Goal: Information Seeking & Learning: Learn about a topic

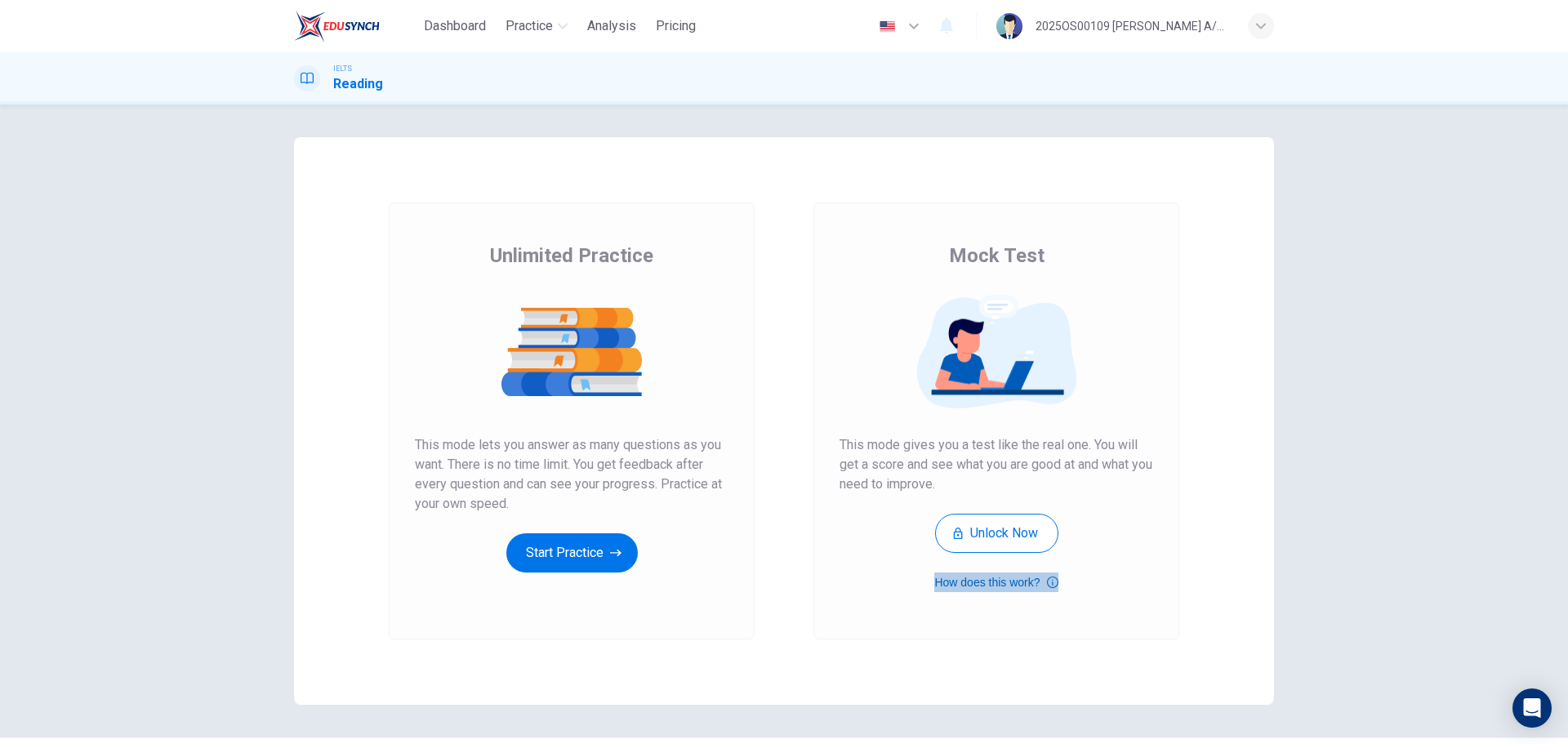
click at [1044, 449] on icon "button" at bounding box center [1053, 582] width 11 height 20
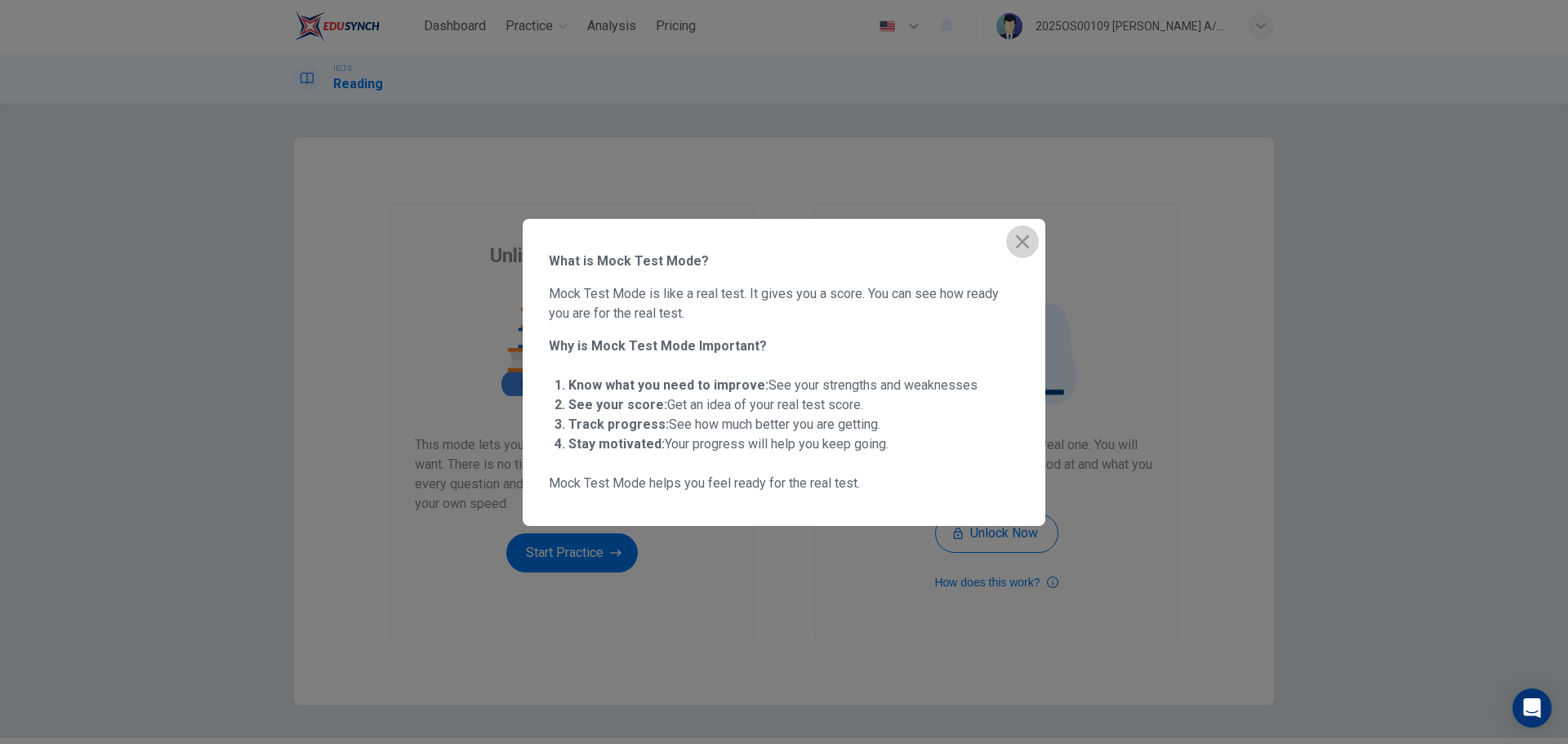
click at [1024, 243] on icon "button" at bounding box center [1022, 242] width 13 height 13
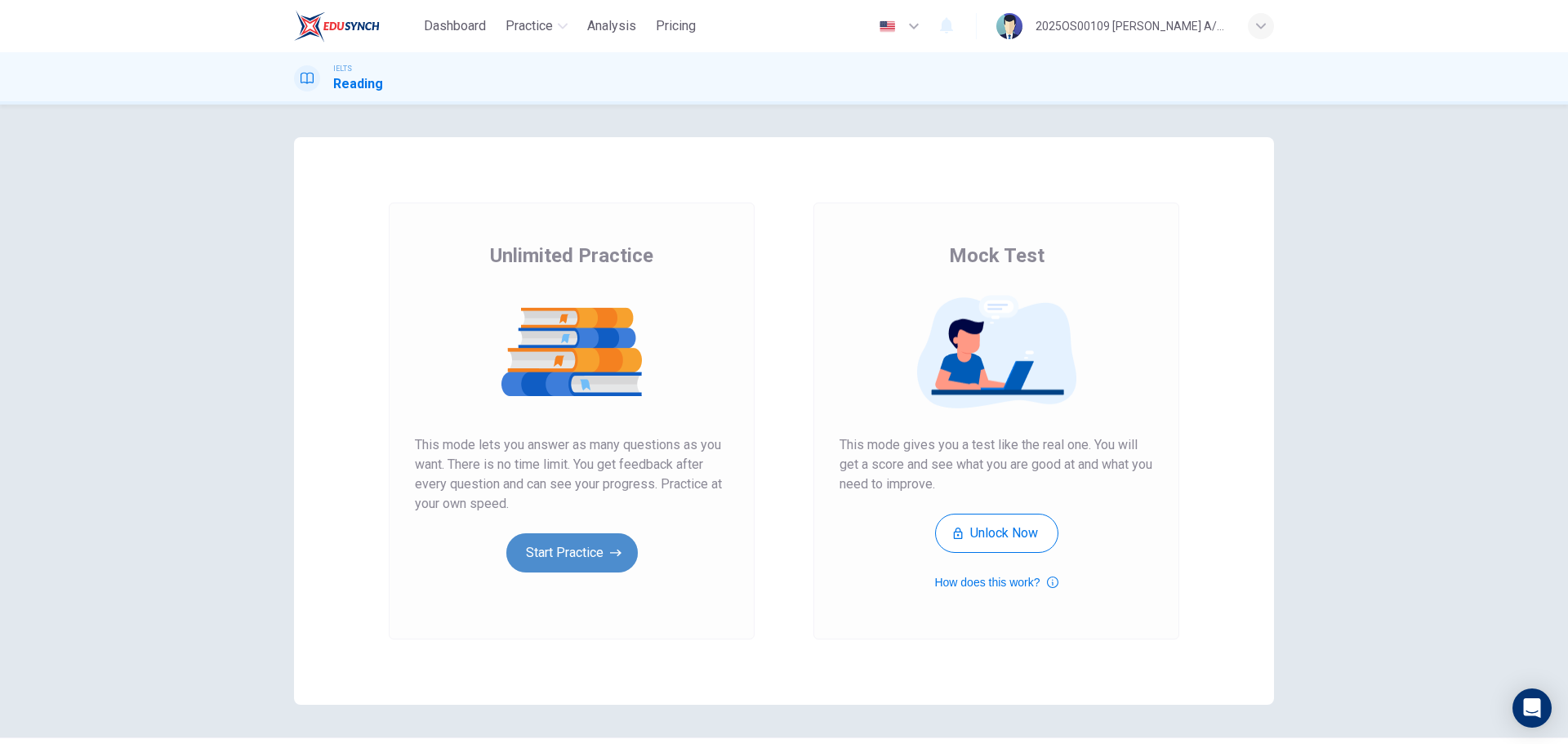
click at [584, 449] on button "Start Practice" at bounding box center [571, 553] width 131 height 40
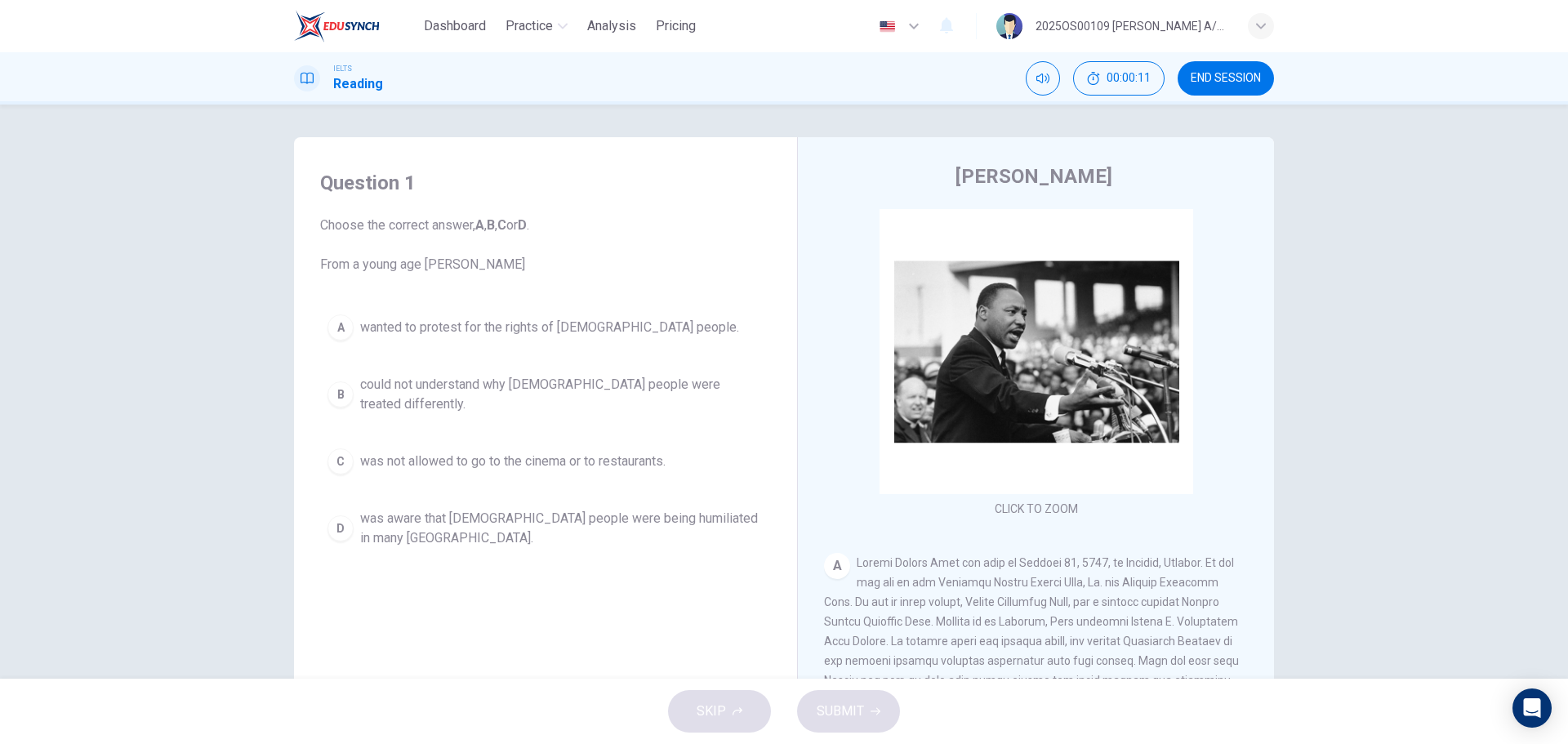
scroll to position [59, 0]
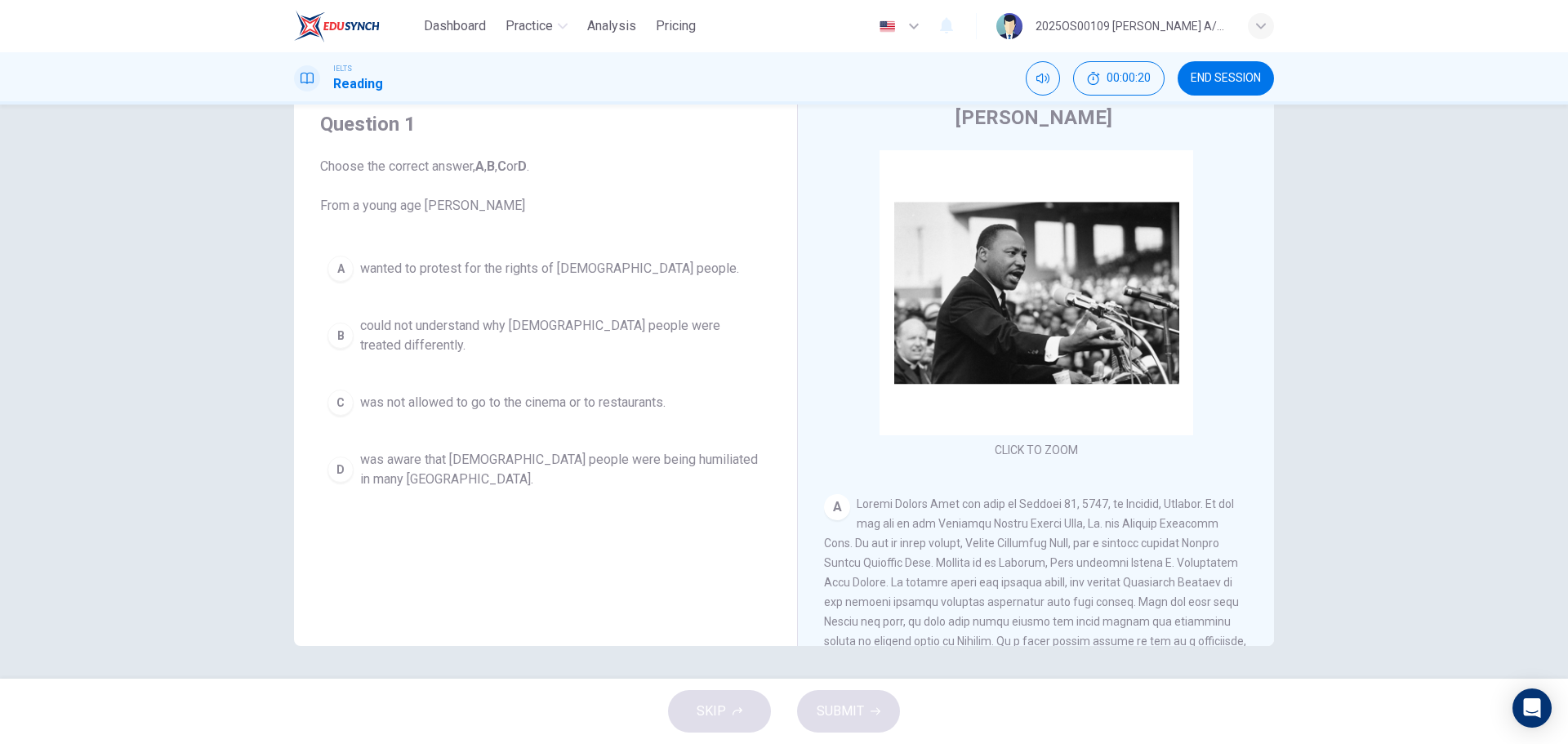
drag, startPoint x: 367, startPoint y: 200, endPoint x: 413, endPoint y: 202, distance: 46.0
click at [413, 202] on span "Choose the correct answer, A , B , C or D . From a young age [PERSON_NAME]" at bounding box center [545, 186] width 450 height 59
drag, startPoint x: 414, startPoint y: 205, endPoint x: 375, endPoint y: 206, distance: 39.0
click at [375, 206] on span "Choose the correct answer, A , B , C or D . From a young age [PERSON_NAME]" at bounding box center [545, 186] width 450 height 59
click at [730, 306] on div "A wanted to protest for the rights of [DEMOGRAPHIC_DATA] people. B could not un…" at bounding box center [545, 372] width 450 height 248
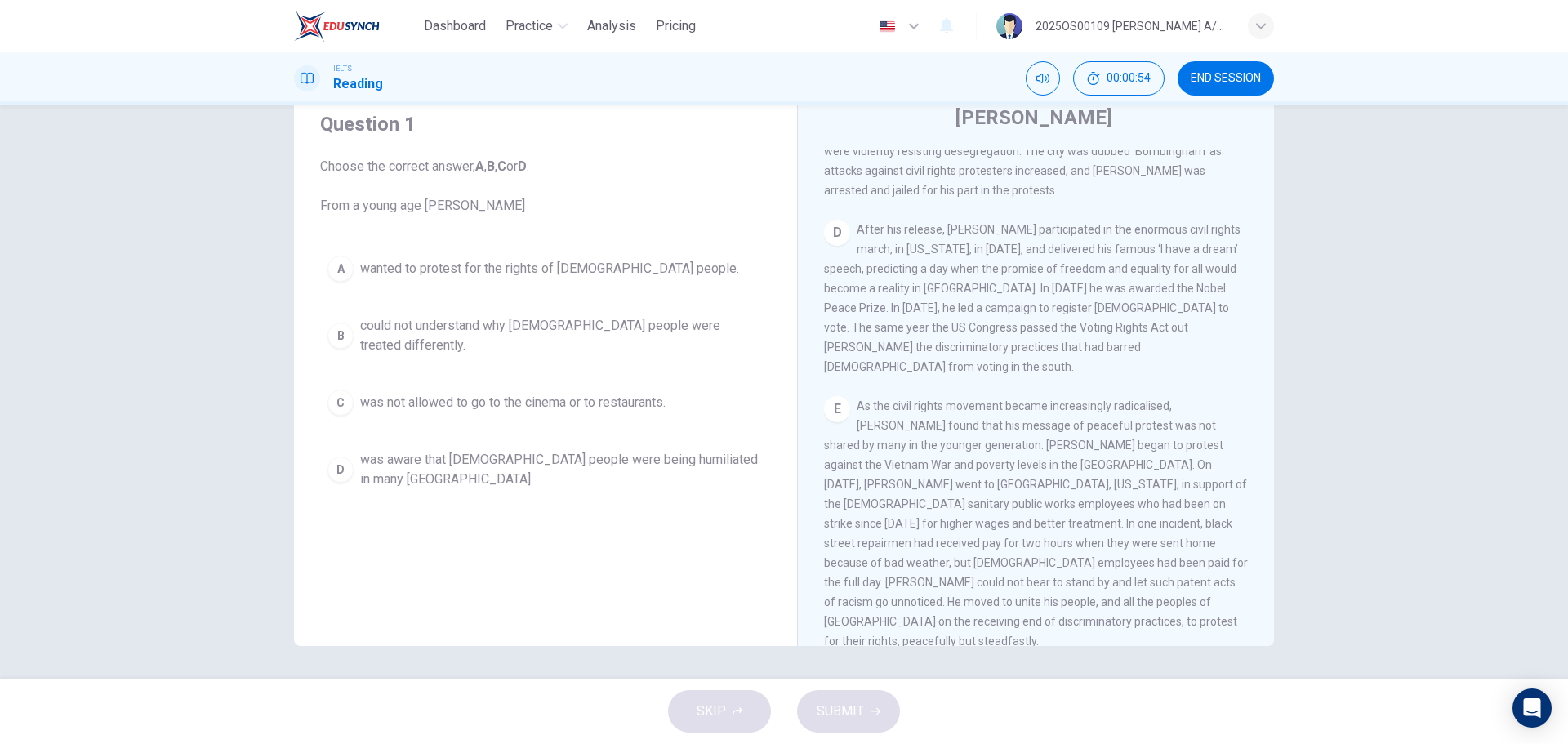
scroll to position [147, 0]
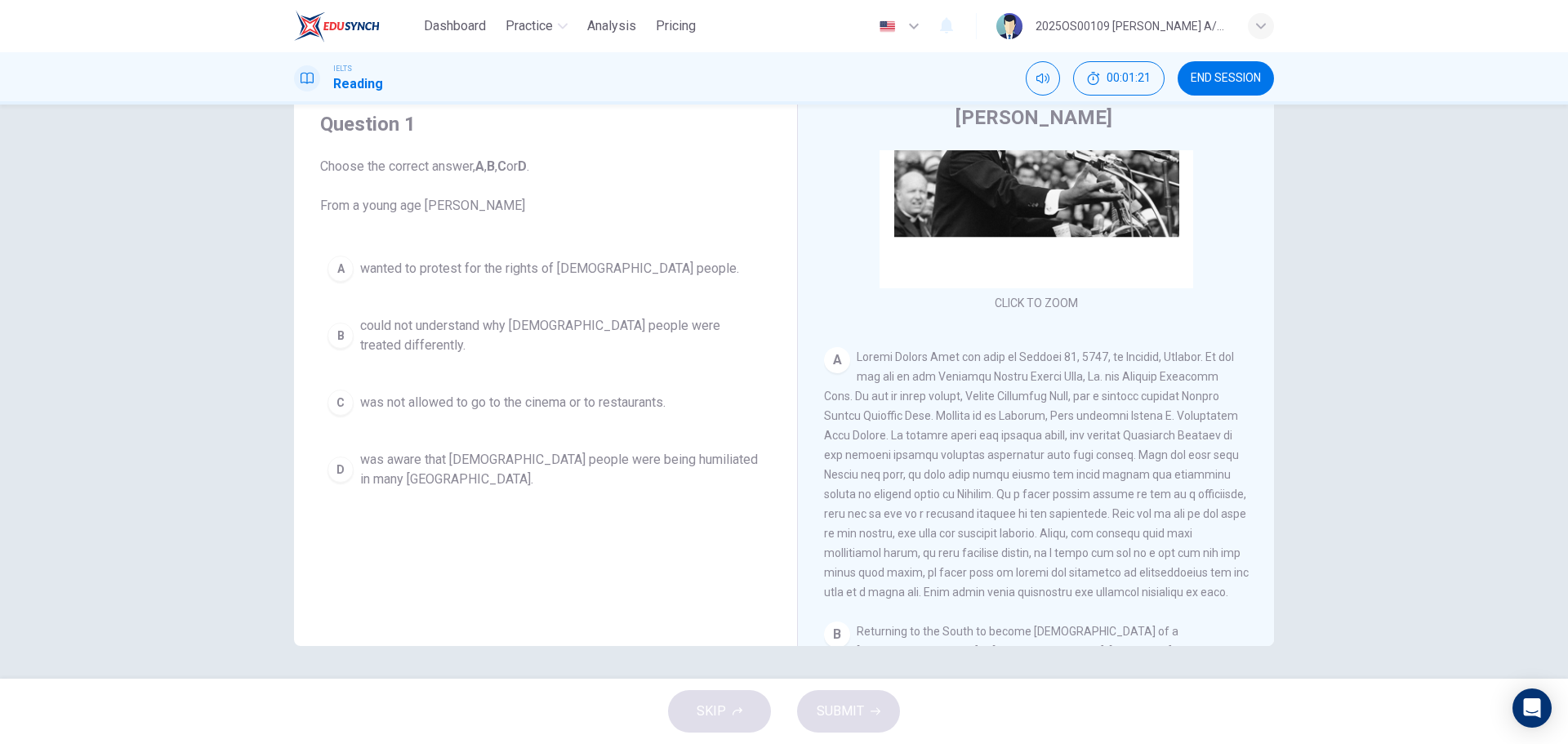
drag, startPoint x: 953, startPoint y: 486, endPoint x: 927, endPoint y: 486, distance: 26.0
click at [952, 449] on span at bounding box center [1037, 474] width 425 height 248
drag, startPoint x: 908, startPoint y: 480, endPoint x: 1115, endPoint y: 482, distance: 207.0
click at [1044, 449] on span at bounding box center [1037, 474] width 425 height 248
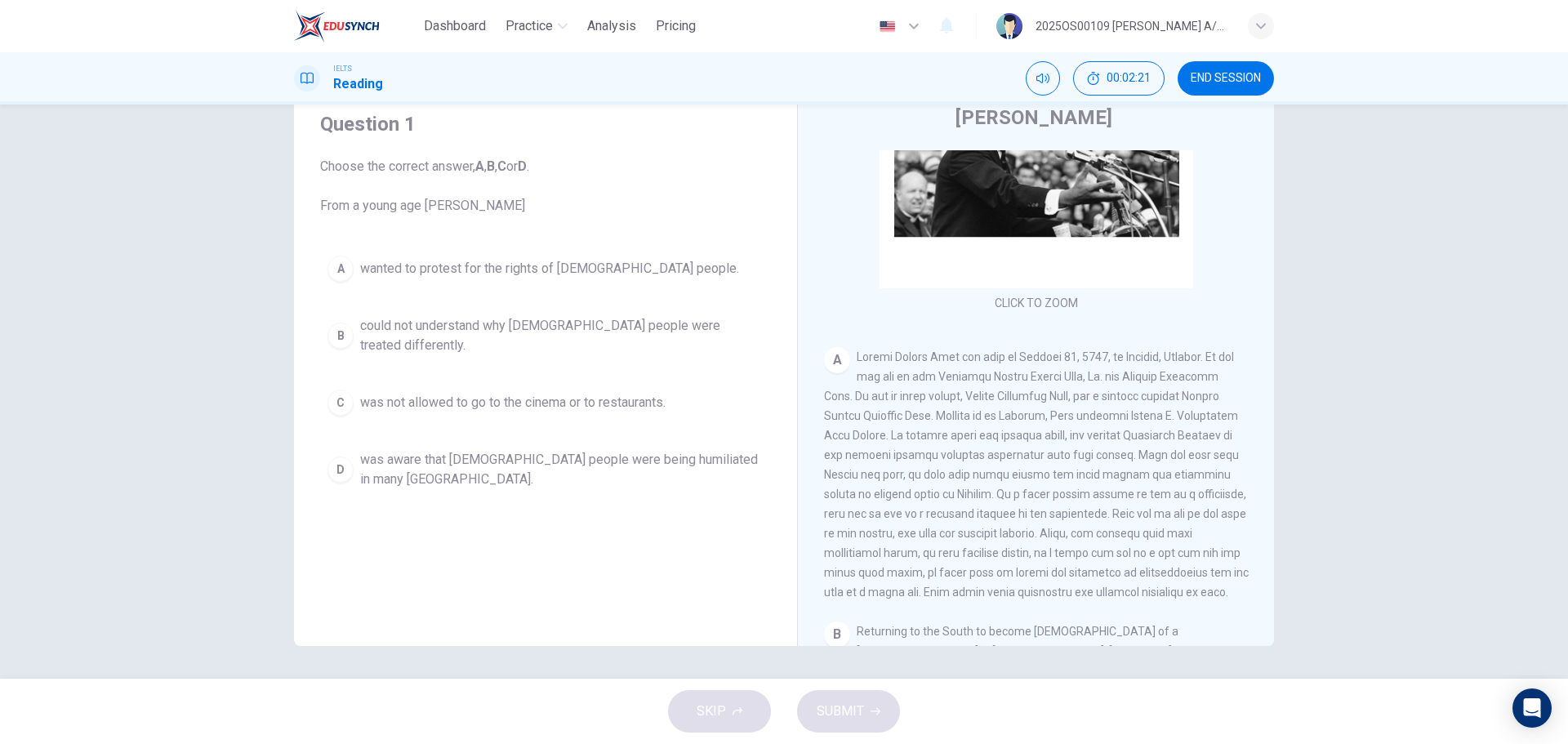
click at [607, 332] on span "could not understand why [DEMOGRAPHIC_DATA] people were treated differently." at bounding box center [561, 336] width 403 height 40
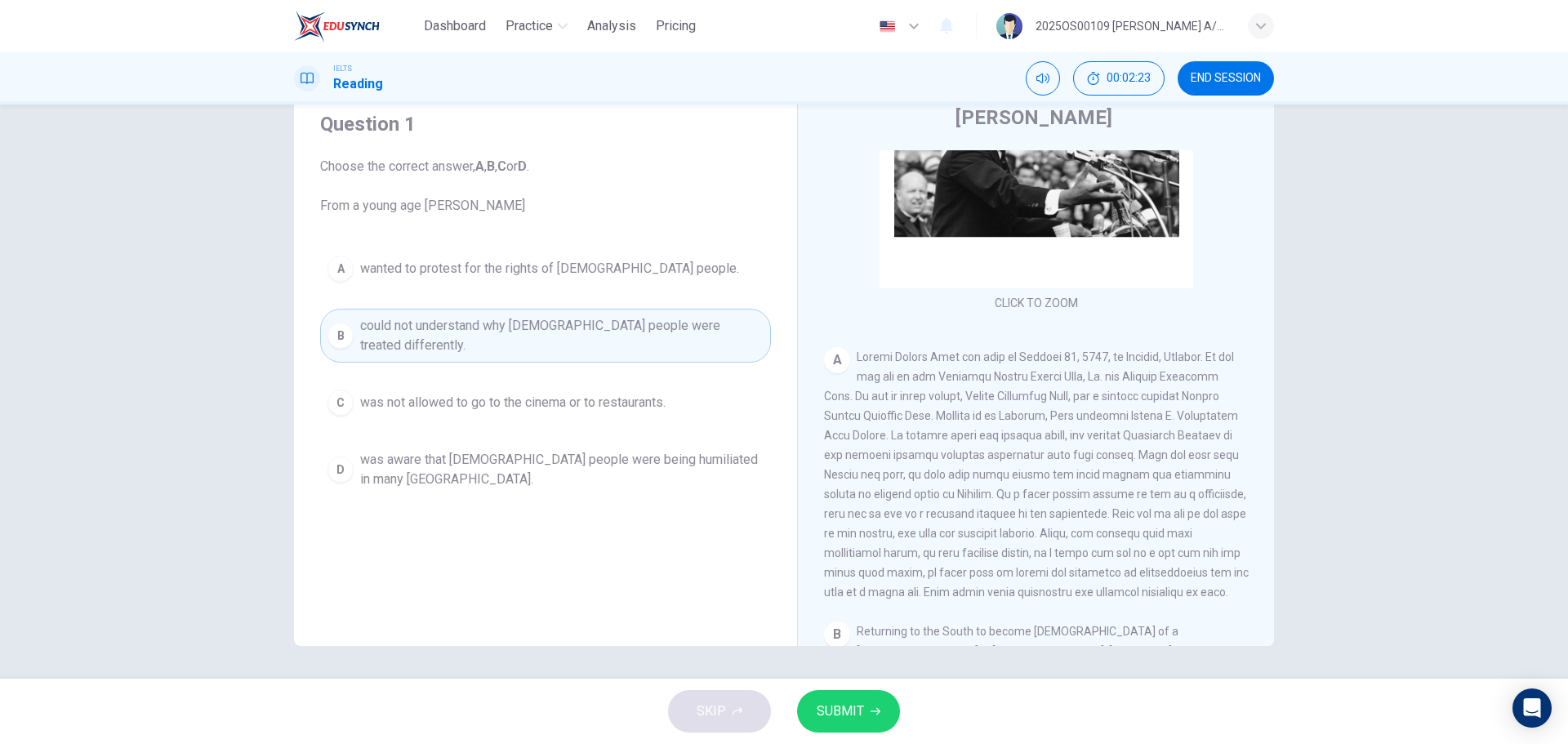
click at [858, 449] on span "SUBMIT" at bounding box center [840, 711] width 47 height 23
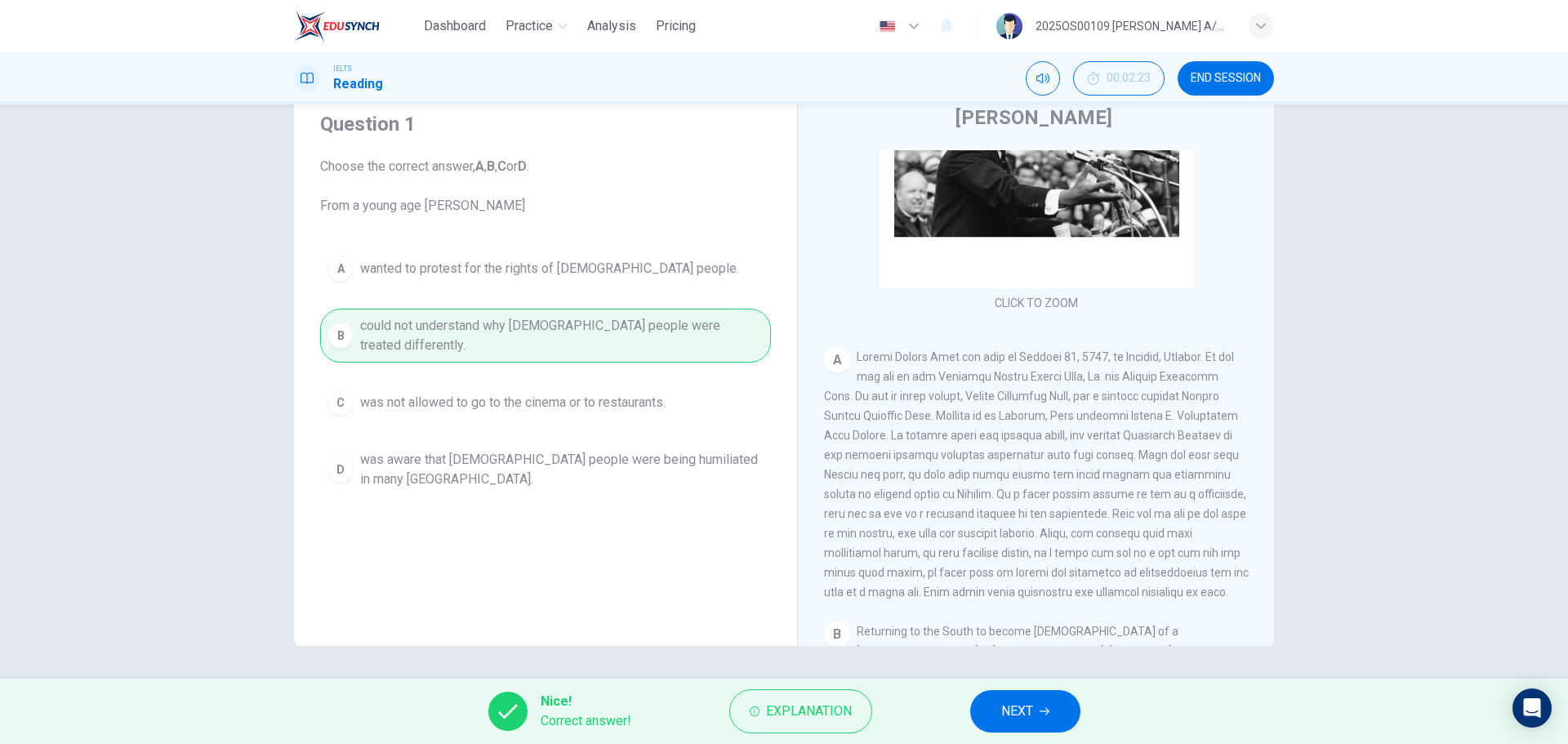
click at [994, 449] on button "NEXT" at bounding box center [1024, 711] width 110 height 42
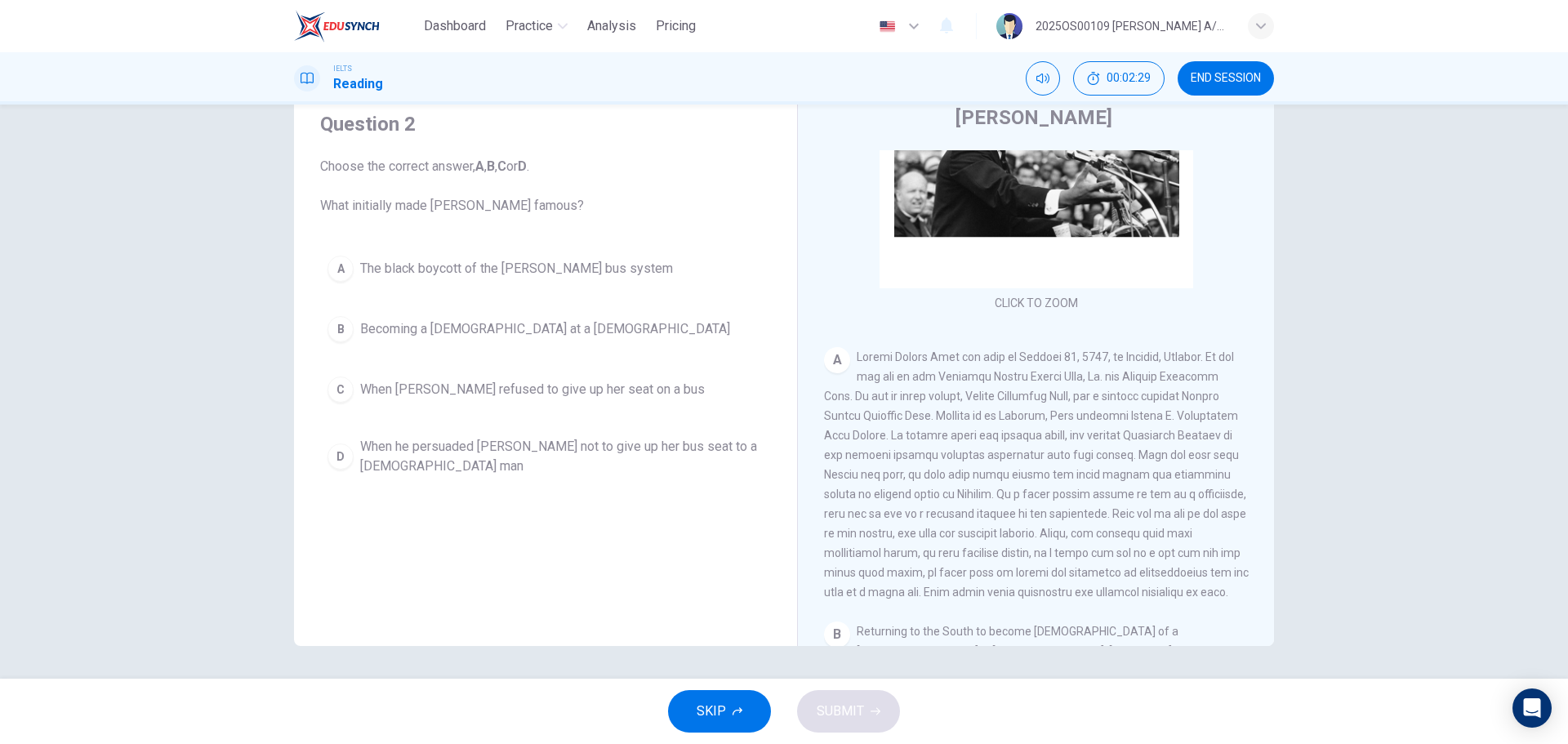
click at [1044, 449] on div "A" at bounding box center [1037, 475] width 425 height 255
click at [1044, 449] on span at bounding box center [1037, 474] width 425 height 248
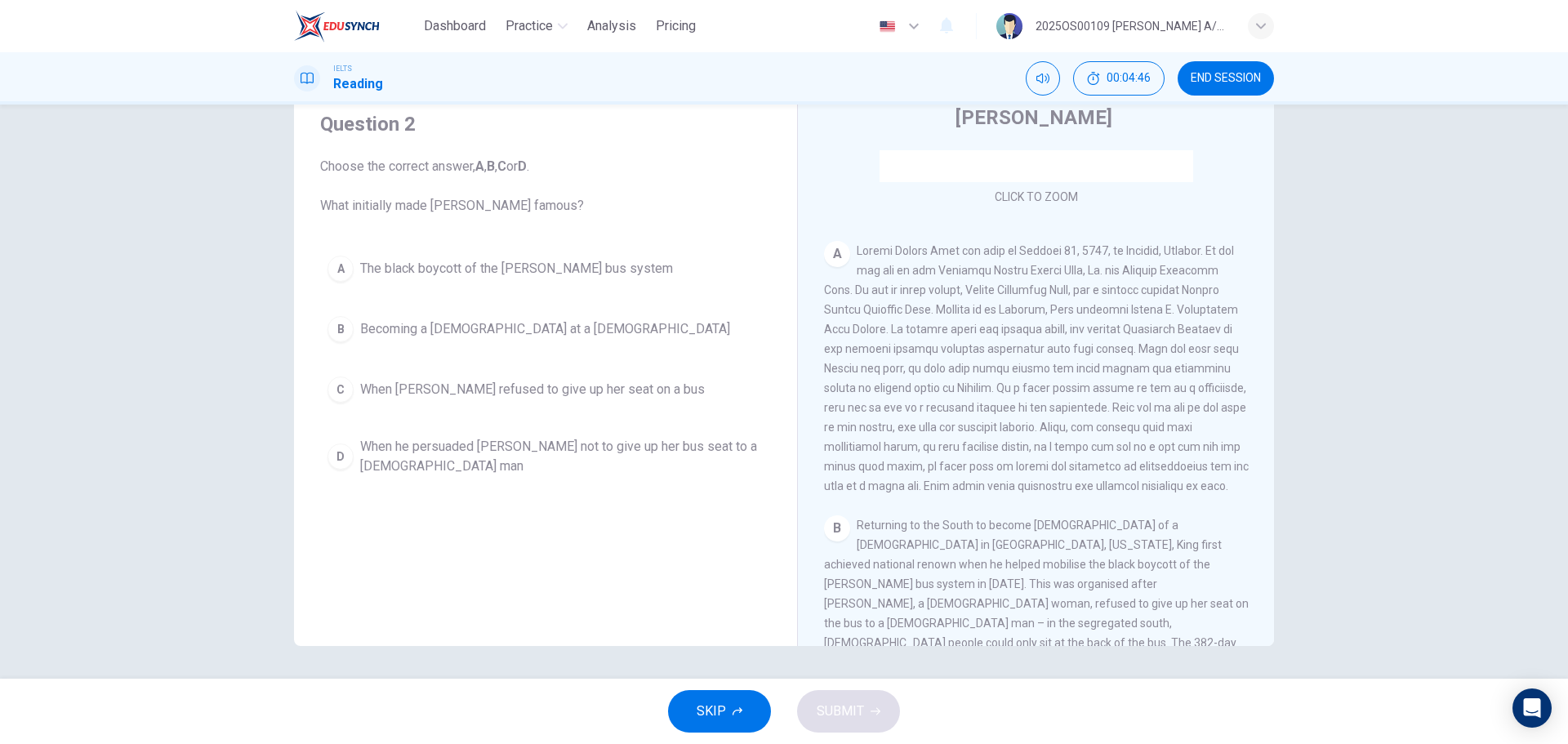
scroll to position [231, 0]
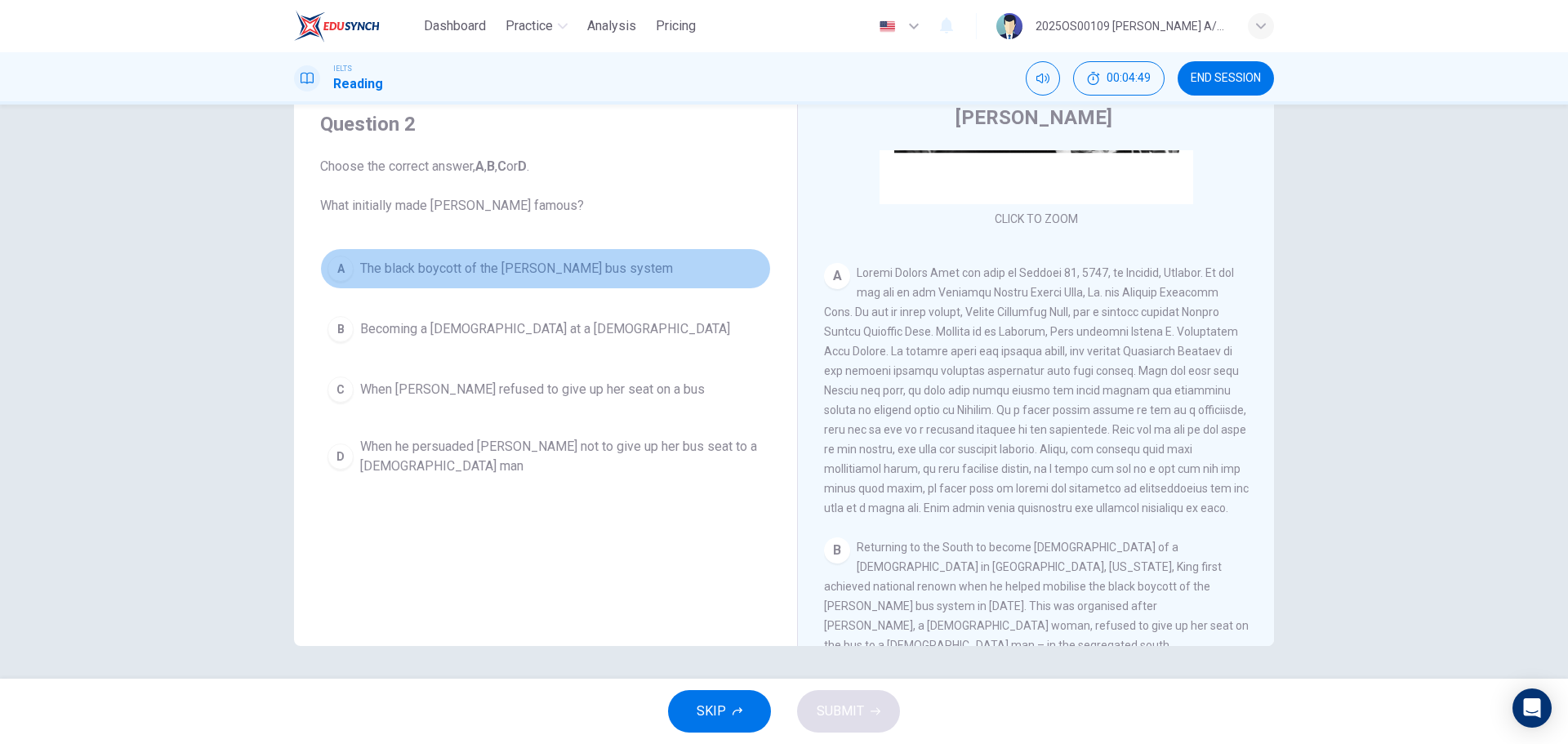
click at [517, 265] on span "The black boycott of the [PERSON_NAME] bus system" at bounding box center [515, 268] width 312 height 20
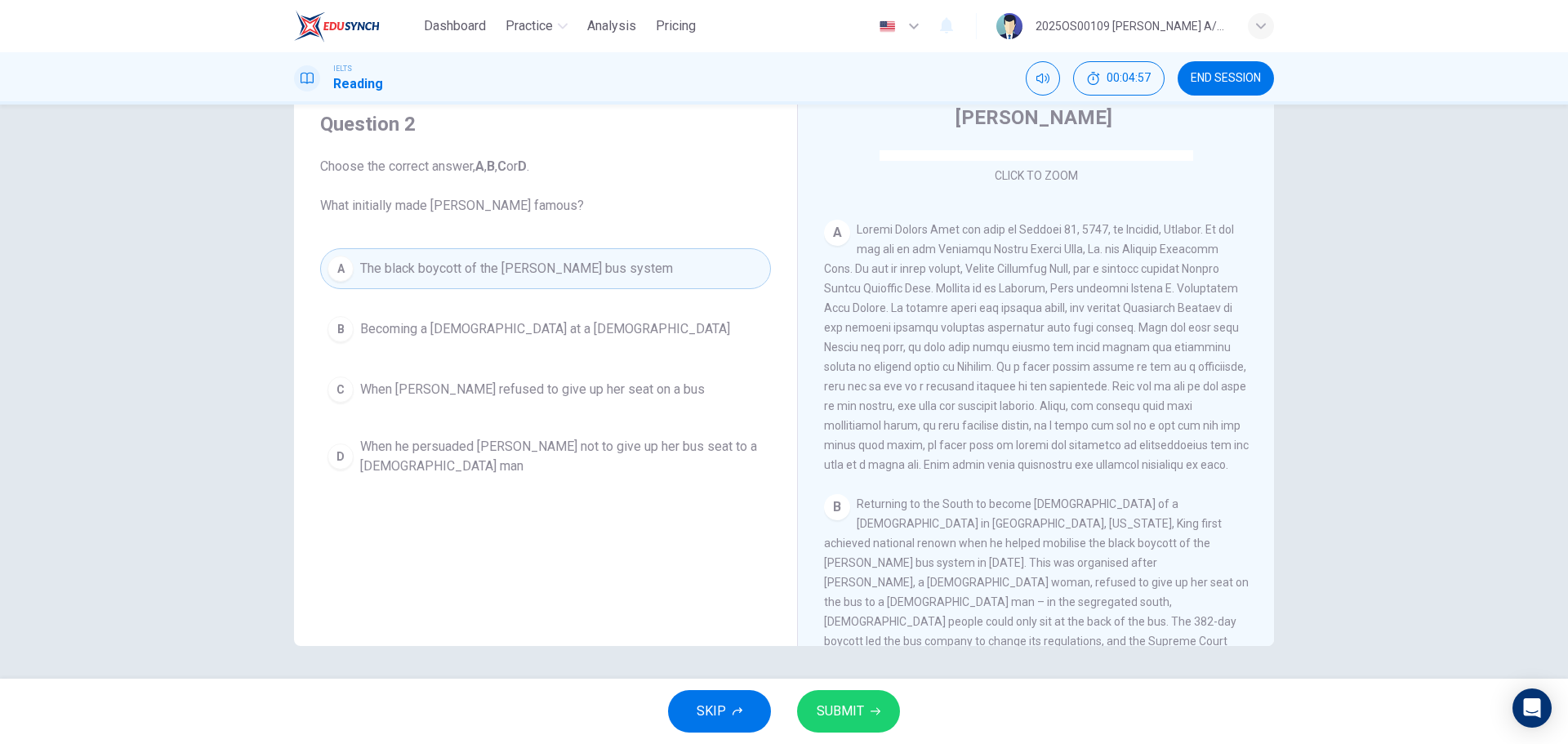
scroll to position [313, 0]
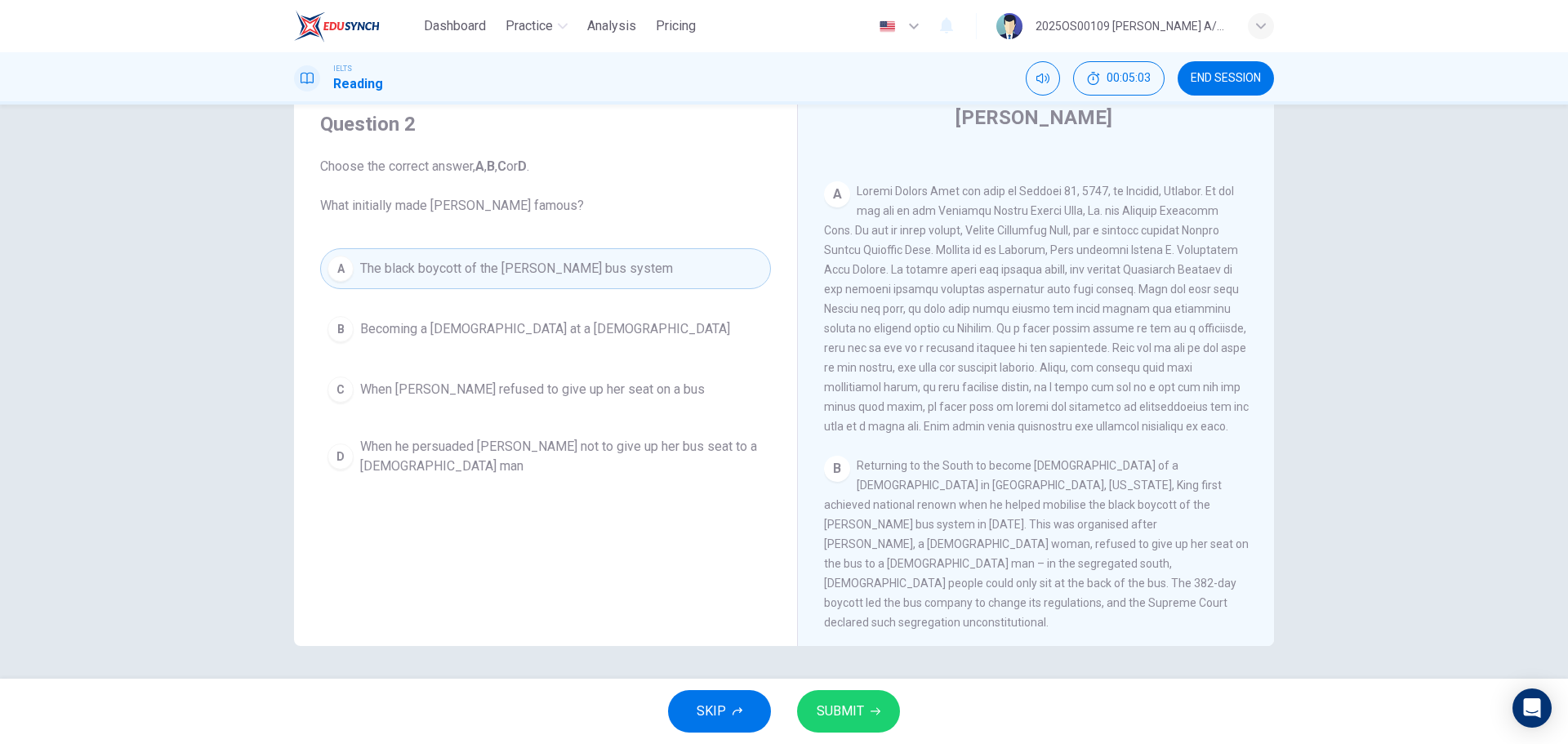
click at [852, 449] on span "SUBMIT" at bounding box center [840, 711] width 47 height 23
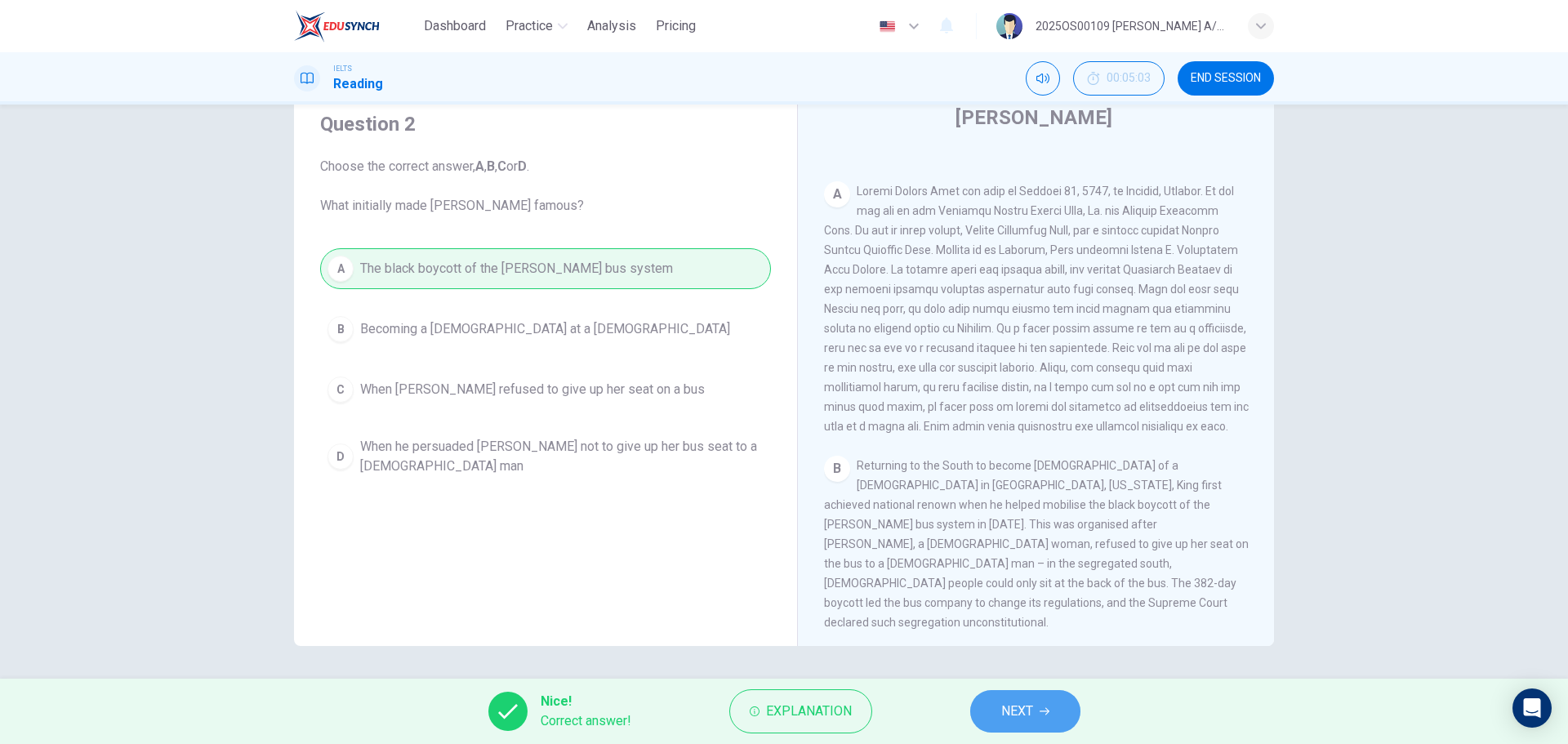
click at [1043, 449] on button "NEXT" at bounding box center [1024, 711] width 110 height 42
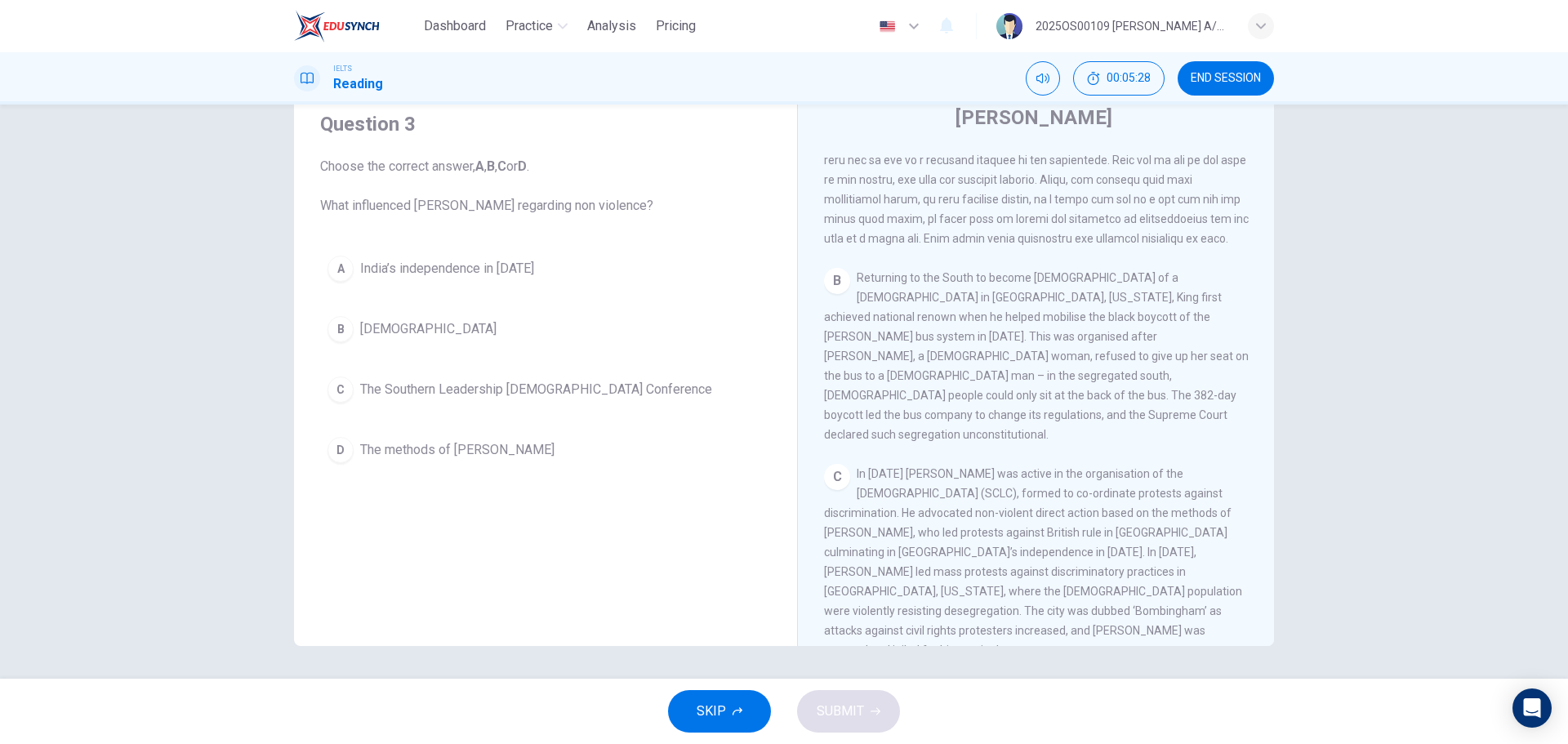
scroll to position [476, 0]
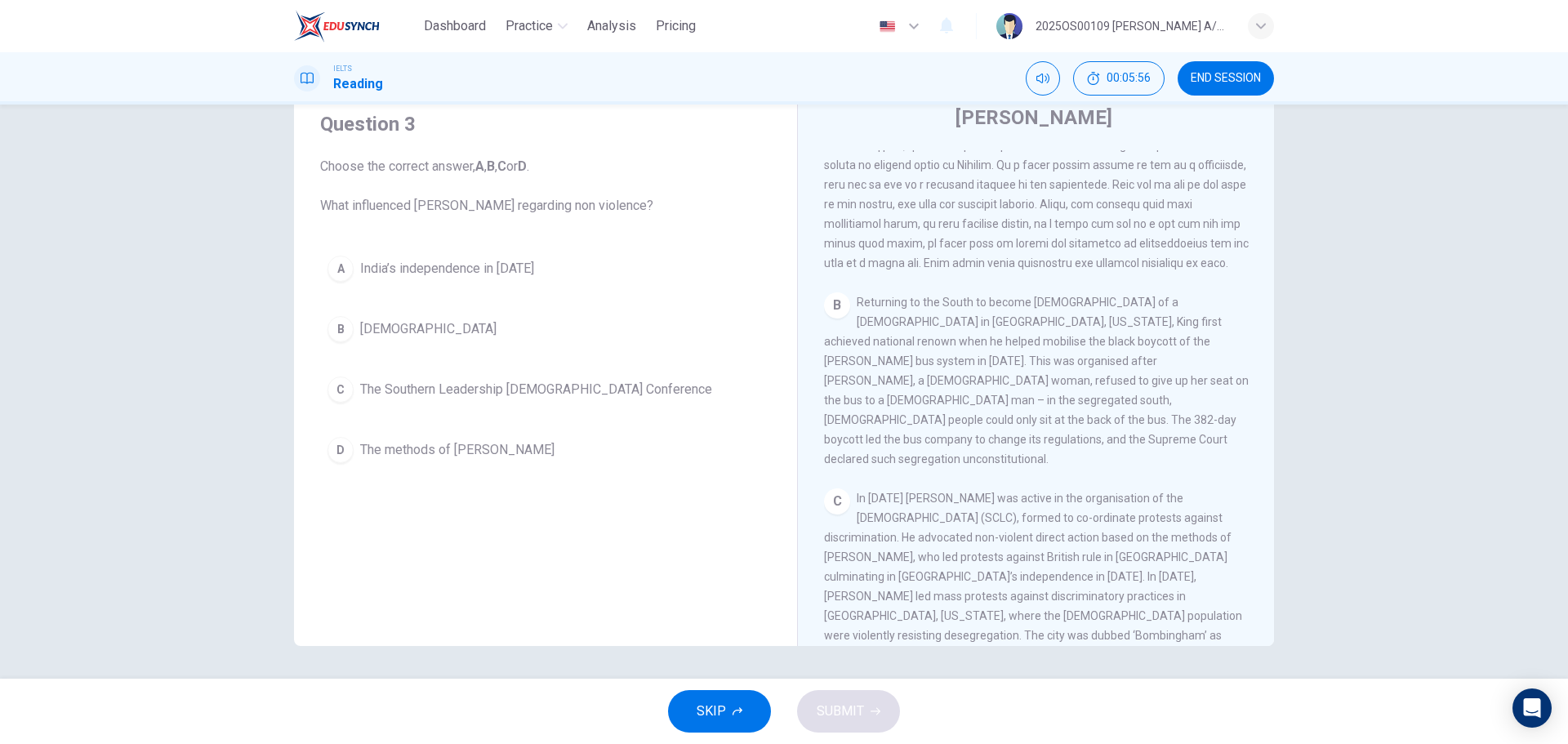
click at [375, 449] on span "The methods of [PERSON_NAME]" at bounding box center [457, 449] width 194 height 20
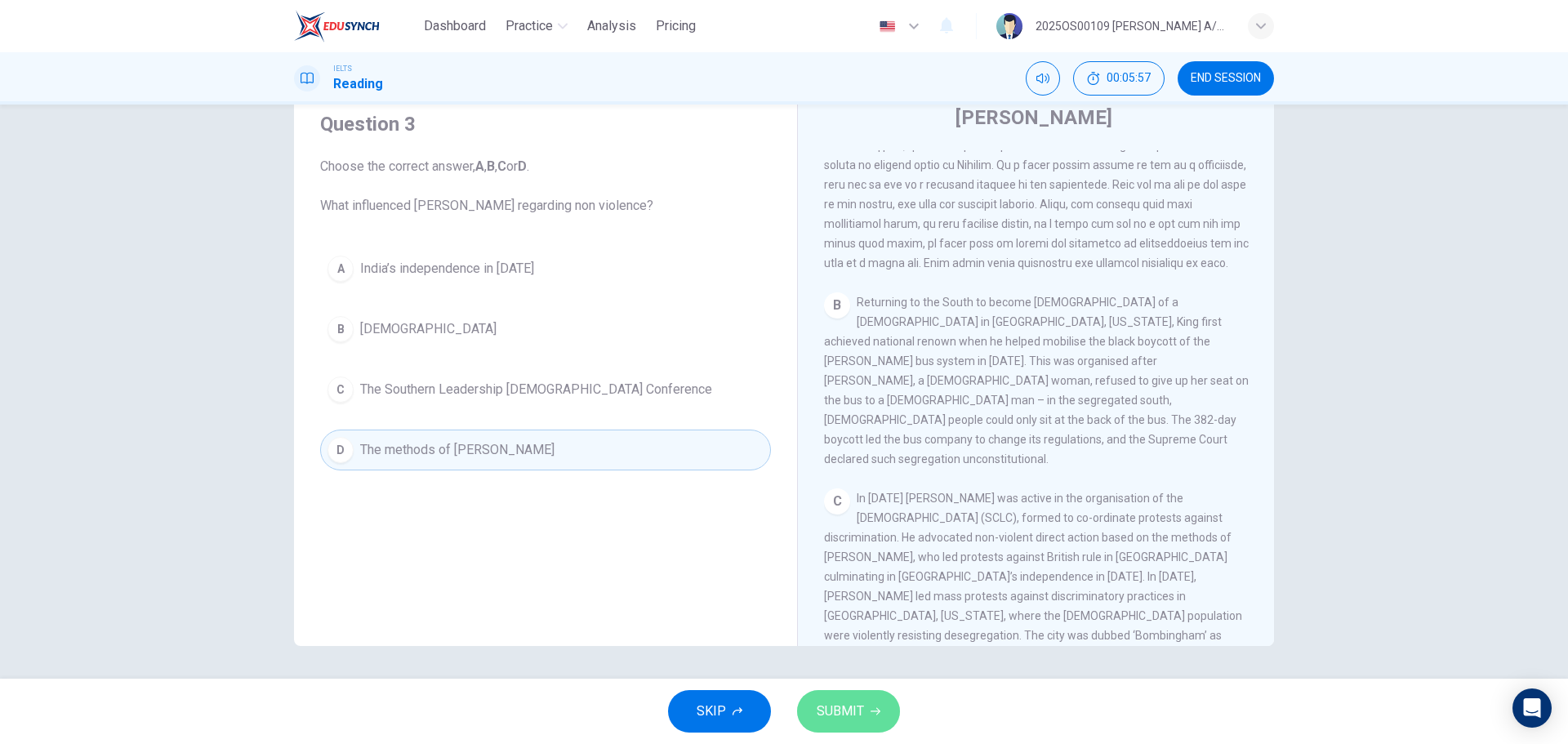
click at [846, 449] on span "SUBMIT" at bounding box center [840, 711] width 47 height 23
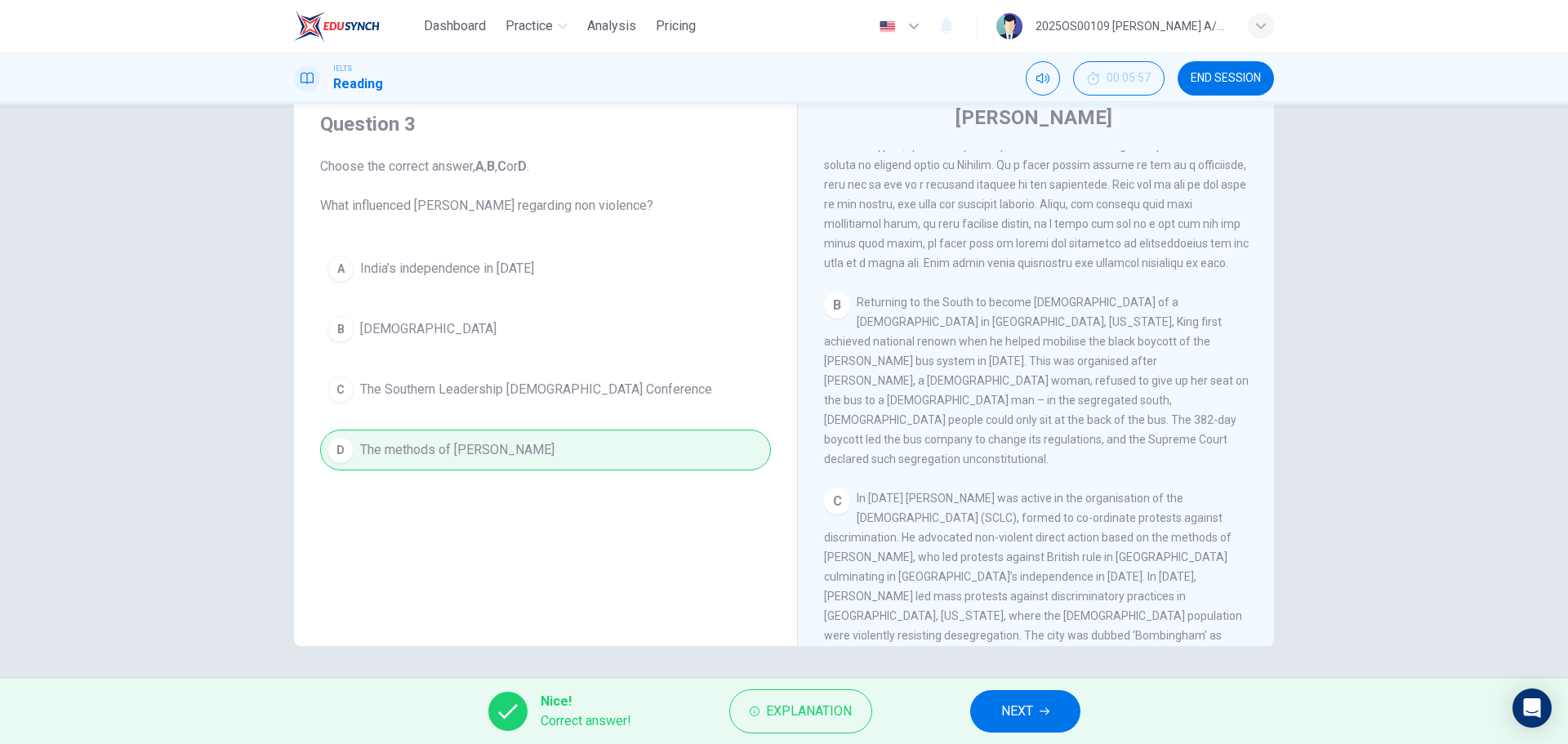
click at [1037, 449] on button "NEXT" at bounding box center [1024, 711] width 110 height 42
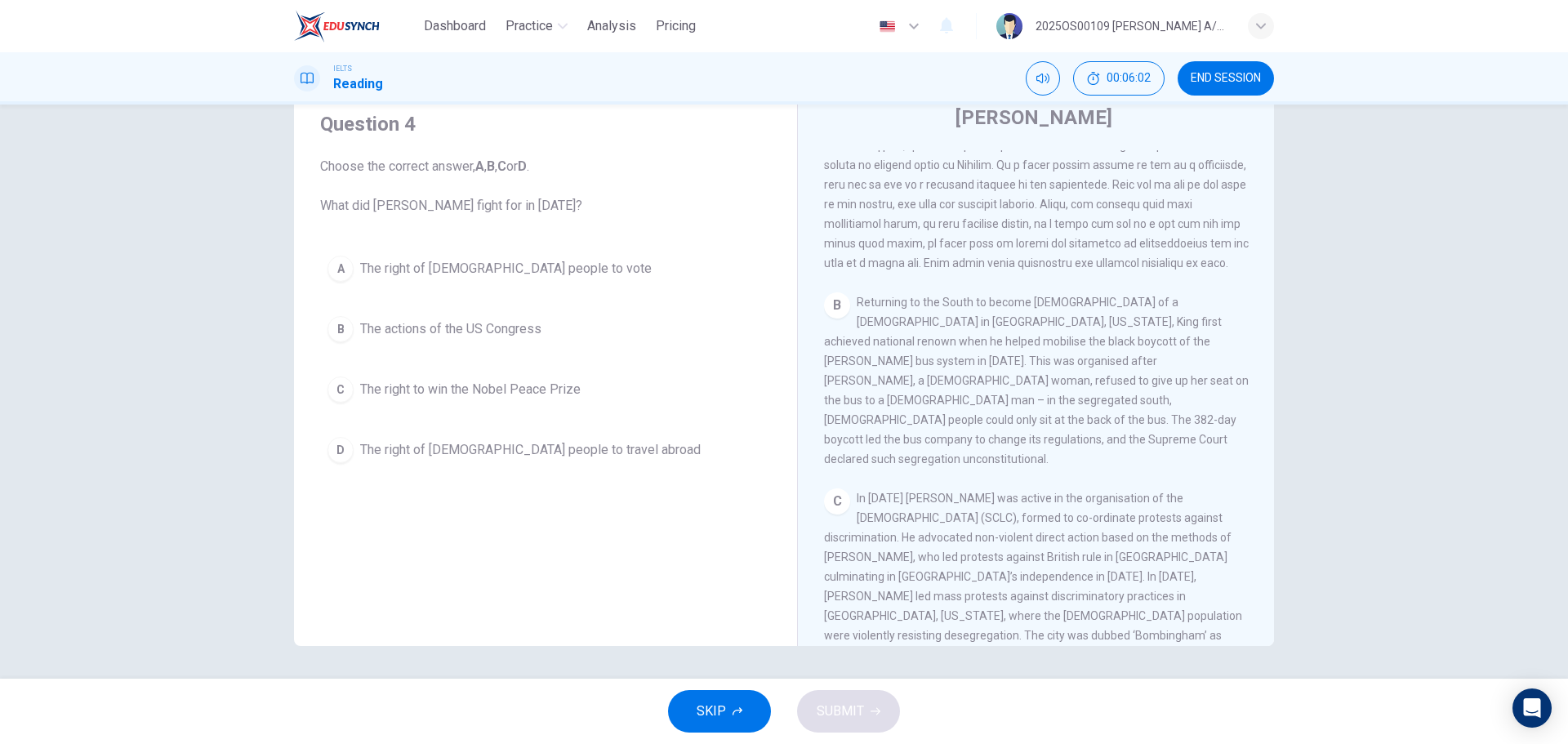
click at [559, 203] on span "Choose the correct answer, A , B , C or D . What did [PERSON_NAME] fight for in…" at bounding box center [545, 186] width 450 height 59
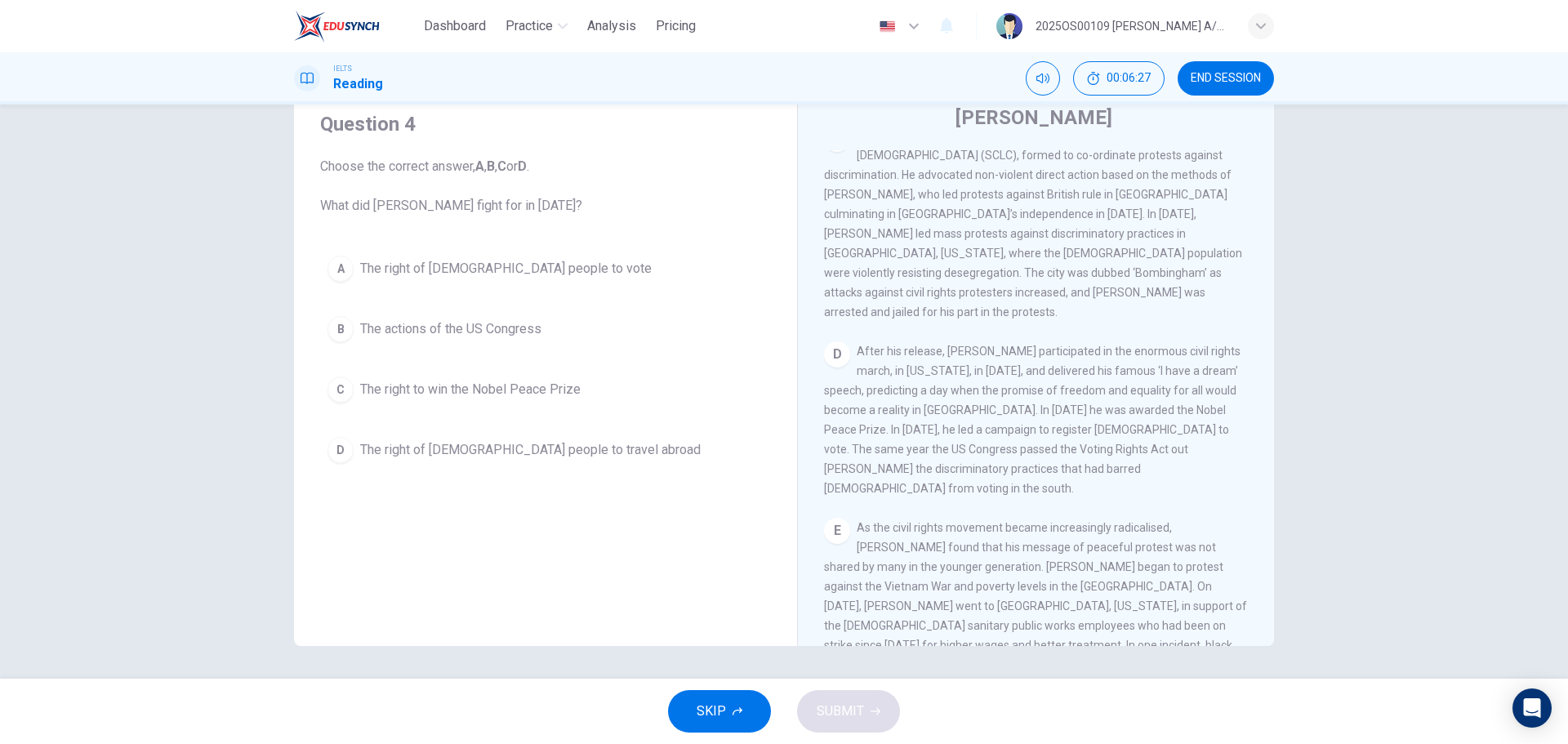
click at [507, 267] on span "The right of [DEMOGRAPHIC_DATA] people to vote" at bounding box center [505, 268] width 292 height 20
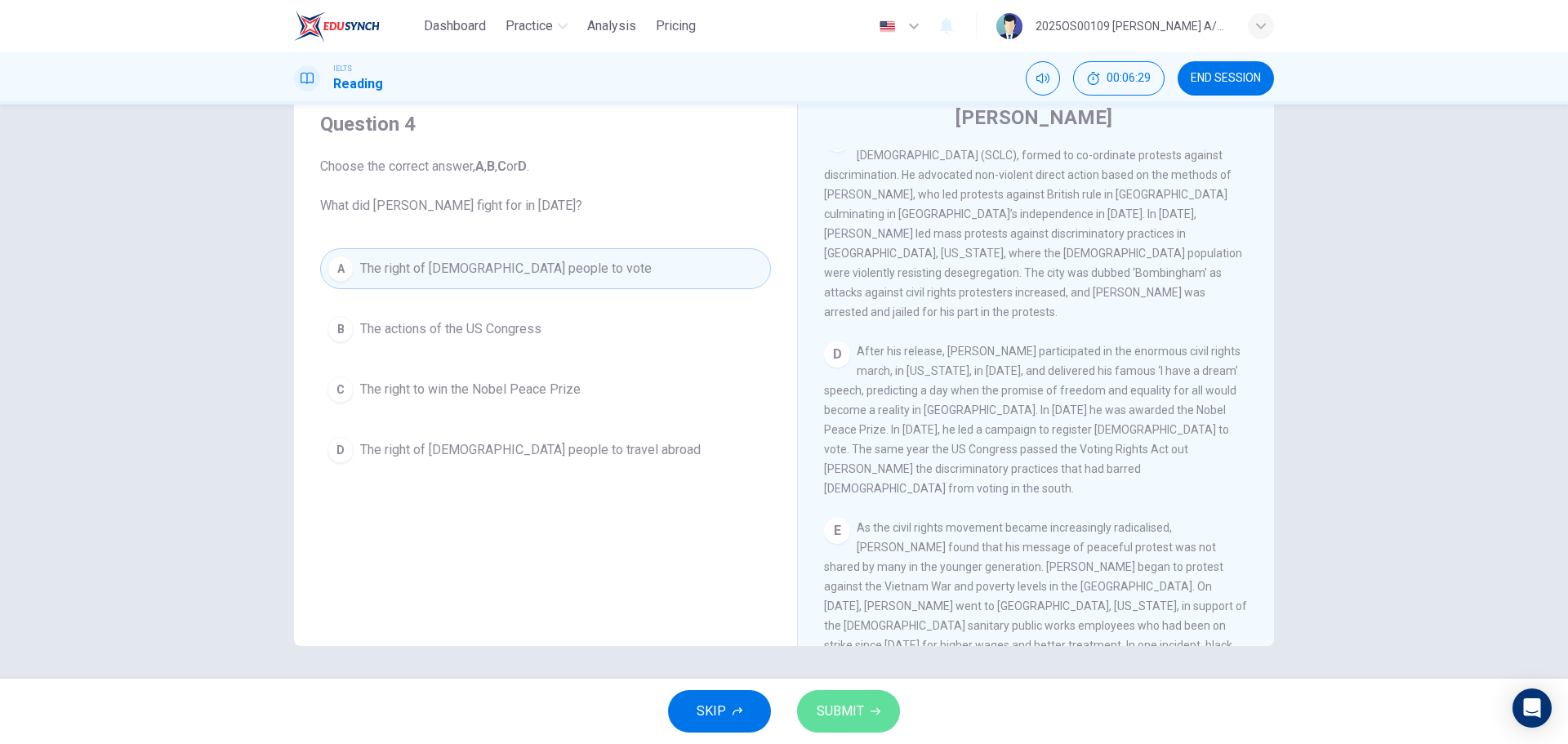
click at [831, 449] on span "SUBMIT" at bounding box center [840, 711] width 47 height 23
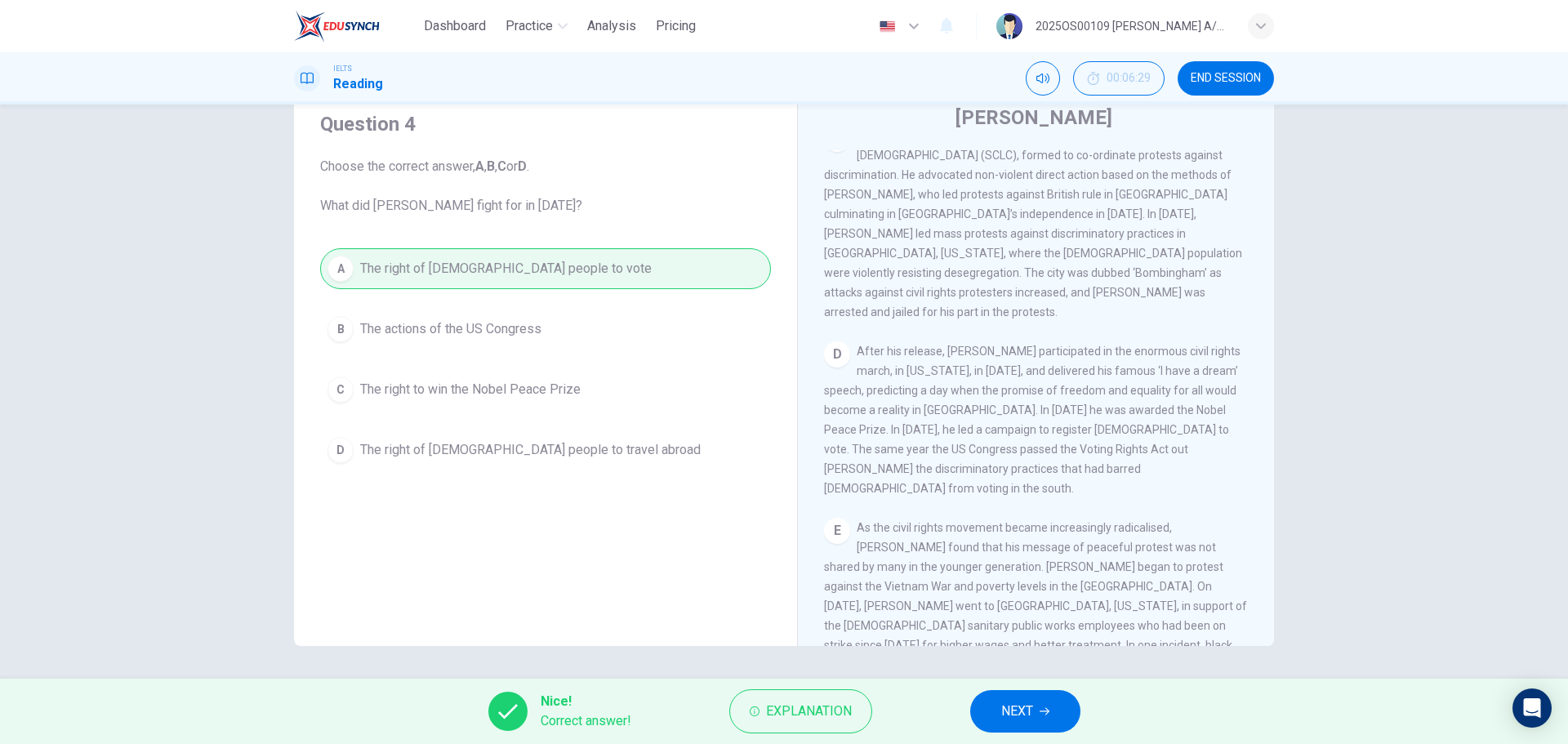
click at [1027, 449] on span "NEXT" at bounding box center [1017, 711] width 32 height 23
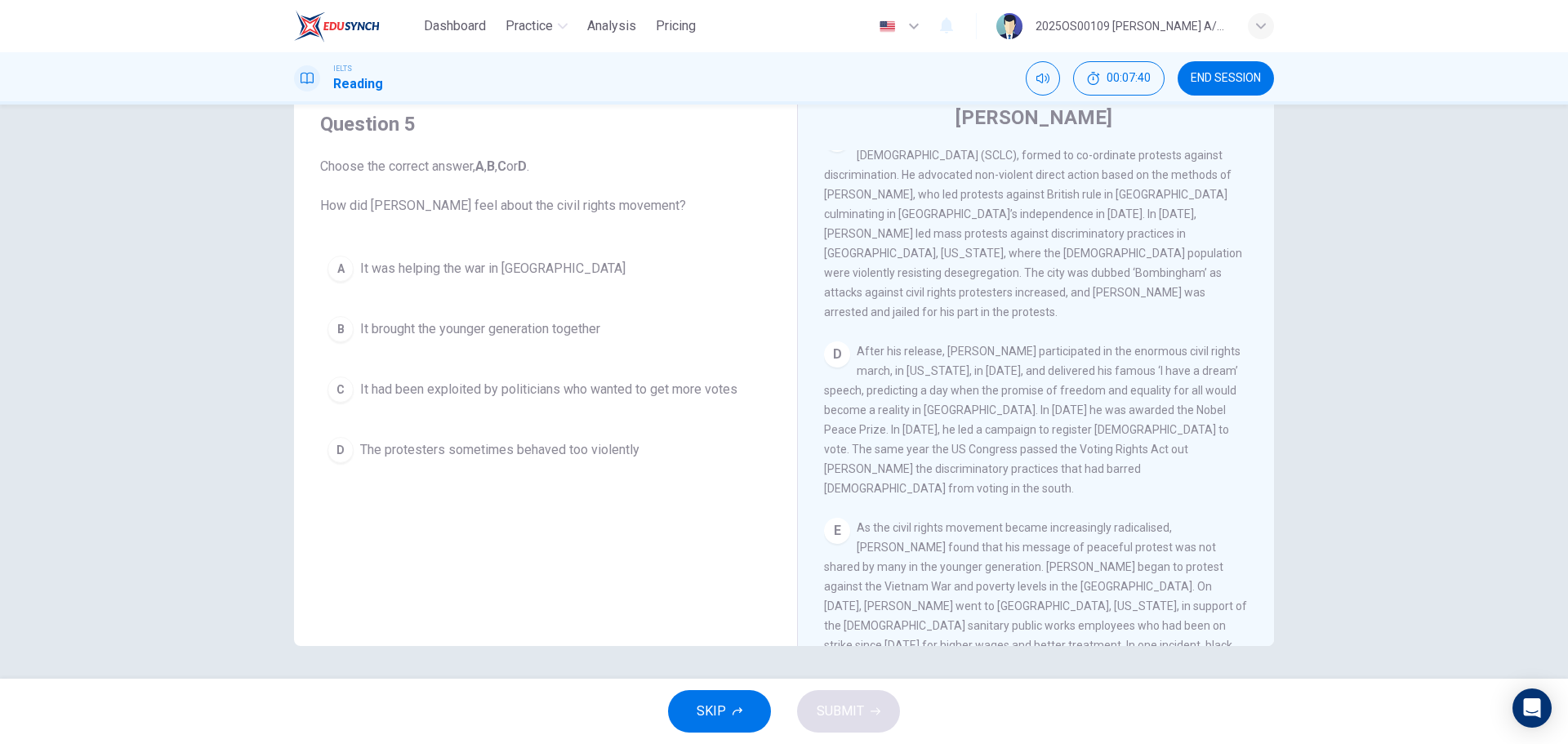
click at [535, 334] on span "It brought the younger generation together" at bounding box center [480, 329] width 240 height 20
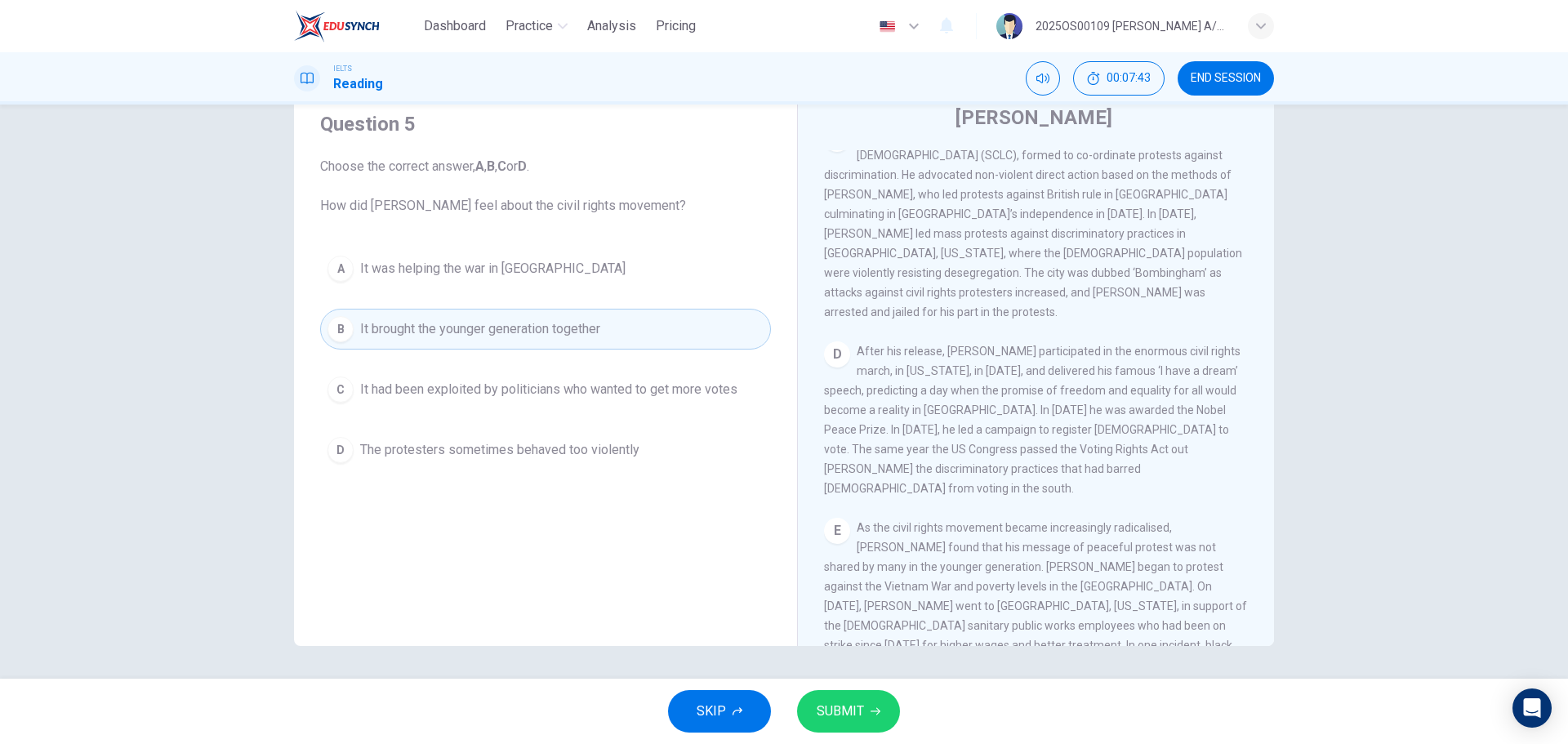
click at [598, 239] on div "Question 5 Choose the correct answer, A , B , C or D . How did [PERSON_NAME] fe…" at bounding box center [545, 290] width 477 height 392
click at [619, 211] on span "Choose the correct answer, A , B , C or D . How did [PERSON_NAME] feel about th…" at bounding box center [545, 186] width 450 height 59
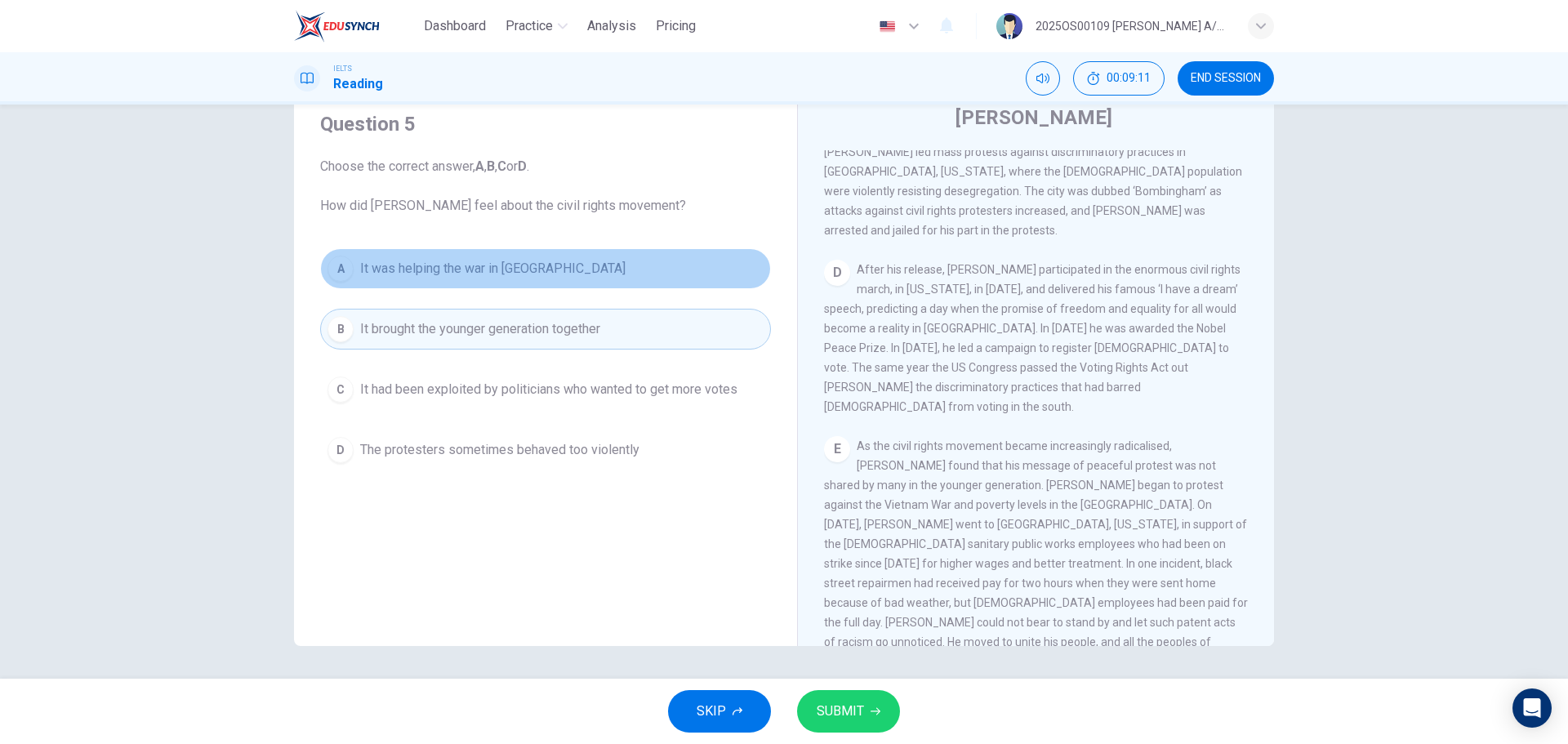
click at [517, 274] on span "It was helping the war in [GEOGRAPHIC_DATA]" at bounding box center [492, 268] width 265 height 20
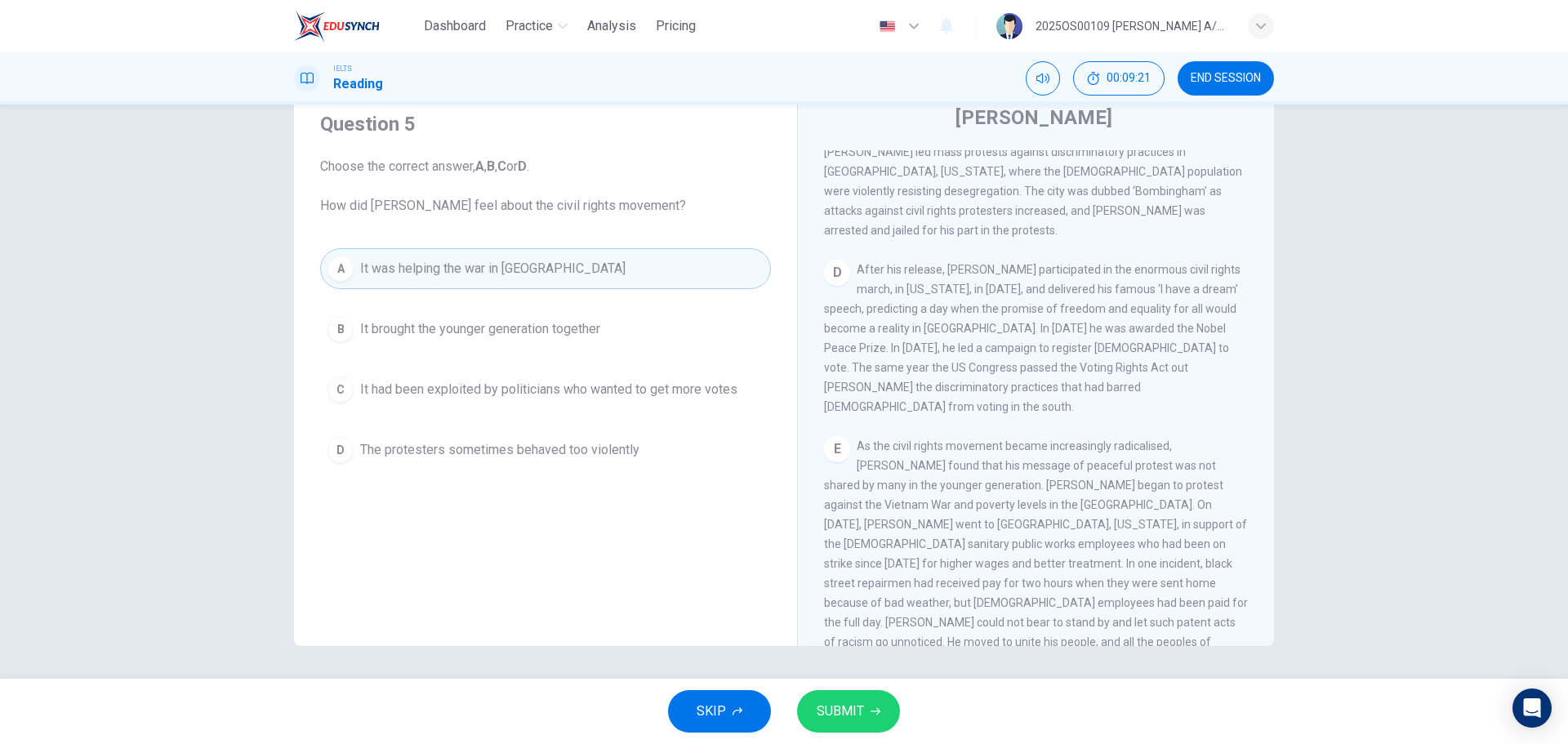
click at [500, 330] on span "It brought the younger generation together" at bounding box center [480, 329] width 240 height 20
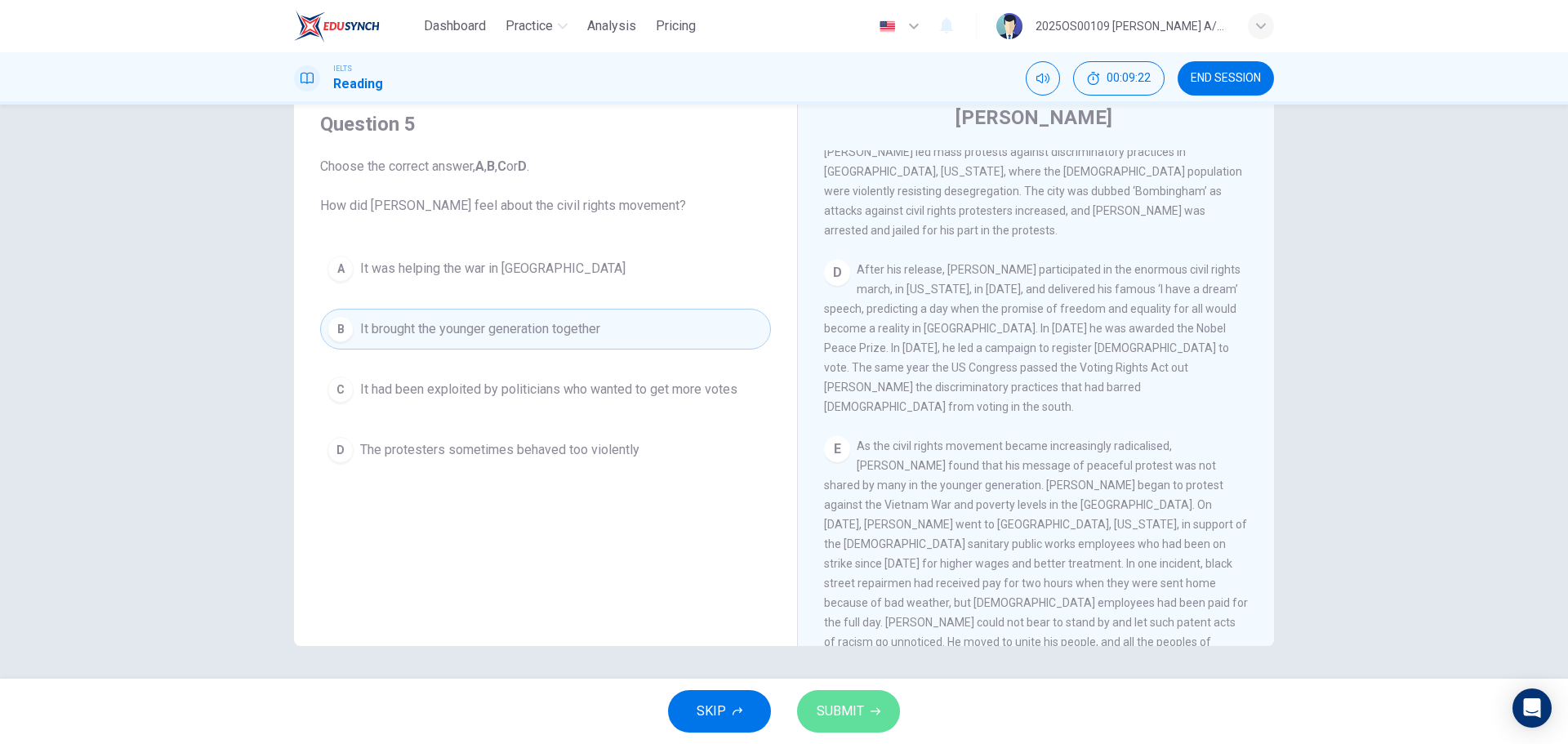
click at [851, 449] on span "SUBMIT" at bounding box center [840, 711] width 47 height 23
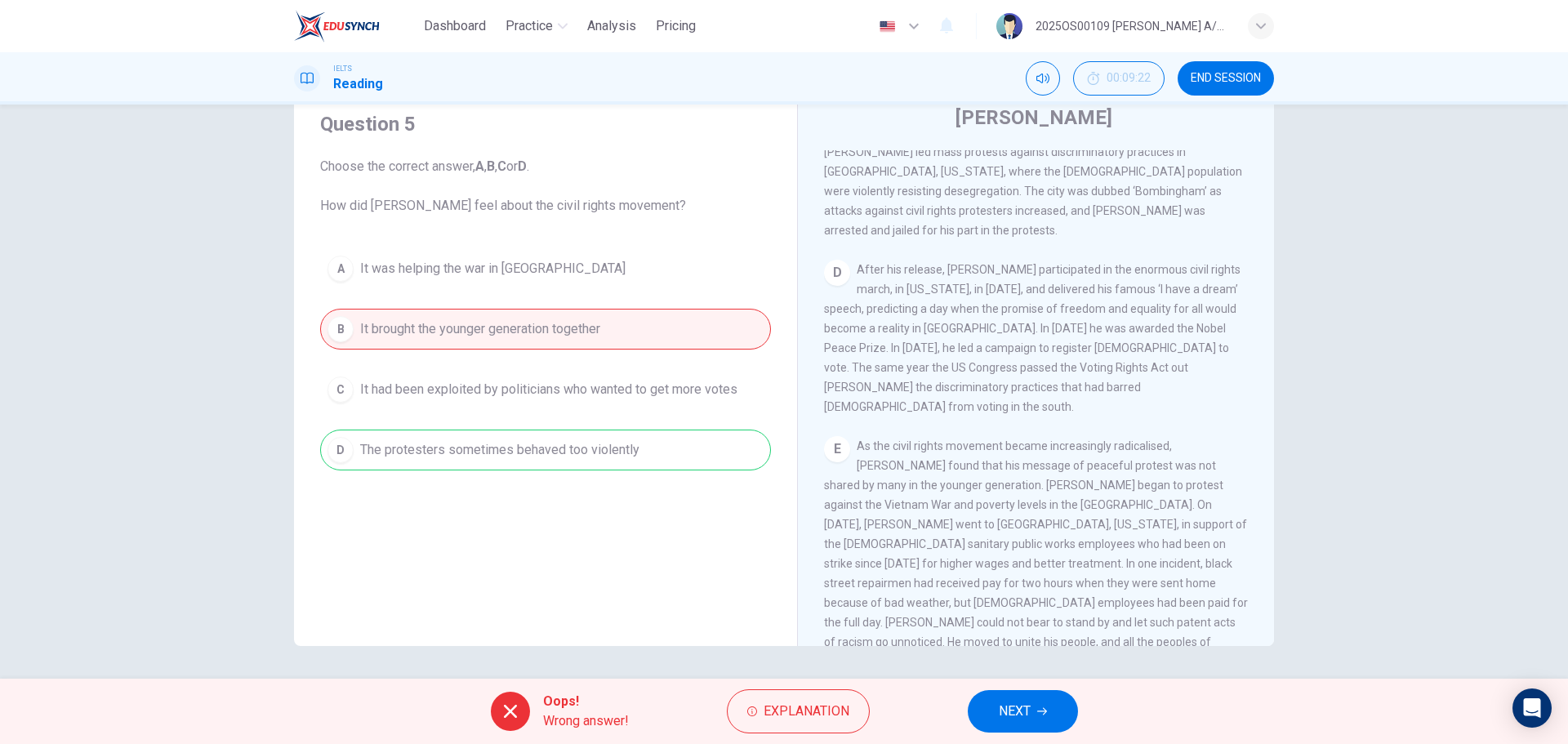
click at [1019, 449] on span "NEXT" at bounding box center [1015, 711] width 32 height 23
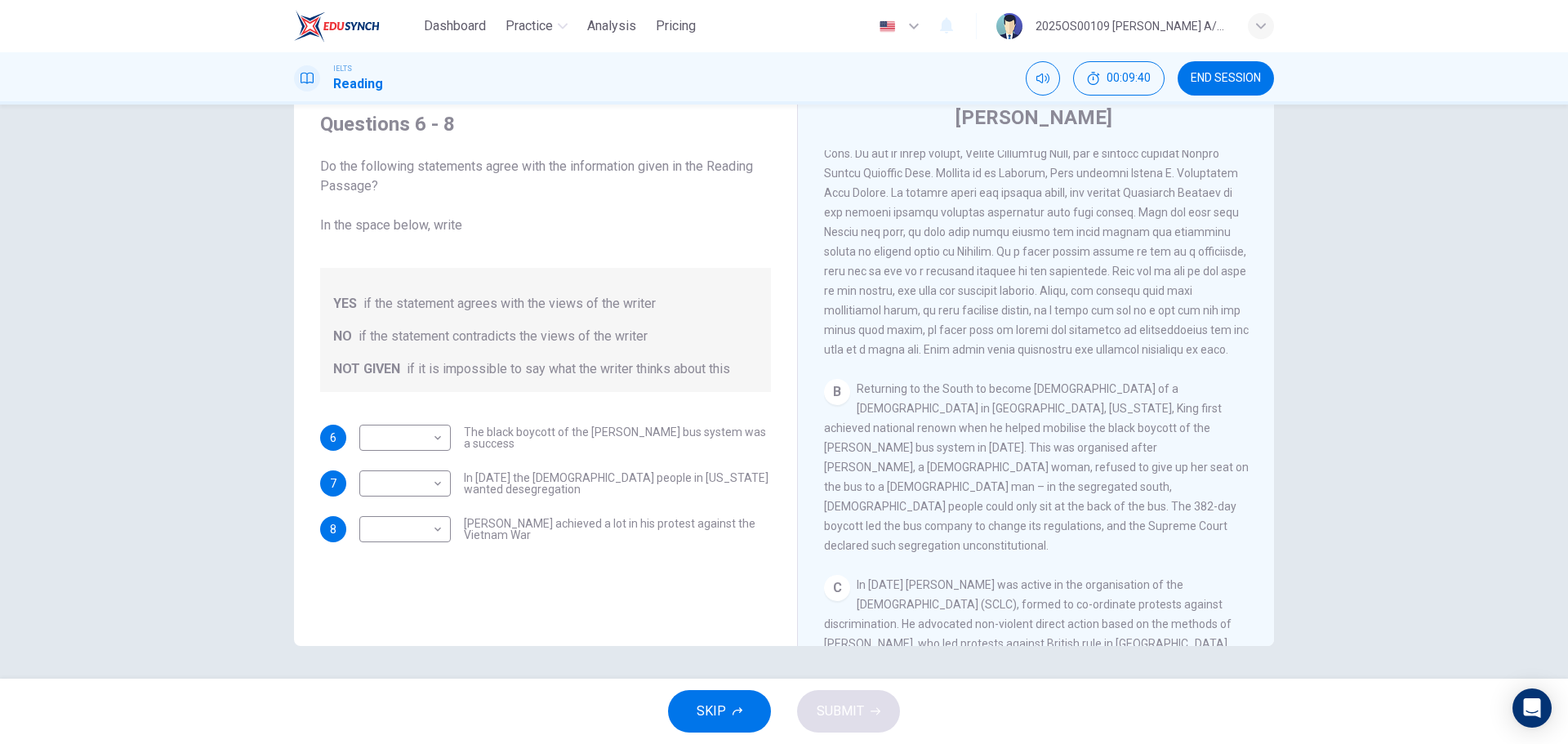
scroll to position [408, 0]
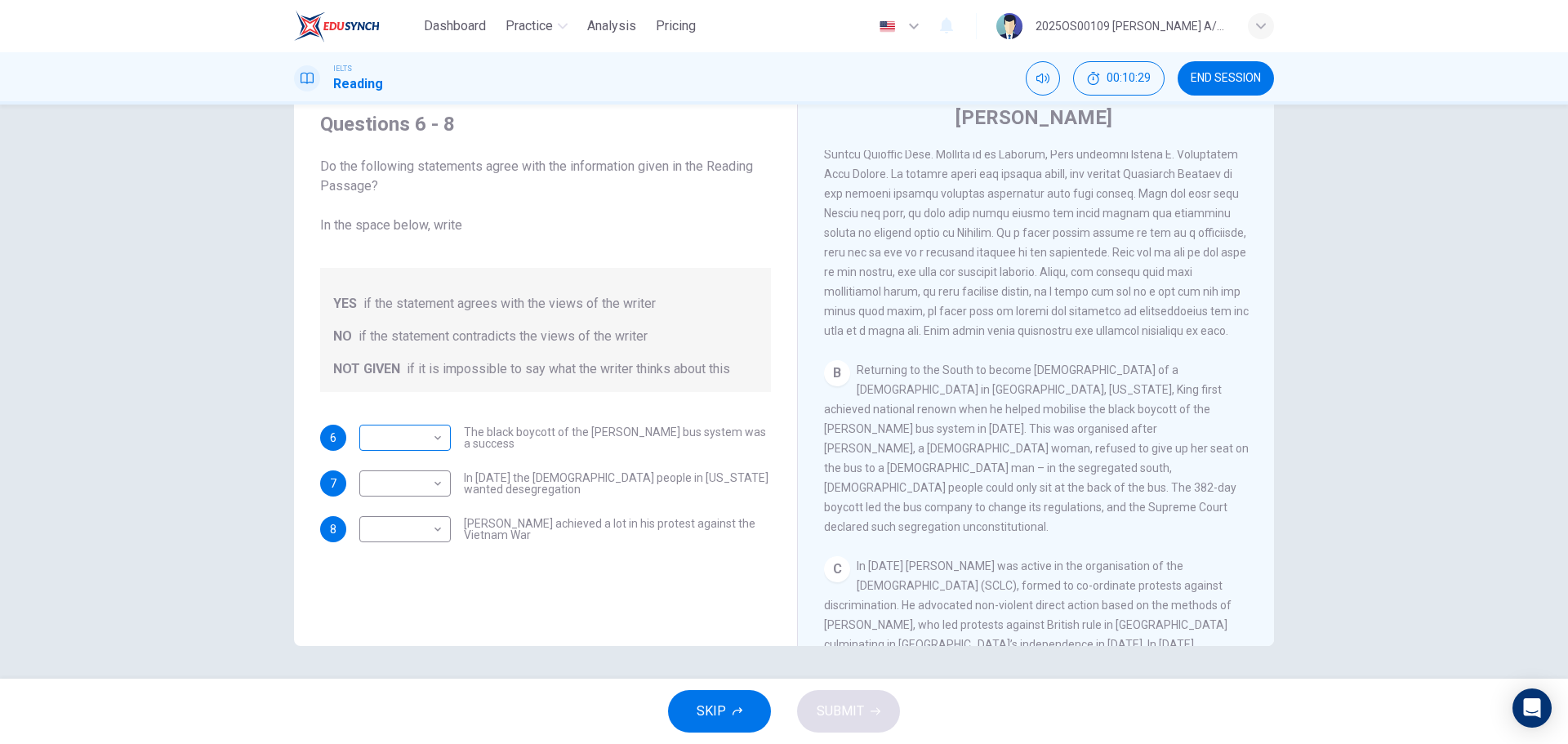
click at [430, 449] on body "Dashboard Practice Analysis Pricing English en ​ 2025OS00109 [PERSON_NAME] A/P …" at bounding box center [784, 372] width 1568 height 744
click at [411, 449] on li "YES" at bounding box center [400, 464] width 92 height 26
type input "YES"
click at [492, 449] on span "In [DATE] the [DEMOGRAPHIC_DATA] people in [US_STATE] wanted desegregation" at bounding box center [616, 483] width 307 height 23
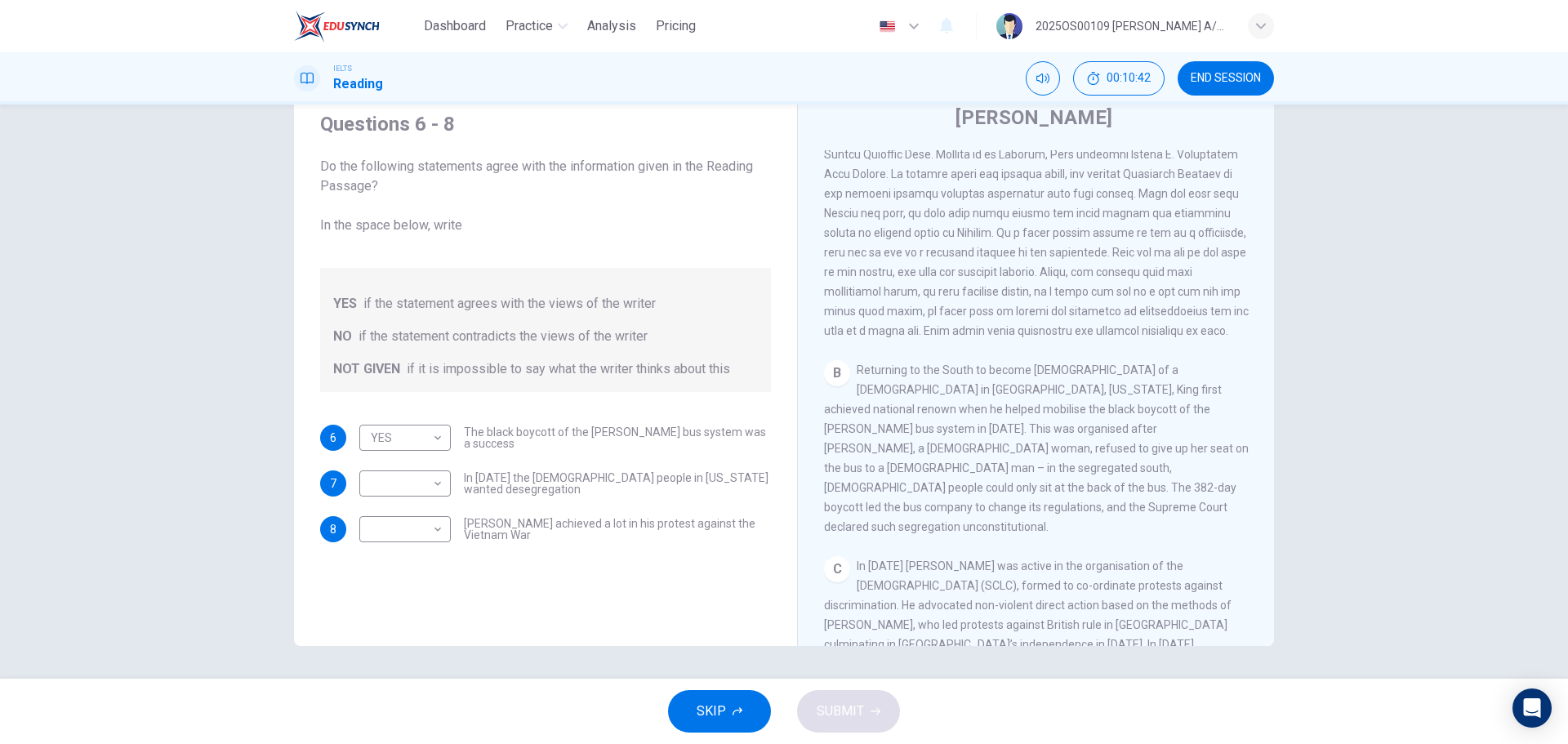
scroll to position [777, 0]
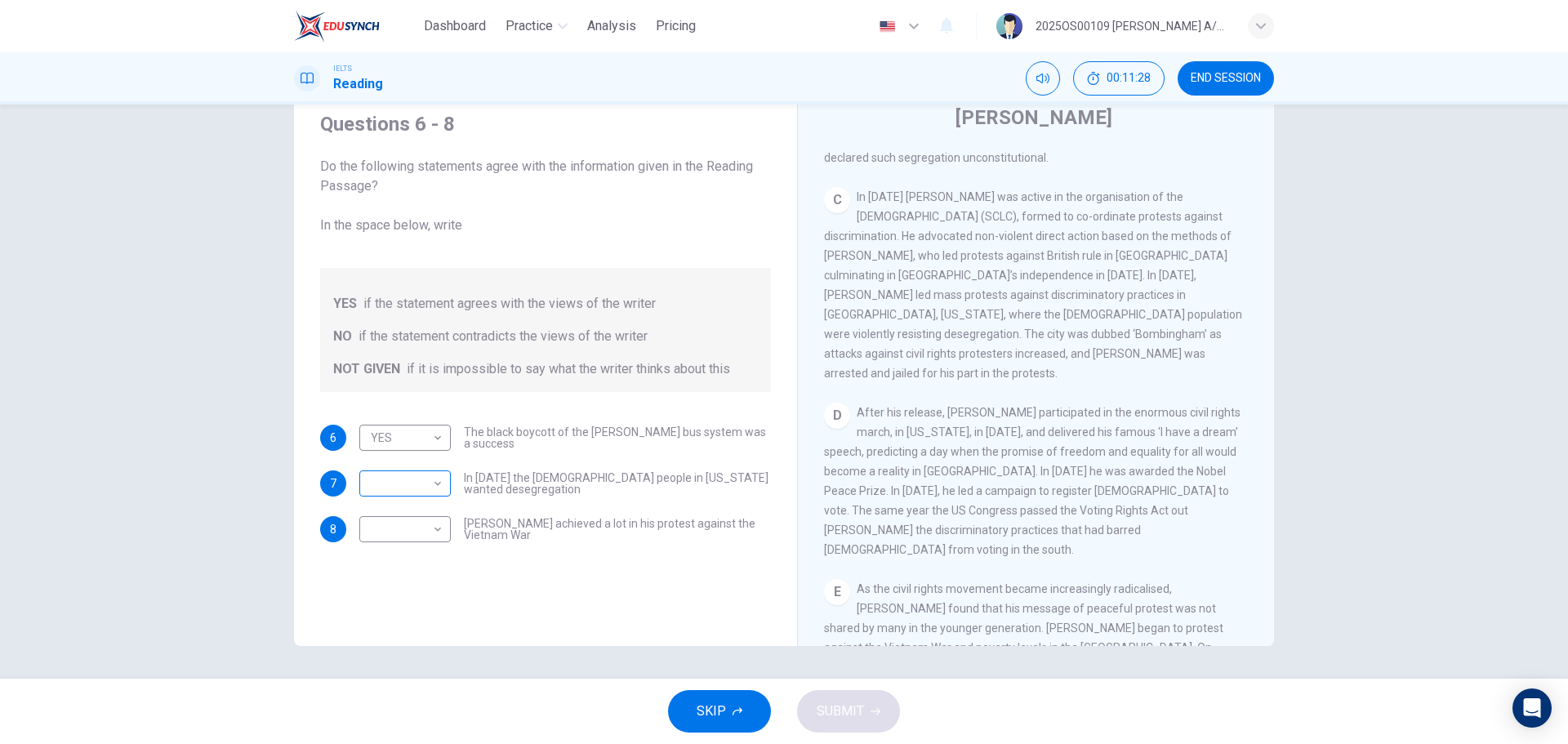
click at [408, 449] on body "Dashboard Practice Analysis Pricing English en ​ 2025OS00109 [PERSON_NAME] A/P …" at bounding box center [784, 372] width 1568 height 744
click at [382, 449] on li "YES" at bounding box center [400, 510] width 92 height 26
type input "YES"
click at [537, 449] on div "Questions 6 - 8 Do the following statements agree with the information given in…" at bounding box center [545, 370] width 477 height 551
click at [1042, 449] on span "After his release, [PERSON_NAME] participated in the enormous civil rights marc…" at bounding box center [1032, 481] width 416 height 150
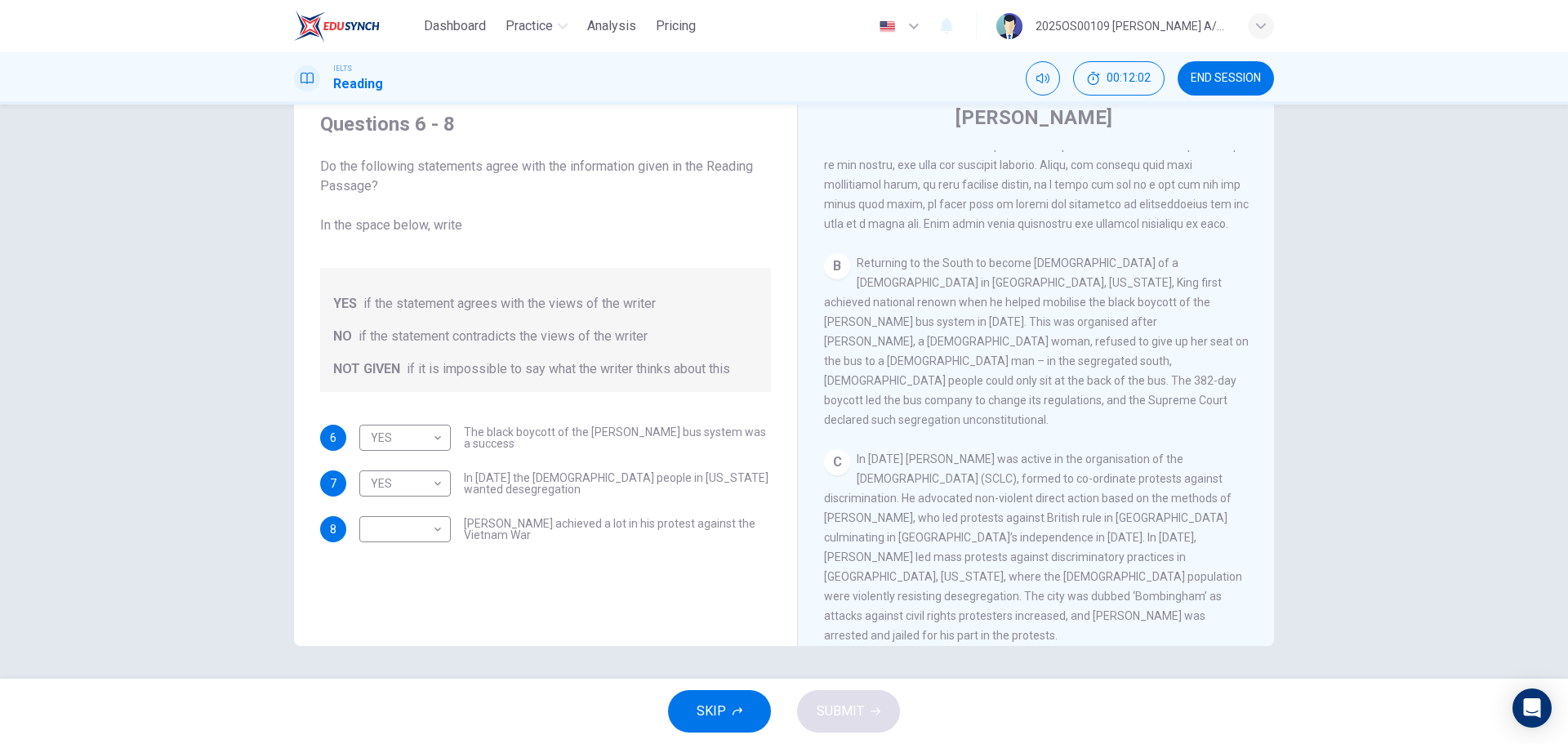
scroll to position [533, 0]
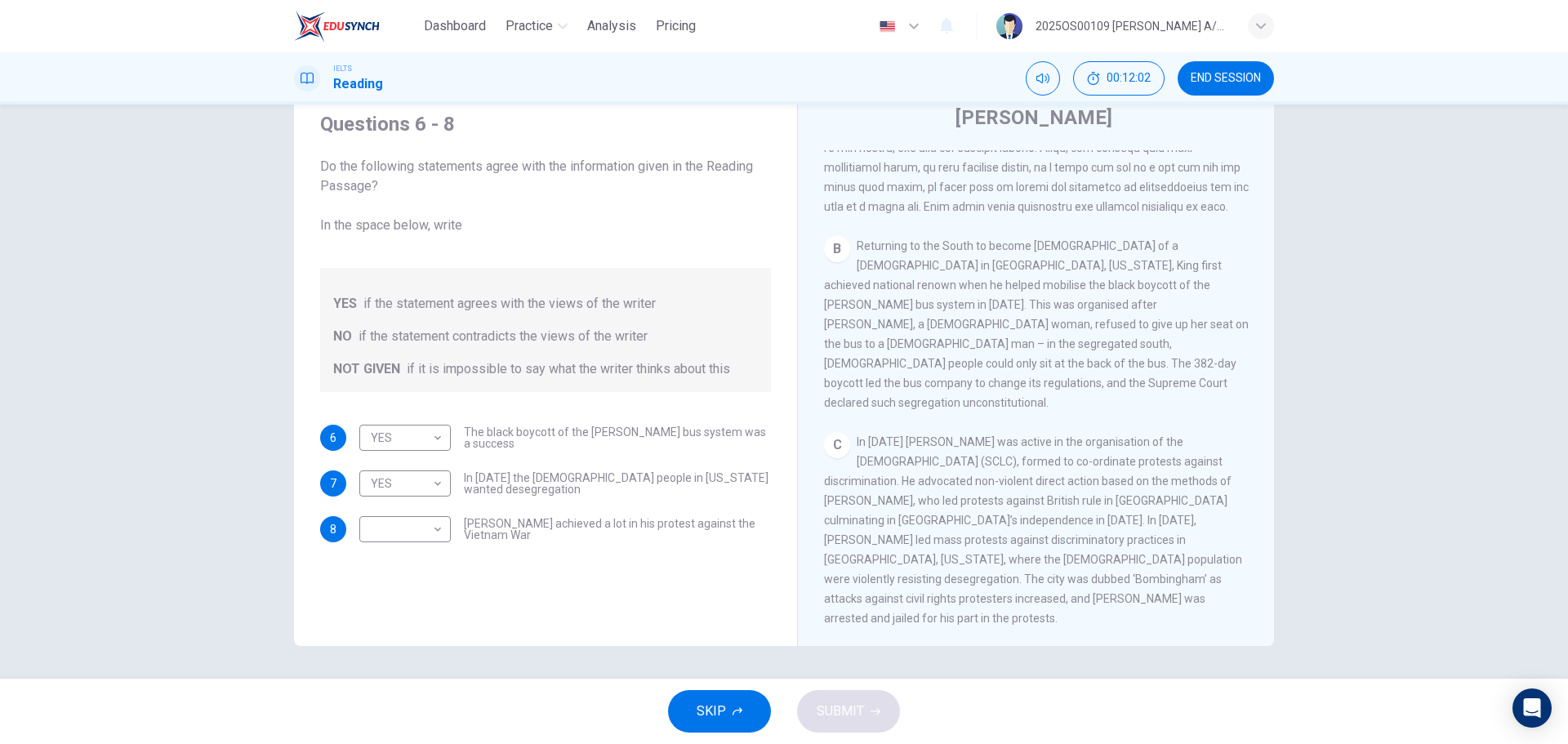
click at [1017, 449] on span "In [DATE] [PERSON_NAME] was active in the organisation of the [DEMOGRAPHIC_DATA…" at bounding box center [1033, 530] width 418 height 190
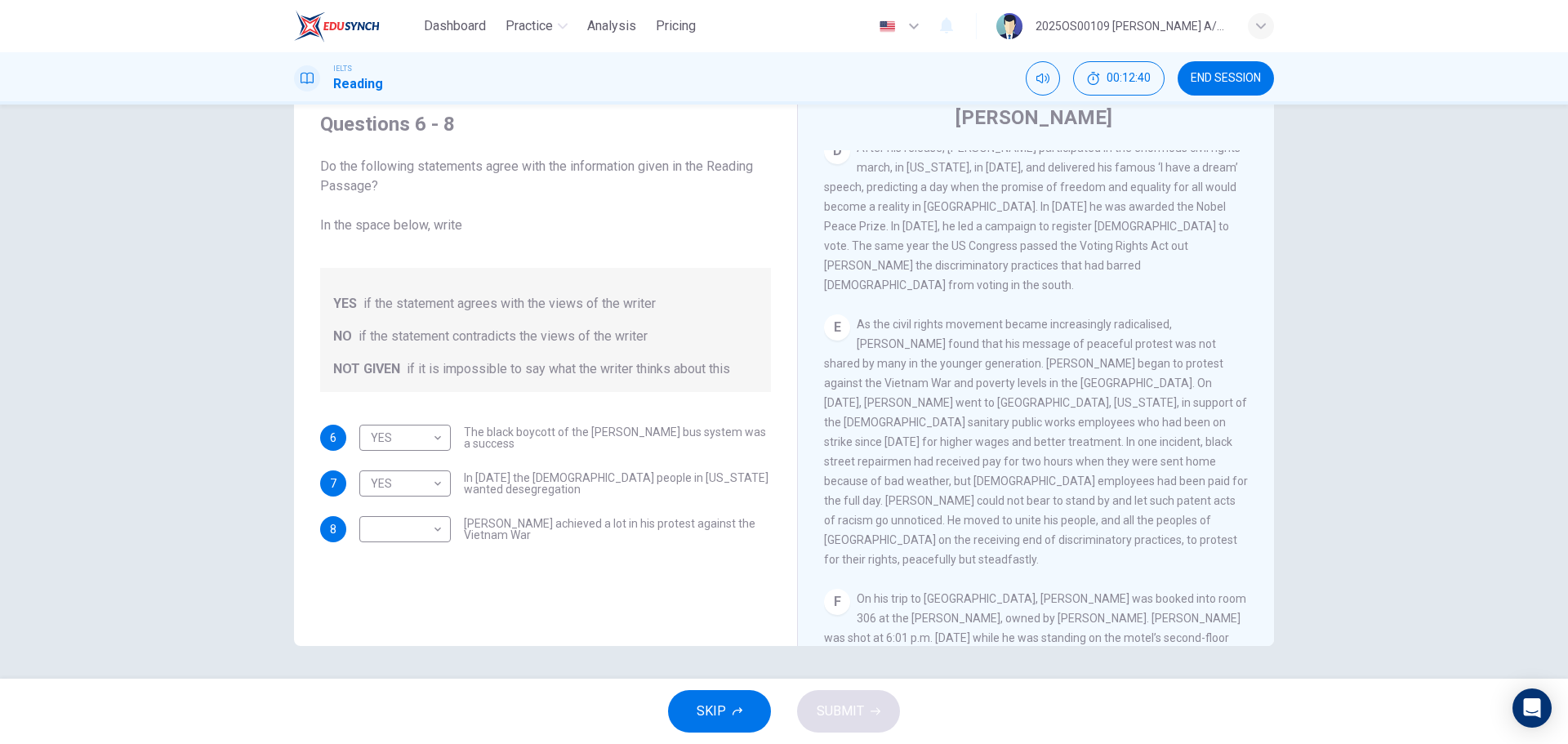
scroll to position [1048, 0]
click at [374, 449] on body "Dashboard Practice Analysis Pricing English en ​ 2025OS00109 [PERSON_NAME] A/P …" at bounding box center [784, 372] width 1568 height 744
click at [393, 449] on li "NOT GIVEN" at bounding box center [400, 608] width 92 height 26
type input "NOT GIVEN"
click at [590, 449] on div "Questions 6 - 8 Do the following statements agree with the information given in…" at bounding box center [545, 370] width 477 height 551
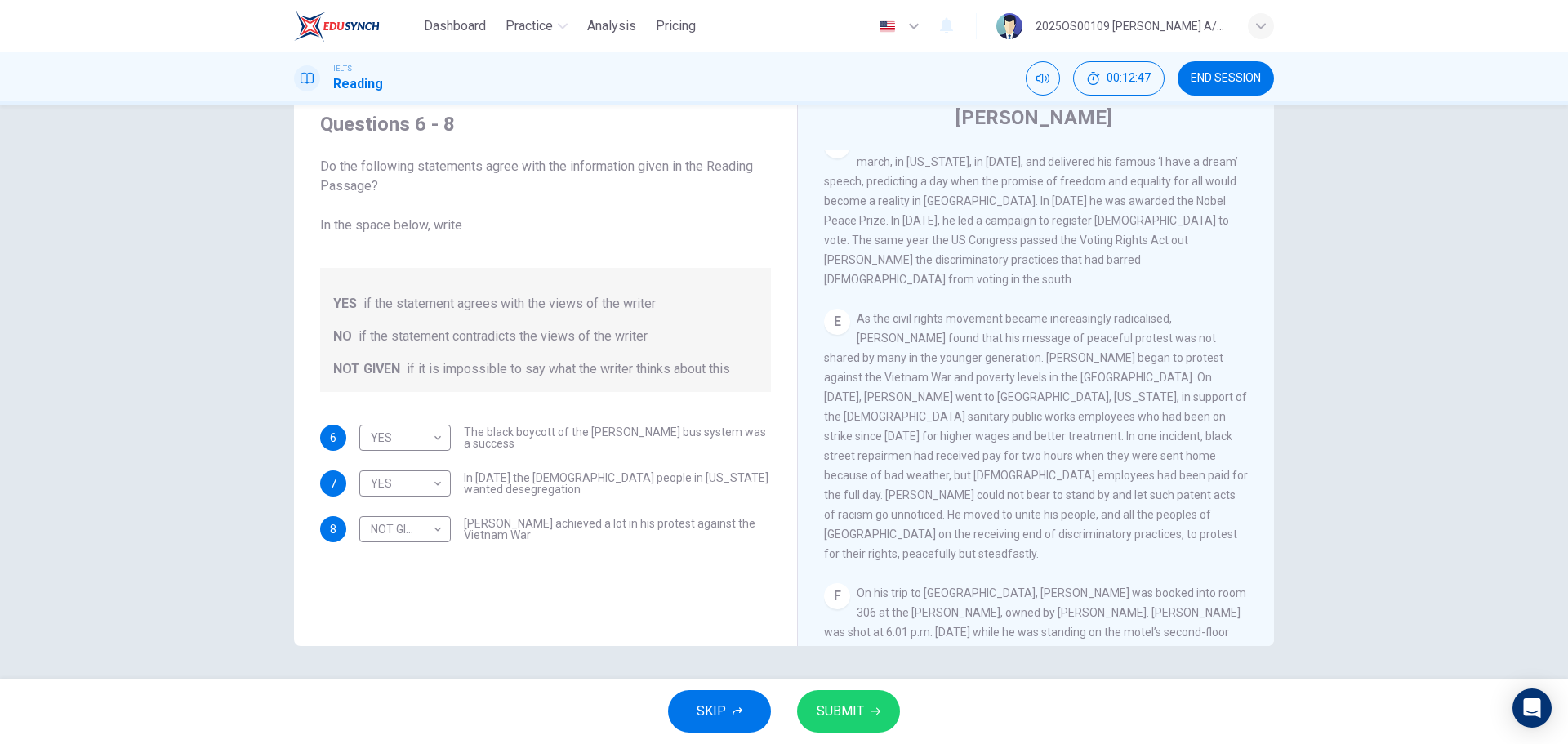
click at [879, 449] on button "SUBMIT" at bounding box center [848, 711] width 103 height 42
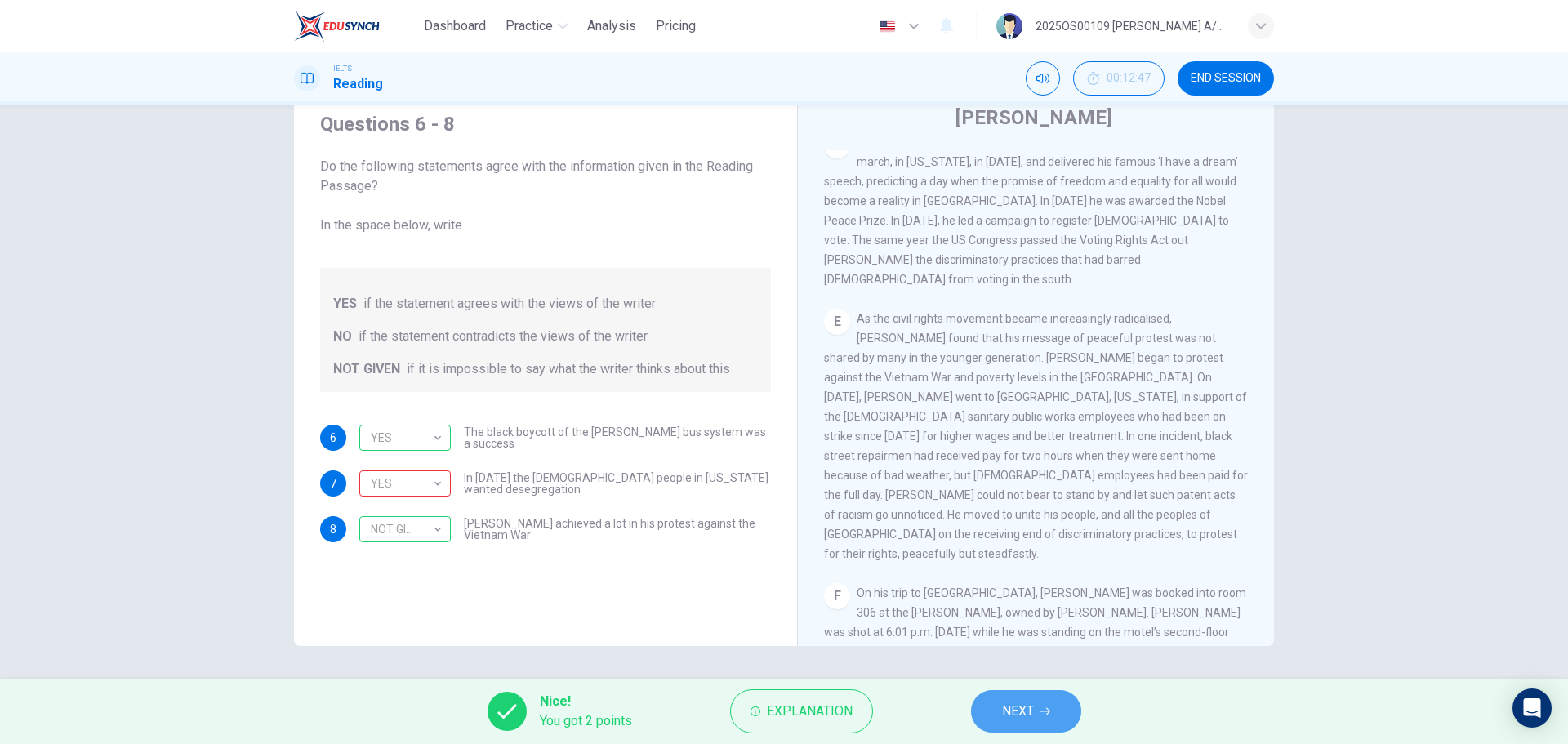
click at [998, 449] on button "NEXT" at bounding box center [1025, 711] width 110 height 42
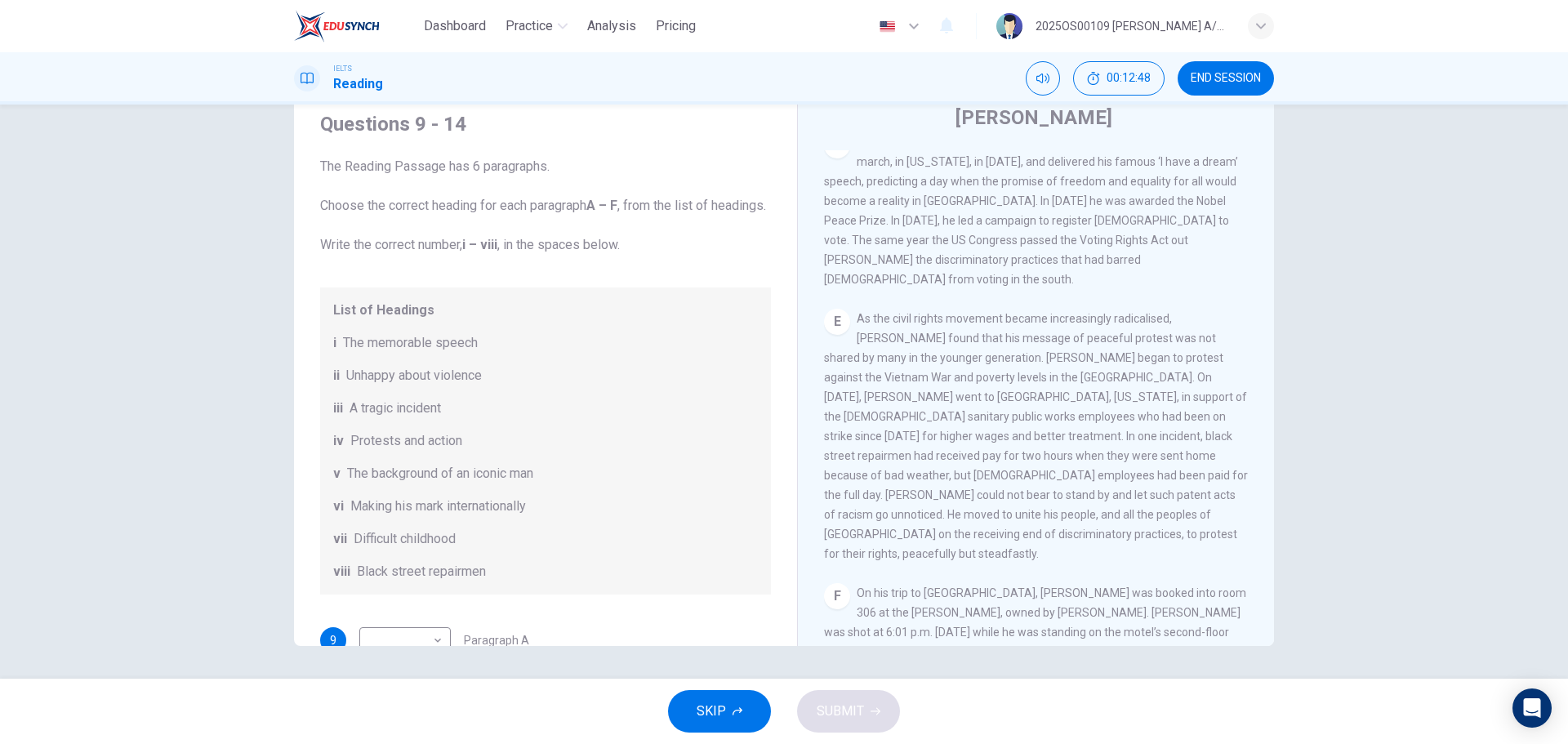
scroll to position [0, 0]
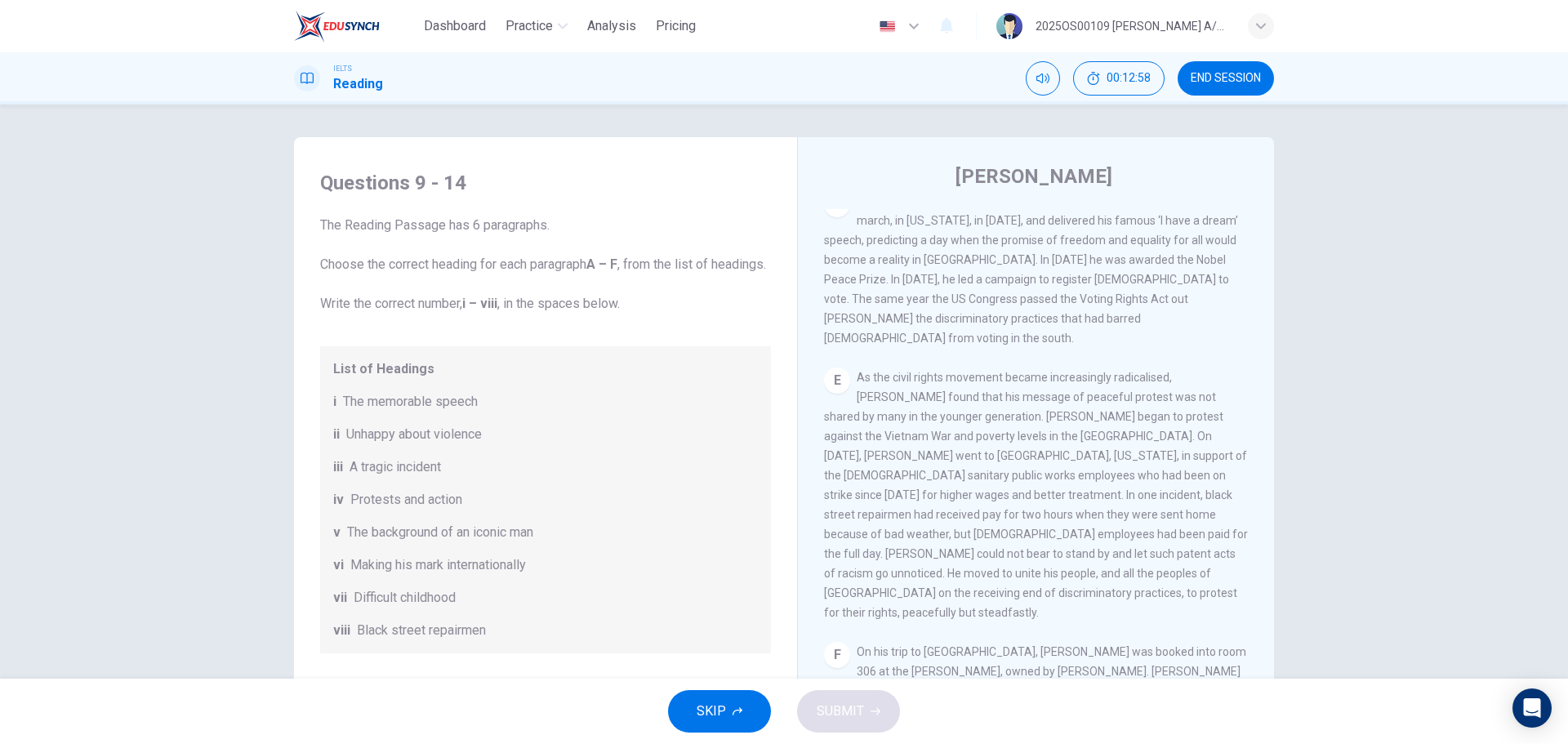
click at [449, 412] on span "The memorable speech" at bounding box center [410, 401] width 135 height 20
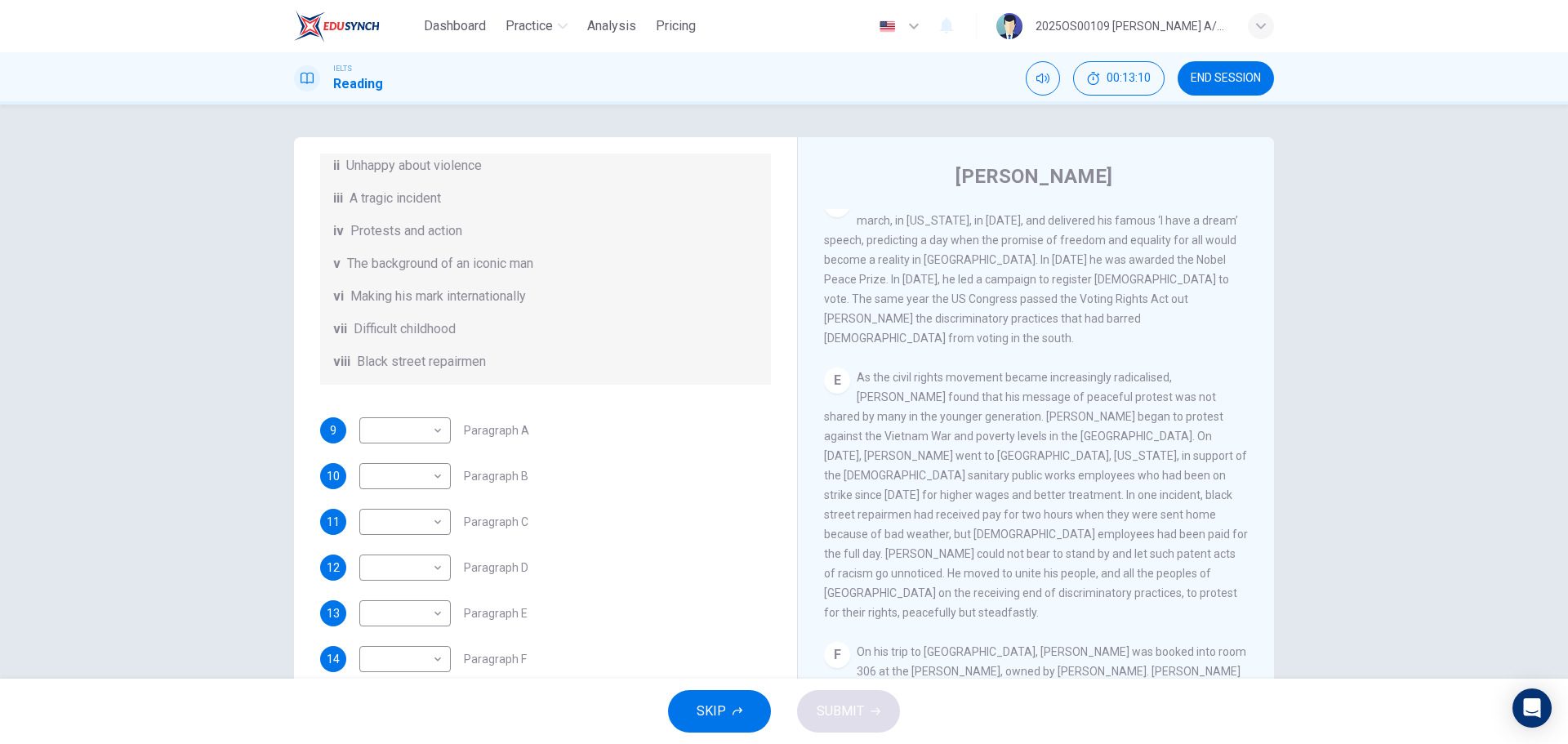
scroll to position [288, 0]
click at [435, 432] on body "Dashboard Practice Analysis Pricing English en ​ 2025OS00109 [PERSON_NAME] A/P …" at bounding box center [784, 372] width 1568 height 744
click at [608, 449] on div at bounding box center [784, 372] width 1568 height 744
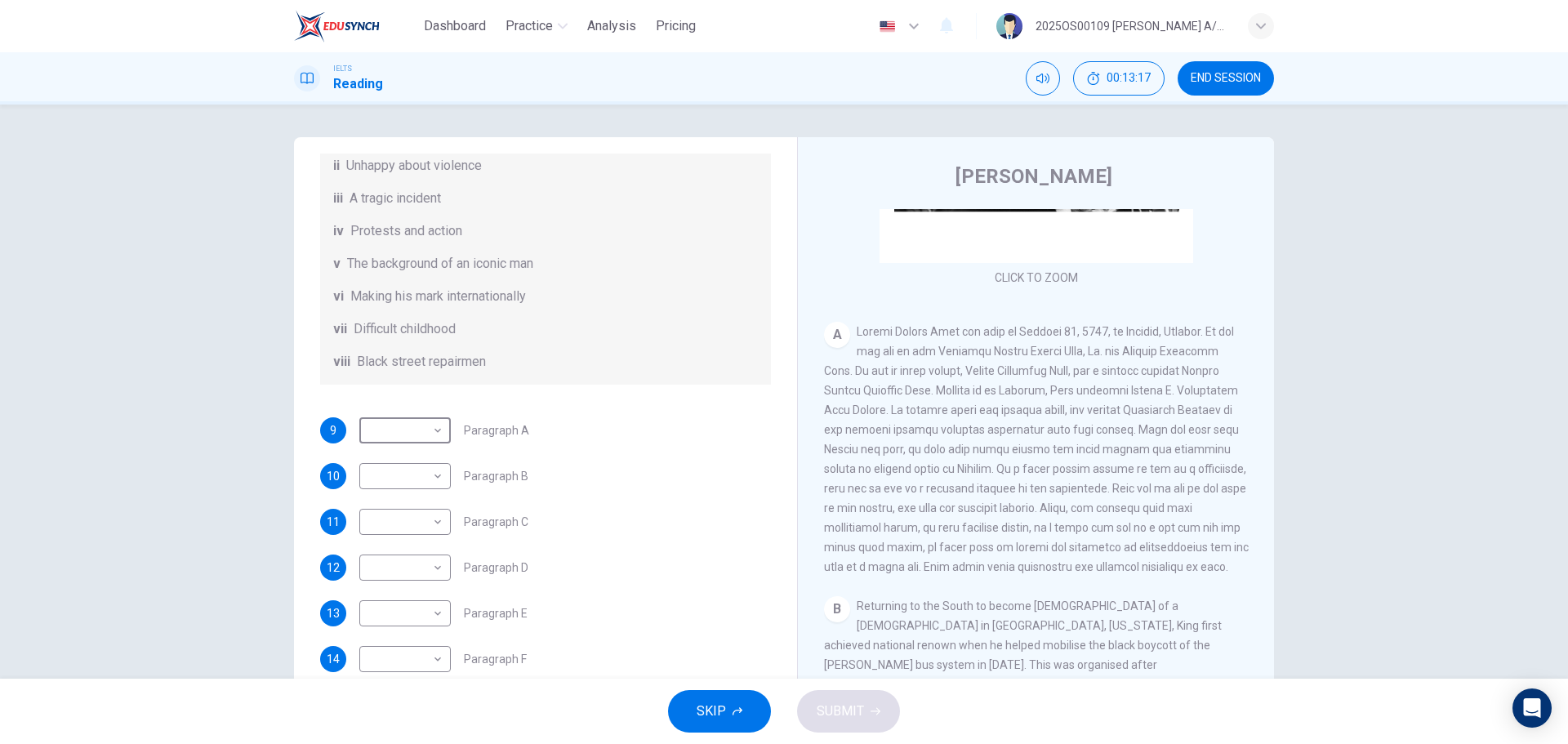
scroll to position [125, 0]
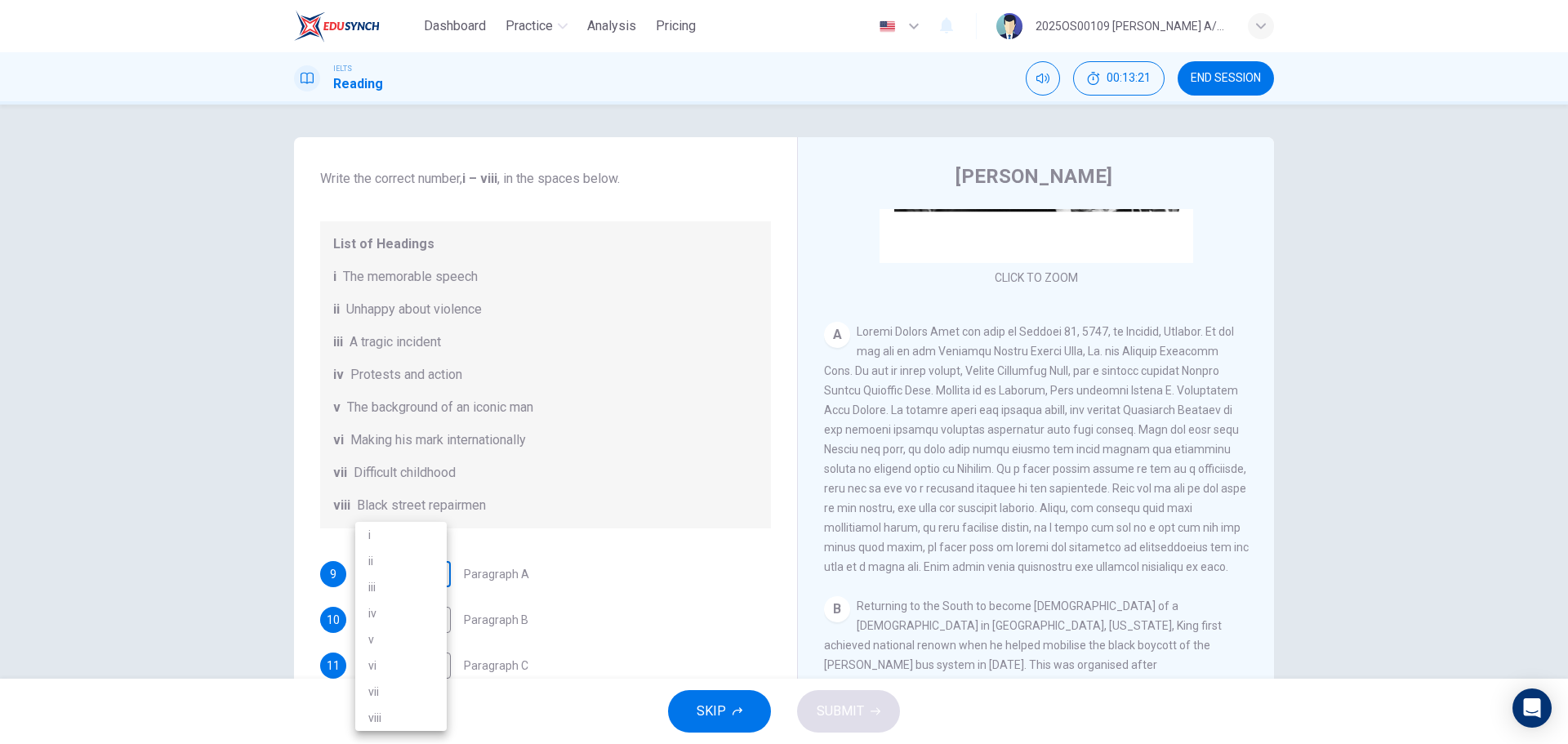
click at [428, 449] on body "Dashboard Practice Analysis Pricing English en ​ 2025OS00109 [PERSON_NAME] A/P …" at bounding box center [784, 372] width 1568 height 744
click at [390, 449] on li "v" at bounding box center [400, 639] width 92 height 26
type input "v"
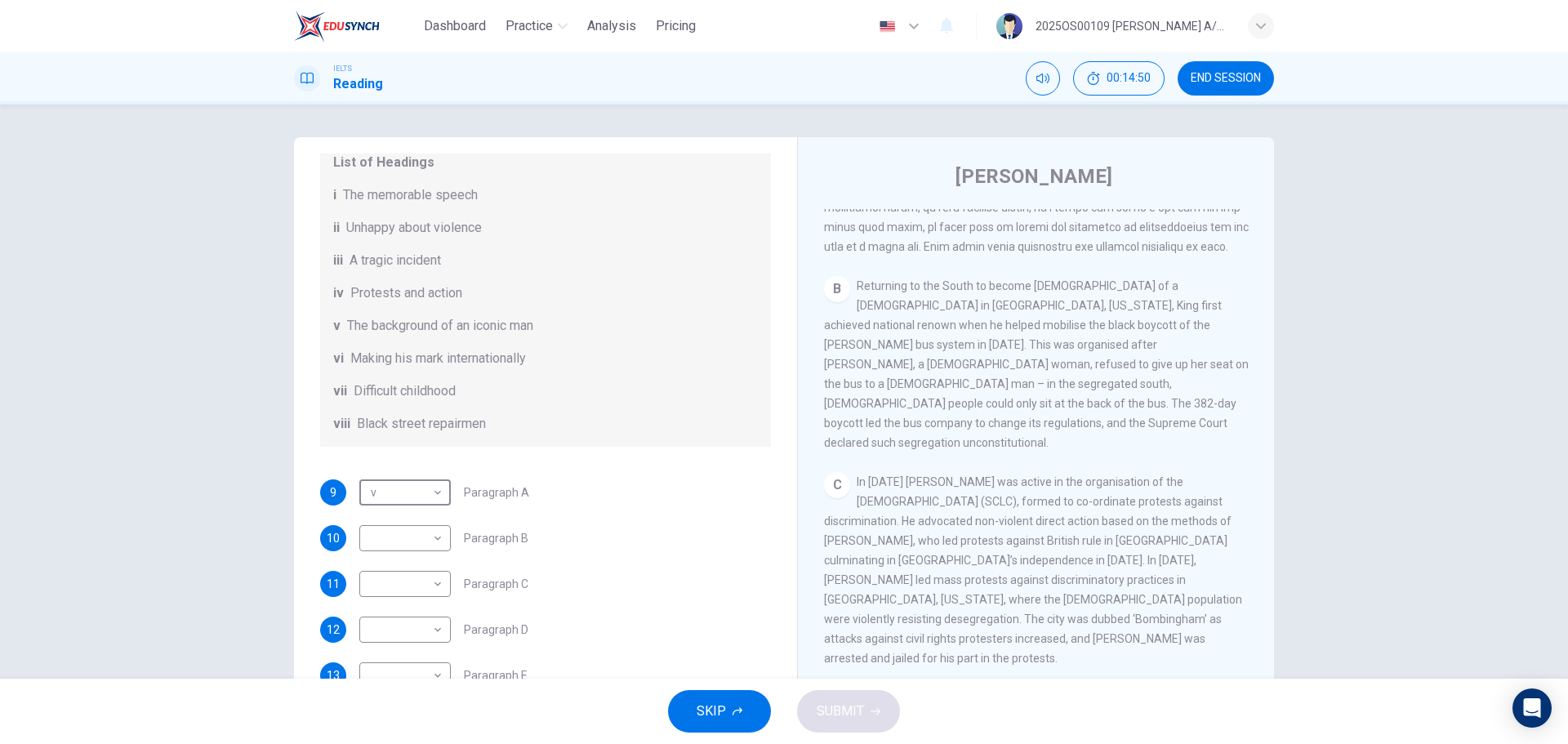
scroll to position [558, 0]
click at [422, 449] on body "Dashboard Practice Analysis Pricing English en ​ 2025OS00109 [PERSON_NAME] A/P …" at bounding box center [784, 372] width 1568 height 744
click at [419, 449] on li "iv" at bounding box center [400, 614] width 92 height 26
type input "iv"
click at [399, 449] on body "Dashboard Practice Analysis Pricing English en ​ 2025OS00109 [PERSON_NAME] A/P …" at bounding box center [784, 372] width 1568 height 744
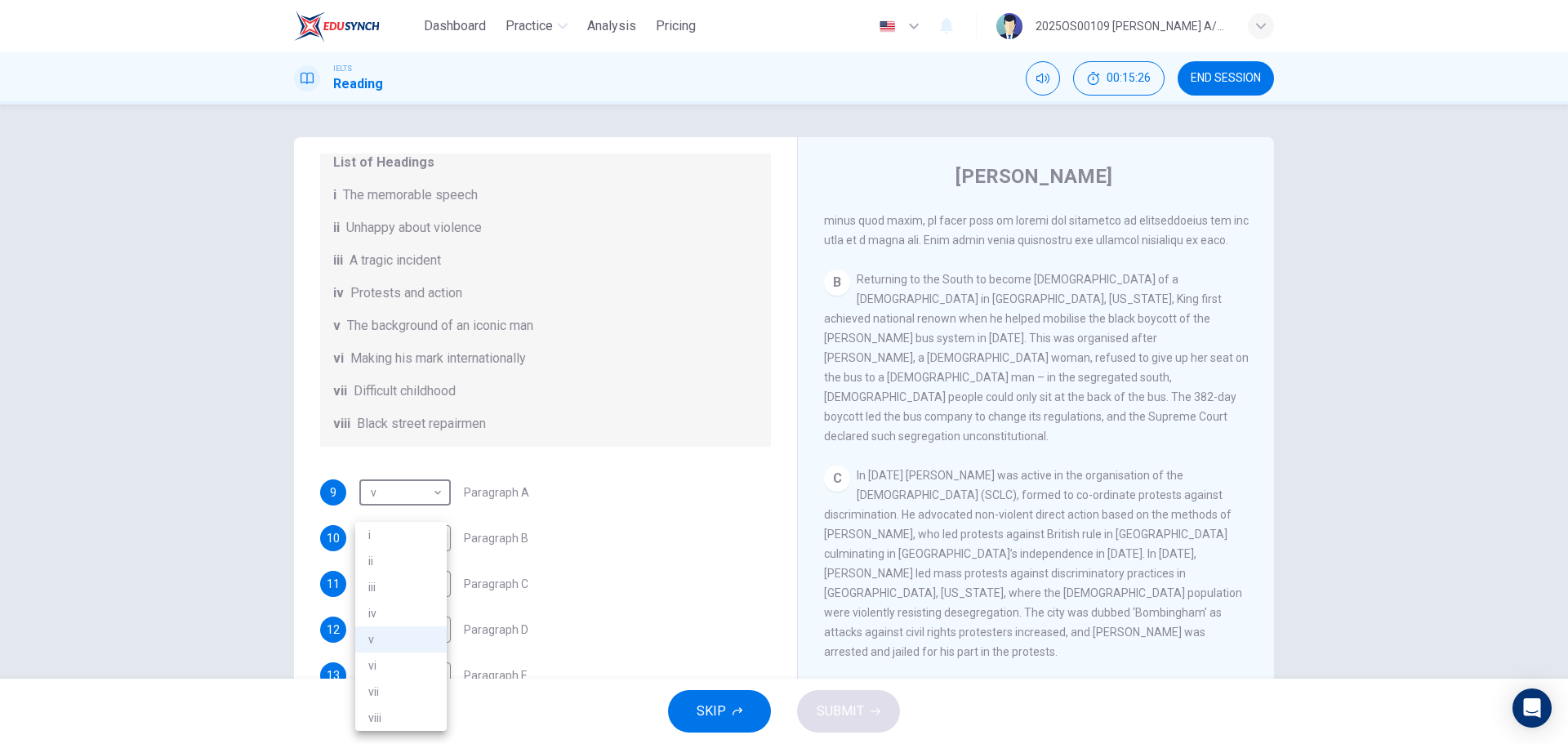
click at [624, 449] on div at bounding box center [784, 372] width 1568 height 744
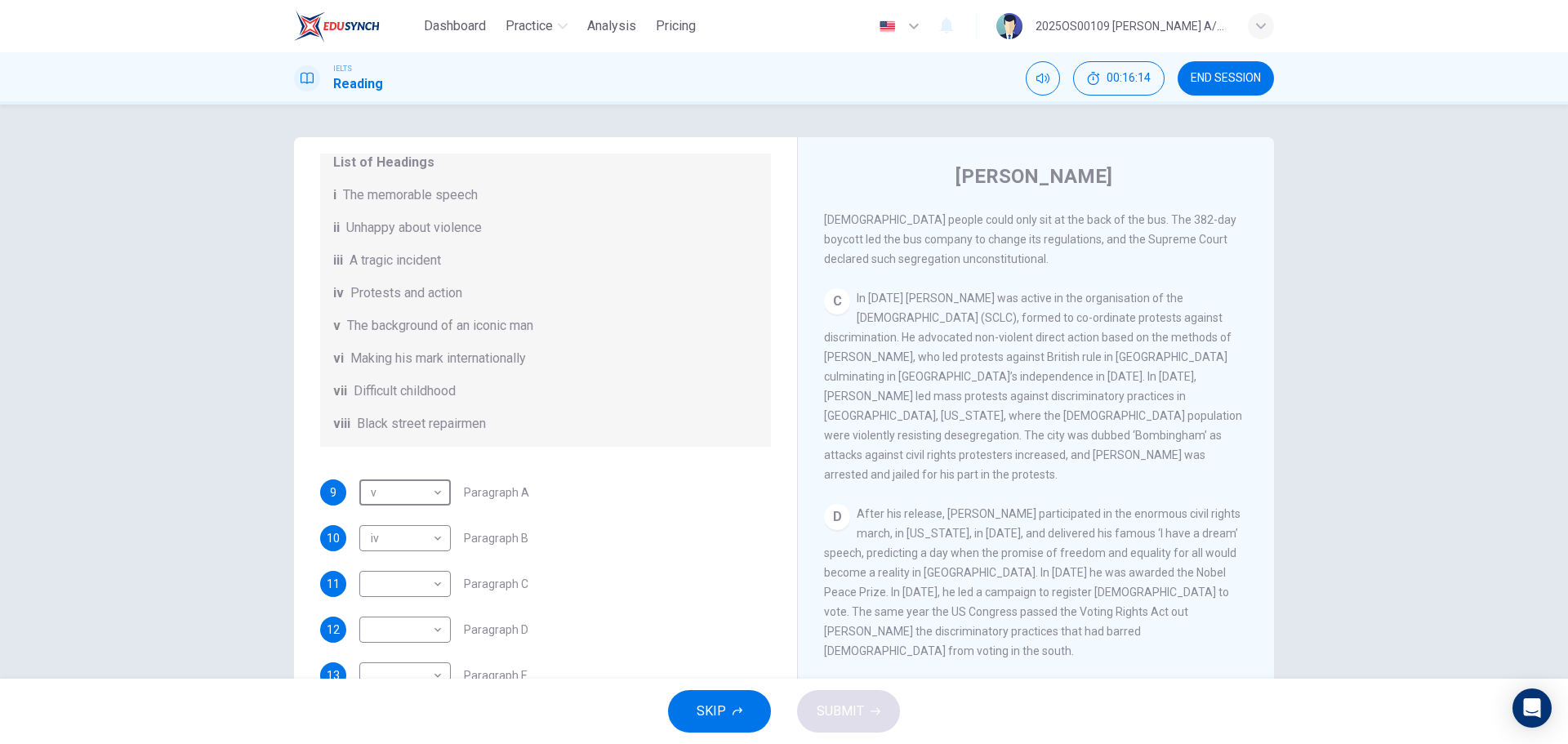
scroll to position [721, 0]
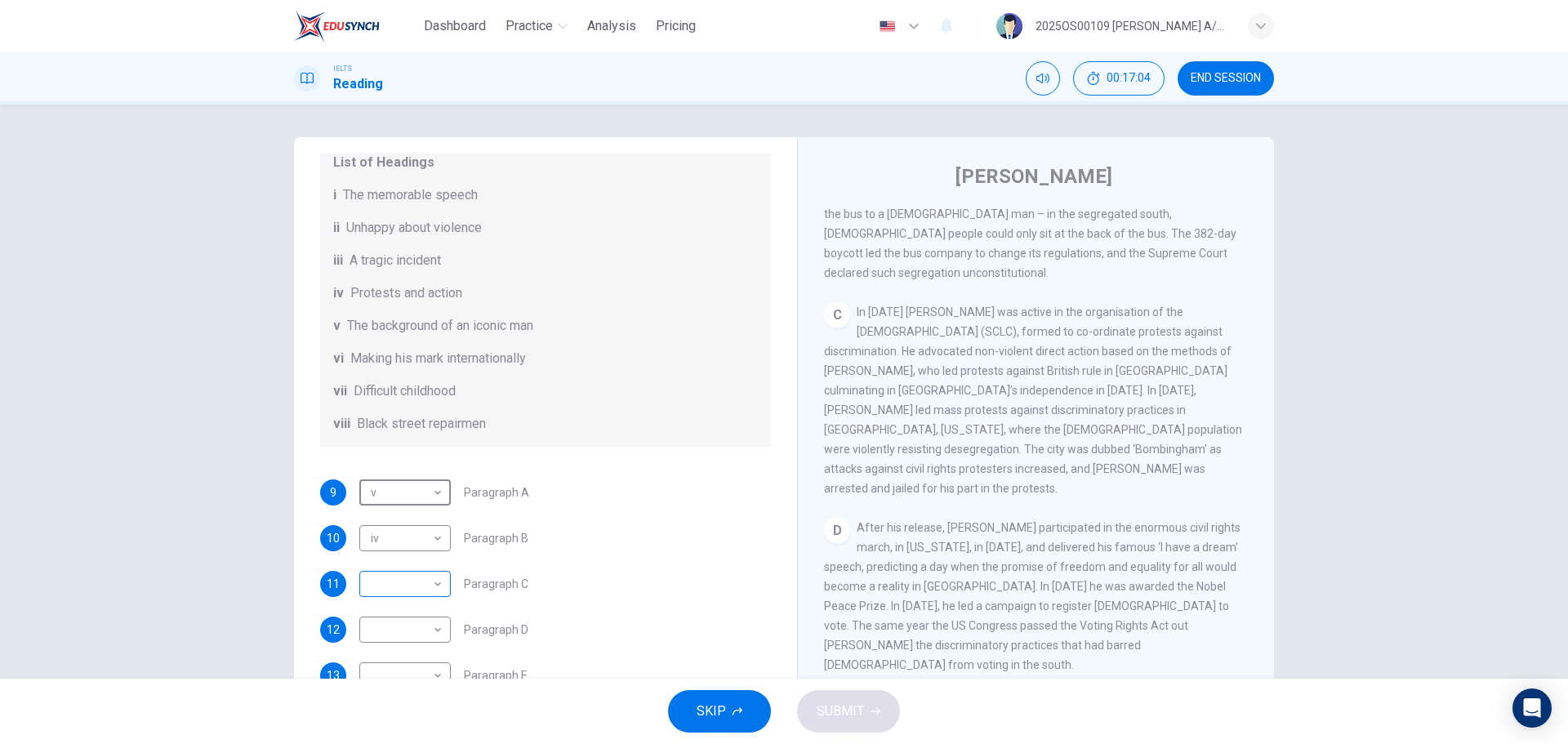
click at [383, 449] on body "Dashboard Practice Analysis Pricing English en ​ 2025OS00109 [PERSON_NAME] A/P …" at bounding box center [784, 372] width 1568 height 744
click at [383, 449] on li "ii" at bounding box center [400, 561] width 92 height 26
type input "ii"
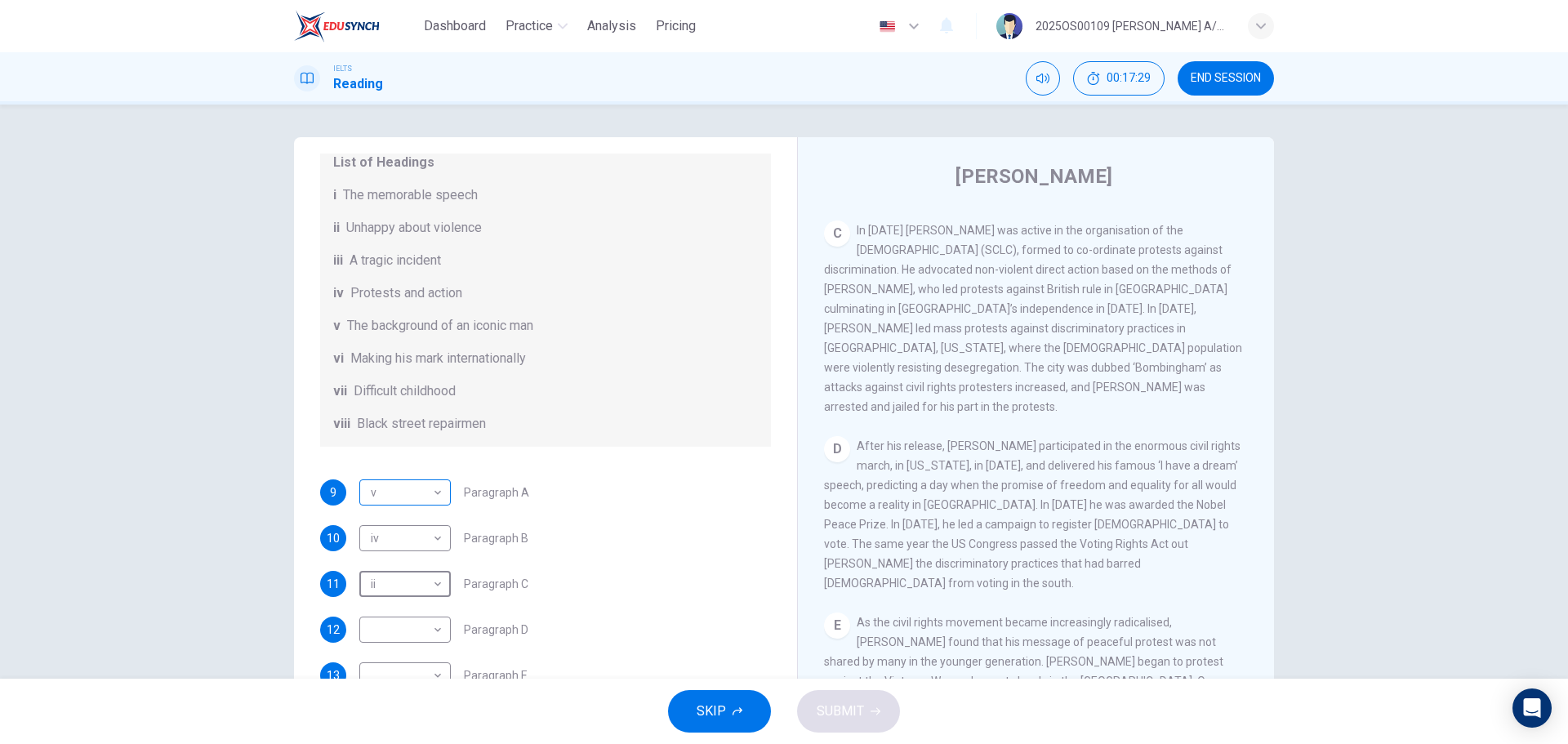
click at [419, 449] on body "Dashboard Practice Analysis Pricing English en ​ 2025OS00109 [PERSON_NAME] A/P …" at bounding box center [784, 372] width 1568 height 744
click at [416, 449] on li "vii" at bounding box center [400, 692] width 92 height 26
type input "vii"
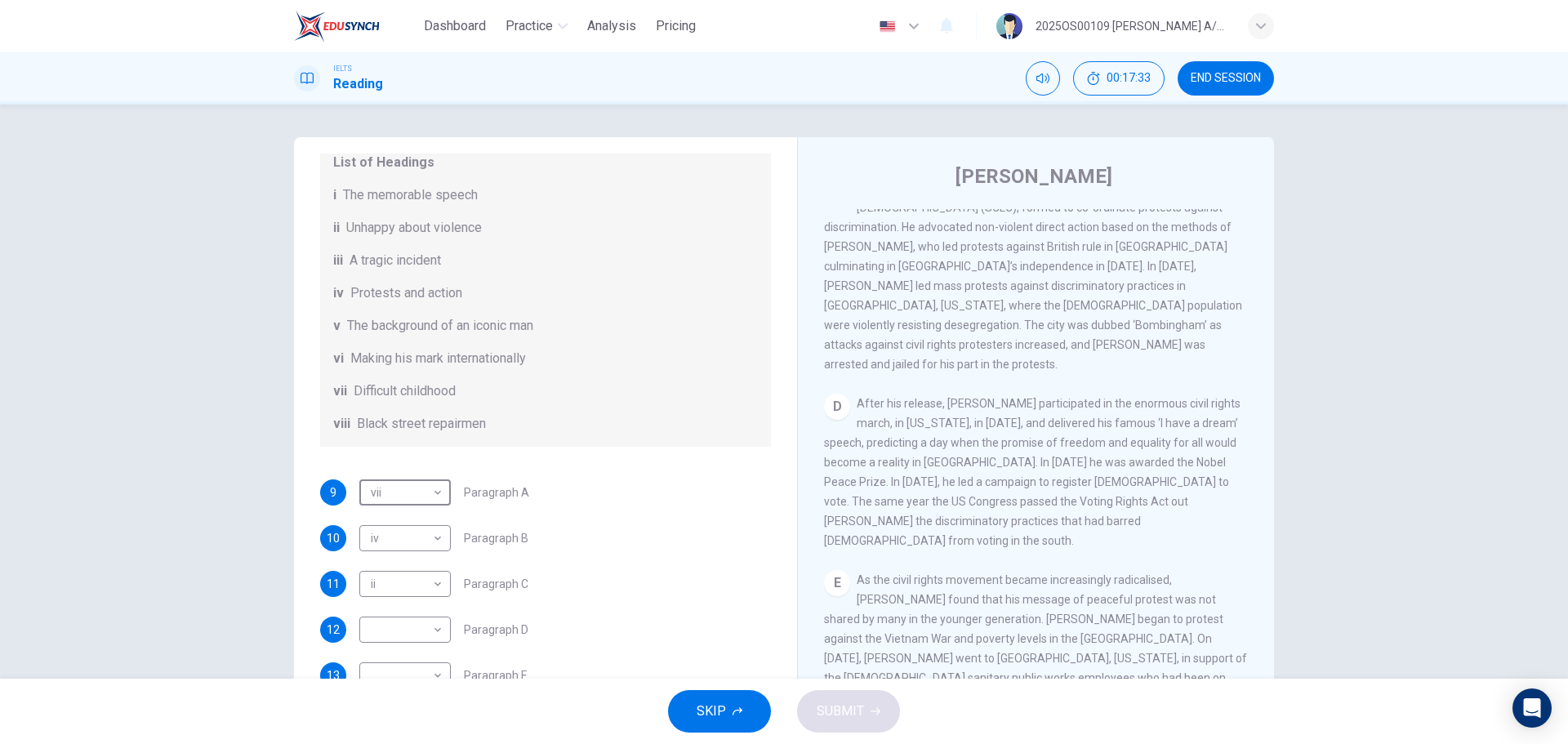
scroll to position [885, 0]
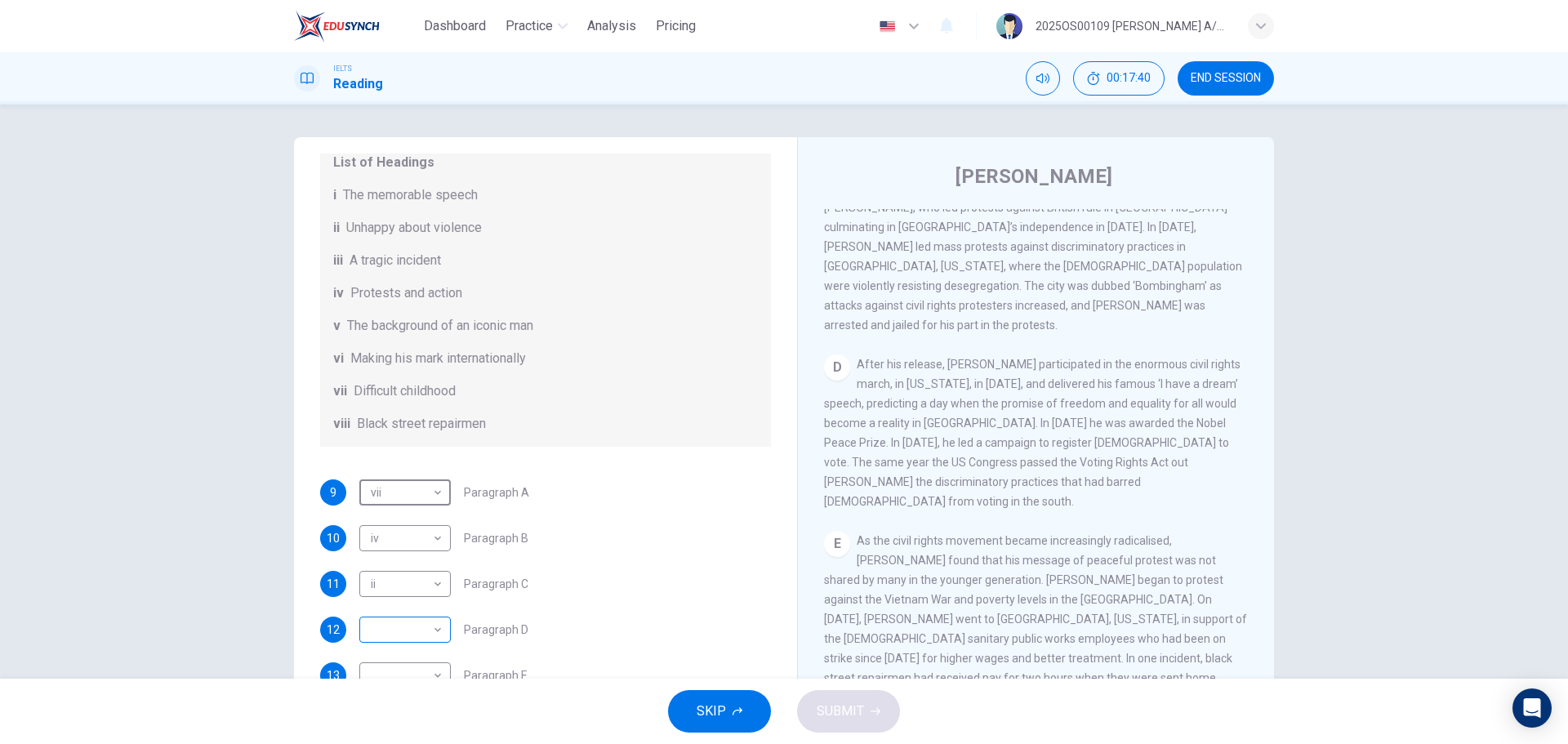
click at [419, 449] on body "Dashboard Practice Analysis Pricing English en ​ 2025OS00109 [PERSON_NAME] A/P …" at bounding box center [784, 372] width 1568 height 744
click at [402, 449] on li "v" at bounding box center [400, 639] width 92 height 26
click at [398, 449] on body "Dashboard Practice Analysis Pricing English en ​ 2025OS00109 [PERSON_NAME] A/P …" at bounding box center [784, 372] width 1568 height 744
click at [396, 449] on li "vi" at bounding box center [400, 666] width 92 height 26
type input "vi"
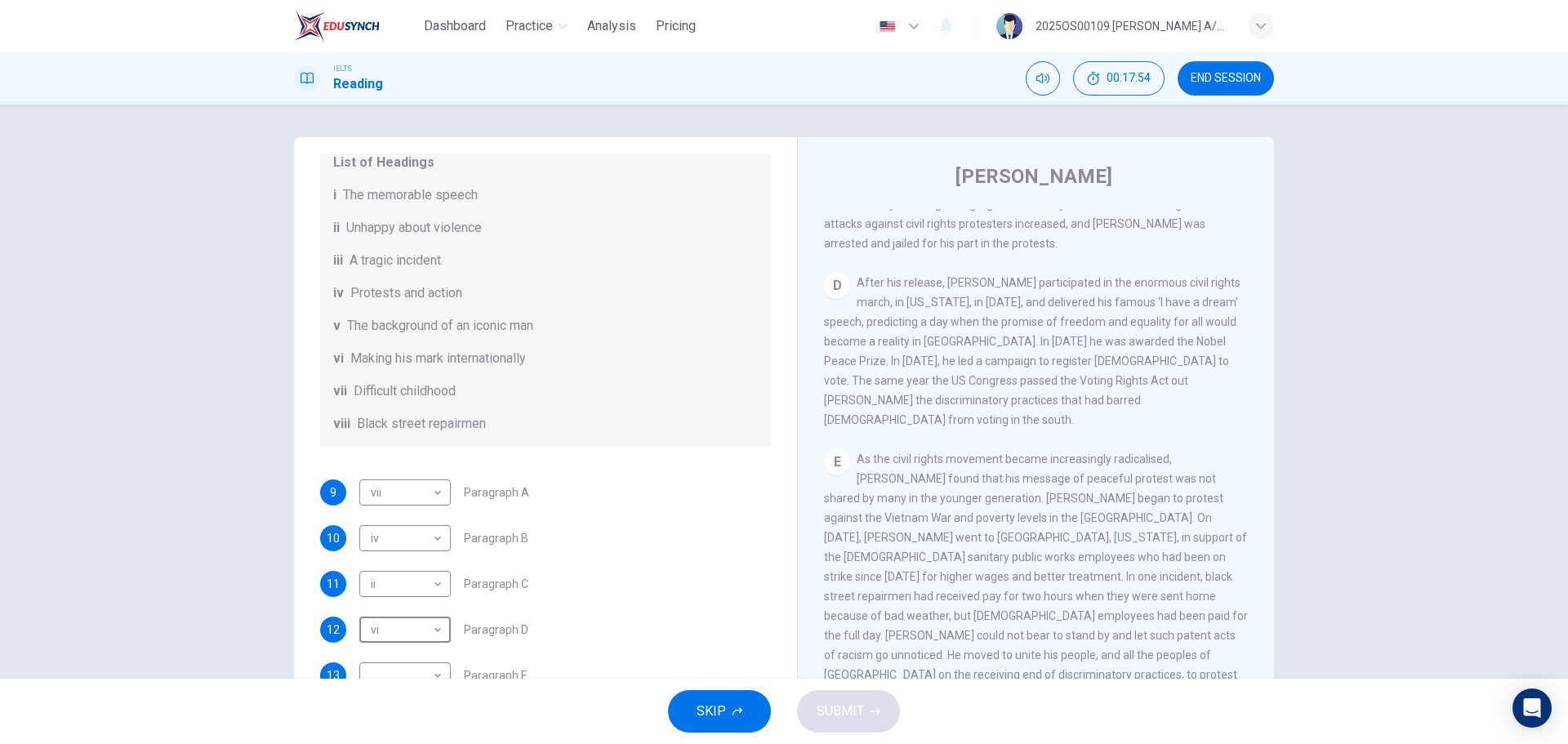
scroll to position [288, 0]
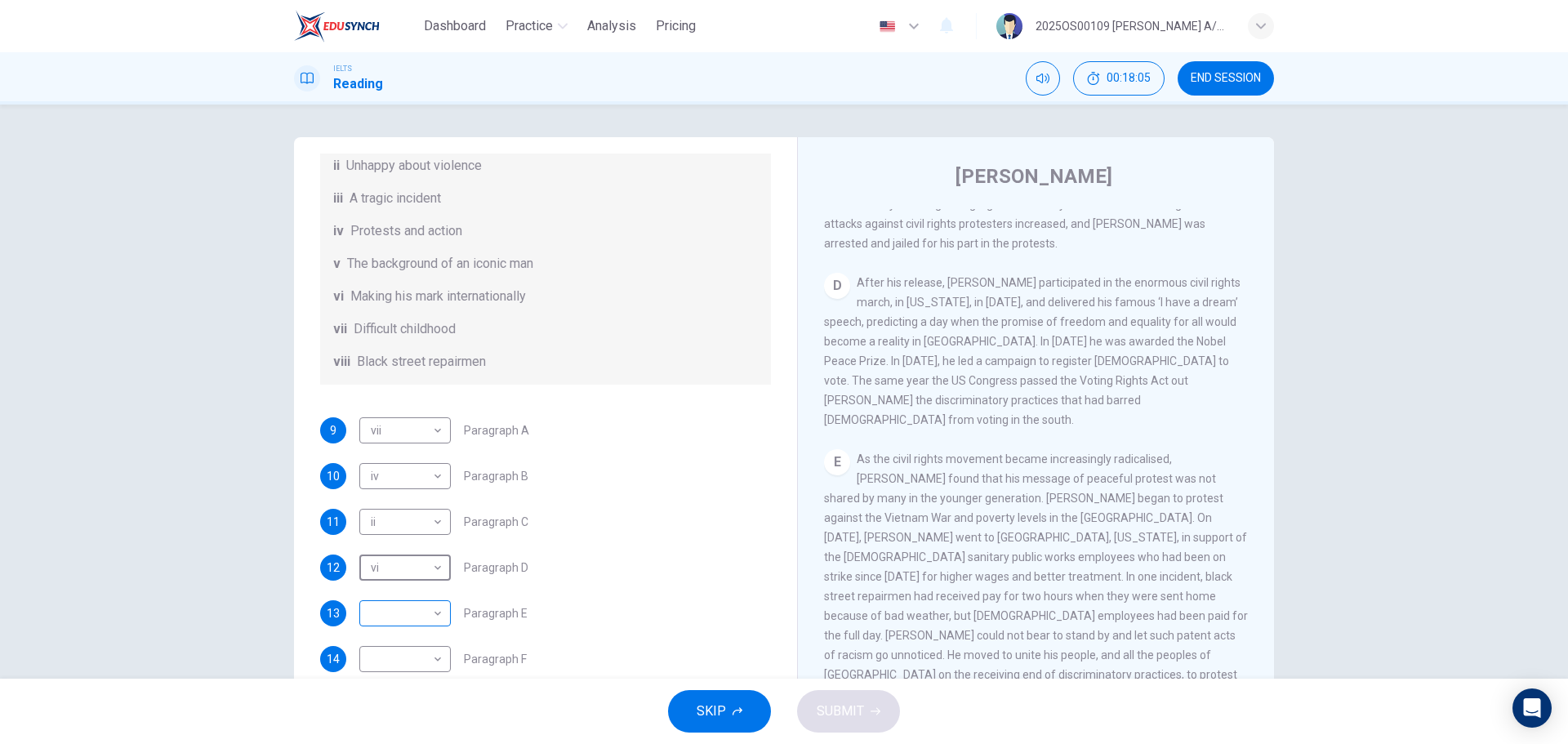
click at [428, 449] on body "Dashboard Practice Analysis Pricing English en ​ 2025OS00109 [PERSON_NAME] A/P …" at bounding box center [784, 372] width 1568 height 744
click at [410, 449] on li "viii" at bounding box center [400, 718] width 92 height 26
type input "viii"
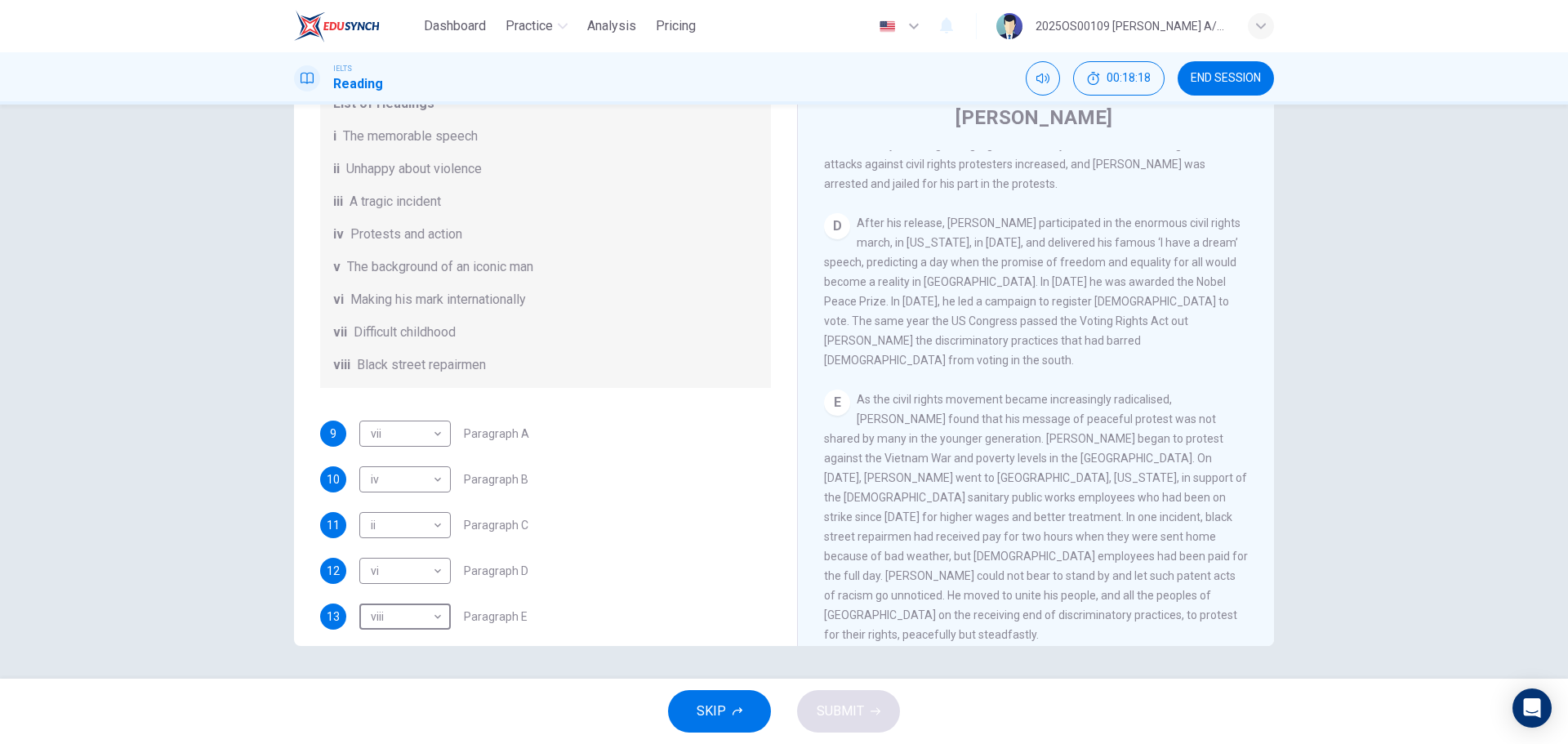
scroll to position [966, 0]
click at [413, 449] on body "Dashboard Practice Analysis Pricing English en ​ 2025OS00109 [PERSON_NAME] A/P …" at bounding box center [784, 372] width 1568 height 744
click at [396, 449] on li "i" at bounding box center [400, 535] width 92 height 26
type input "i"
click at [710, 449] on div "9 vii vii ​ Paragraph A 10 iv iv ​ Paragraph B 11 ii ii ​ Paragraph C 12 i i ​ …" at bounding box center [545, 548] width 450 height 255
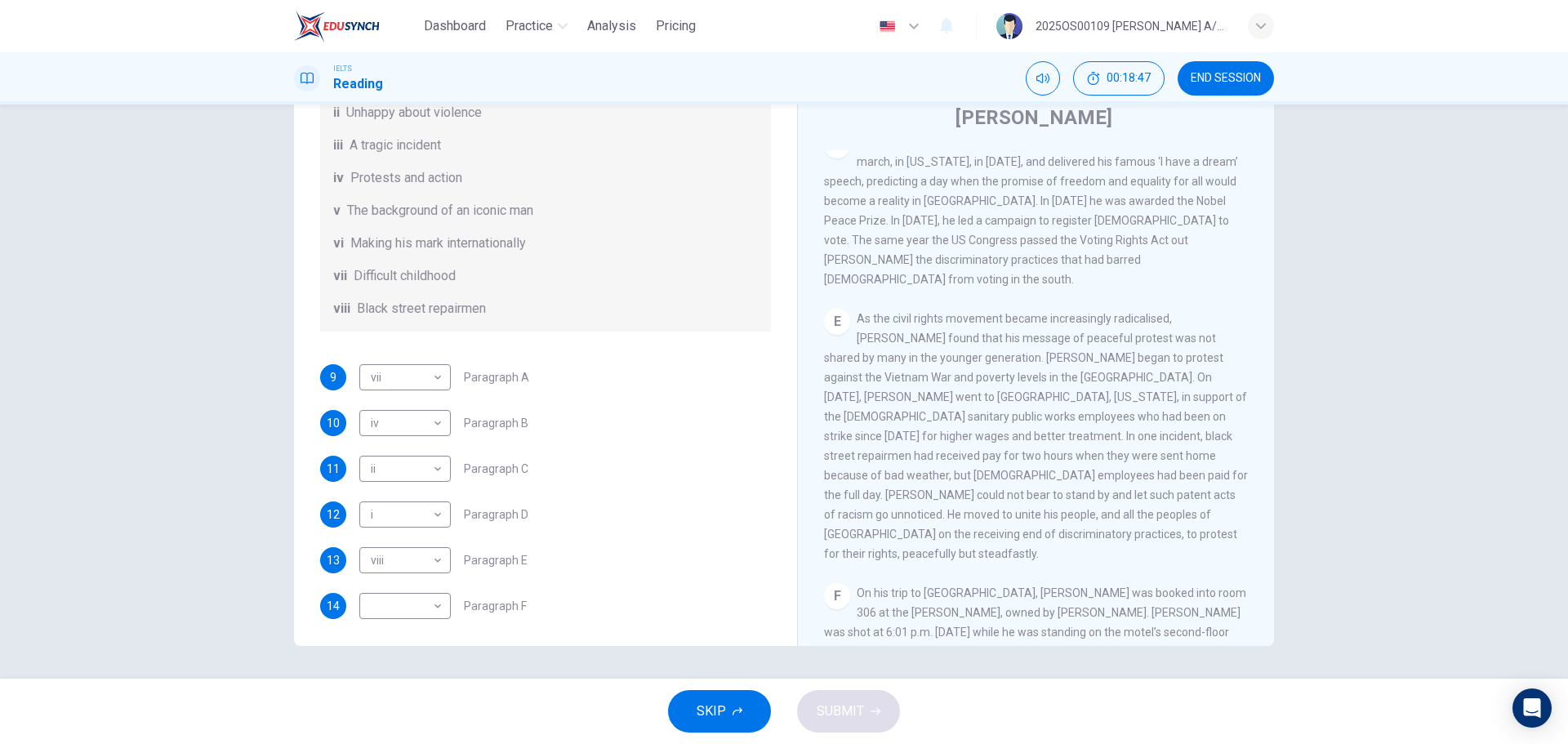
scroll to position [288, 0]
click at [417, 449] on body "Dashboard Practice Analysis Pricing English en ​ 2025OS00109 [PERSON_NAME] A/P …" at bounding box center [784, 372] width 1568 height 744
click at [377, 449] on li "iii" at bounding box center [400, 587] width 92 height 26
type input "iii"
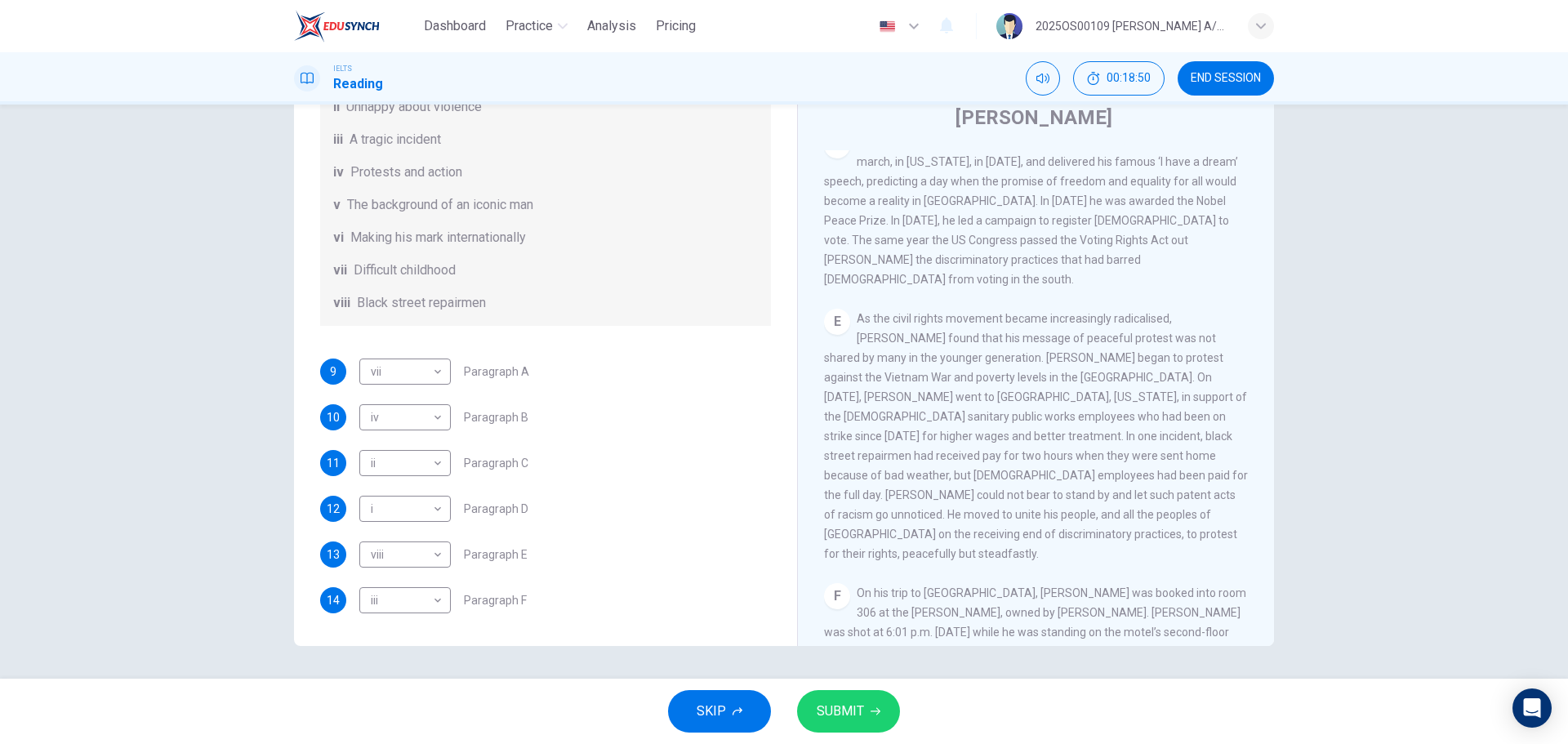
click at [613, 449] on div "13 viii viii ​ Paragraph E" at bounding box center [545, 554] width 450 height 26
click at [854, 449] on span "SUBMIT" at bounding box center [840, 711] width 47 height 23
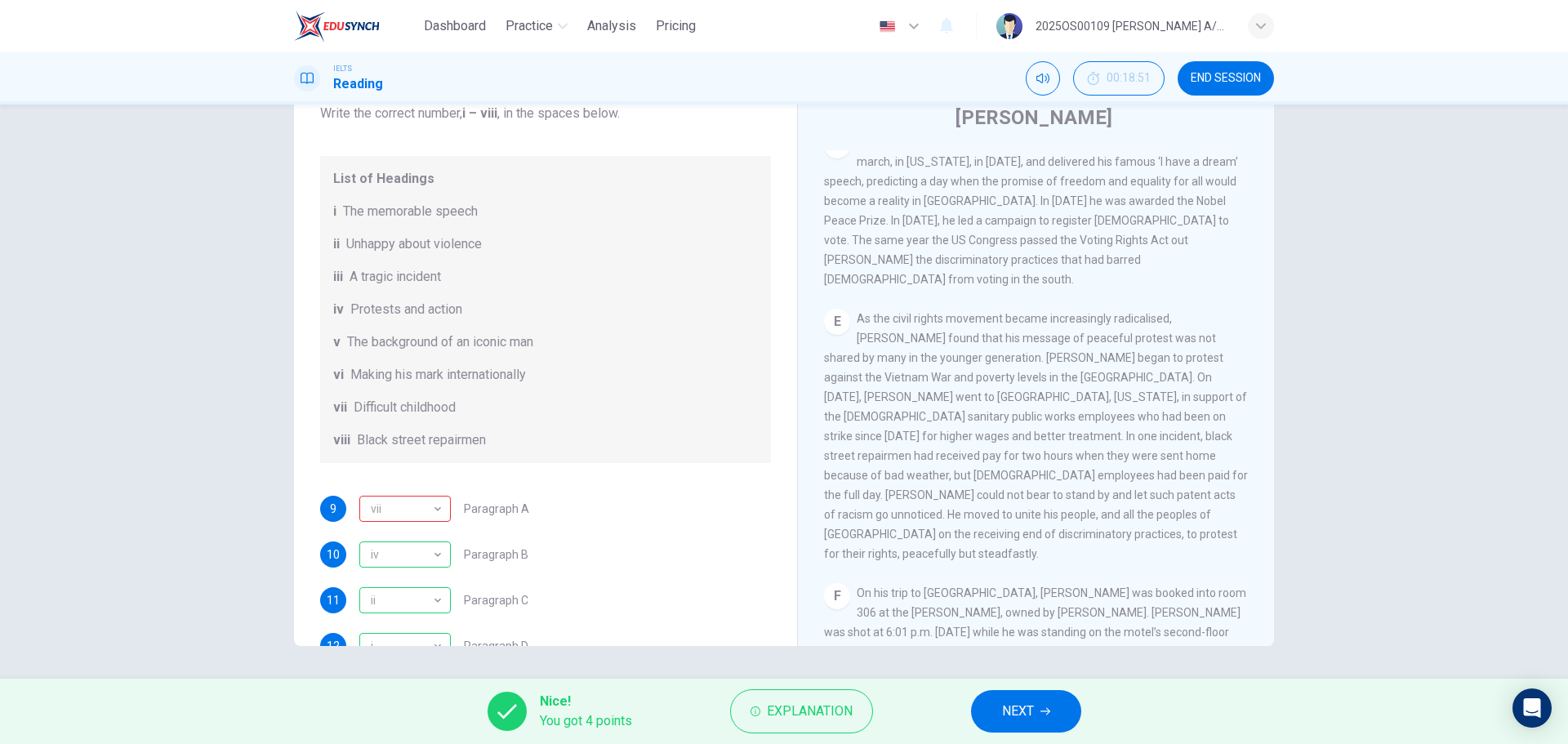
scroll to position [125, 0]
click at [427, 449] on div "vii" at bounding box center [402, 516] width 86 height 46
click at [437, 449] on div "vii" at bounding box center [402, 516] width 86 height 46
click at [1026, 449] on span "NEXT" at bounding box center [1018, 711] width 32 height 23
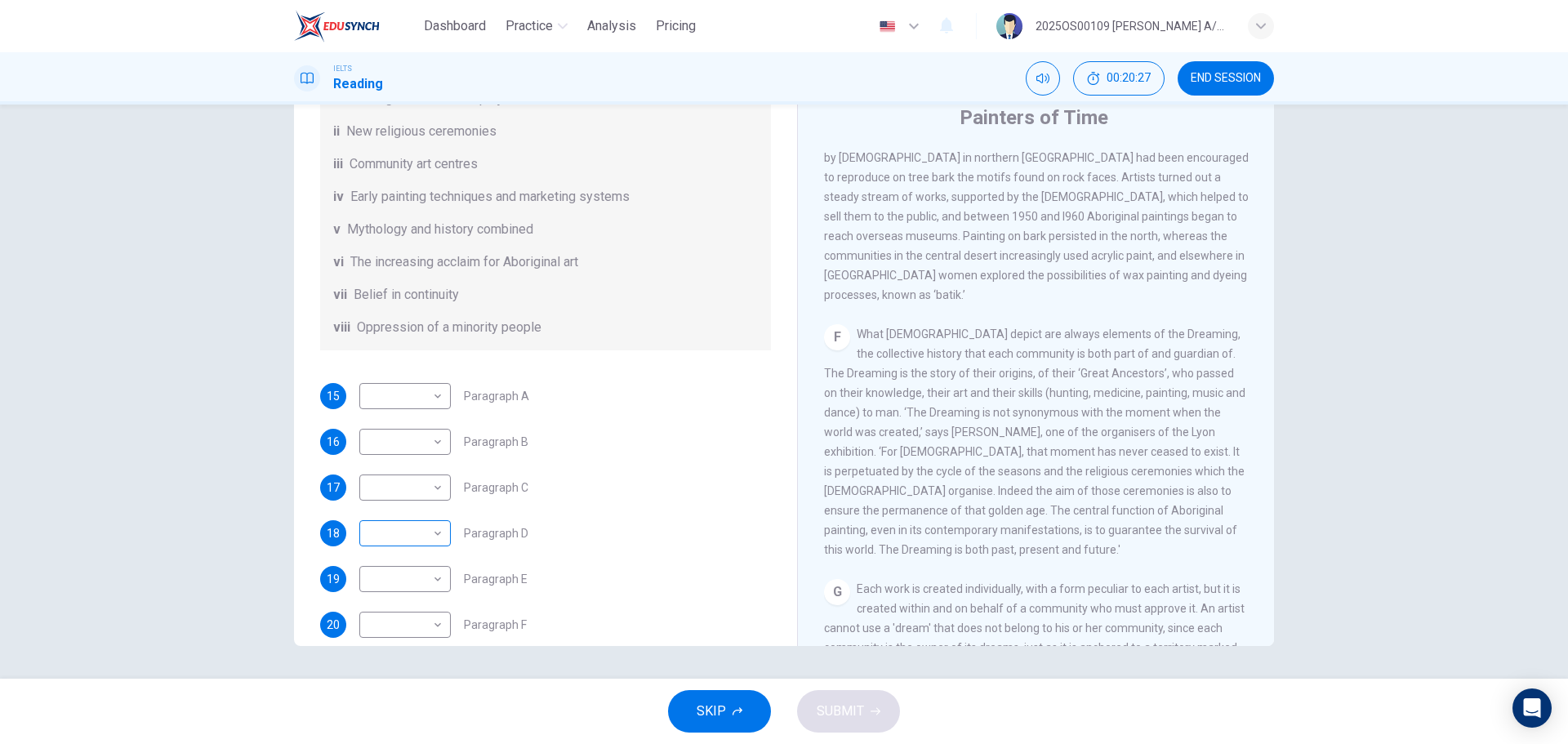
scroll to position [288, 0]
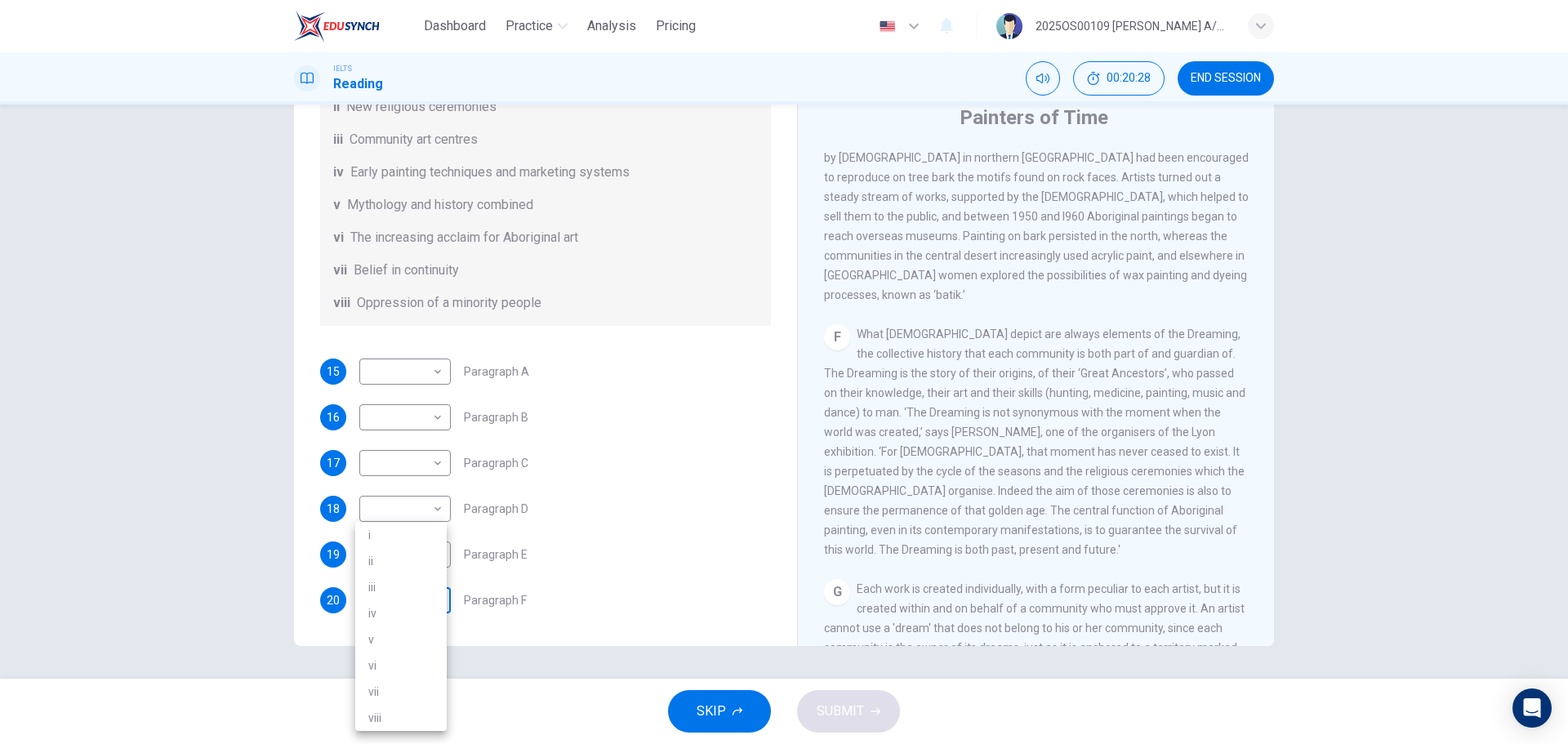
click at [413, 449] on body "Dashboard Practice Analysis Pricing English en ​ 2025OS00109 [PERSON_NAME] A/P …" at bounding box center [784, 372] width 1568 height 744
click at [395, 449] on li "iii" at bounding box center [400, 587] width 92 height 26
type input "iii"
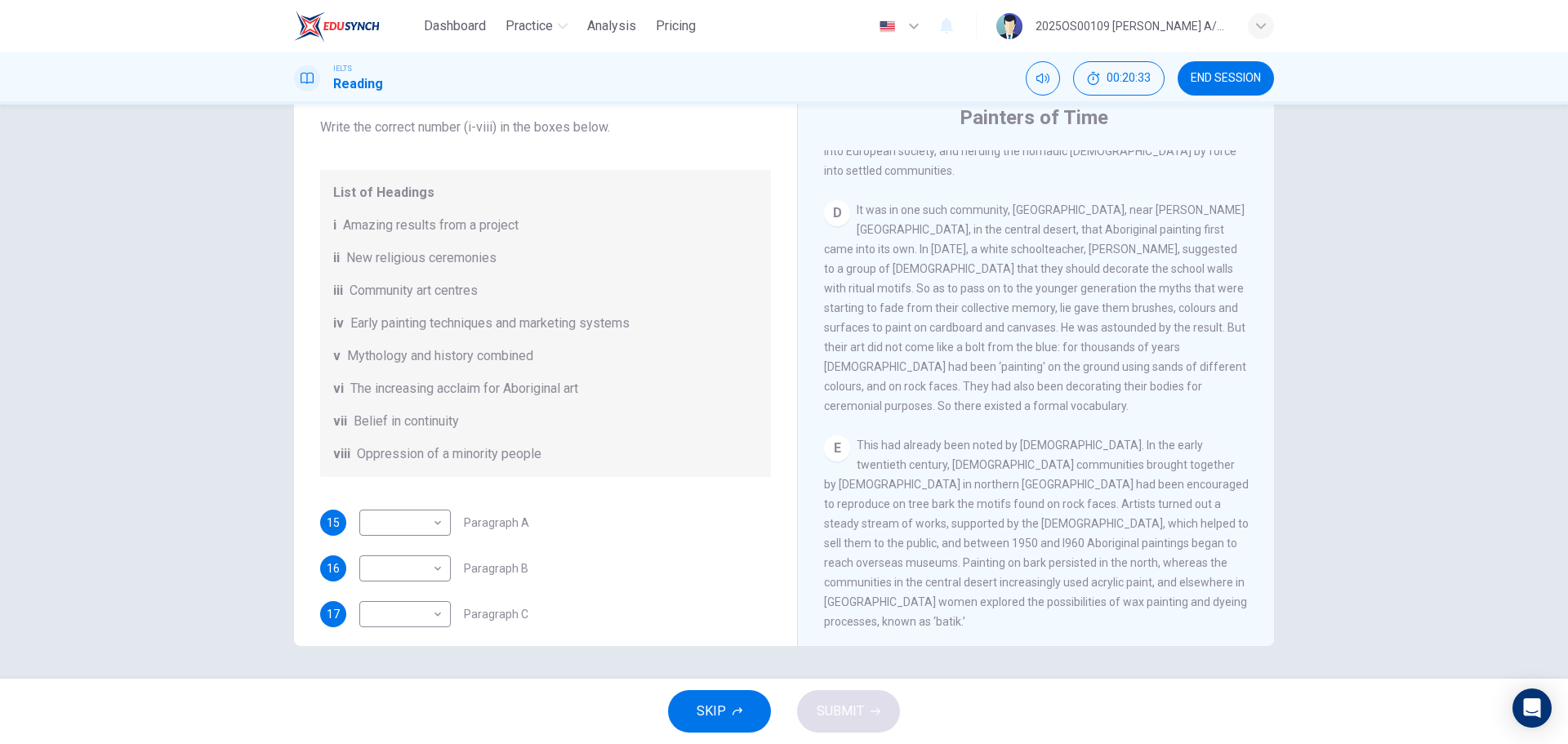
scroll to position [125, 0]
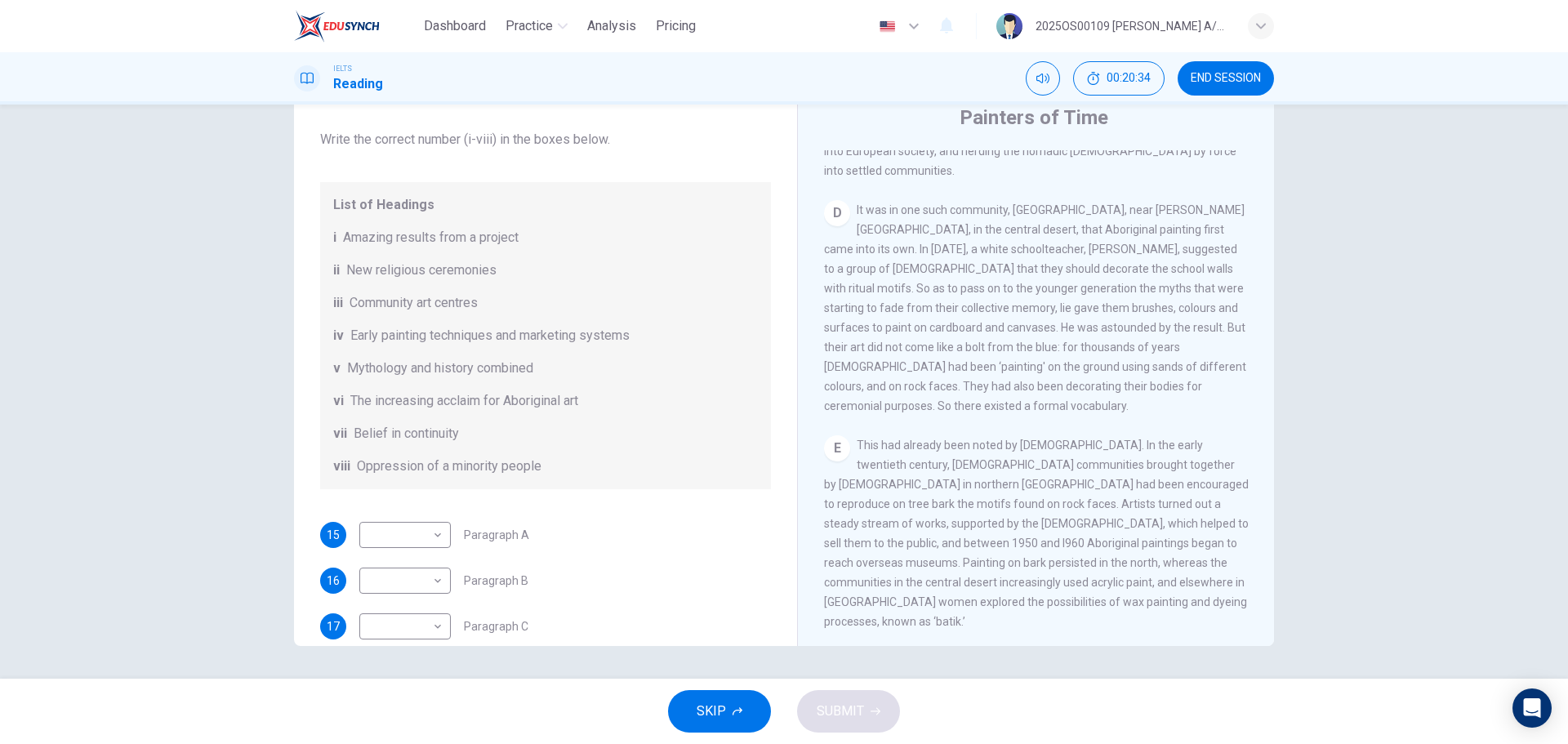
click at [492, 304] on div "iii Community art centres" at bounding box center [546, 302] width 425 height 20
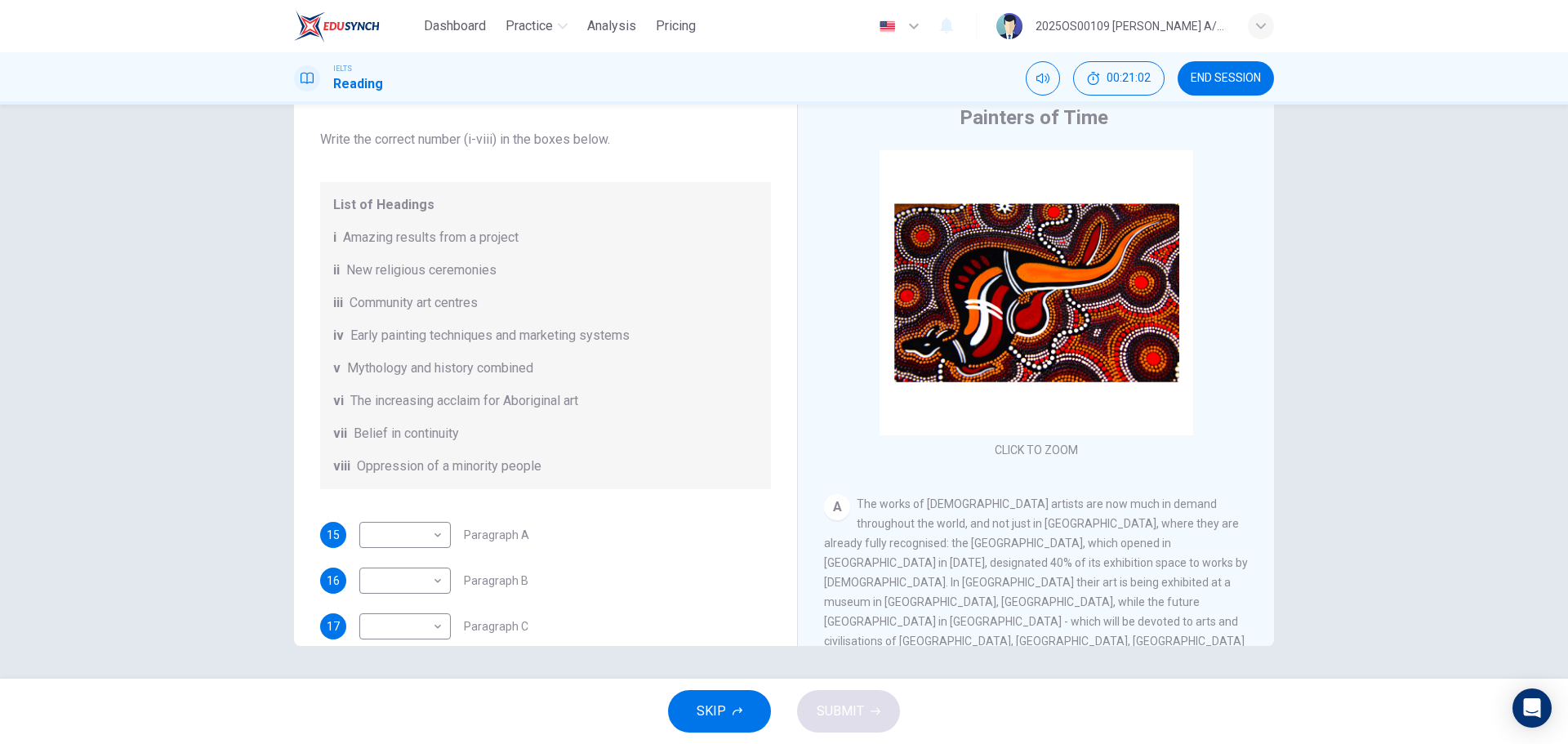
scroll to position [163, 0]
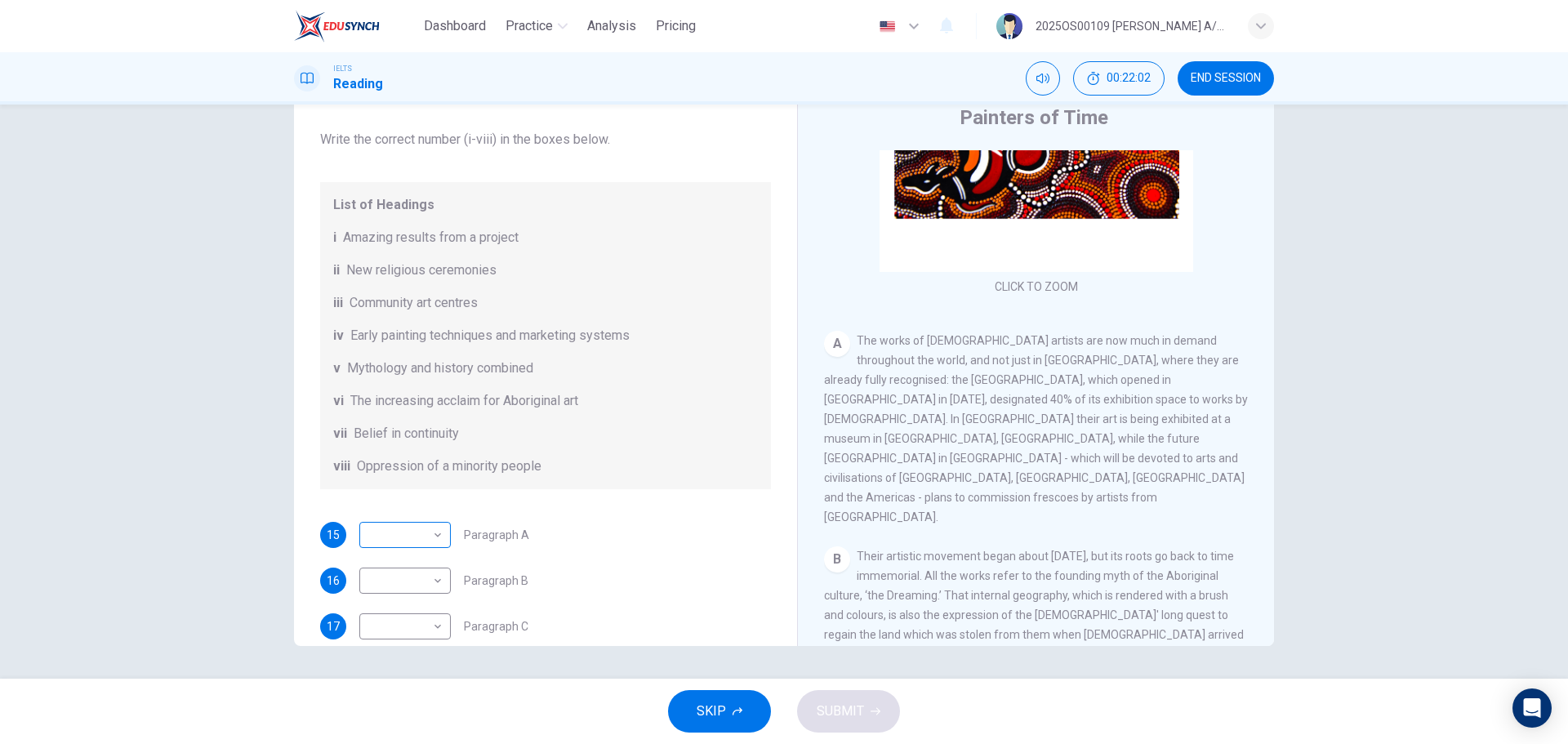
click at [436, 449] on body "Dashboard Practice Analysis Pricing English en ​ 2025OS00109 [PERSON_NAME] A/P …" at bounding box center [784, 372] width 1568 height 744
click at [408, 449] on li "iv" at bounding box center [400, 614] width 92 height 26
type input "iv"
click at [599, 449] on div "15 iv iv ​ Paragraph A" at bounding box center [545, 535] width 450 height 26
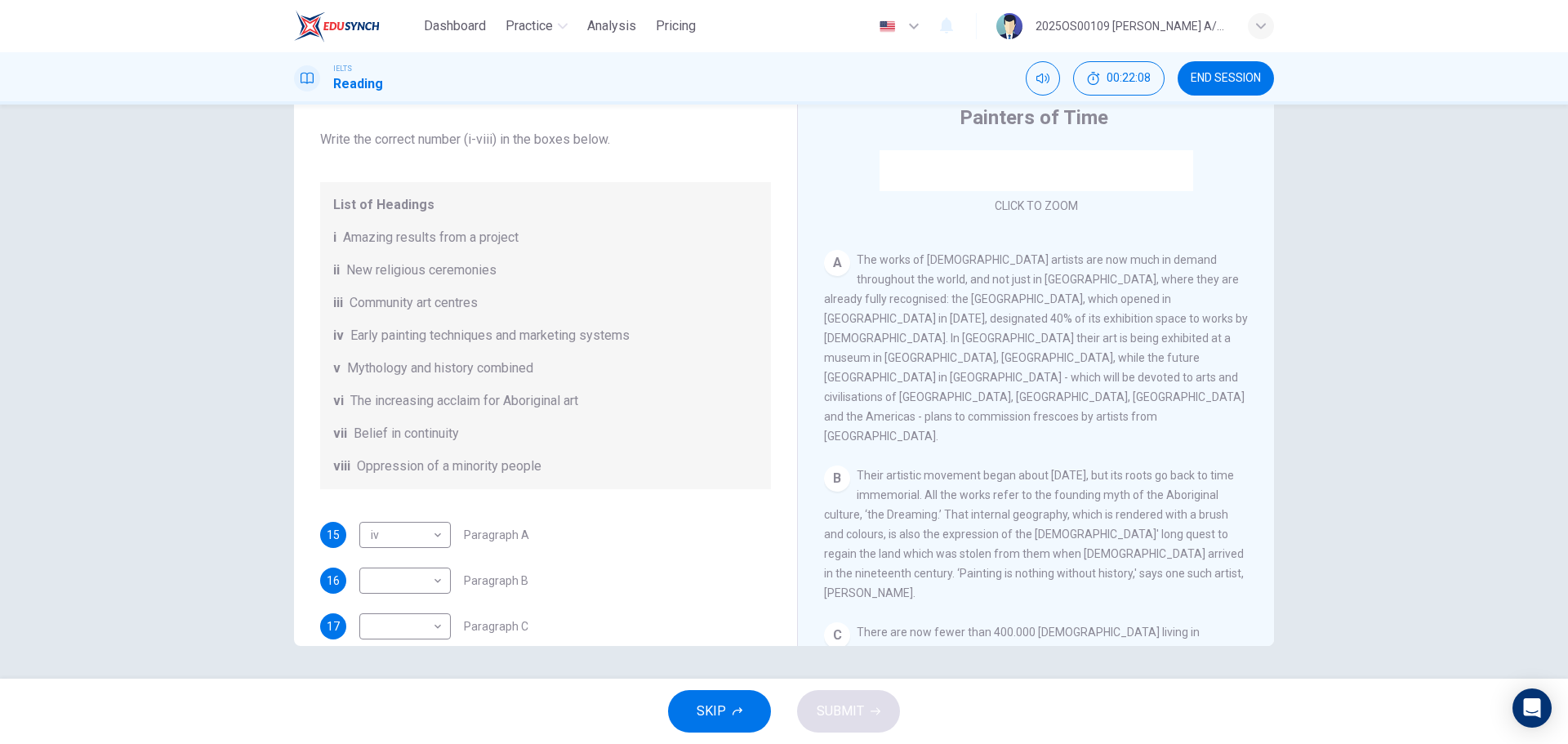
scroll to position [245, 0]
click at [399, 449] on body "Dashboard Practice Analysis Pricing English en ​ 2025OS00109 [PERSON_NAME] A/P …" at bounding box center [784, 372] width 1568 height 744
click at [390, 449] on li "vi" at bounding box center [400, 666] width 92 height 26
type input "vi"
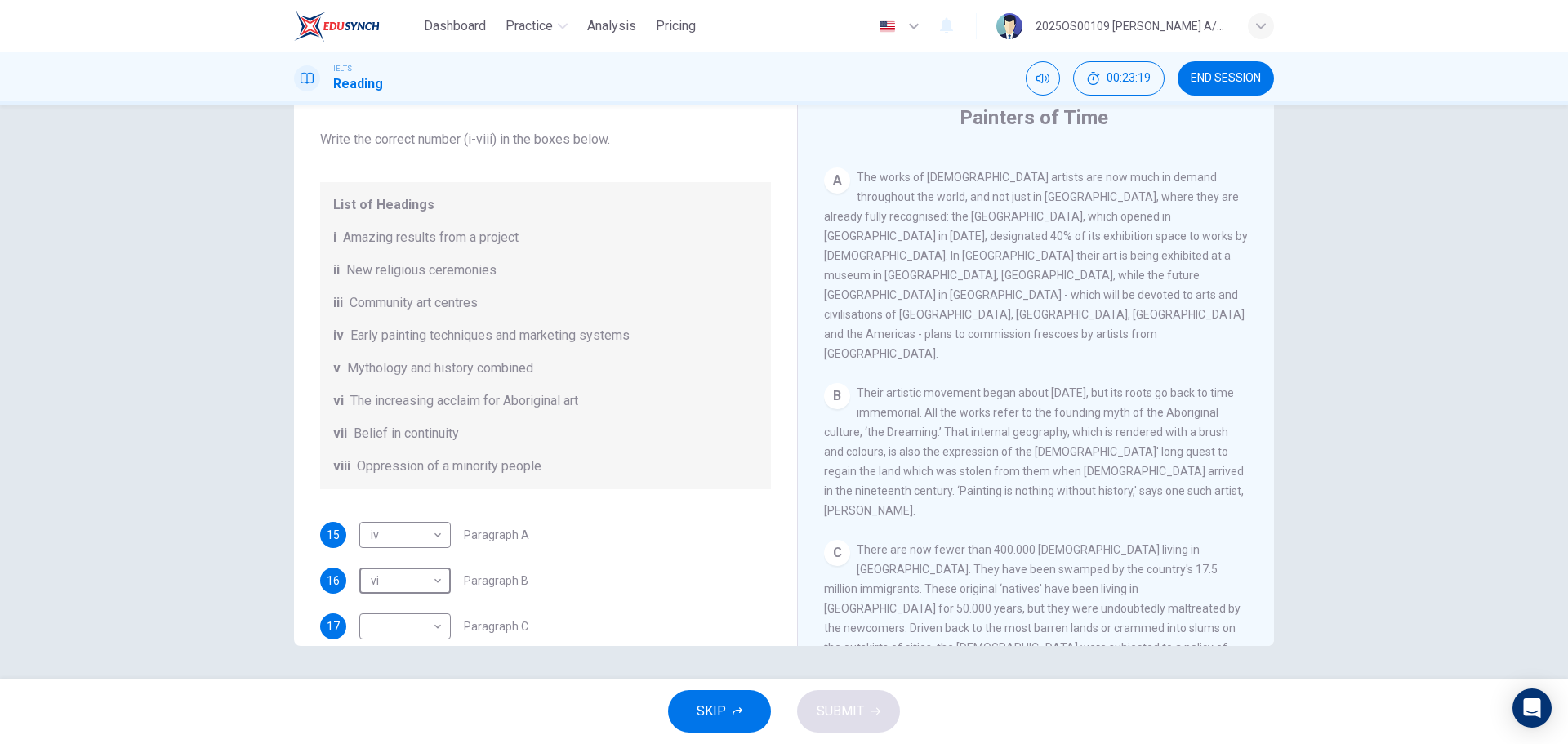
scroll to position [408, 0]
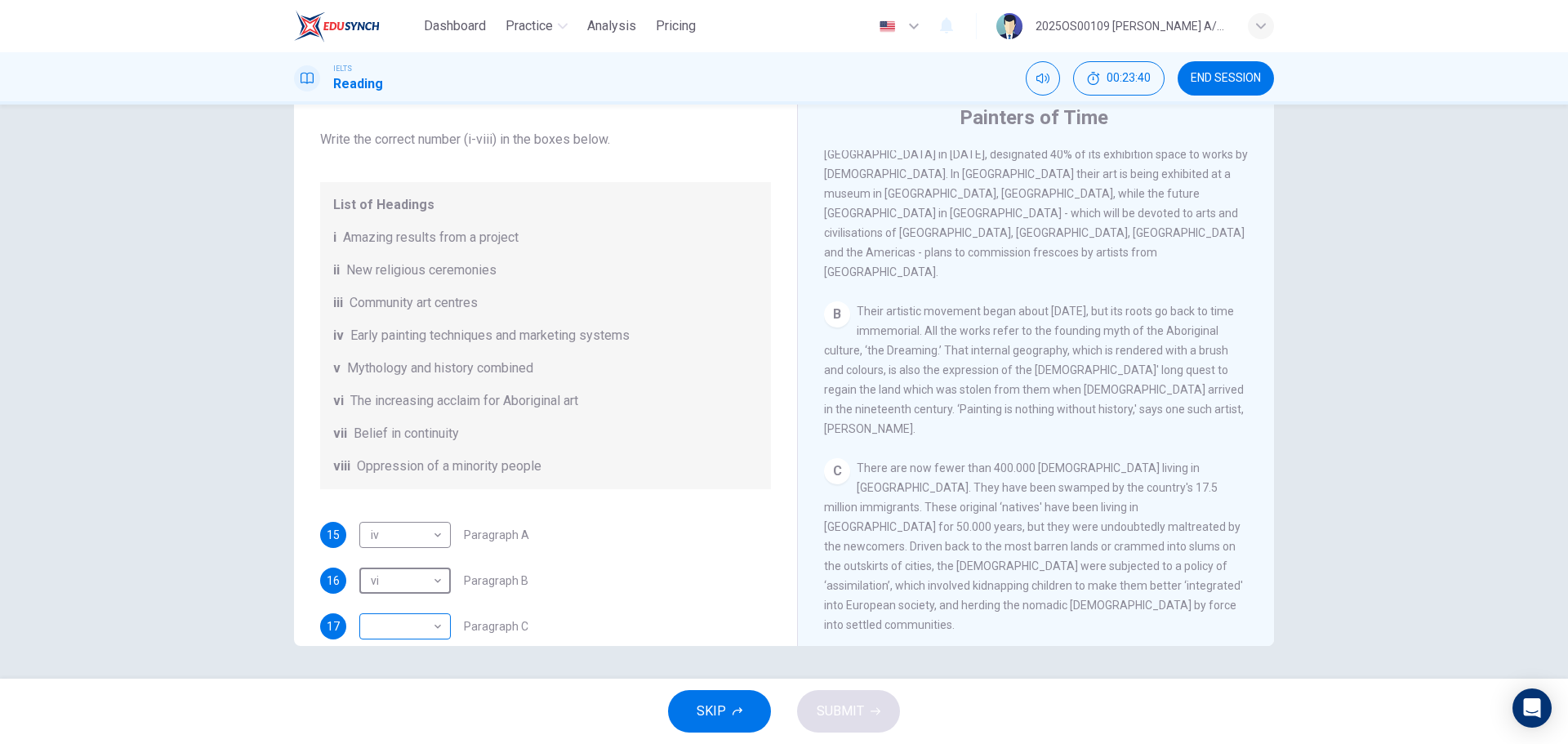
click at [385, 449] on body "Dashboard Practice Analysis Pricing English en ​ 2025OS00109 [PERSON_NAME] A/P …" at bounding box center [784, 372] width 1568 height 744
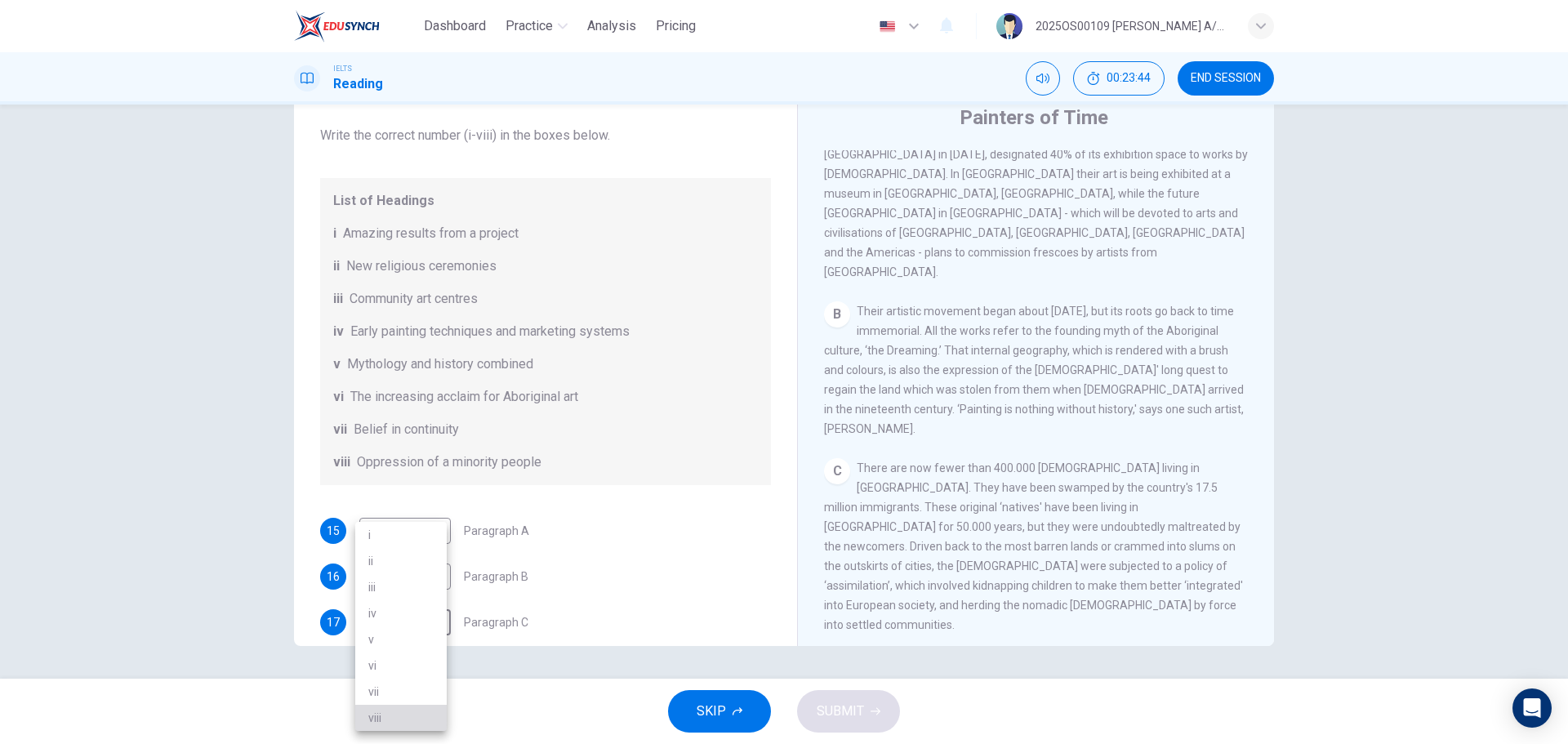
click at [389, 449] on li "viii" at bounding box center [400, 718] width 92 height 26
type input "viii"
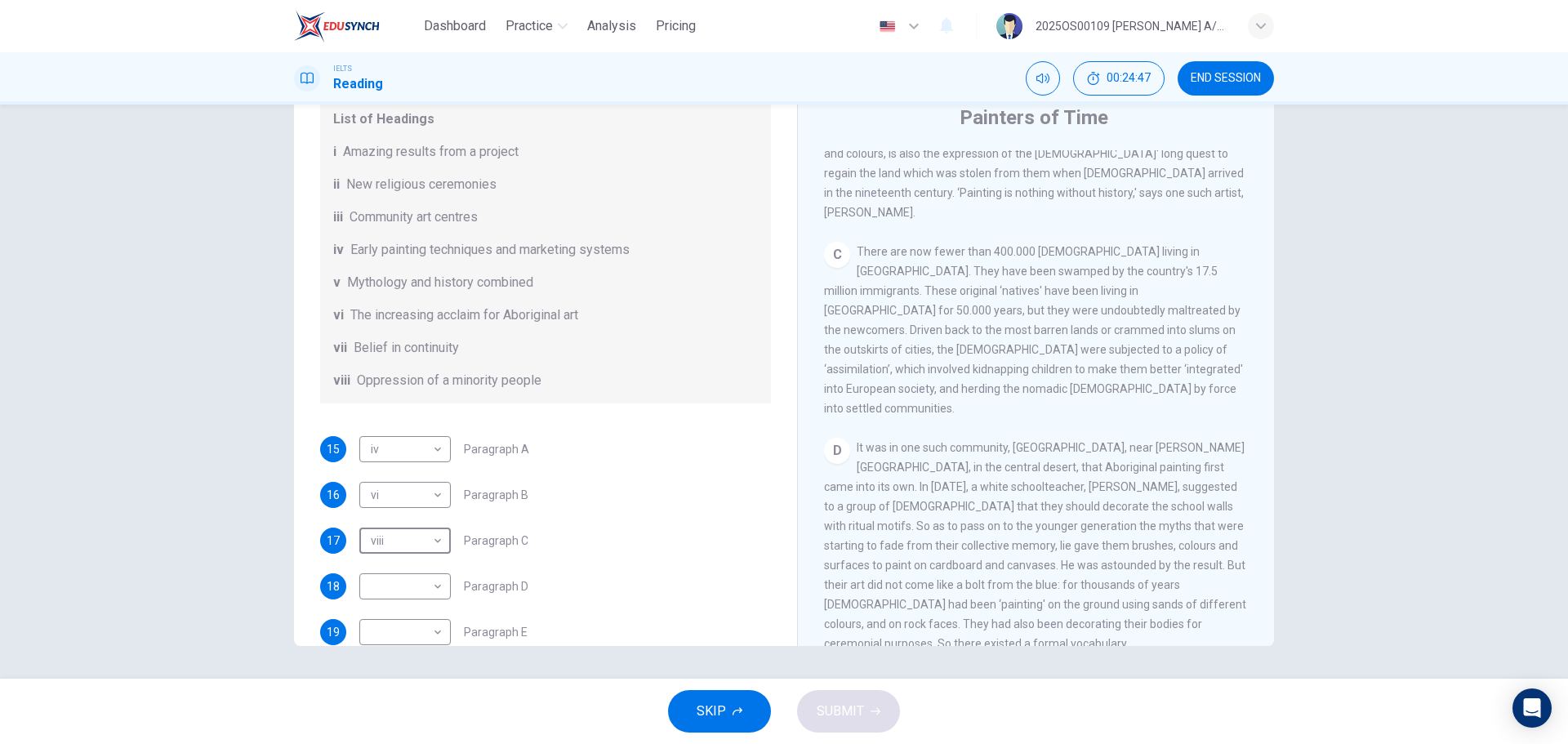
scroll to position [653, 0]
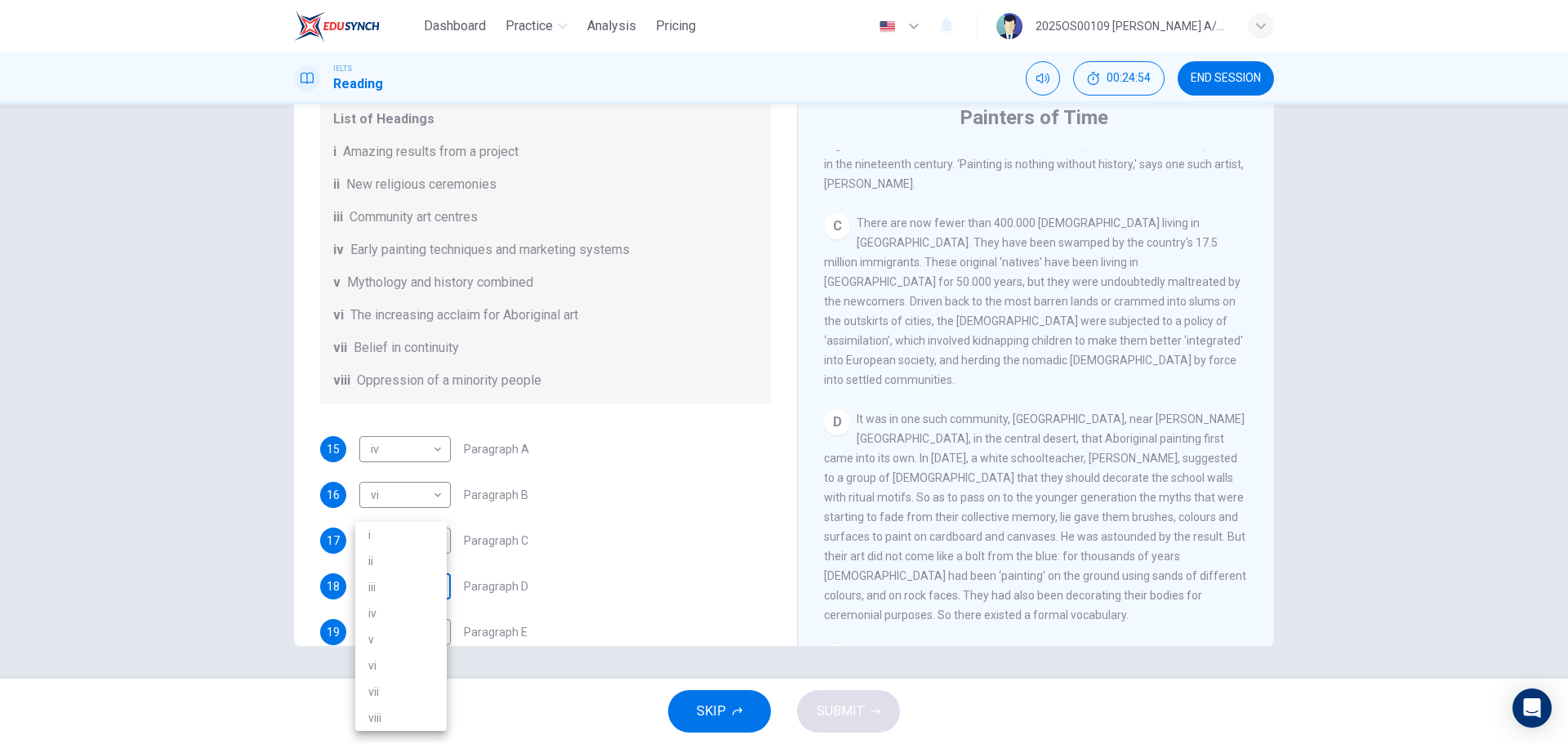
click at [435, 449] on body "Dashboard Practice Analysis Pricing English en ​ 2025OS00109 [PERSON_NAME] A/P …" at bounding box center [784, 372] width 1568 height 744
click at [387, 449] on li "iii" at bounding box center [400, 587] width 92 height 26
type input "iii"
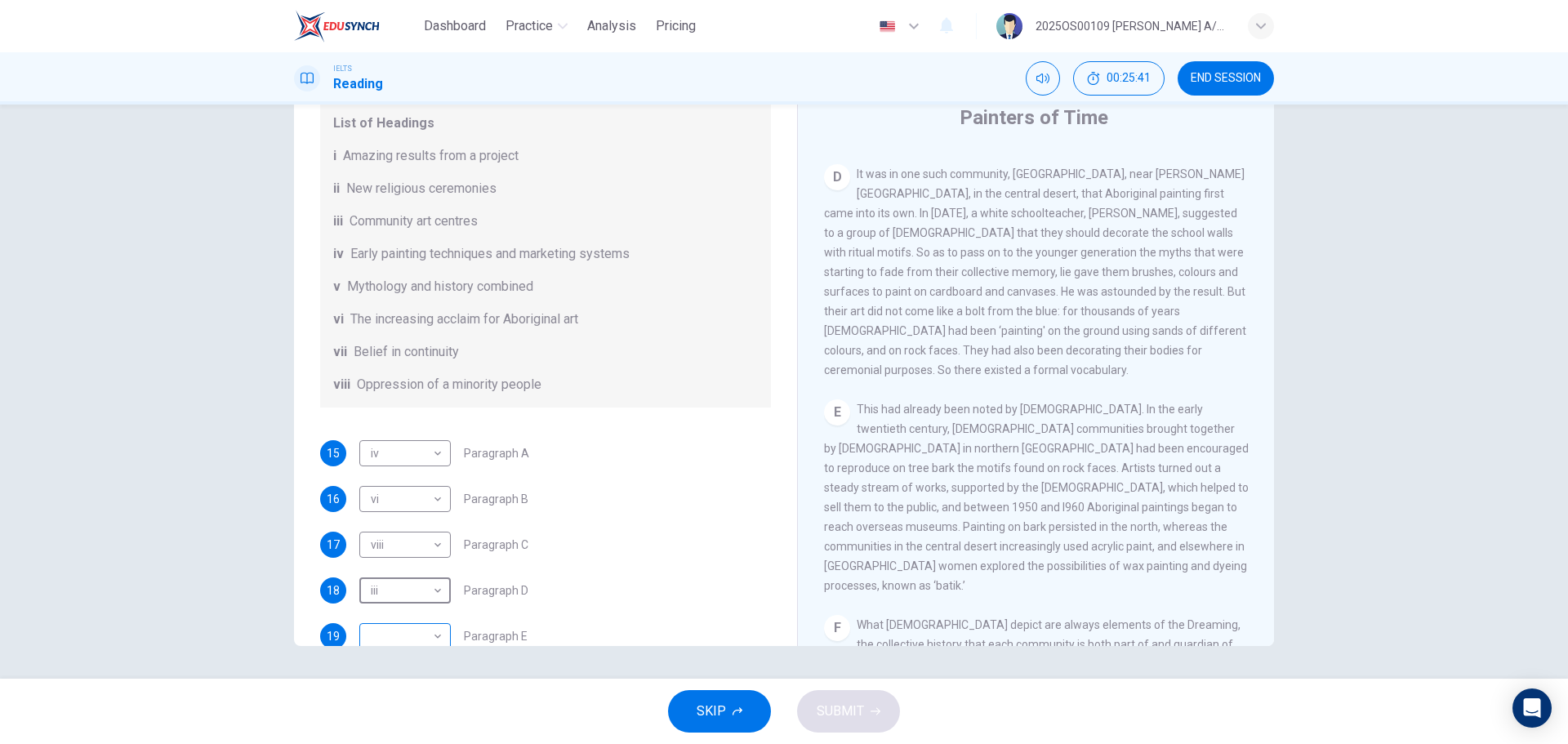
scroll to position [288, 0]
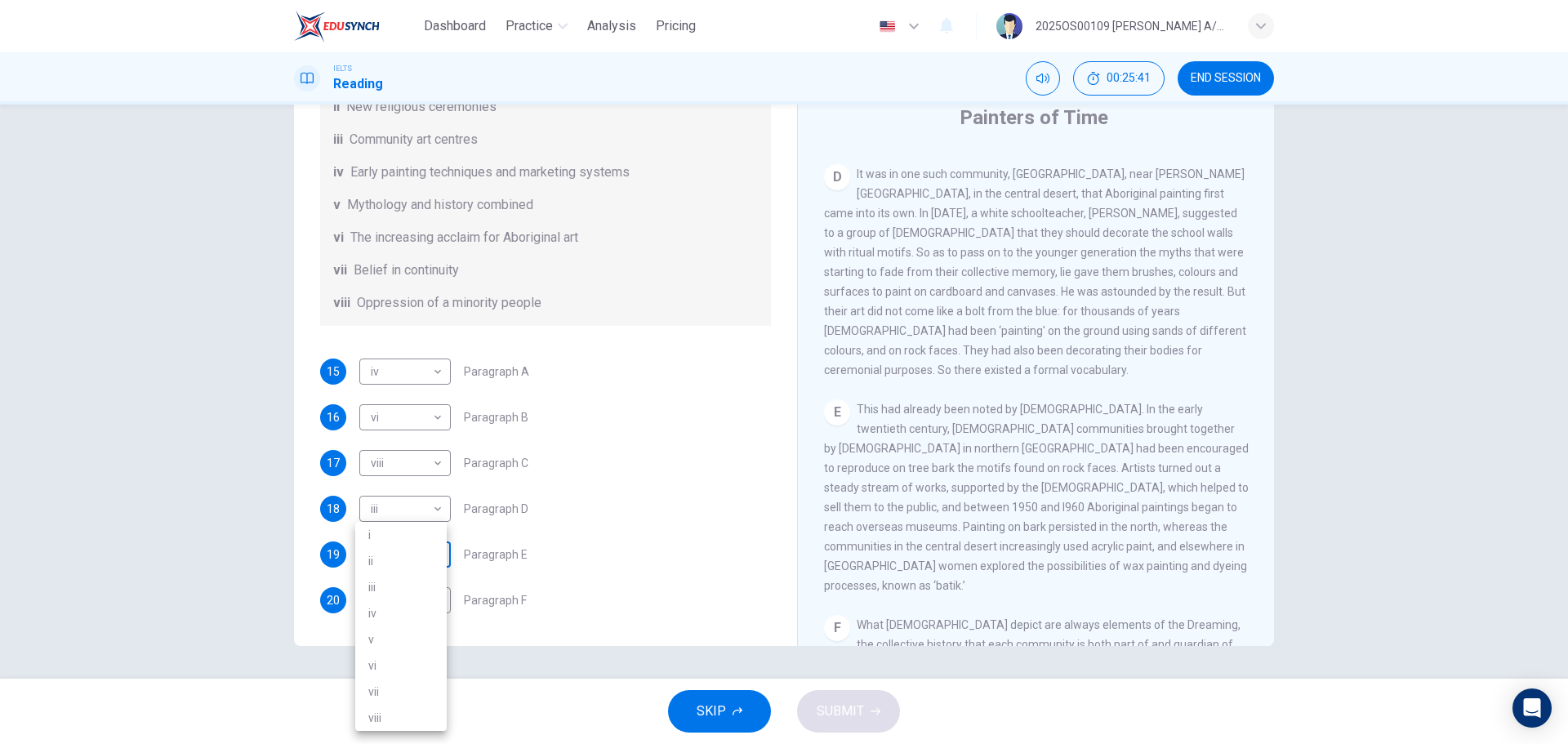
click at [407, 449] on body "Dashboard Practice Analysis Pricing English en ​ 2025OS00109 [PERSON_NAME] A/P …" at bounding box center [784, 372] width 1568 height 744
click at [386, 449] on li "i" at bounding box center [400, 535] width 92 height 26
type input "i"
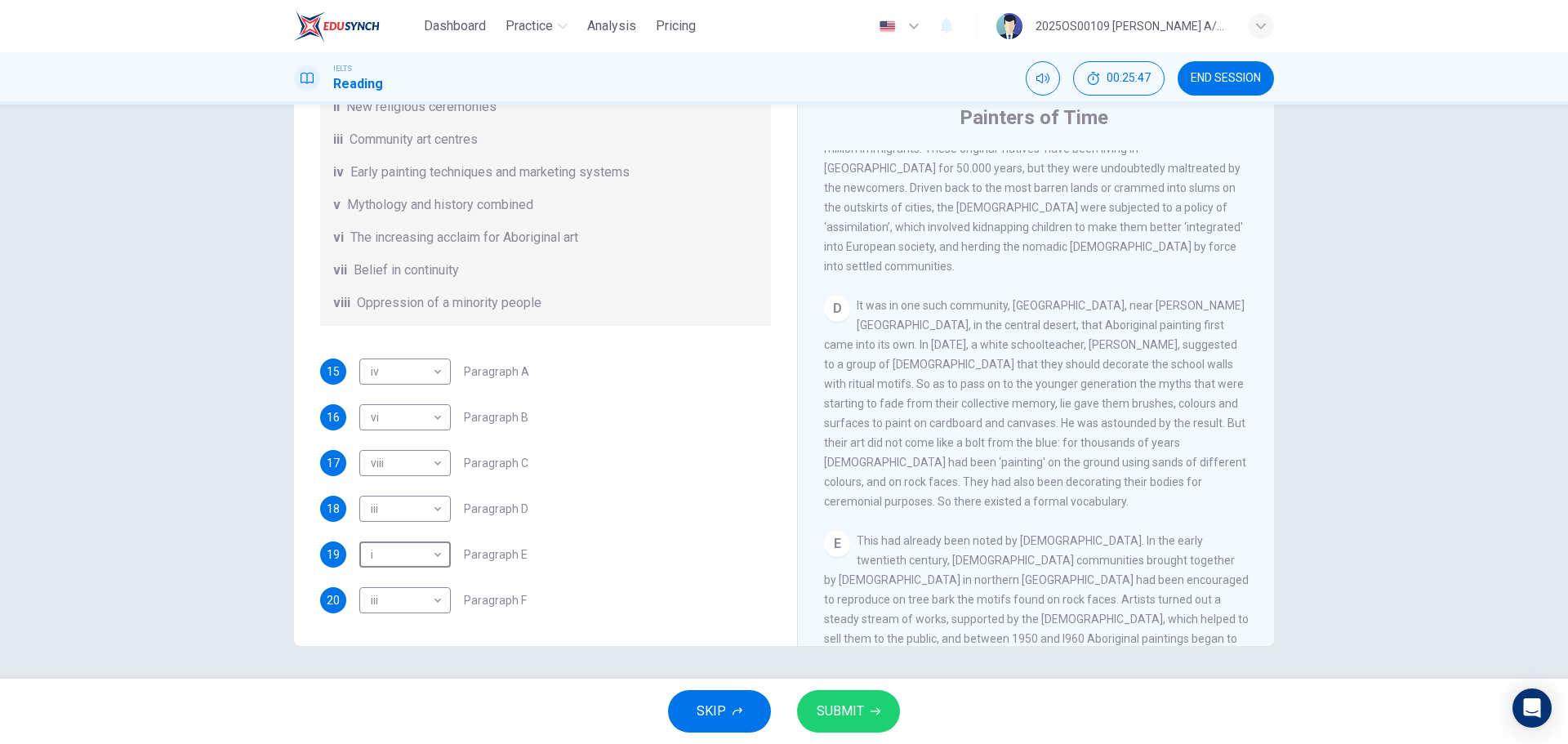
scroll to position [735, 0]
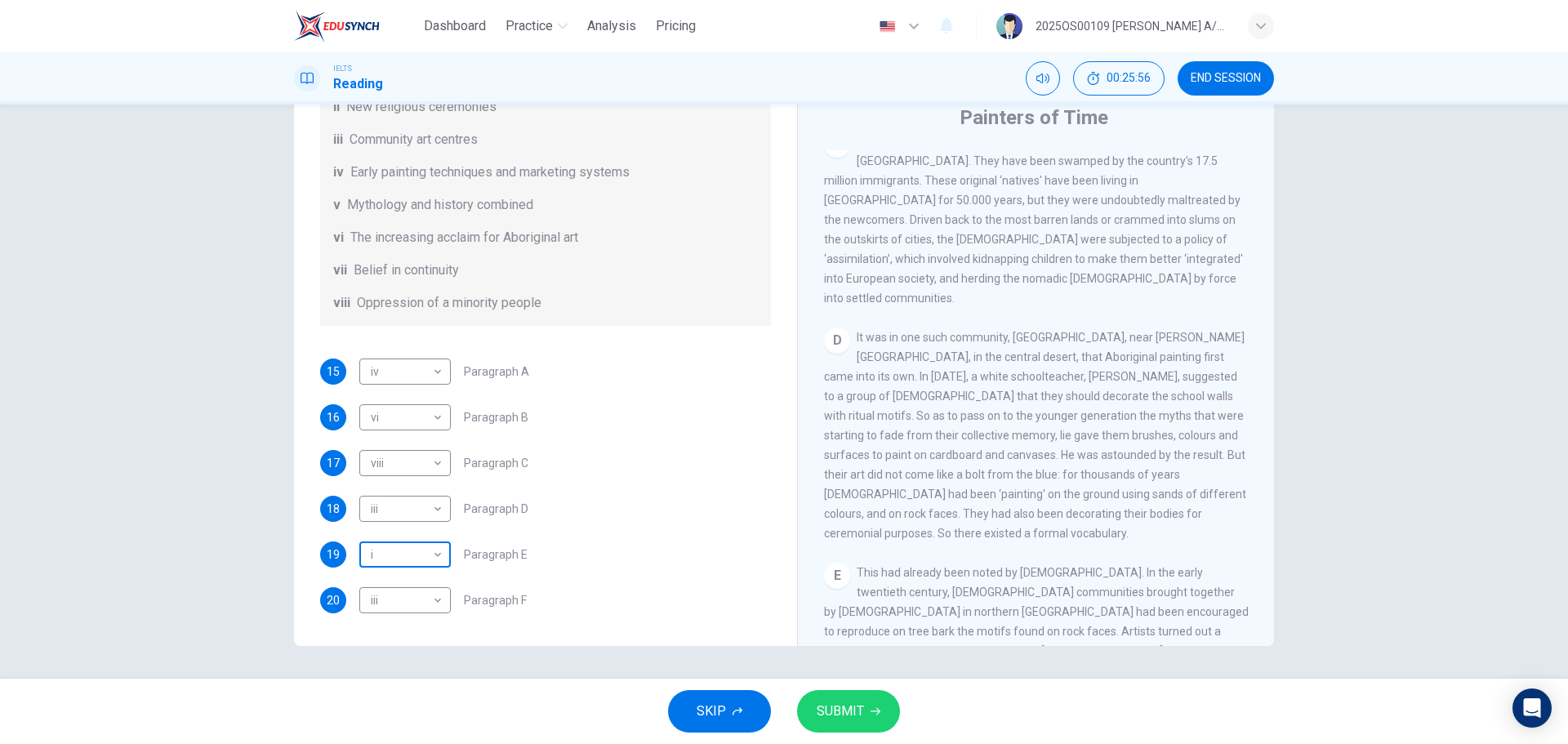
click at [420, 449] on body "Dashboard Practice Analysis Pricing English en ​ 2025OS00109 [PERSON_NAME] A/P …" at bounding box center [784, 372] width 1568 height 744
click at [575, 449] on div at bounding box center [784, 372] width 1568 height 744
click at [403, 449] on body "Dashboard Practice Analysis Pricing English en ​ 2025OS00109 [PERSON_NAME] A/P …" at bounding box center [784, 372] width 1568 height 744
click at [390, 449] on li "v" at bounding box center [400, 639] width 92 height 26
type input "v"
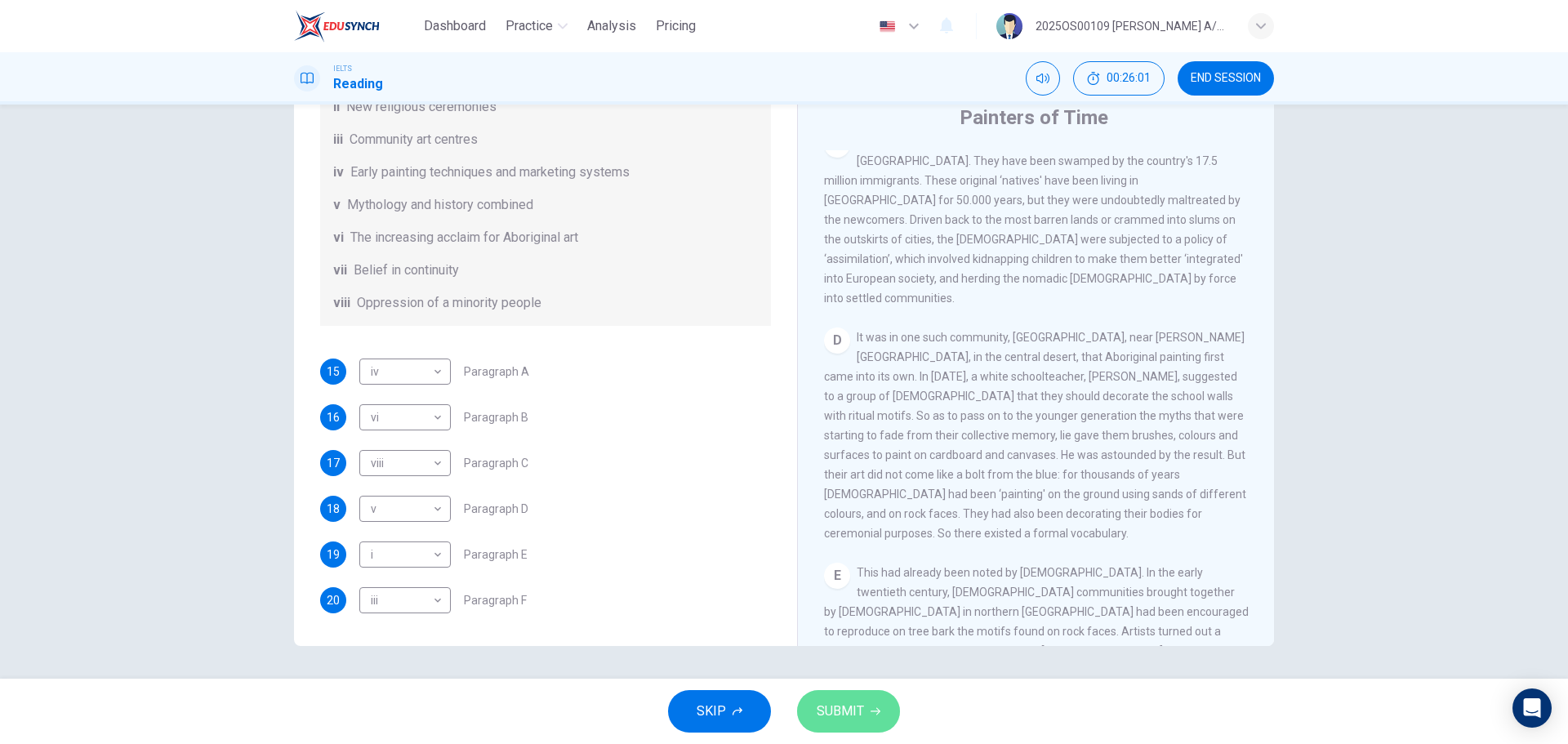
click at [839, 449] on span "SUBMIT" at bounding box center [840, 711] width 47 height 23
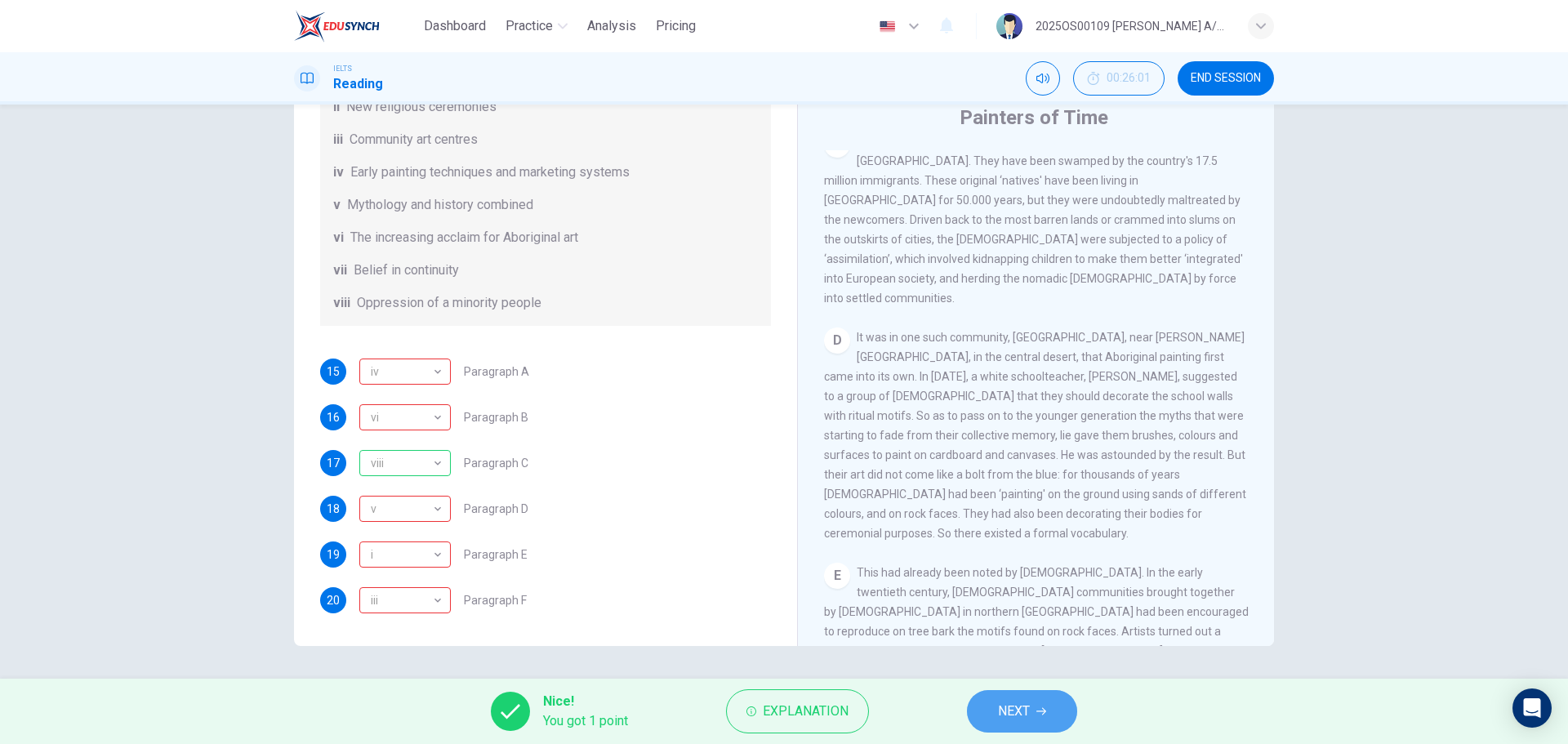
click at [1019, 449] on span "NEXT" at bounding box center [1014, 711] width 32 height 23
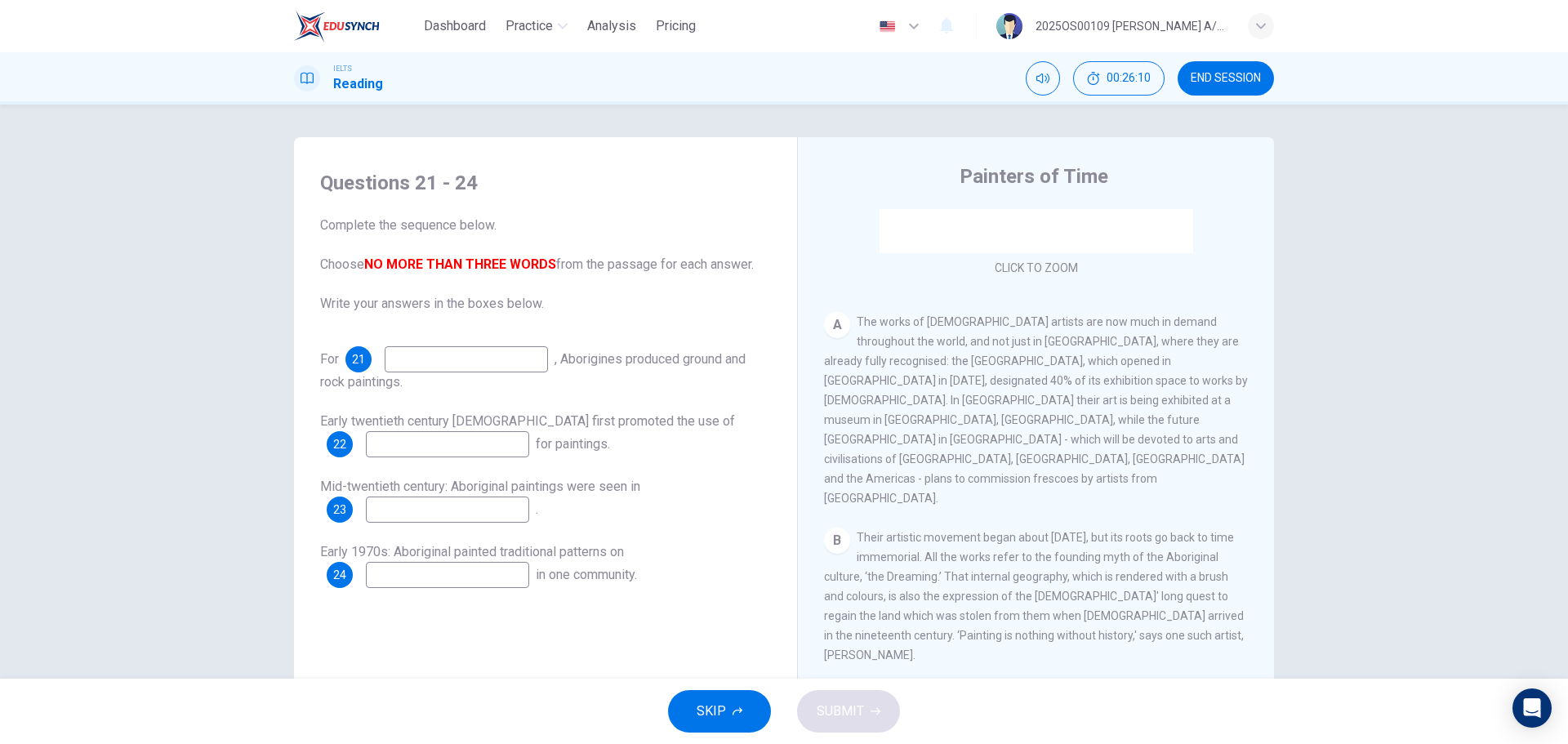
scroll to position [245, 0]
click at [452, 362] on input at bounding box center [465, 360] width 163 height 26
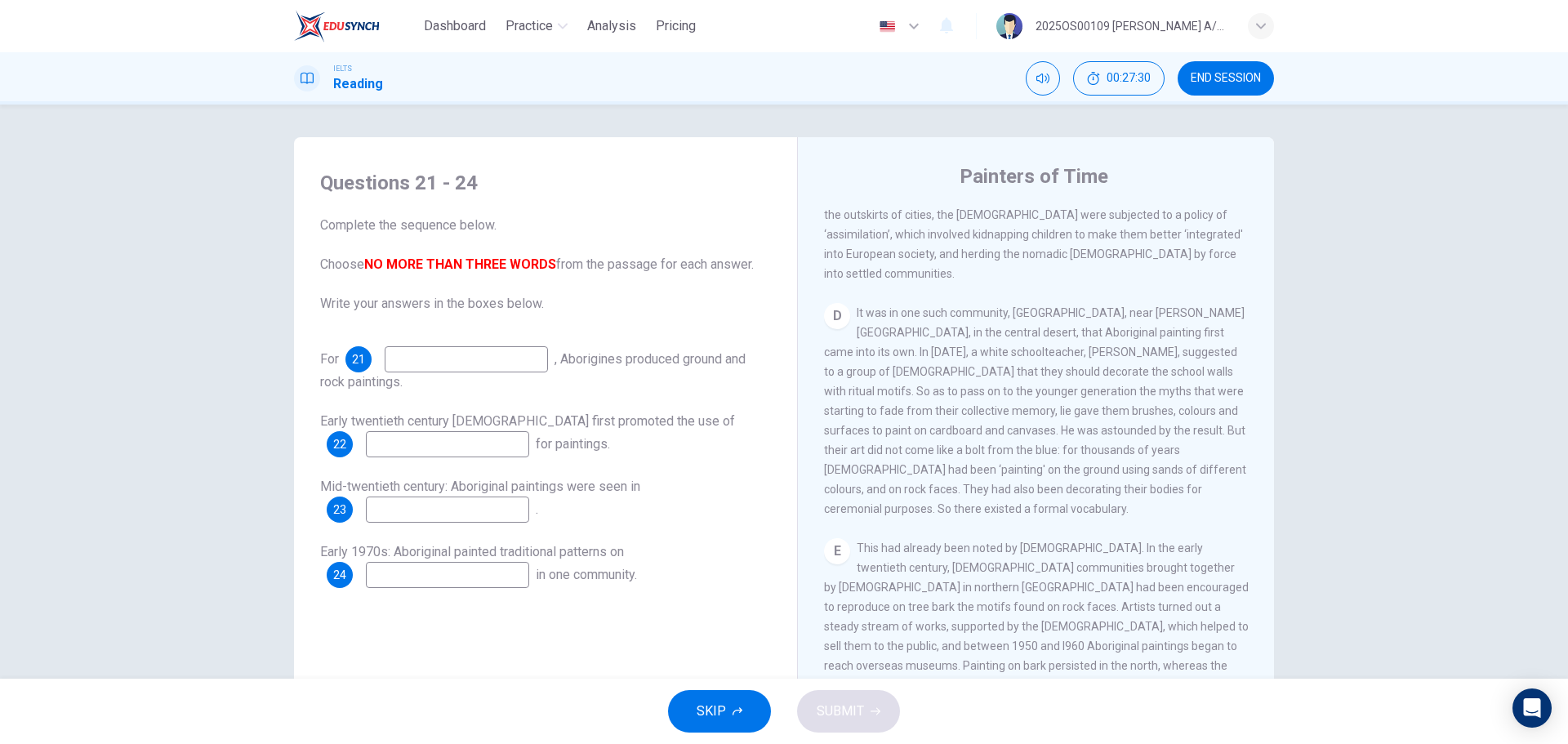
scroll to position [817, 0]
click at [447, 368] on input at bounding box center [465, 360] width 163 height 26
type input "thousands of years"
click at [426, 449] on input at bounding box center [447, 445] width 163 height 26
type input "s"
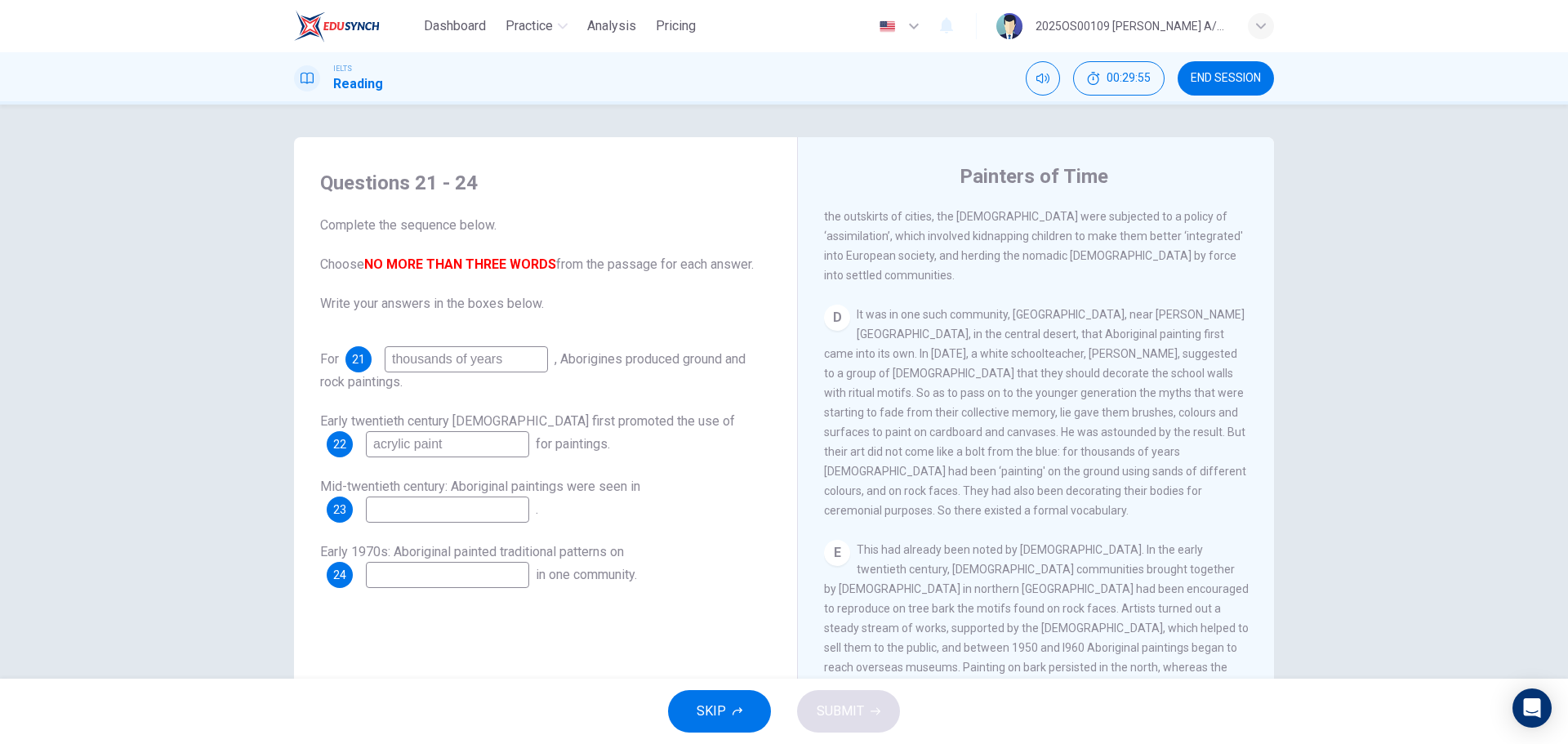
type input "acrylic paint"
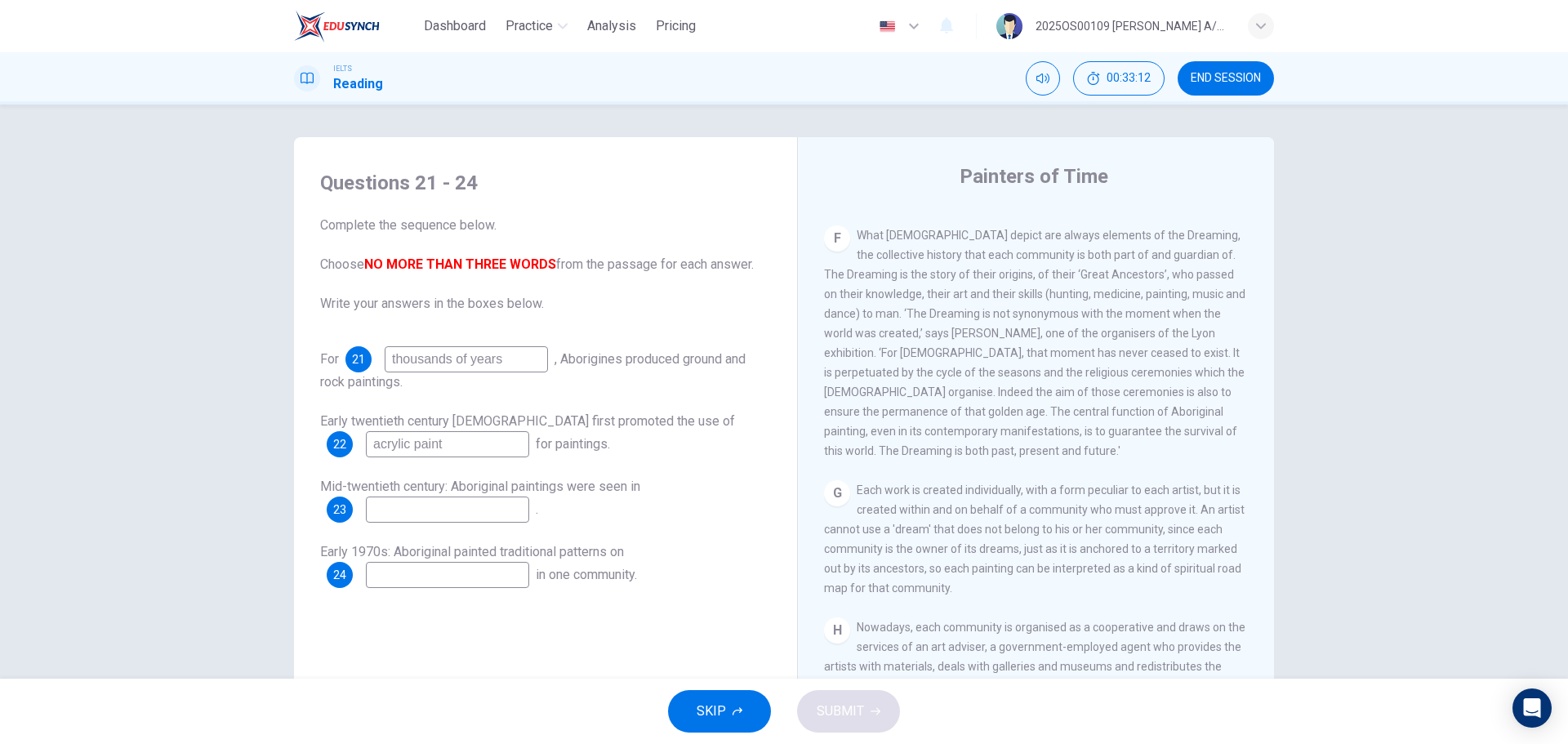
scroll to position [614, 0]
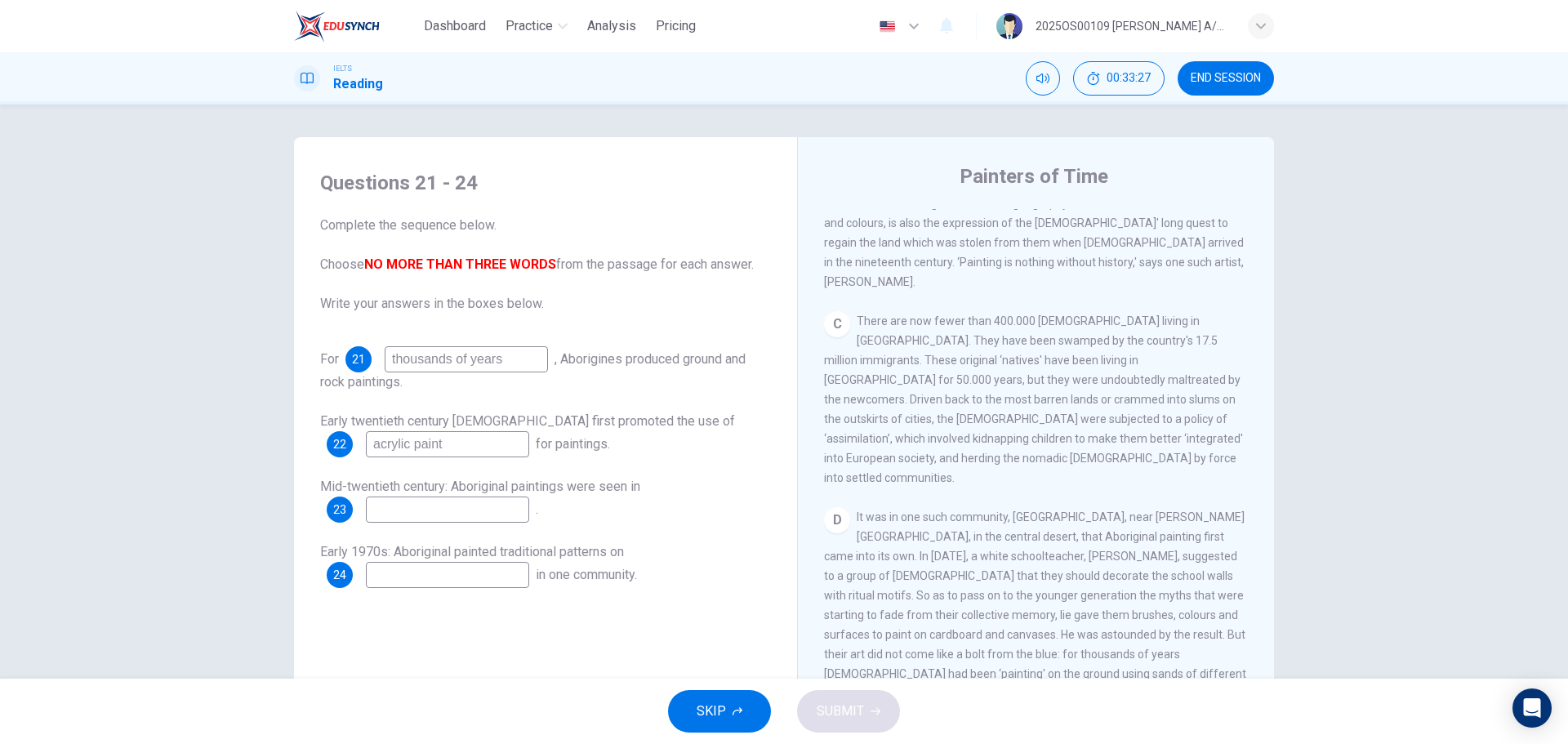
click at [421, 449] on input at bounding box center [447, 575] width 163 height 26
type input "ritual motifs"
click at [426, 449] on input at bounding box center [447, 510] width 163 height 26
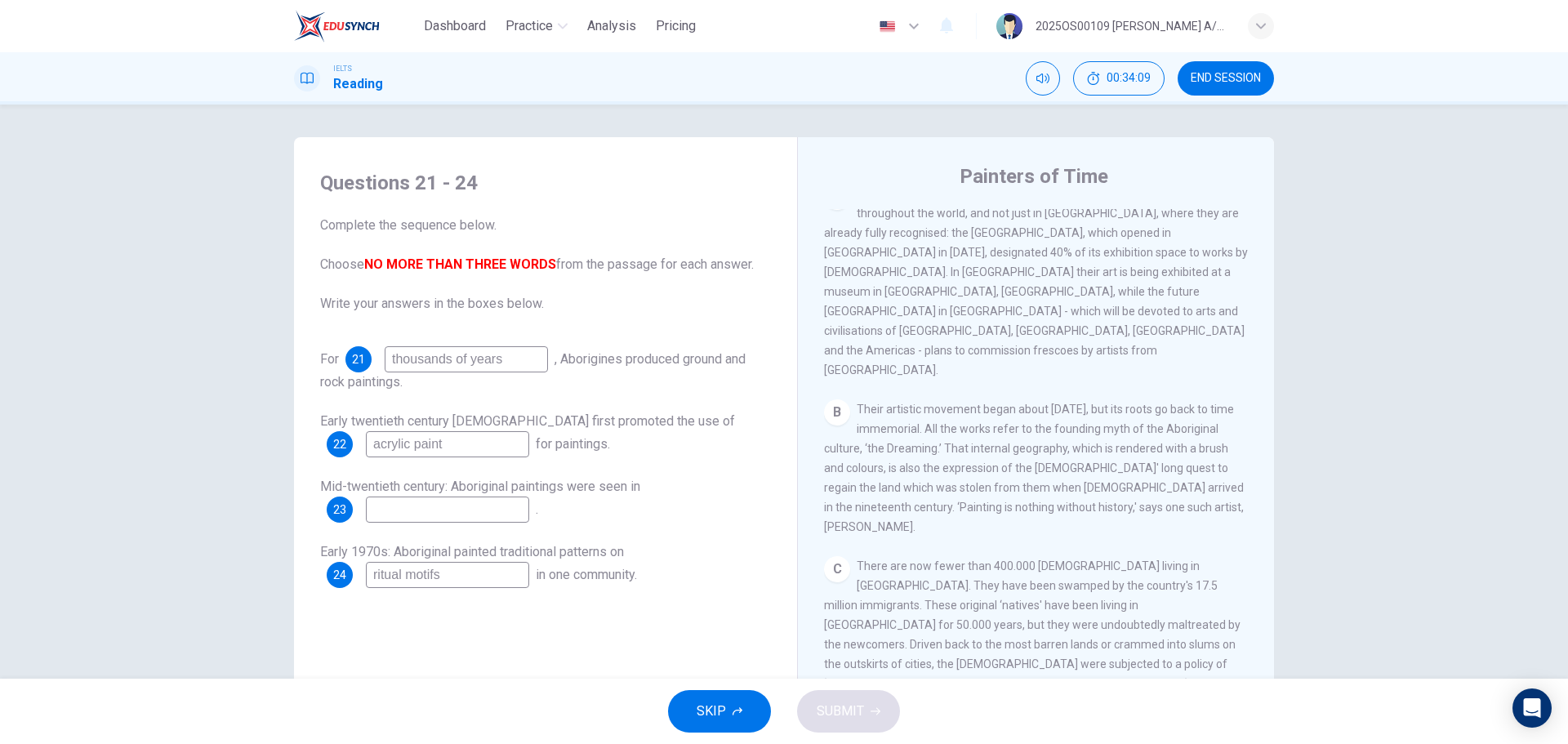
scroll to position [287, 0]
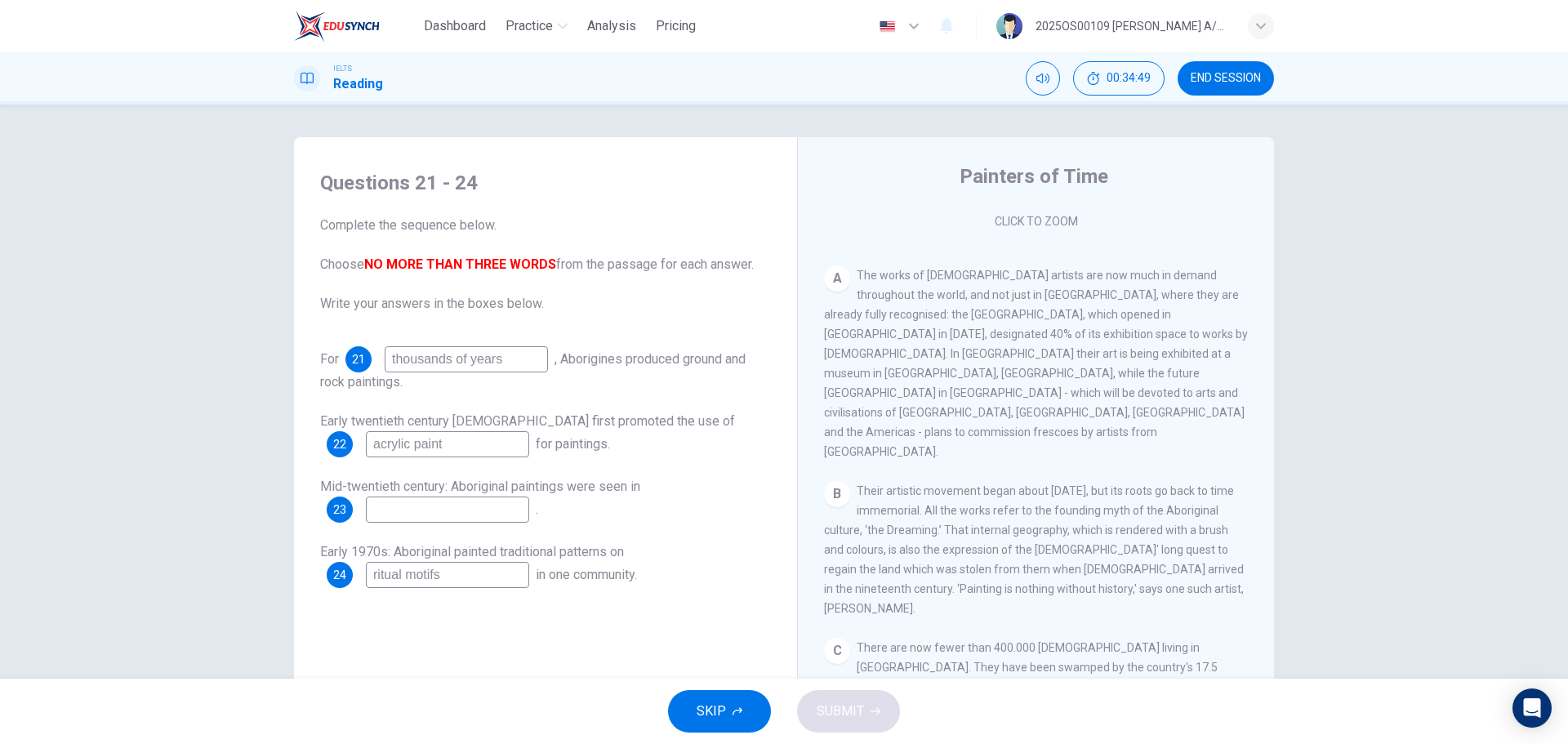
click at [435, 449] on input at bounding box center [447, 510] width 163 height 26
type input "Europe"
click at [844, 449] on span "SUBMIT" at bounding box center [840, 711] width 47 height 23
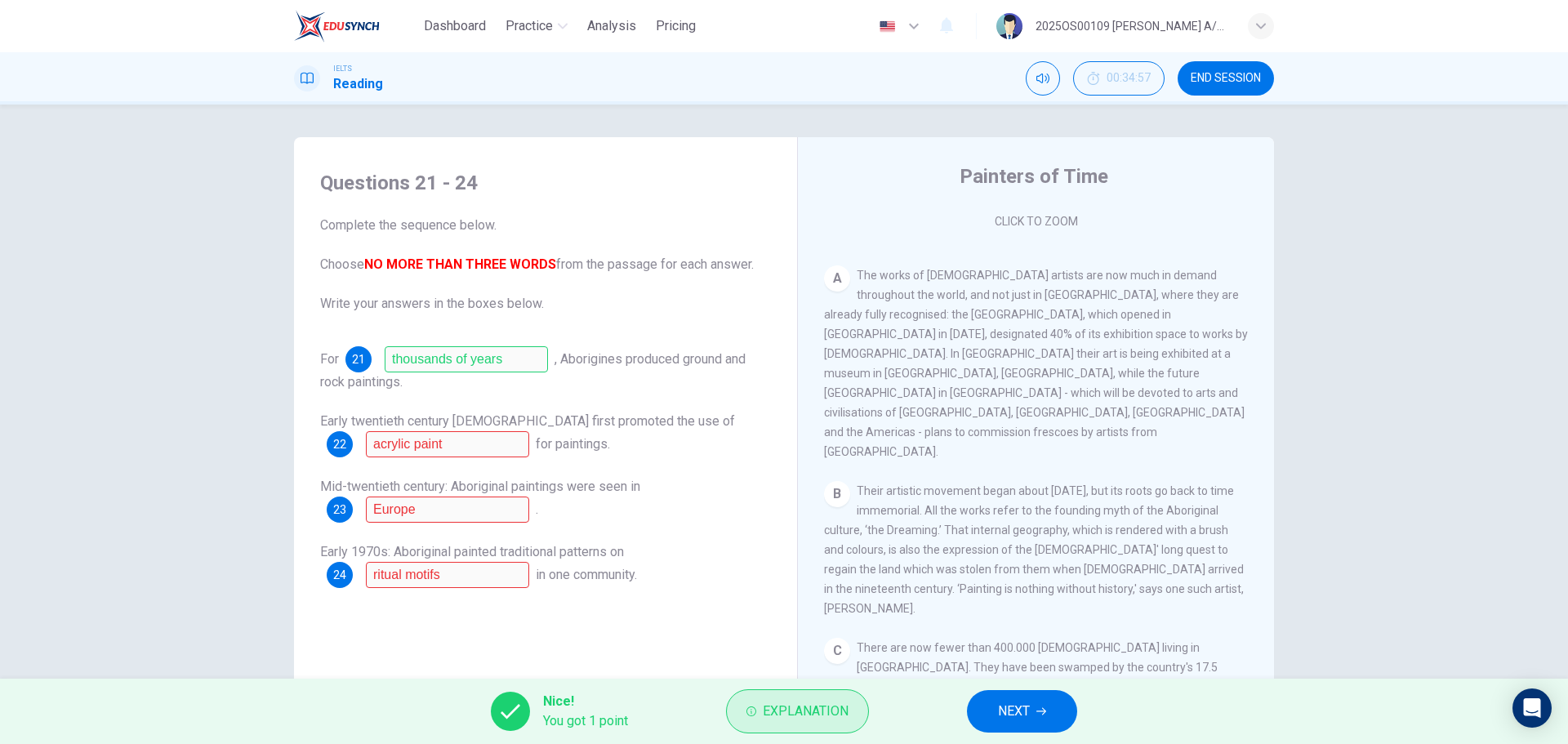
click at [837, 449] on span "Explanation" at bounding box center [805, 711] width 86 height 23
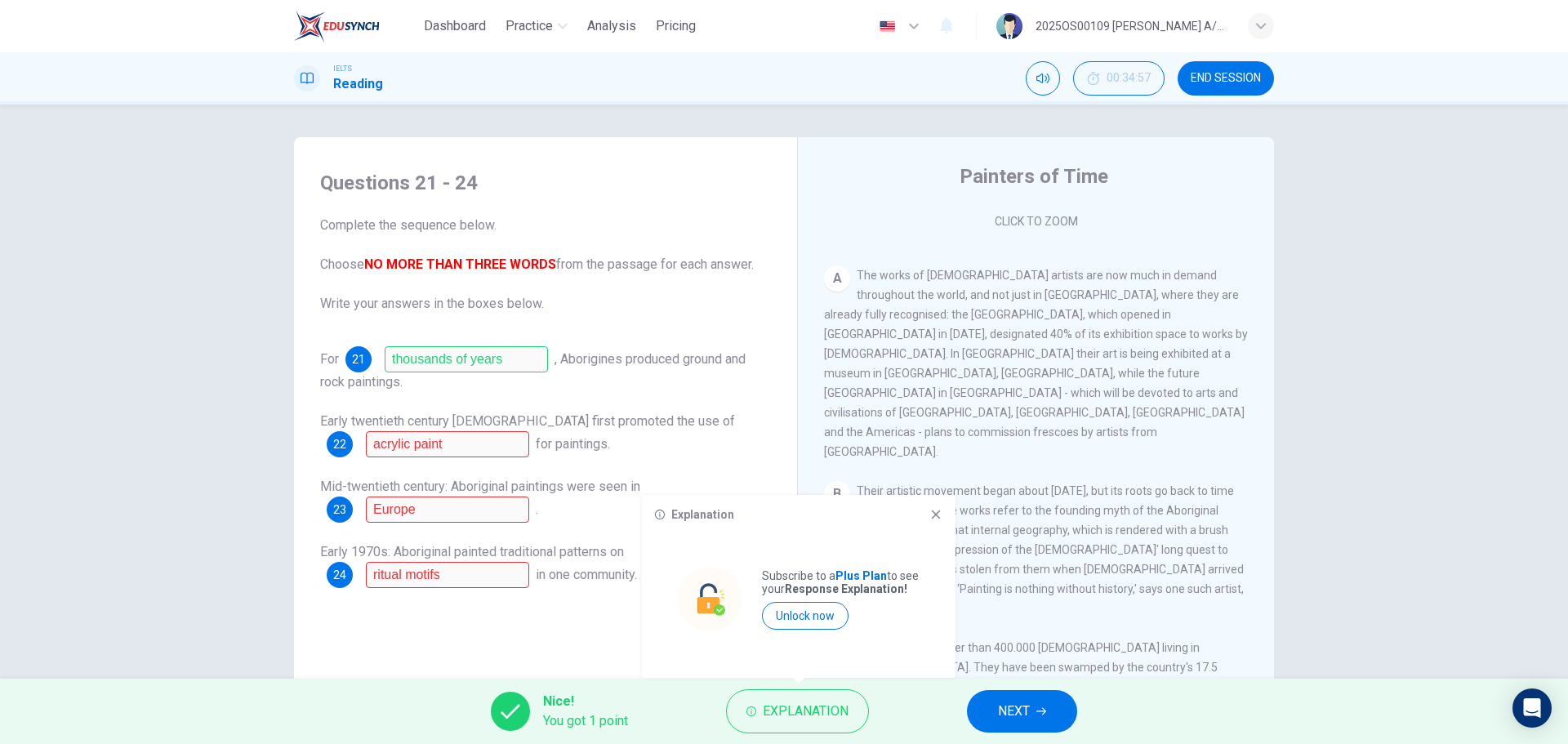
click at [926, 449] on div "Explanation" at bounding box center [799, 515] width 287 height 13
click at [941, 449] on icon at bounding box center [936, 515] width 13 height 13
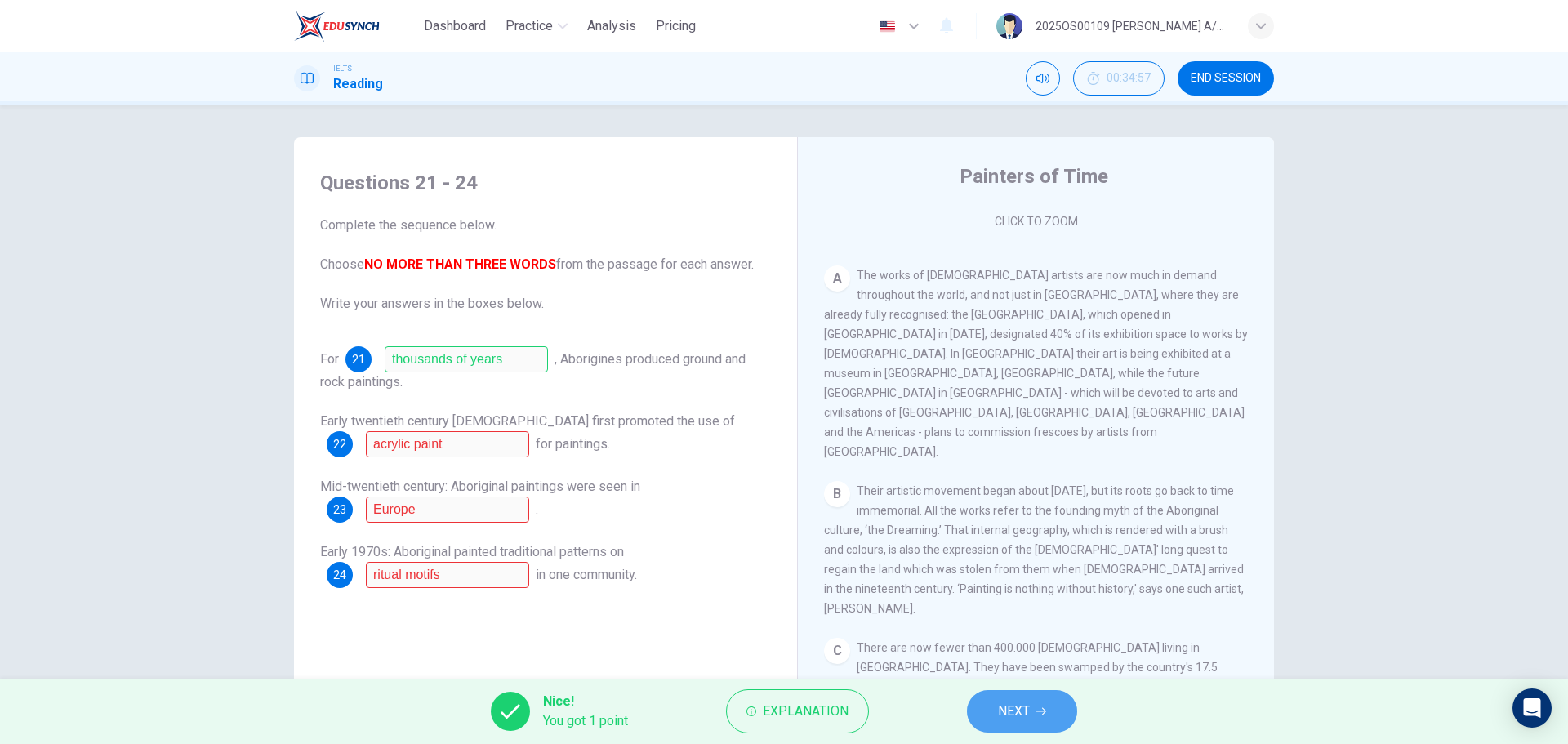
click at [1042, 449] on button "NEXT" at bounding box center [1021, 711] width 110 height 42
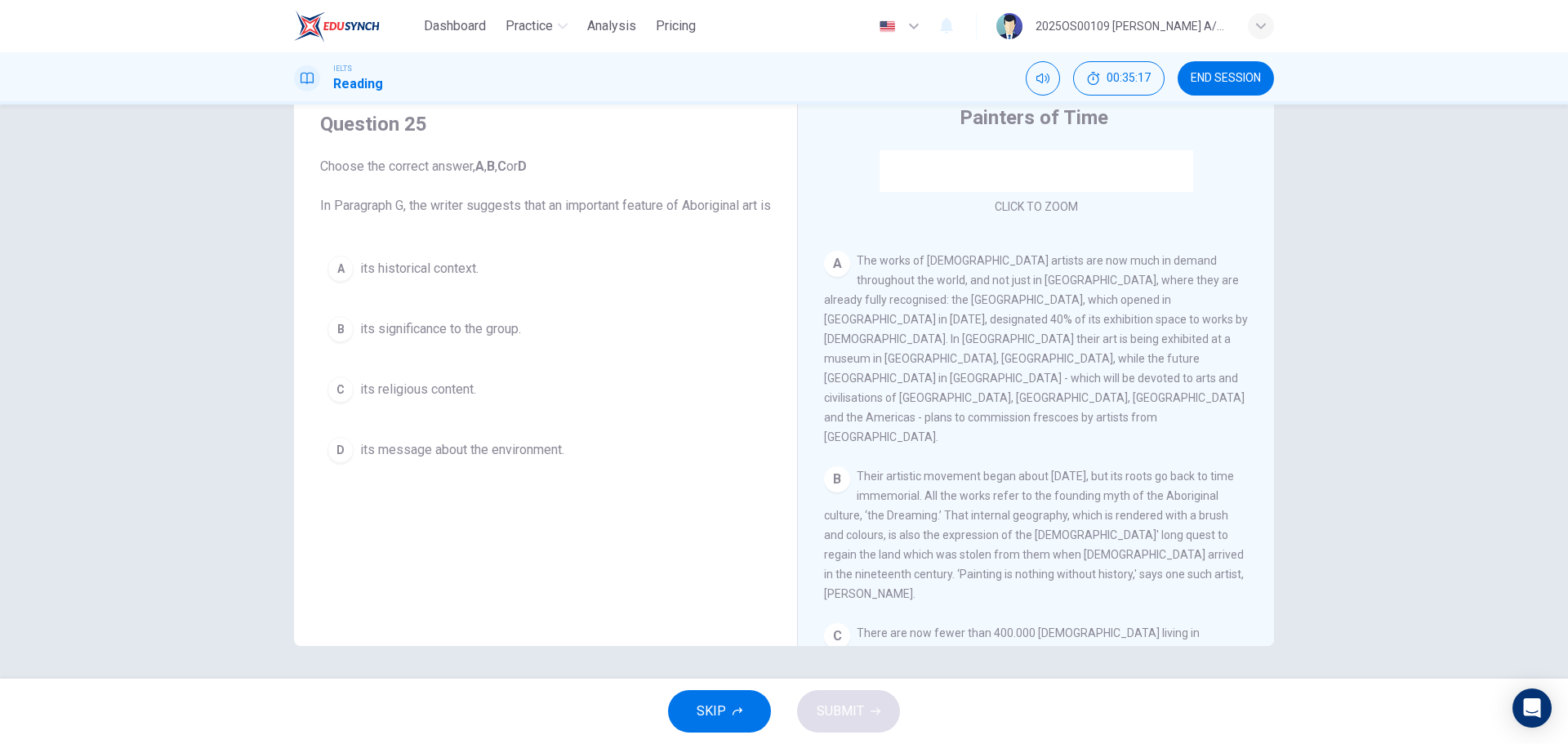
scroll to position [245, 0]
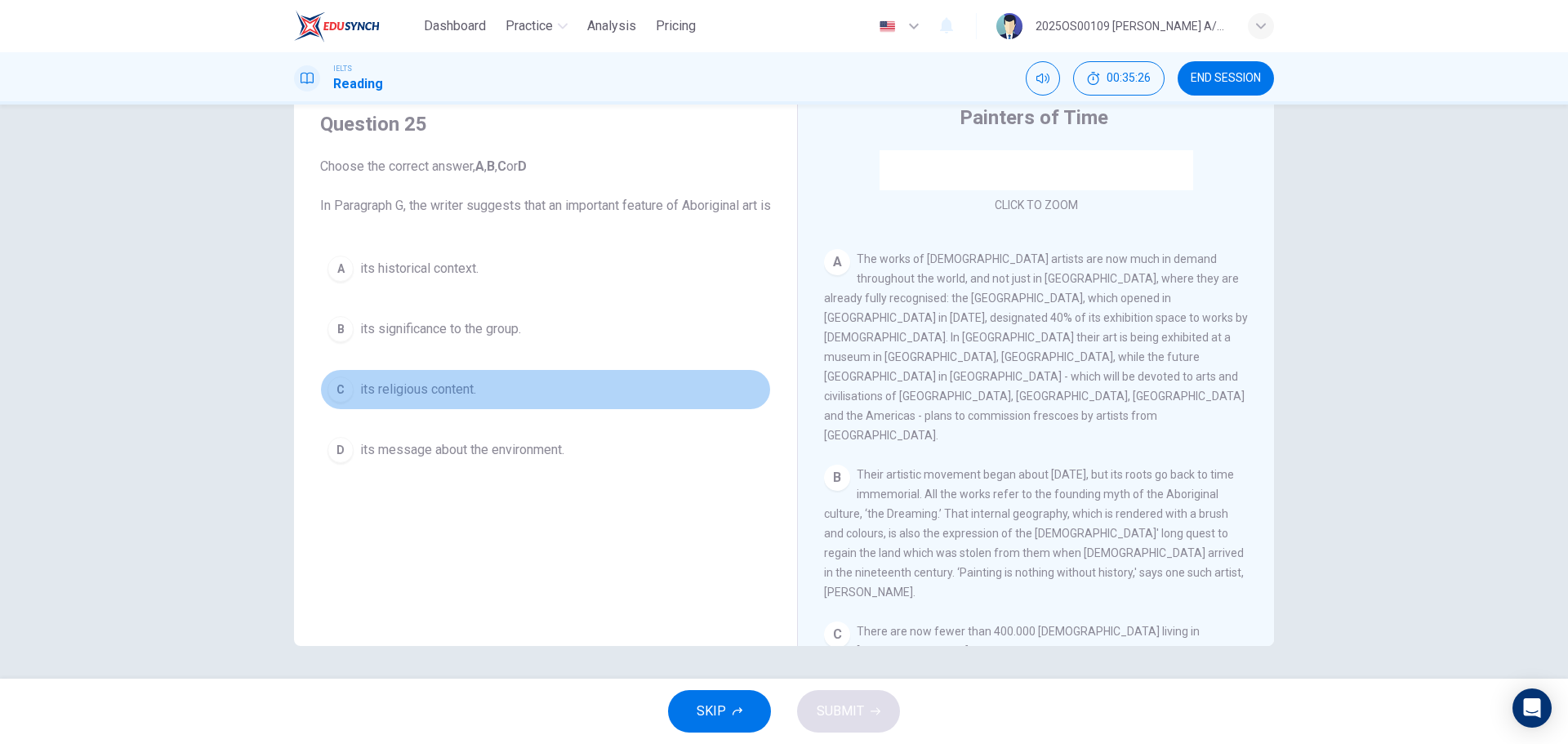
click at [411, 399] on span "its religious content." at bounding box center [417, 389] width 116 height 20
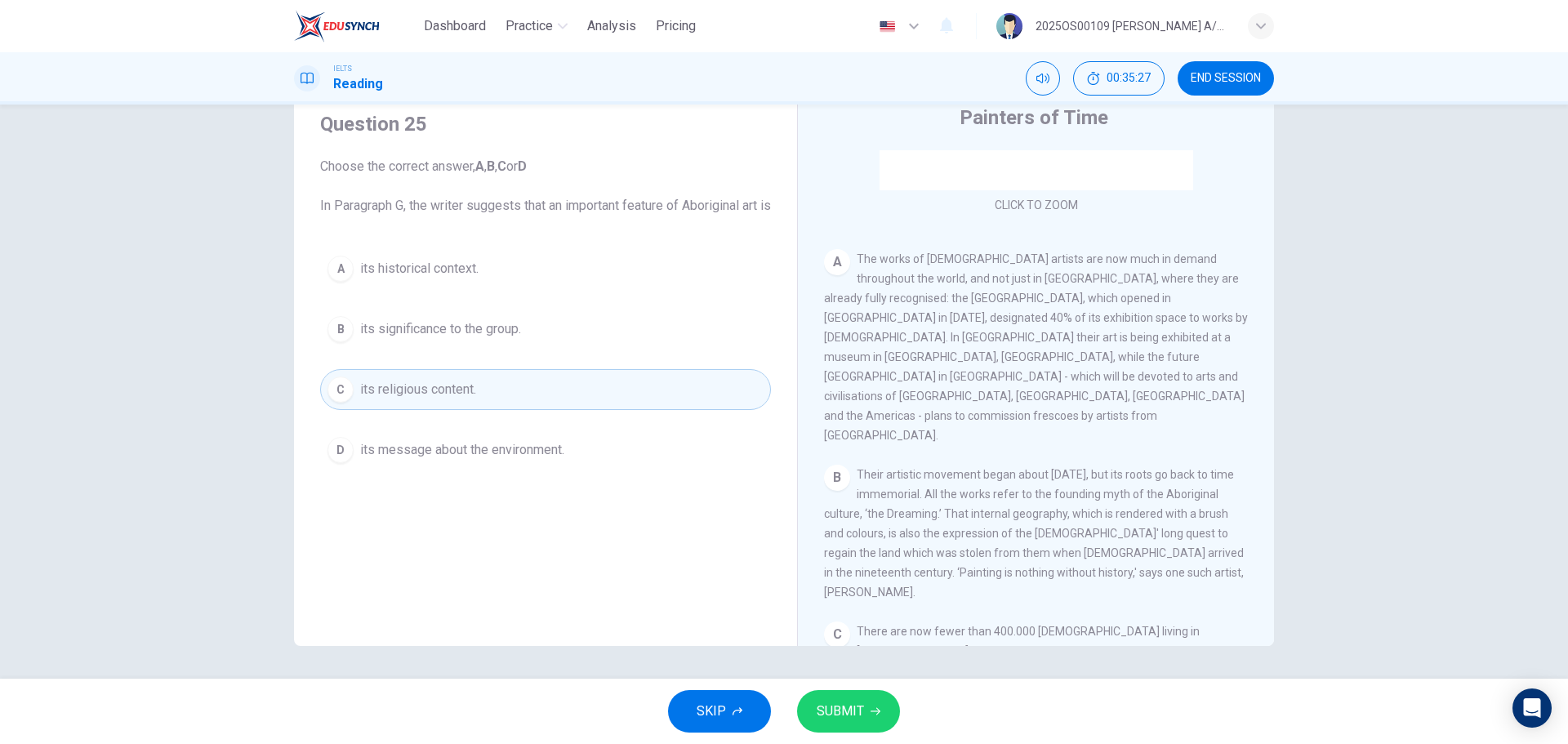
click at [857, 449] on span "SUBMIT" at bounding box center [840, 711] width 47 height 23
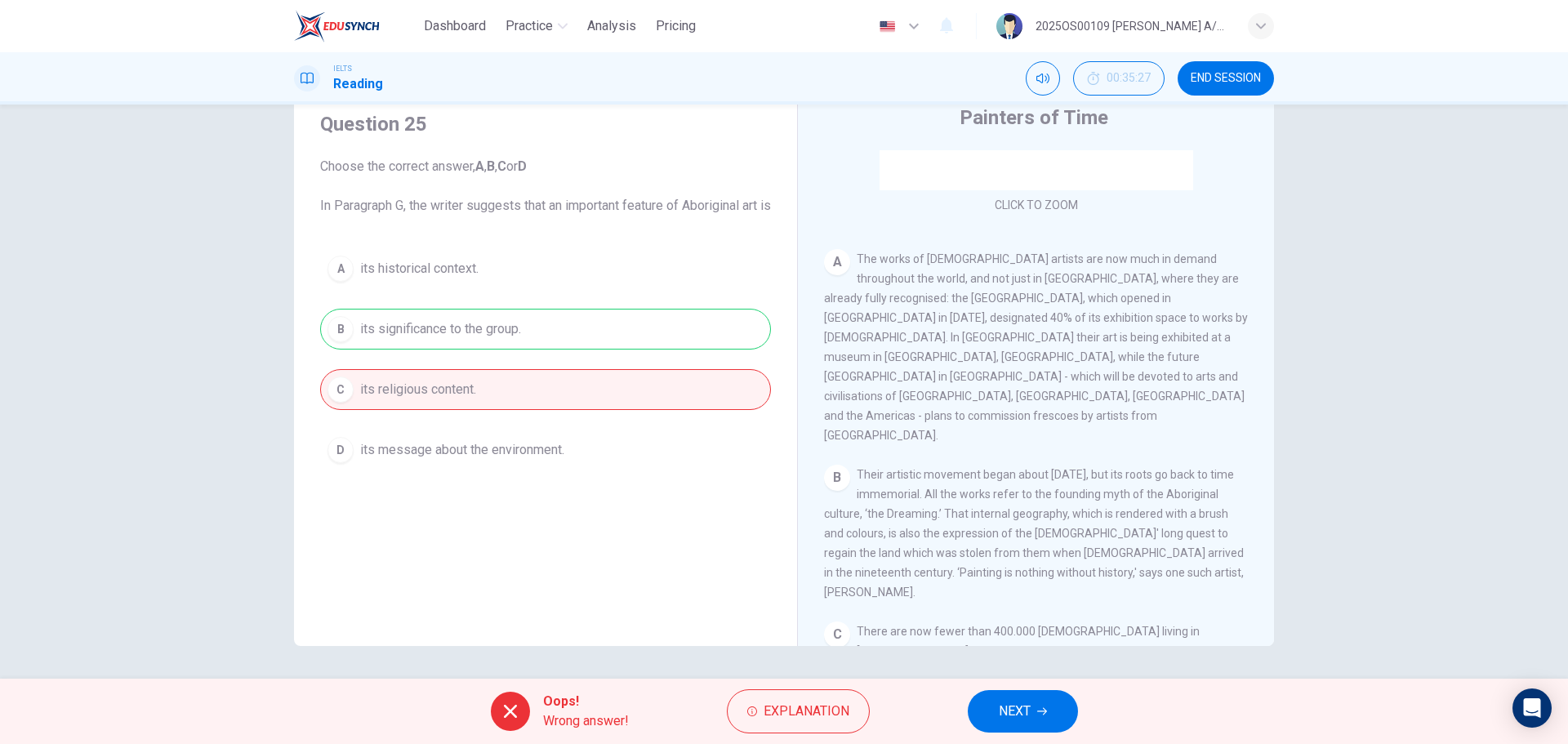
click at [1013, 449] on span "NEXT" at bounding box center [1015, 711] width 32 height 23
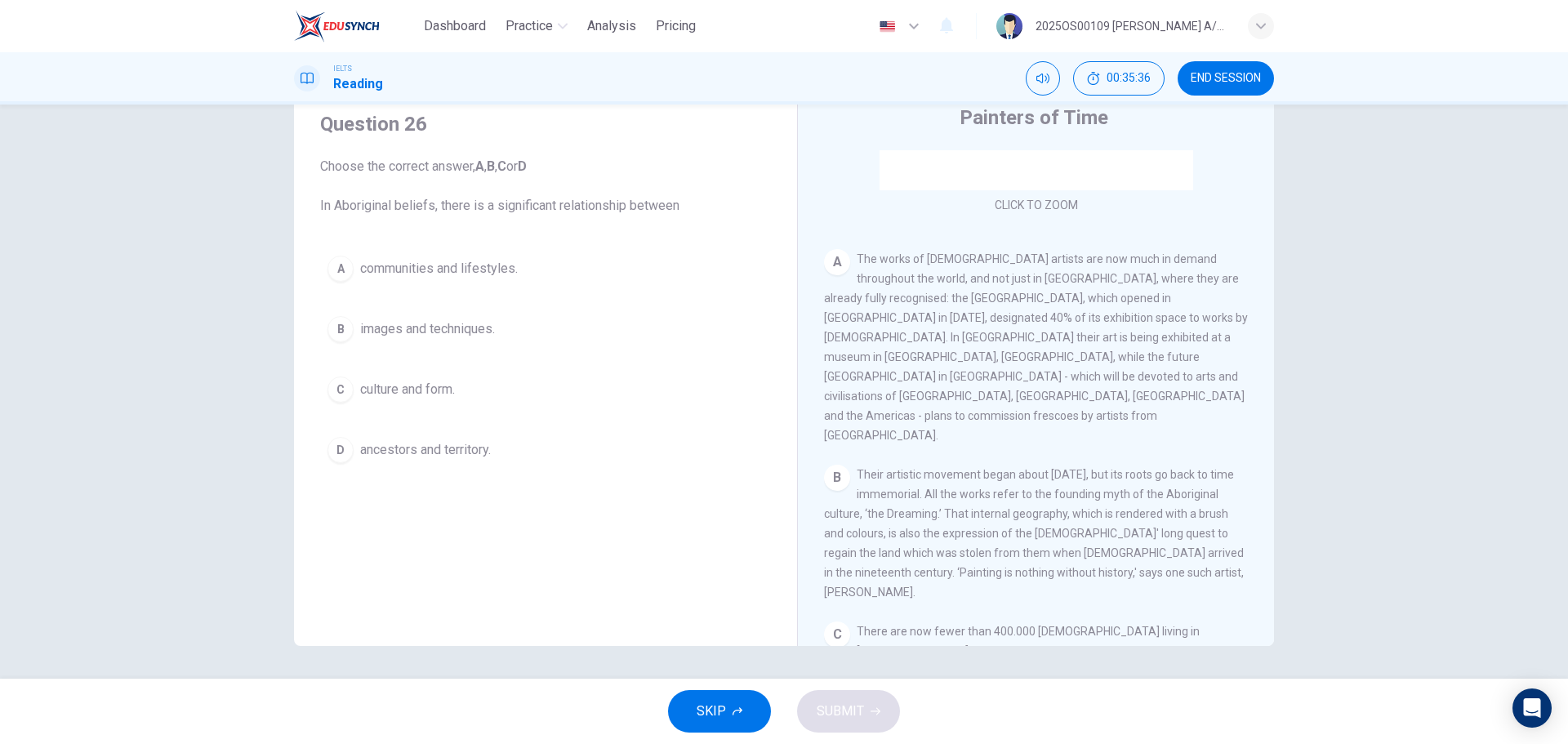
click at [390, 449] on span "ancestors and territory." at bounding box center [425, 449] width 130 height 20
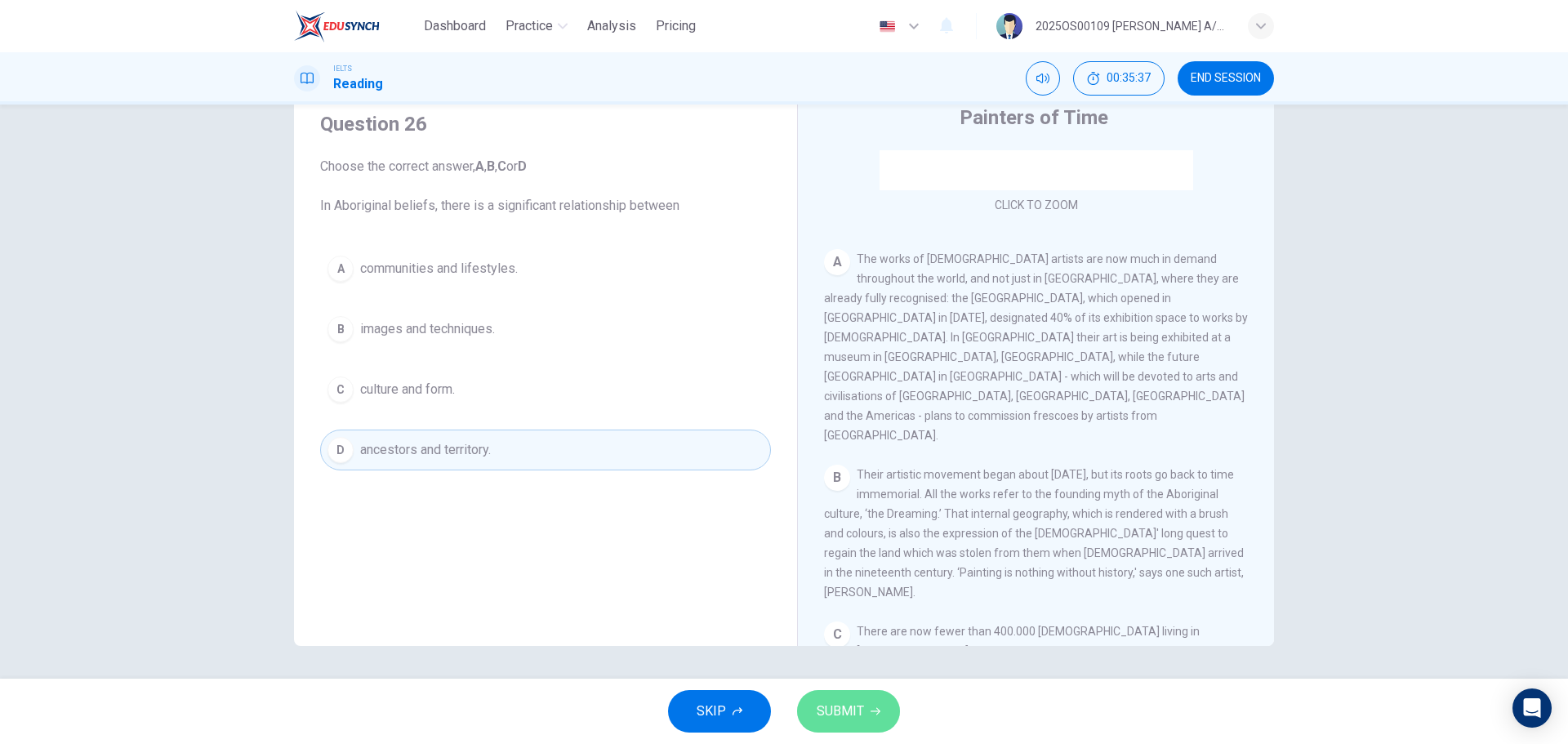
click at [849, 449] on span "SUBMIT" at bounding box center [840, 711] width 47 height 23
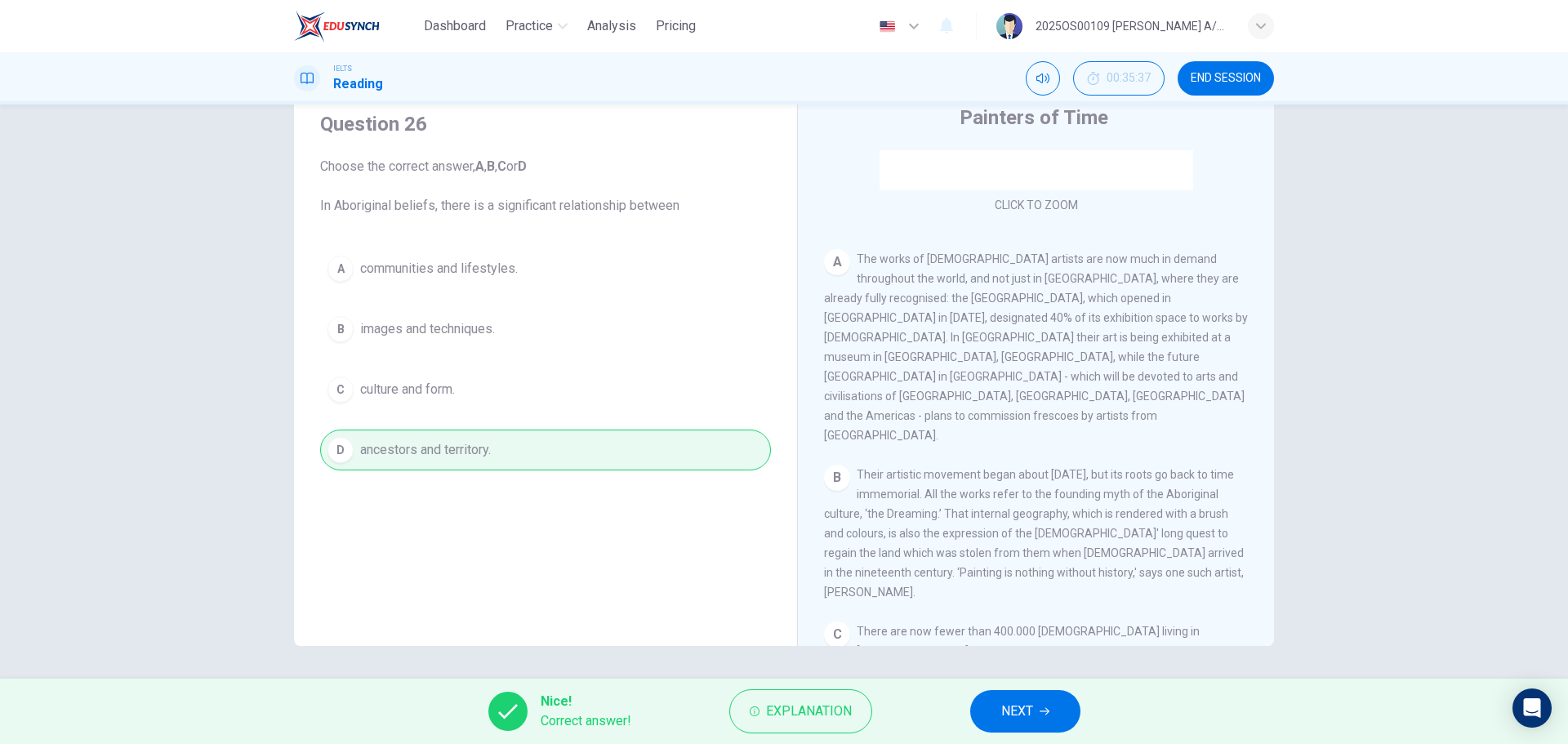
click at [1044, 449] on button "NEXT" at bounding box center [1024, 711] width 110 height 42
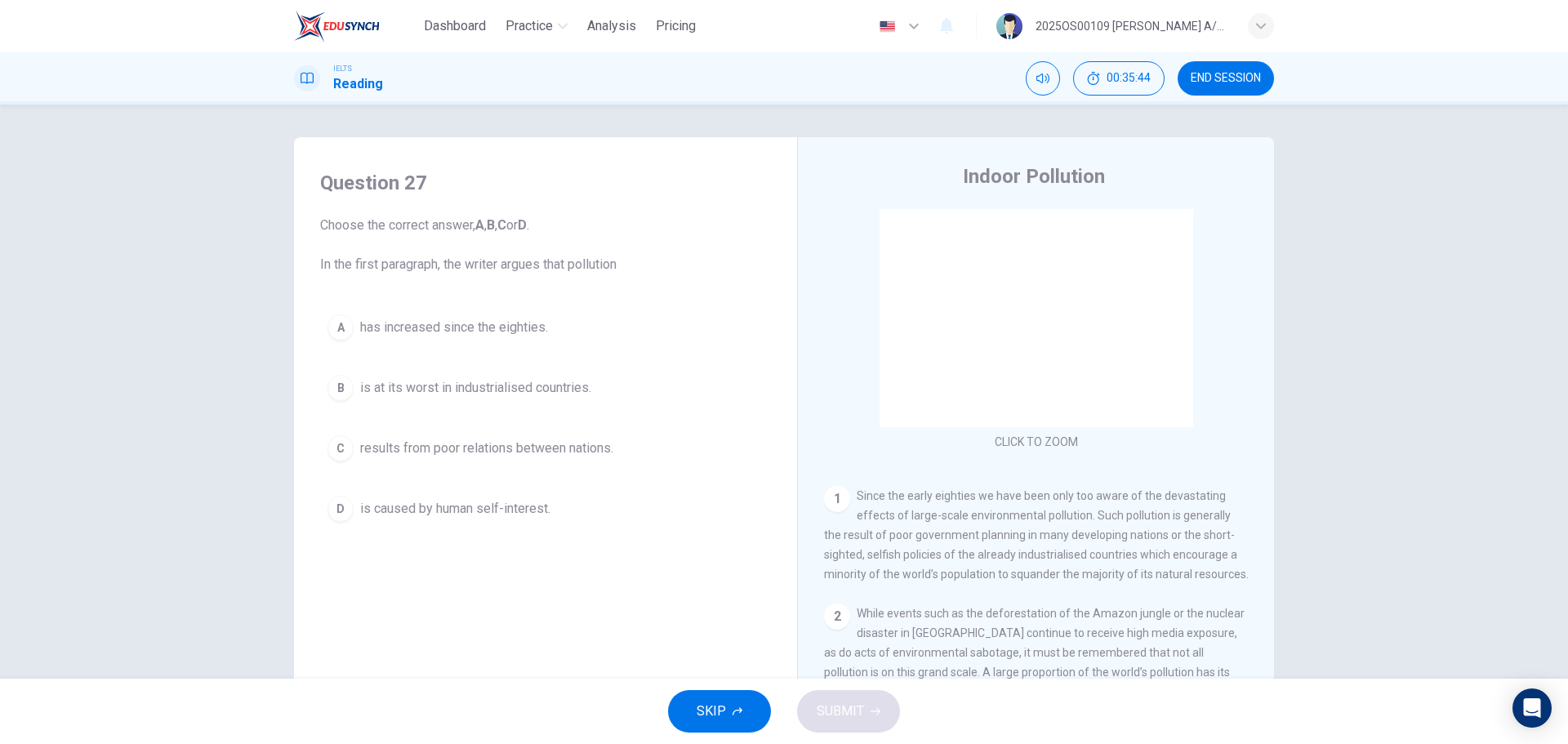
scroll to position [163, 0]
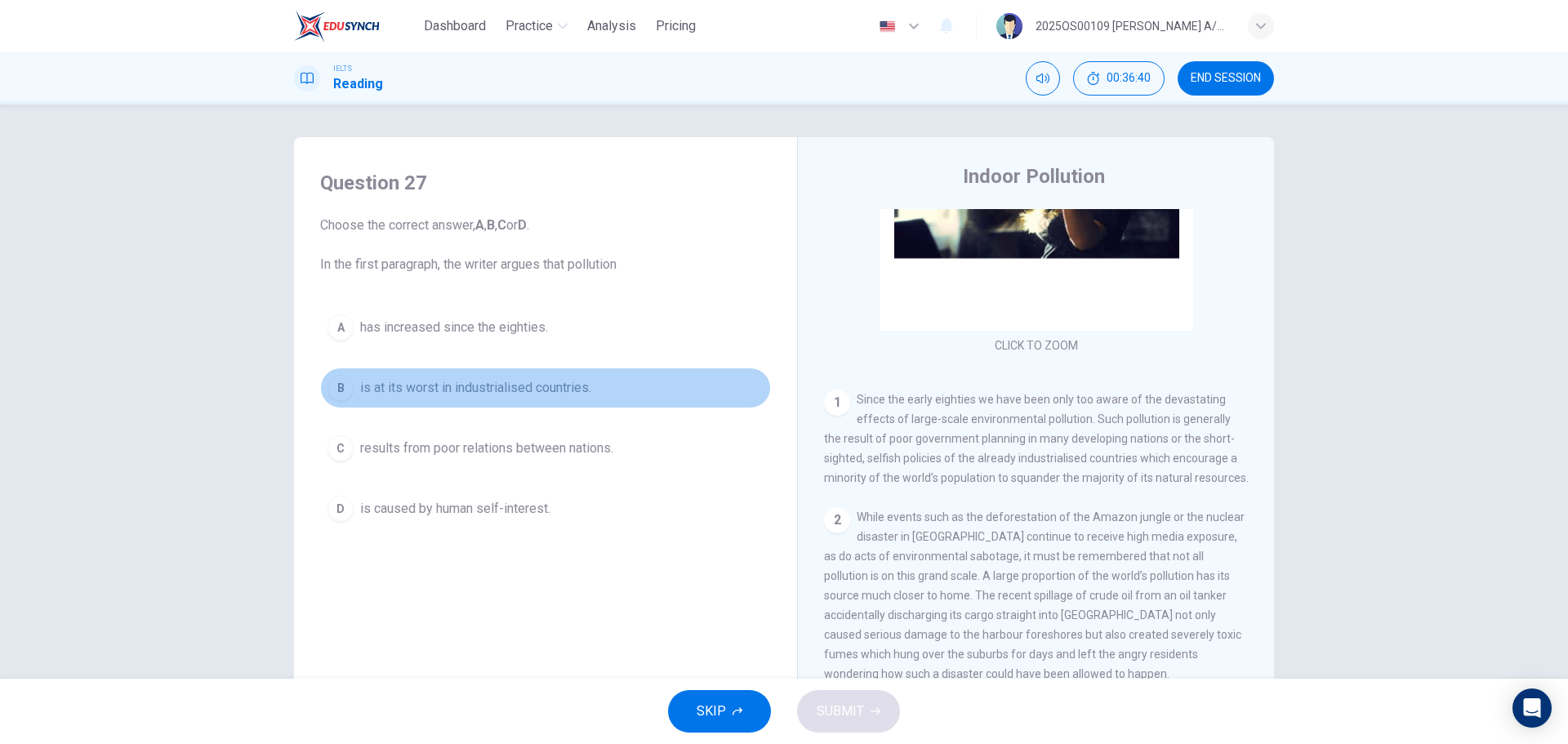
click at [524, 383] on span "is at its worst in industrialised countries." at bounding box center [475, 387] width 231 height 20
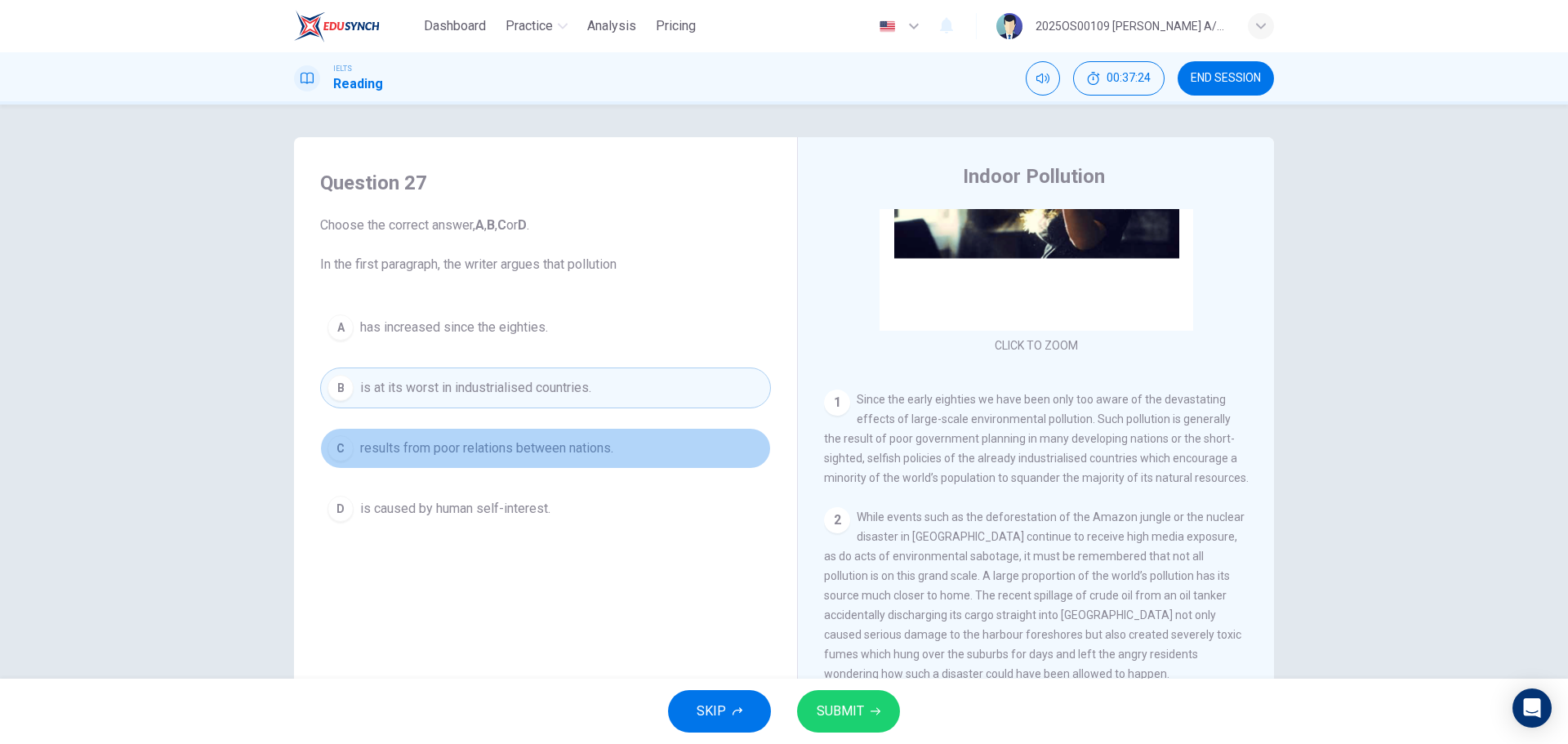
click at [555, 449] on span "results from poor relations between nations." at bounding box center [486, 448] width 253 height 20
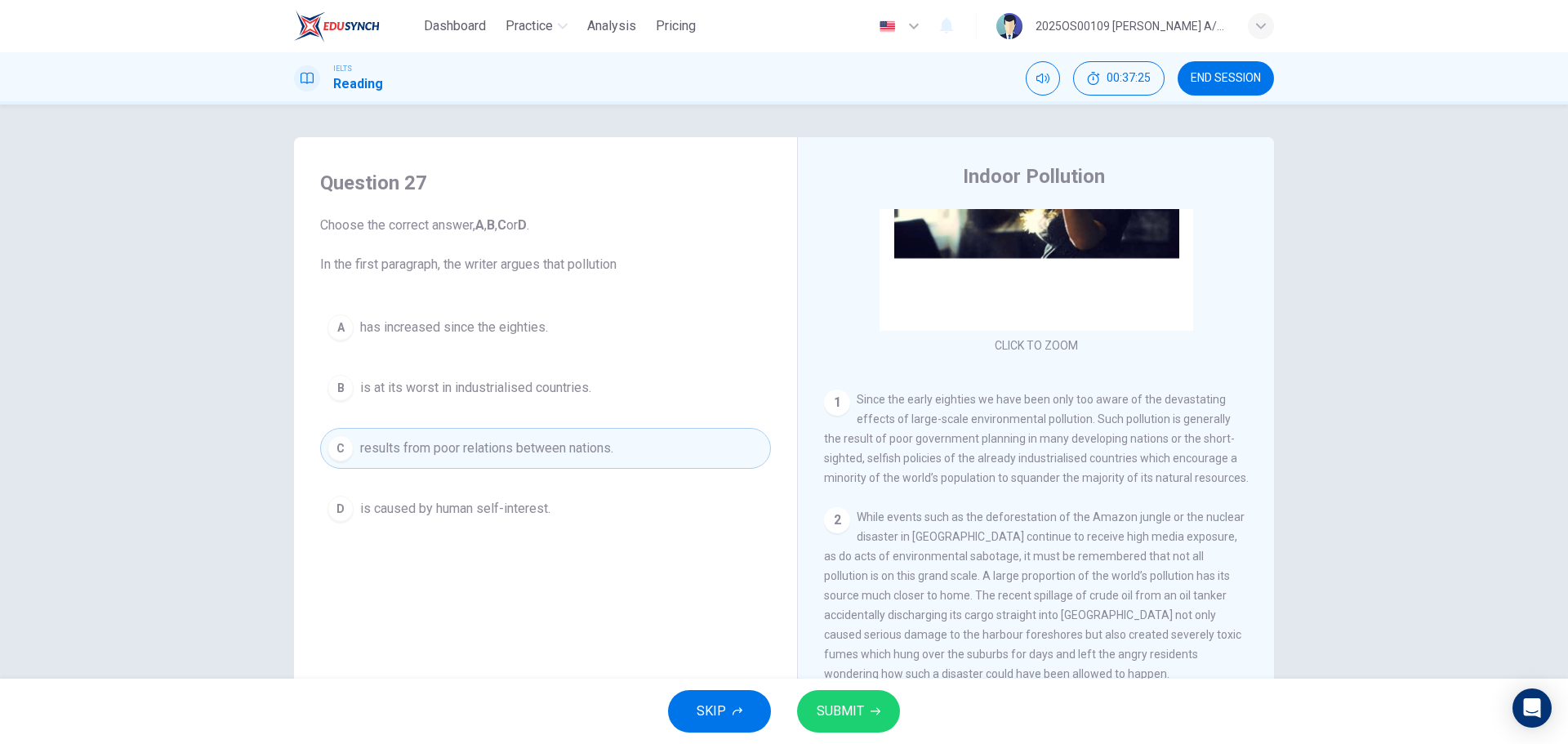
click at [880, 449] on button "SUBMIT" at bounding box center [848, 711] width 103 height 42
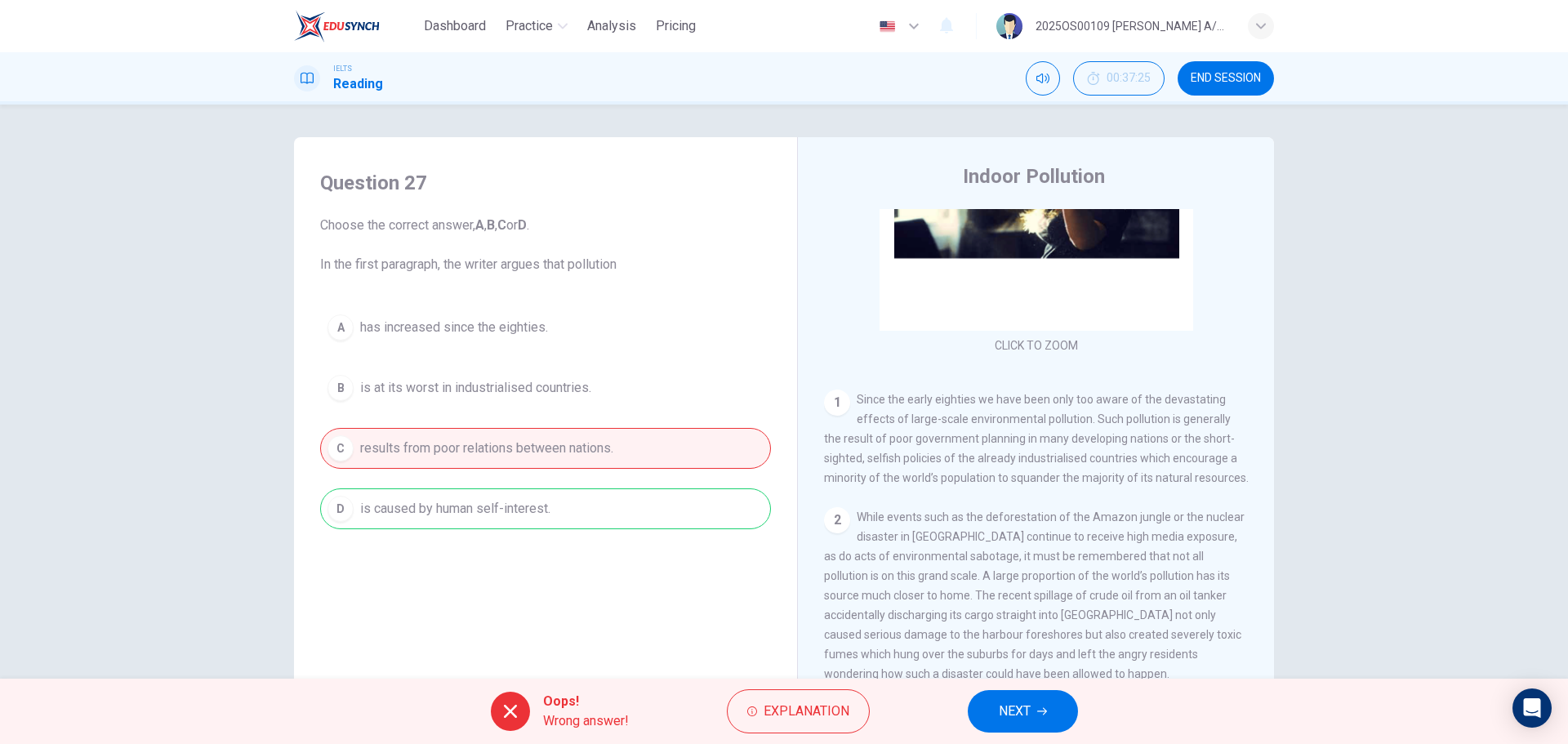
click at [1024, 449] on span "NEXT" at bounding box center [1015, 711] width 32 height 23
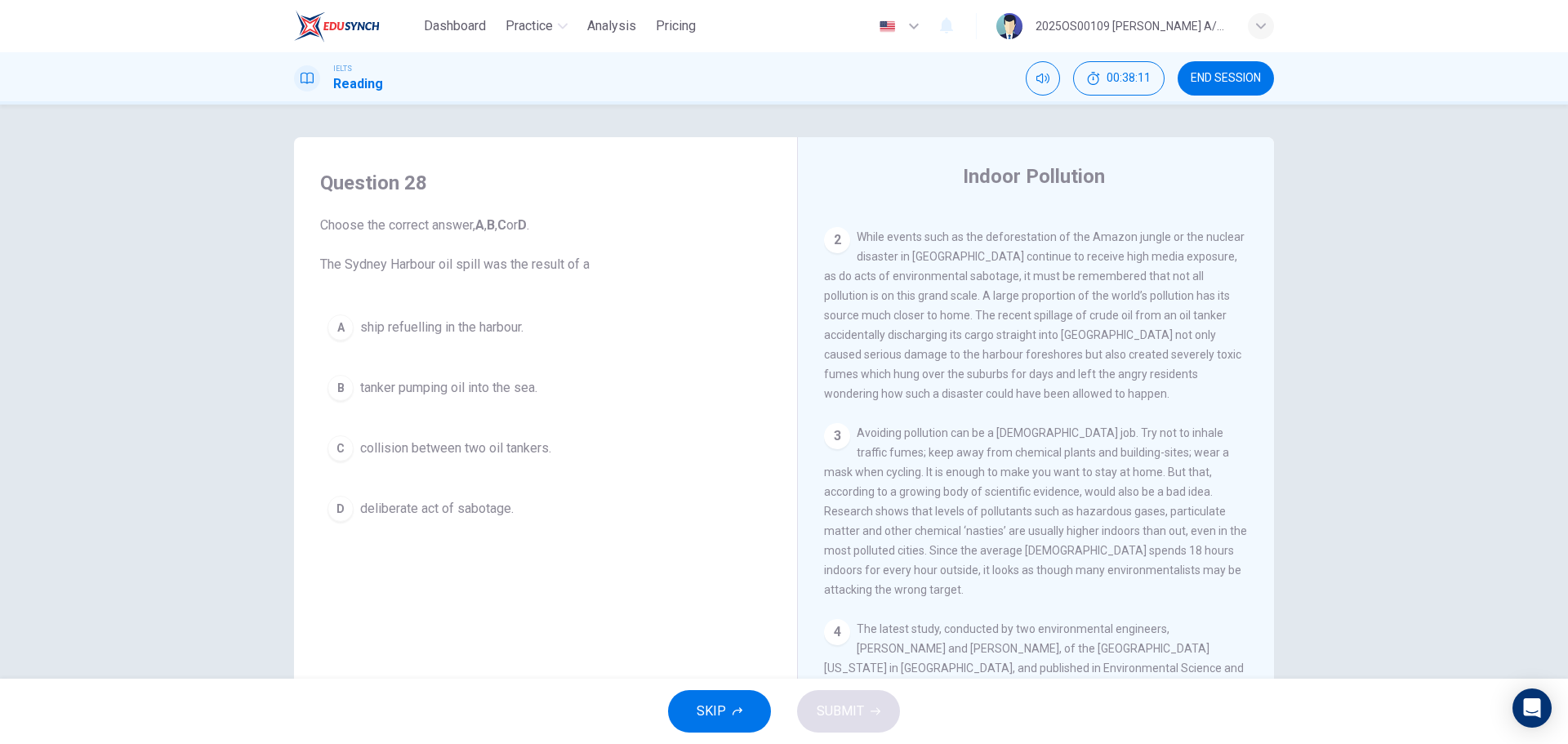
scroll to position [452, 0]
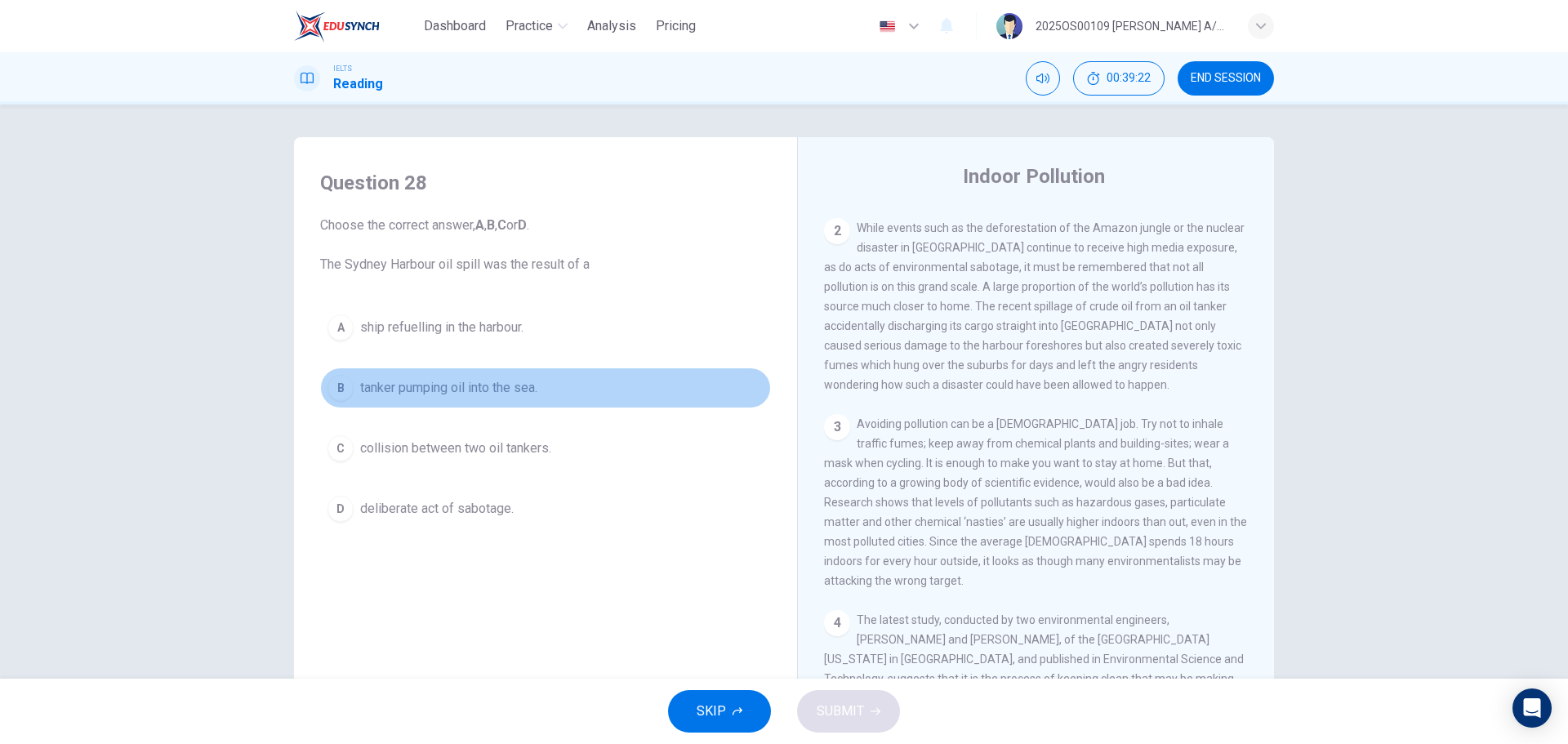
click at [493, 387] on span "tanker pumping oil into the sea." at bounding box center [448, 387] width 177 height 20
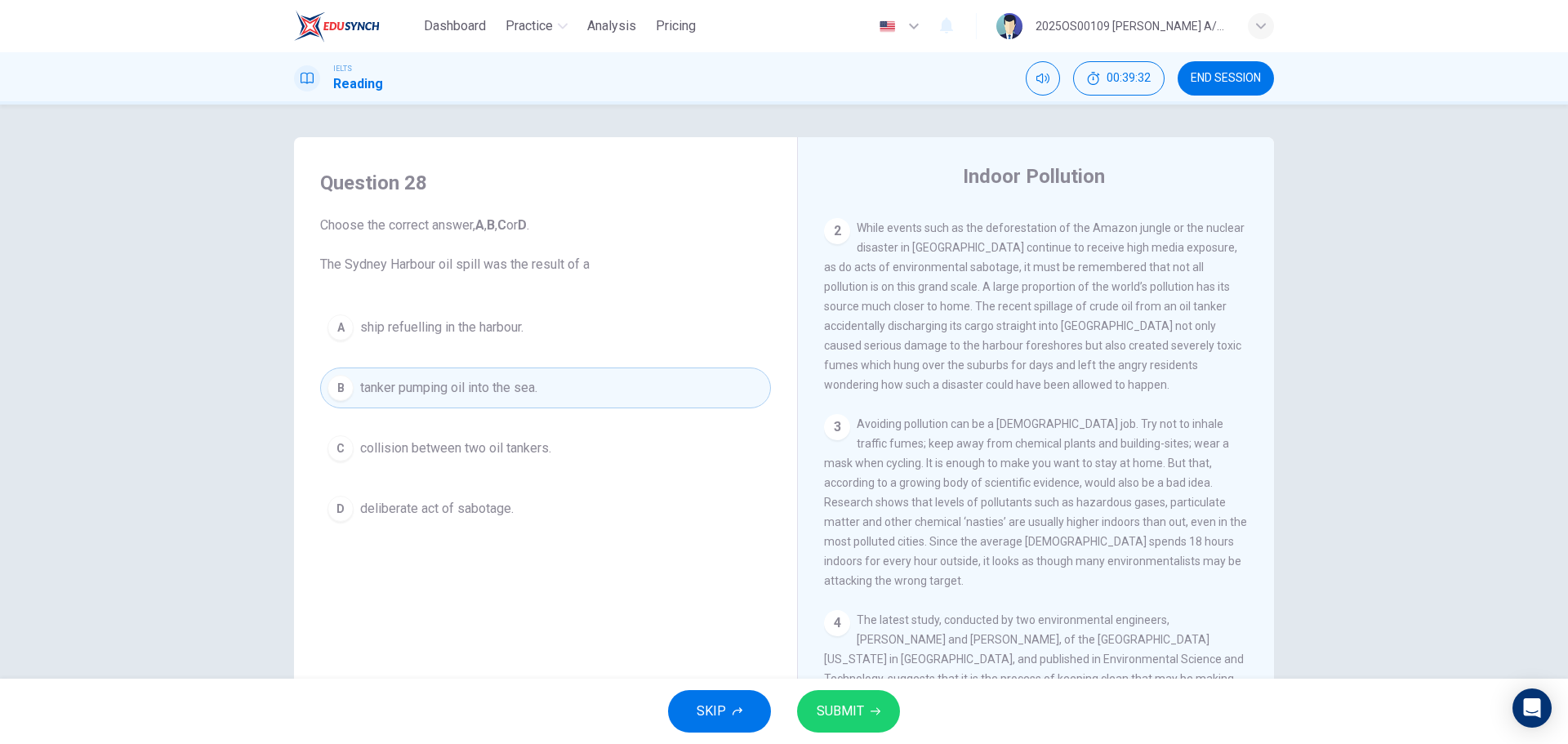
click at [874, 449] on icon "button" at bounding box center [875, 711] width 9 height 9
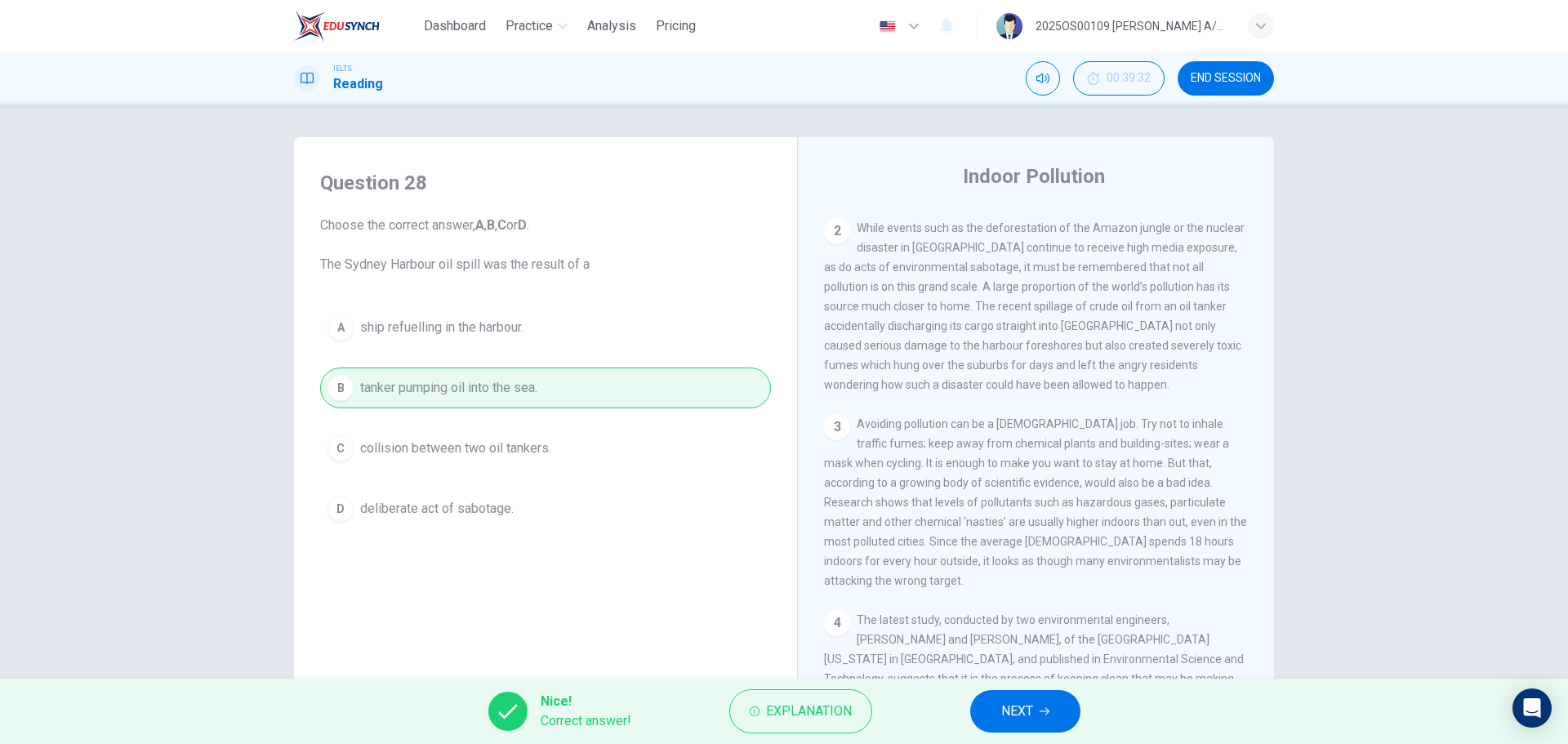
click at [1044, 449] on button "NEXT" at bounding box center [1024, 711] width 110 height 42
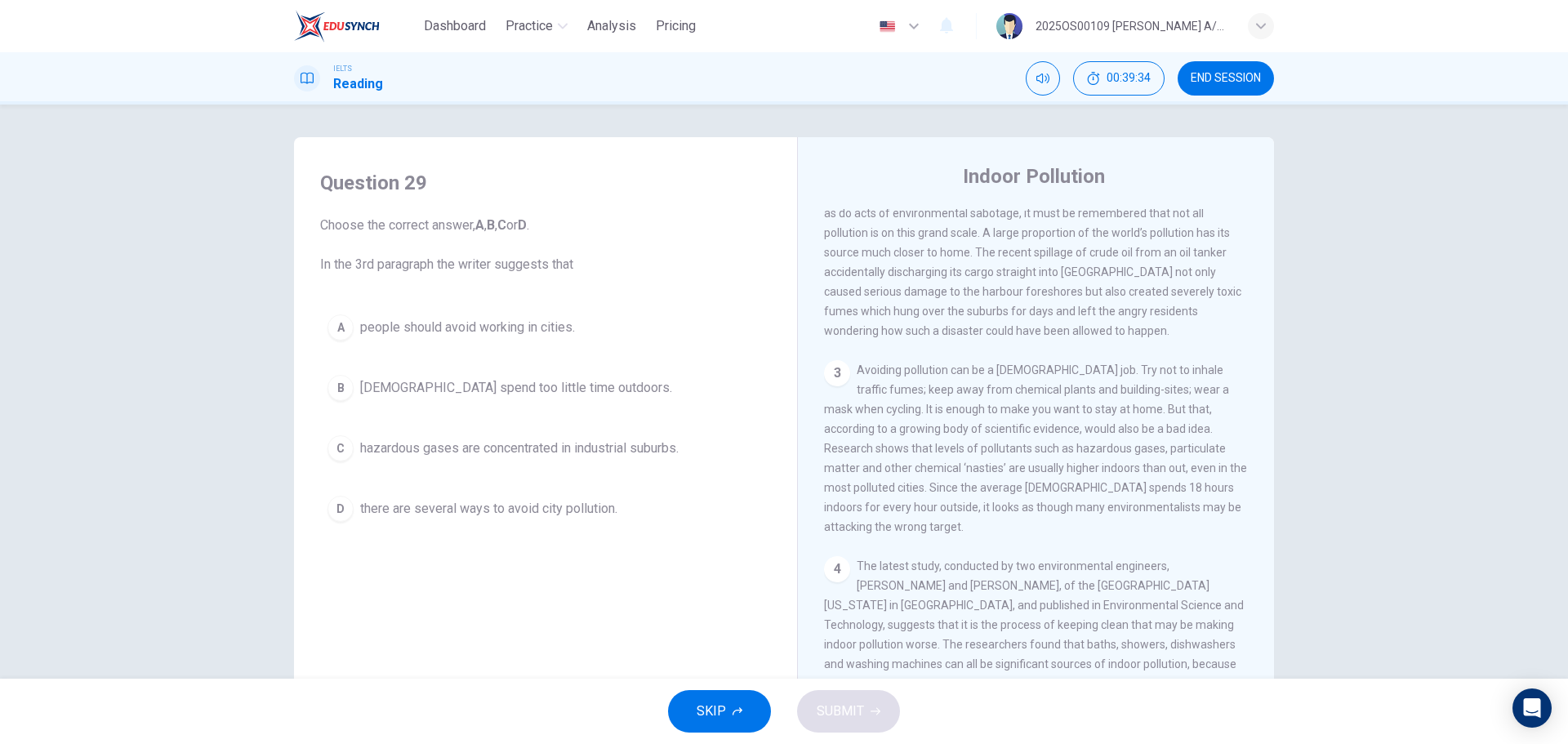
scroll to position [534, 0]
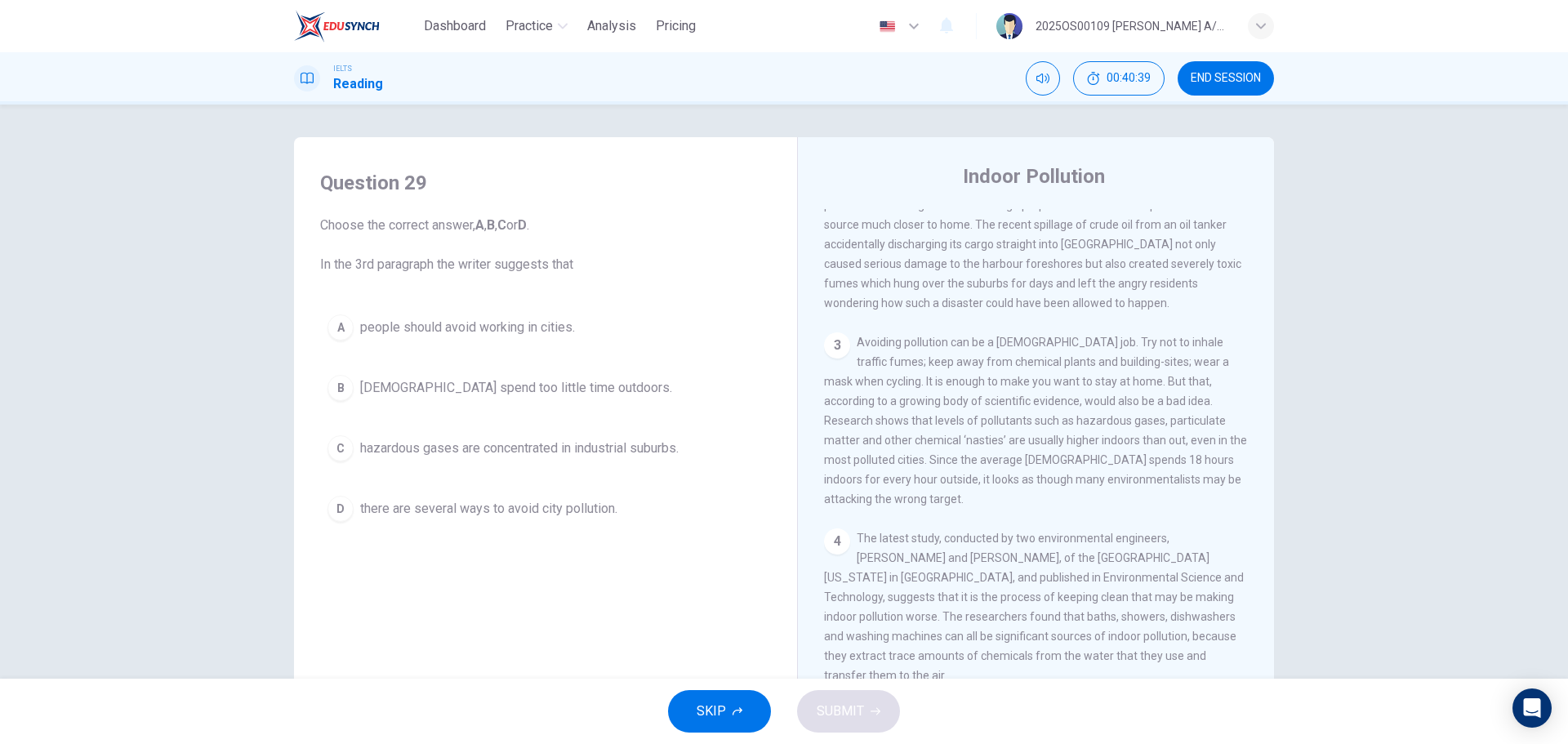
click at [541, 389] on span "[DEMOGRAPHIC_DATA] spend too little time outdoors." at bounding box center [515, 387] width 312 height 20
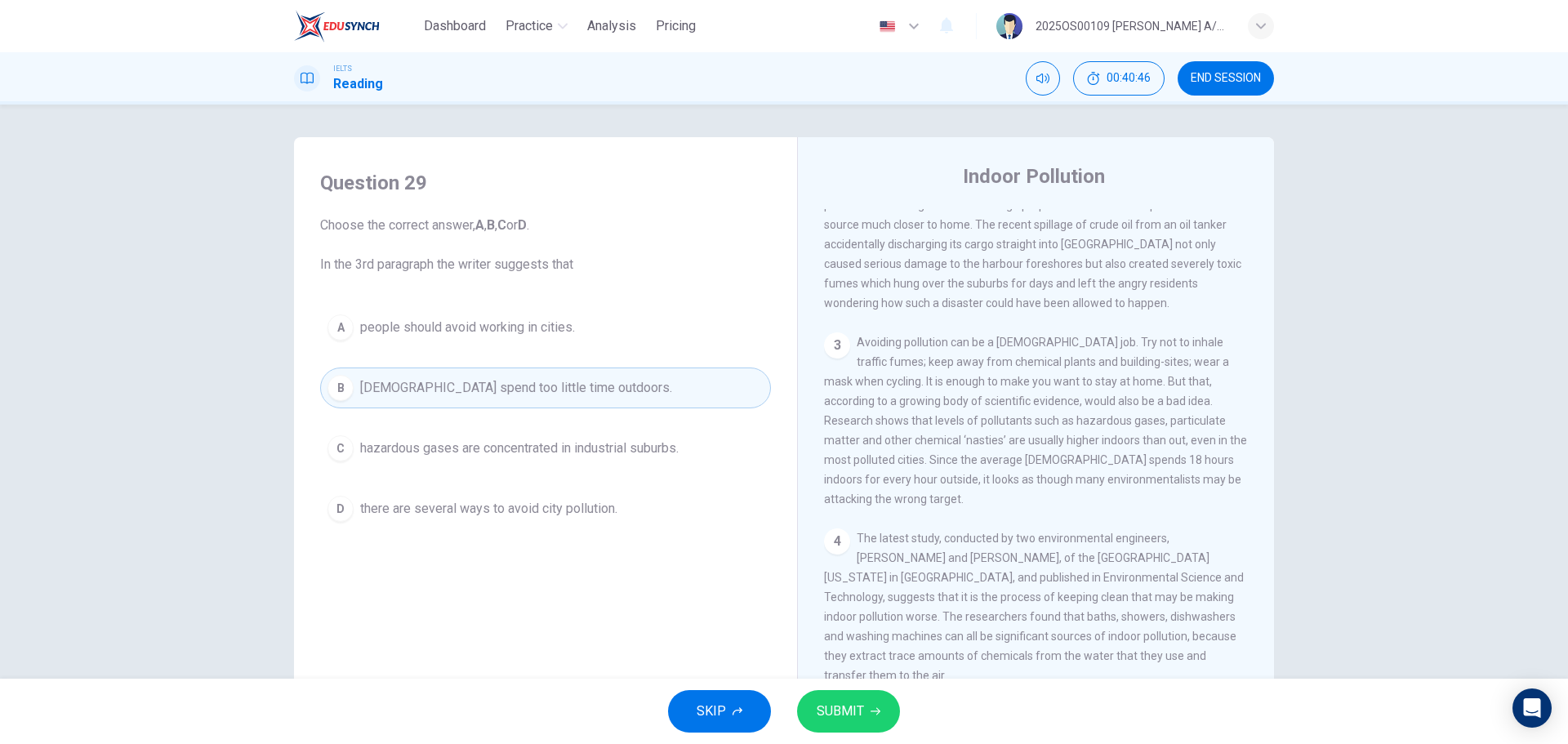
click at [877, 449] on icon "button" at bounding box center [875, 712] width 9 height 8
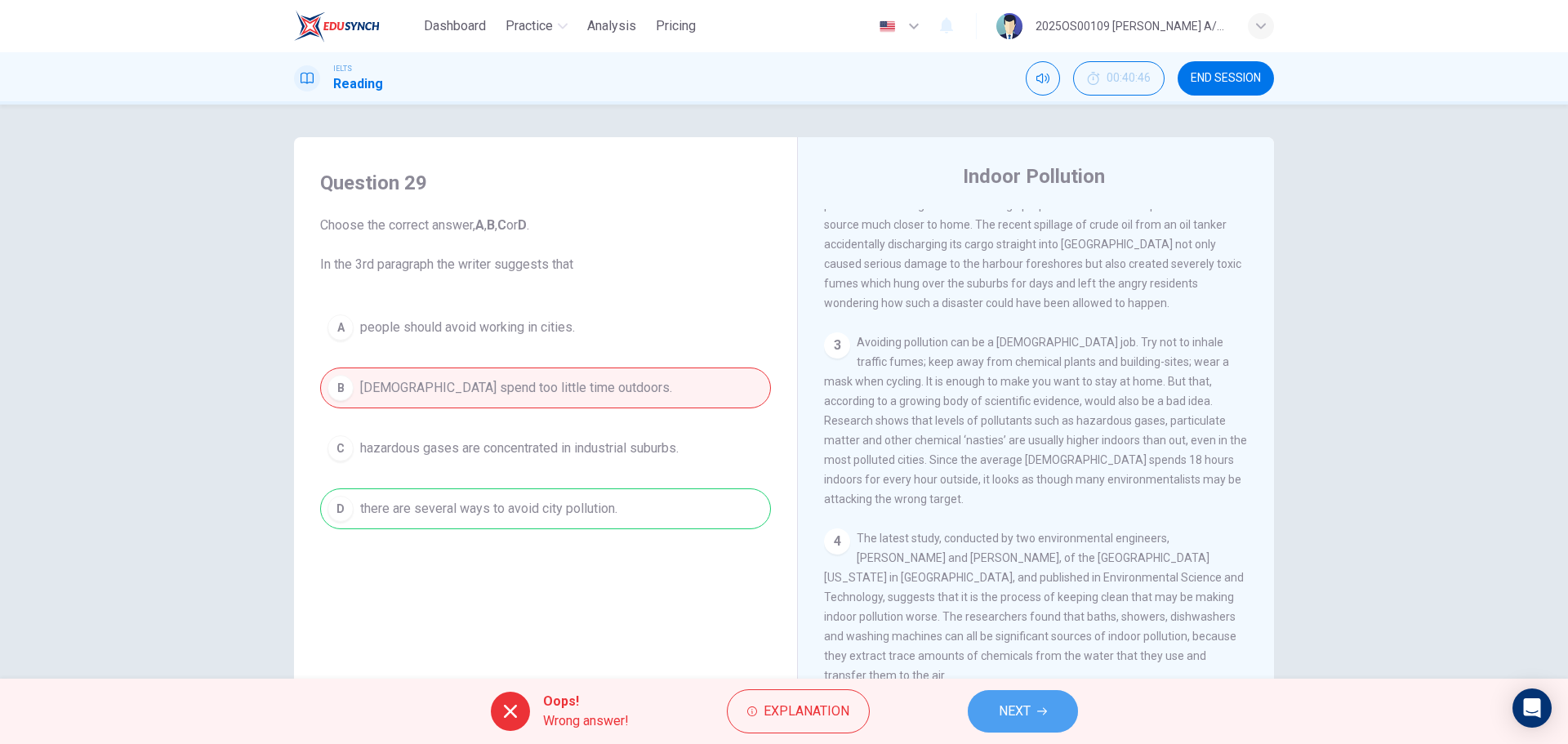
click at [1044, 449] on button "NEXT" at bounding box center [1022, 711] width 110 height 42
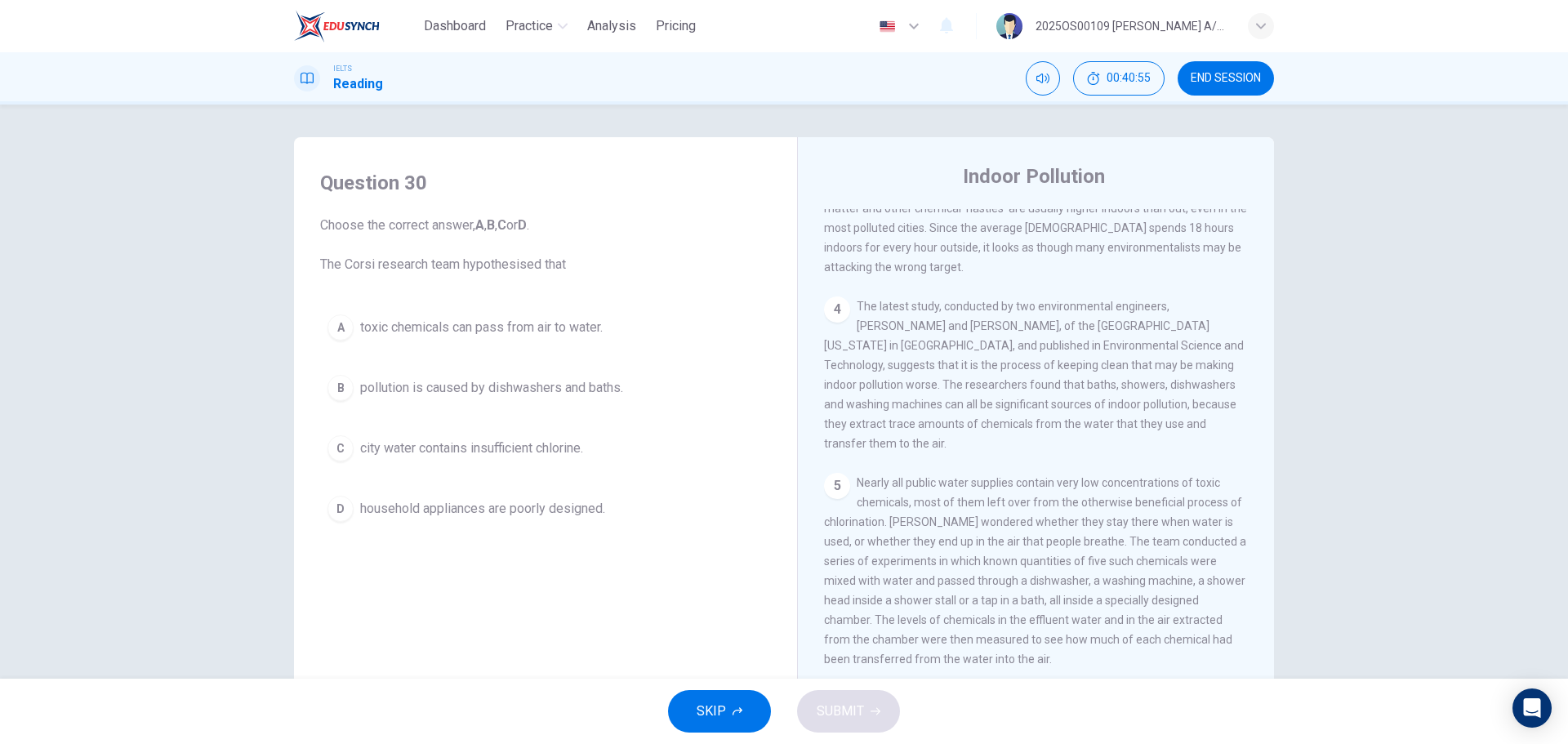
scroll to position [861, 0]
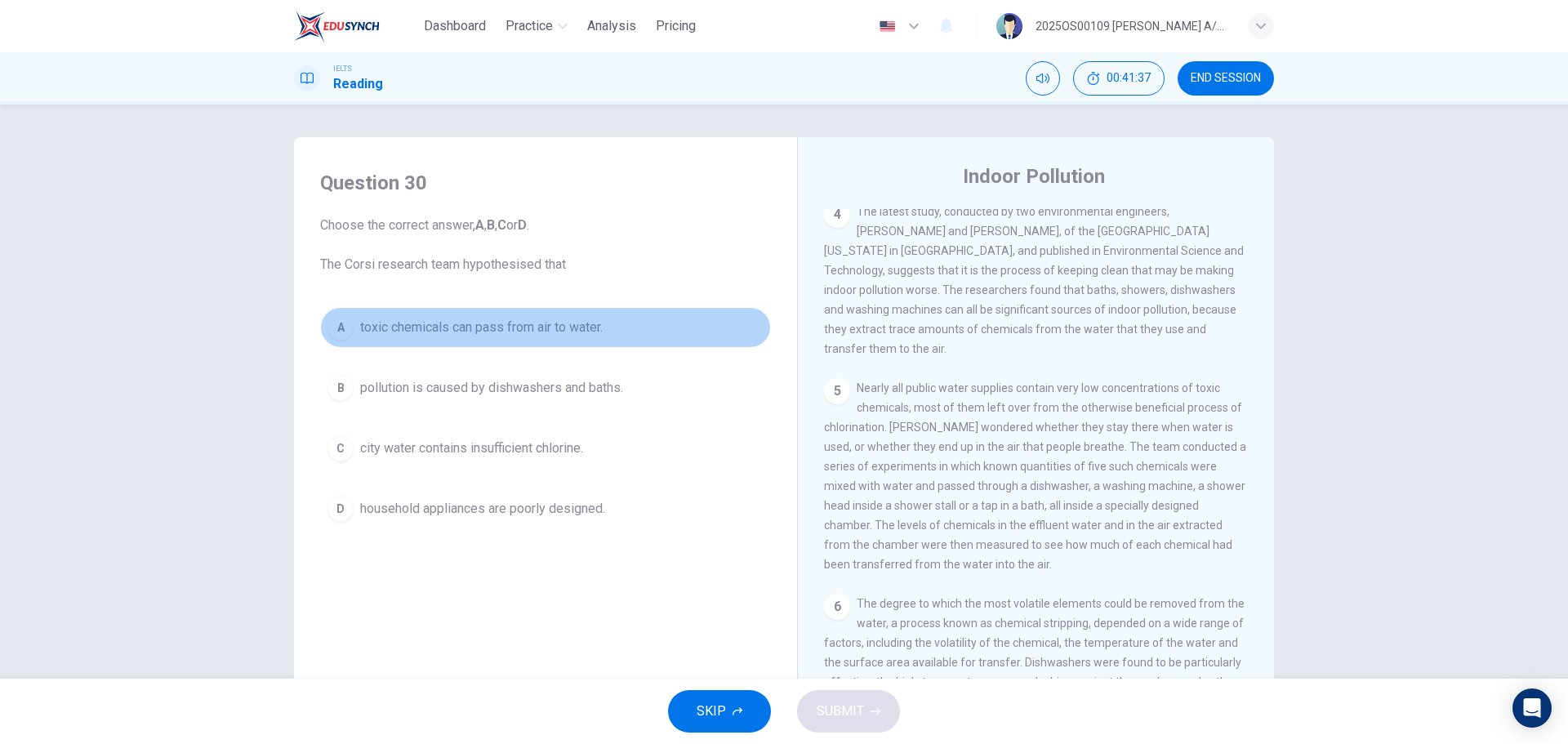
click at [588, 331] on span "toxic chemicals can pass from air to water." at bounding box center [481, 327] width 243 height 20
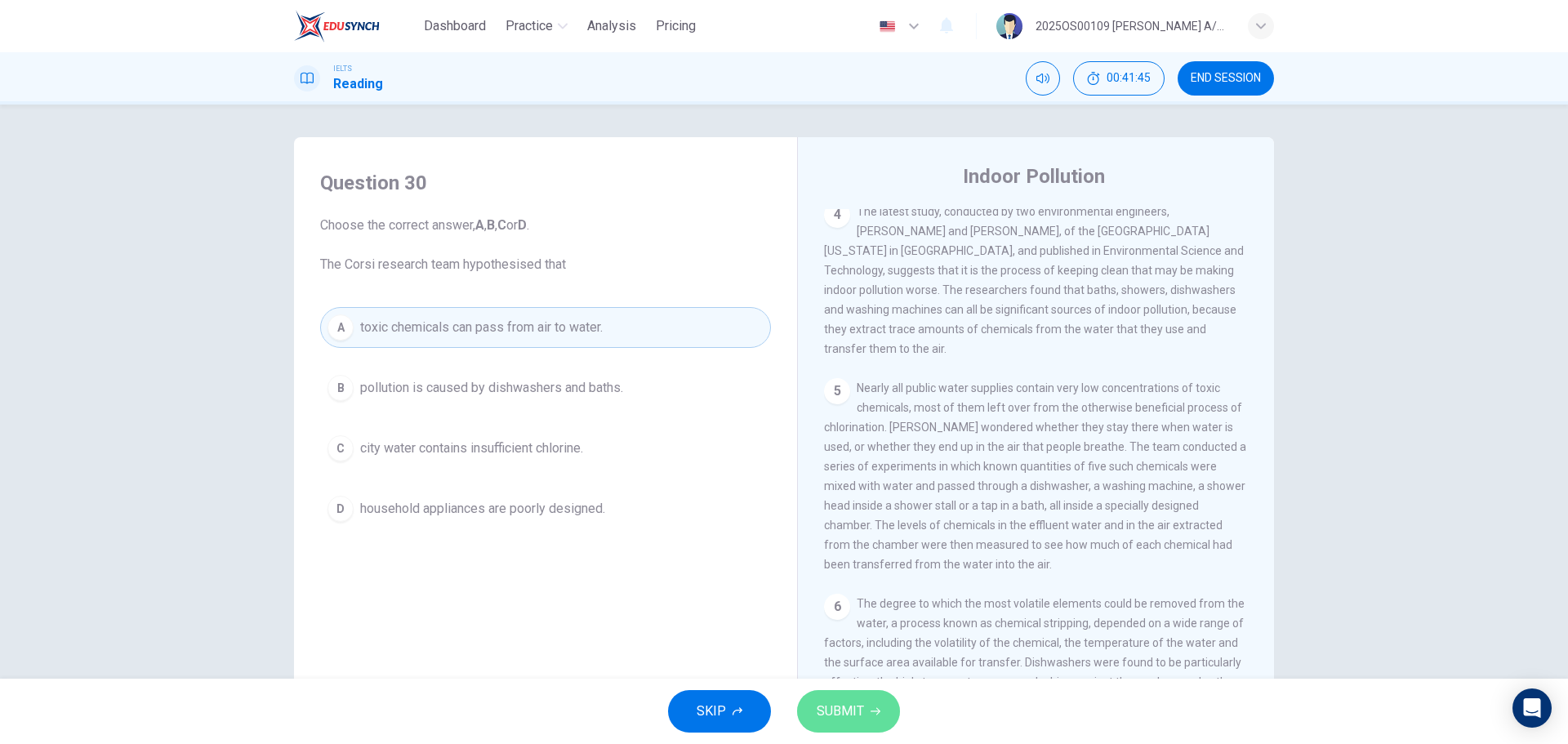
click at [849, 449] on button "SUBMIT" at bounding box center [848, 711] width 103 height 42
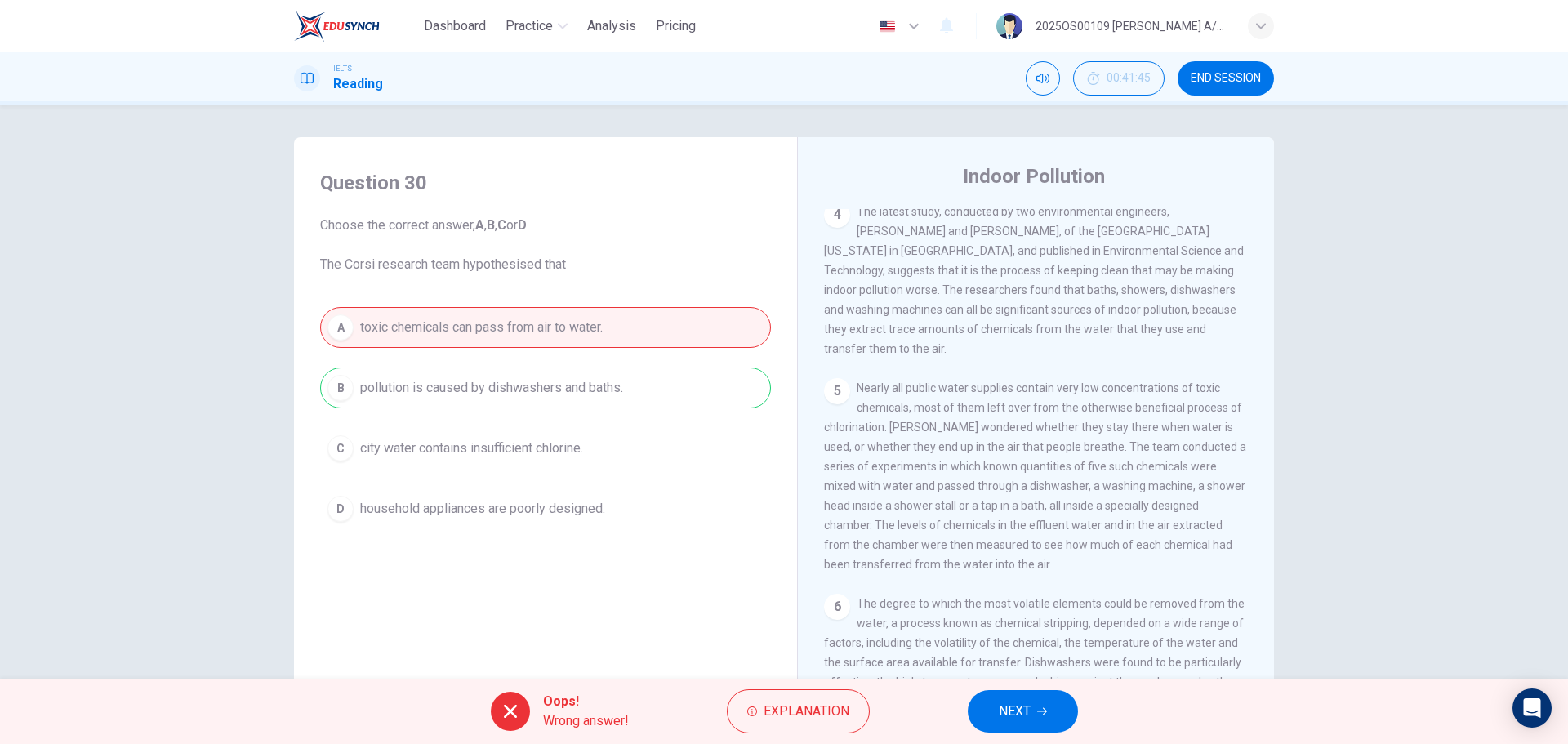
click at [1044, 449] on button "NEXT" at bounding box center [1022, 711] width 110 height 42
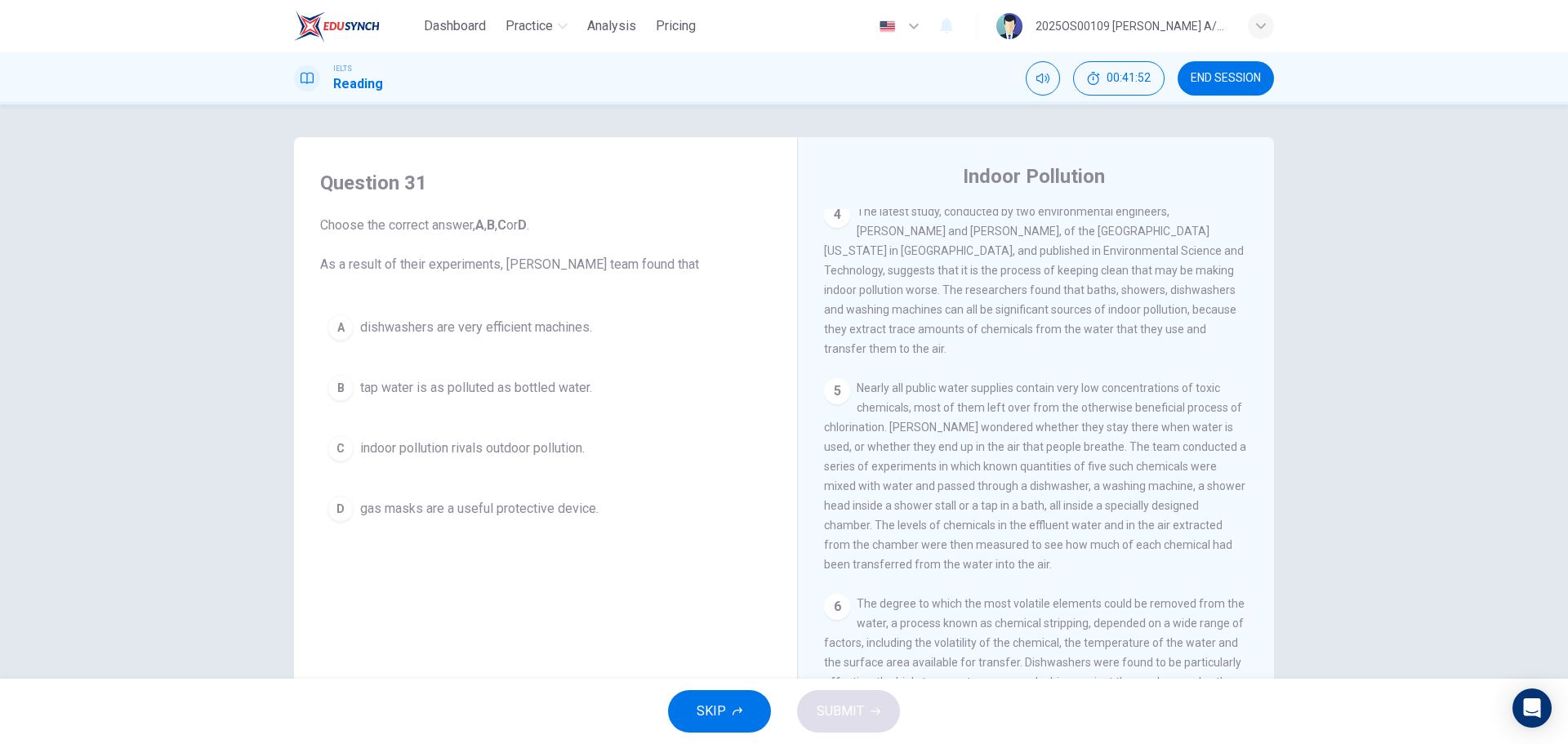
scroll to position [942, 0]
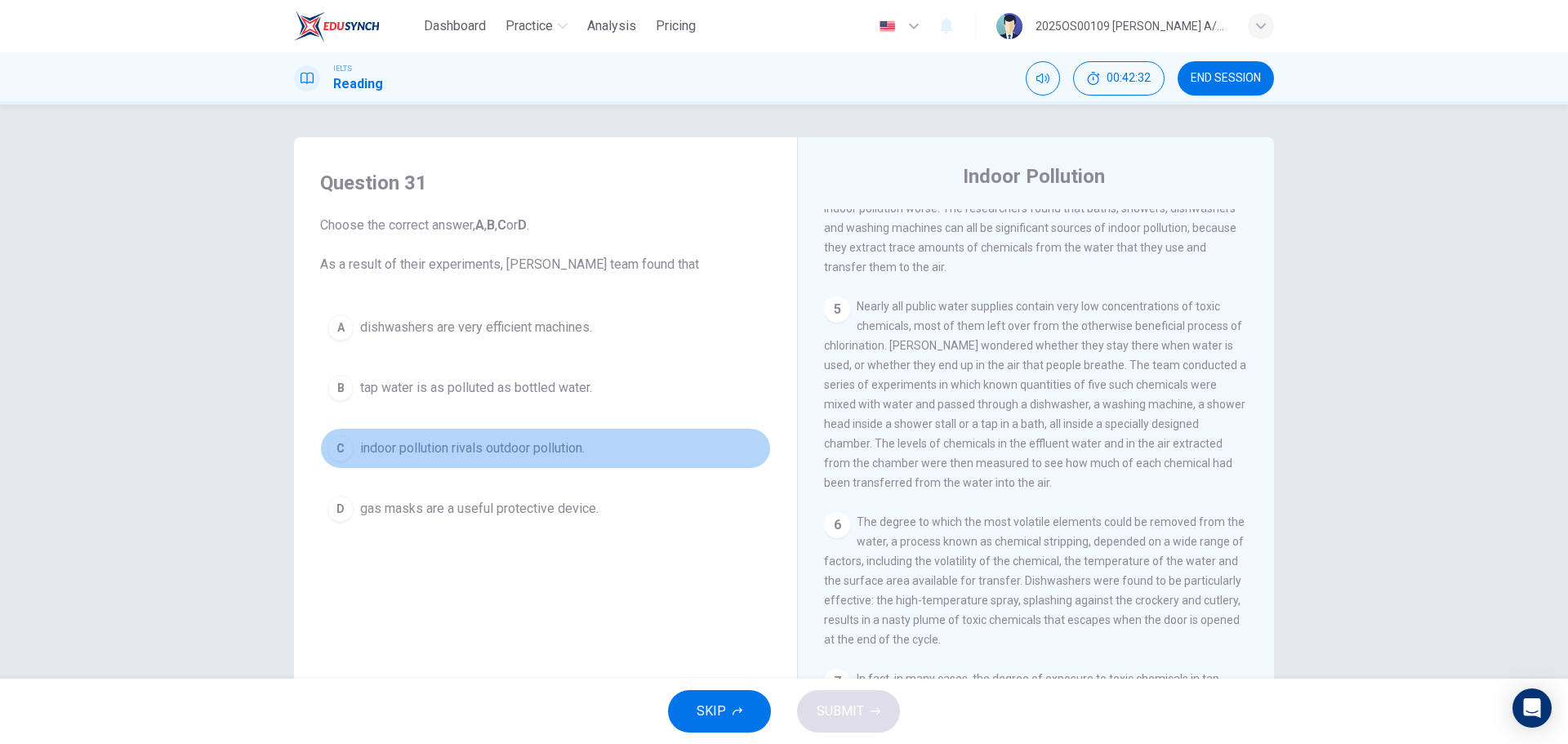
click at [475, 442] on span "indoor pollution rivals outdoor pollution." at bounding box center [472, 448] width 225 height 20
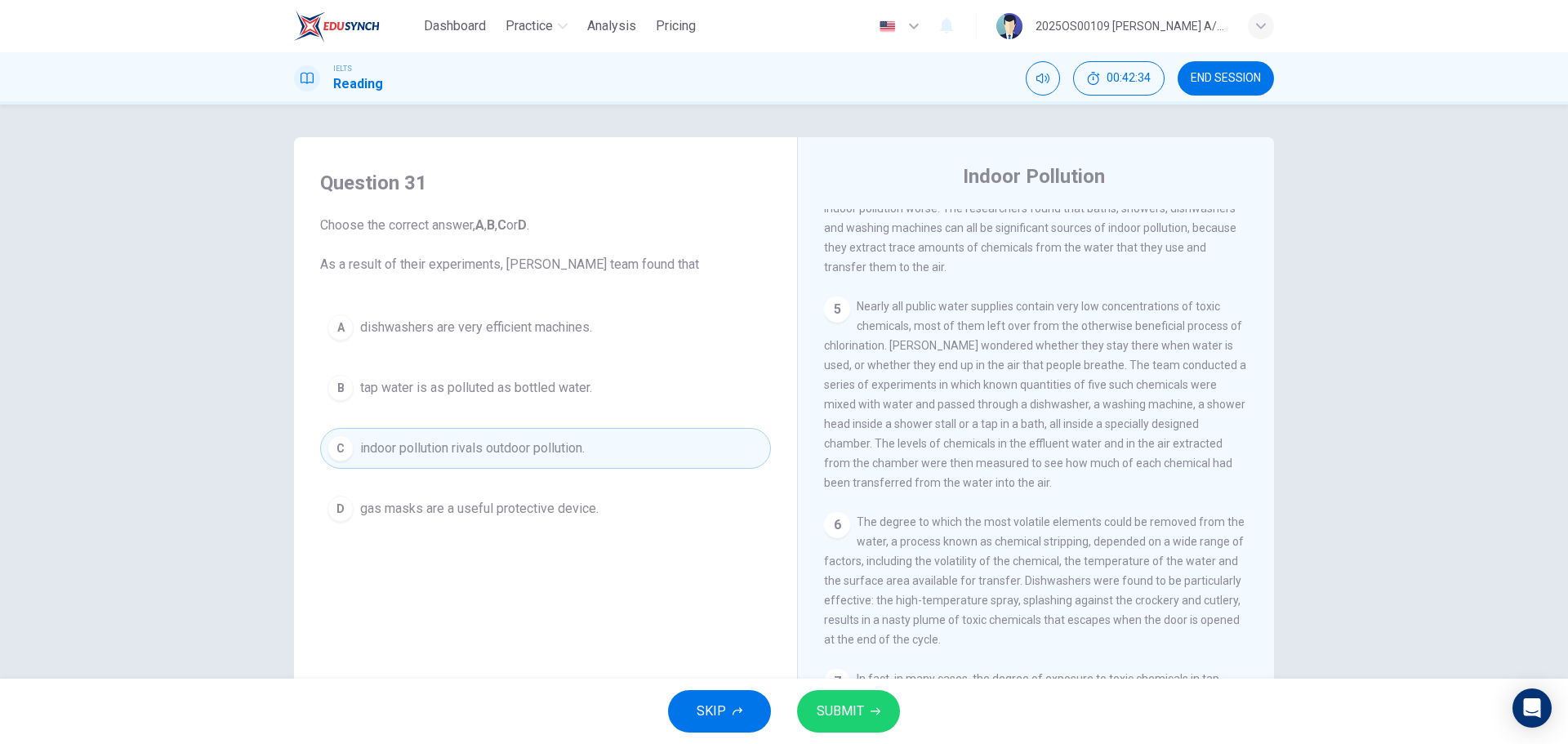
click at [877, 449] on icon "button" at bounding box center [875, 711] width 9 height 9
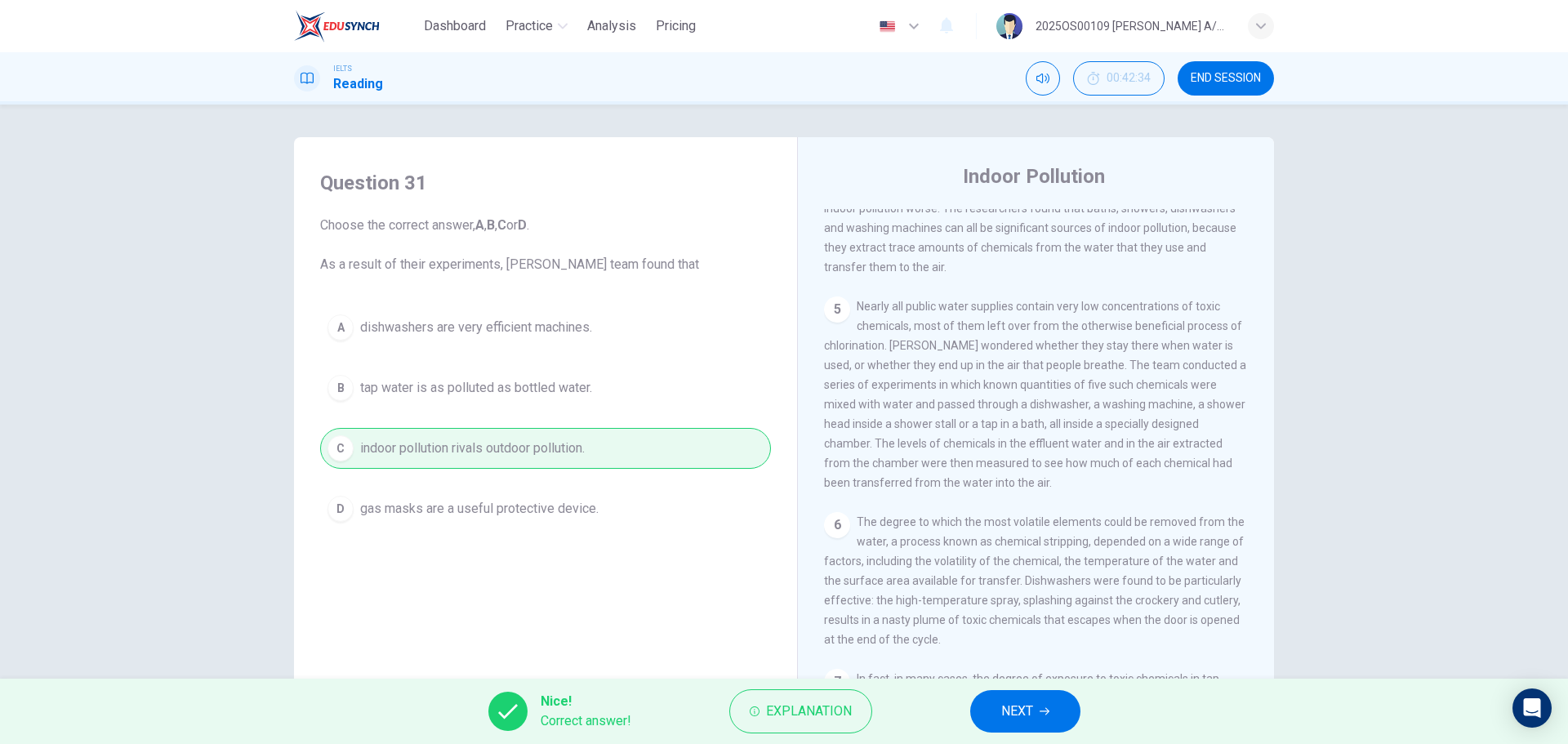
click at [982, 449] on button "NEXT" at bounding box center [1024, 711] width 110 height 42
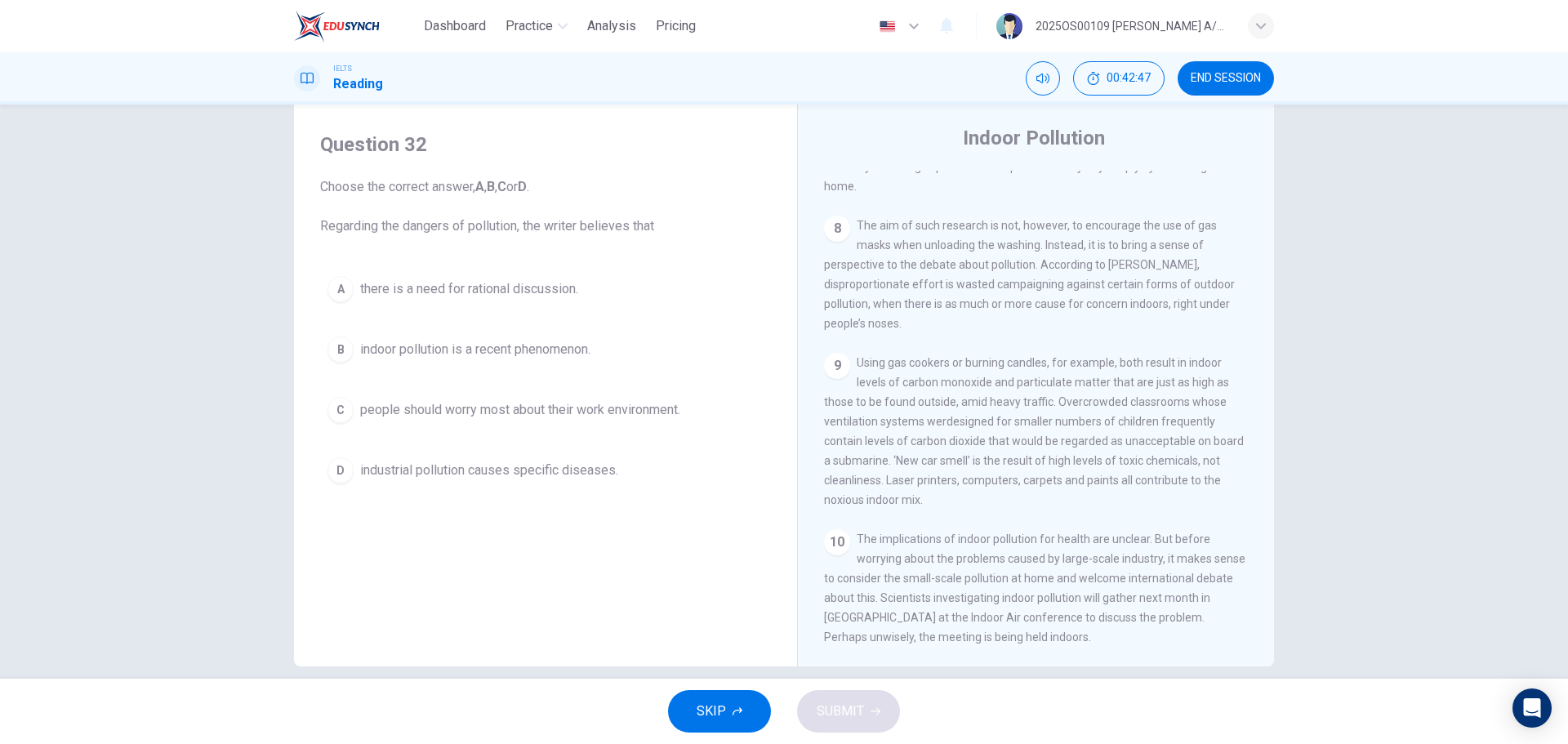
scroll to position [59, 0]
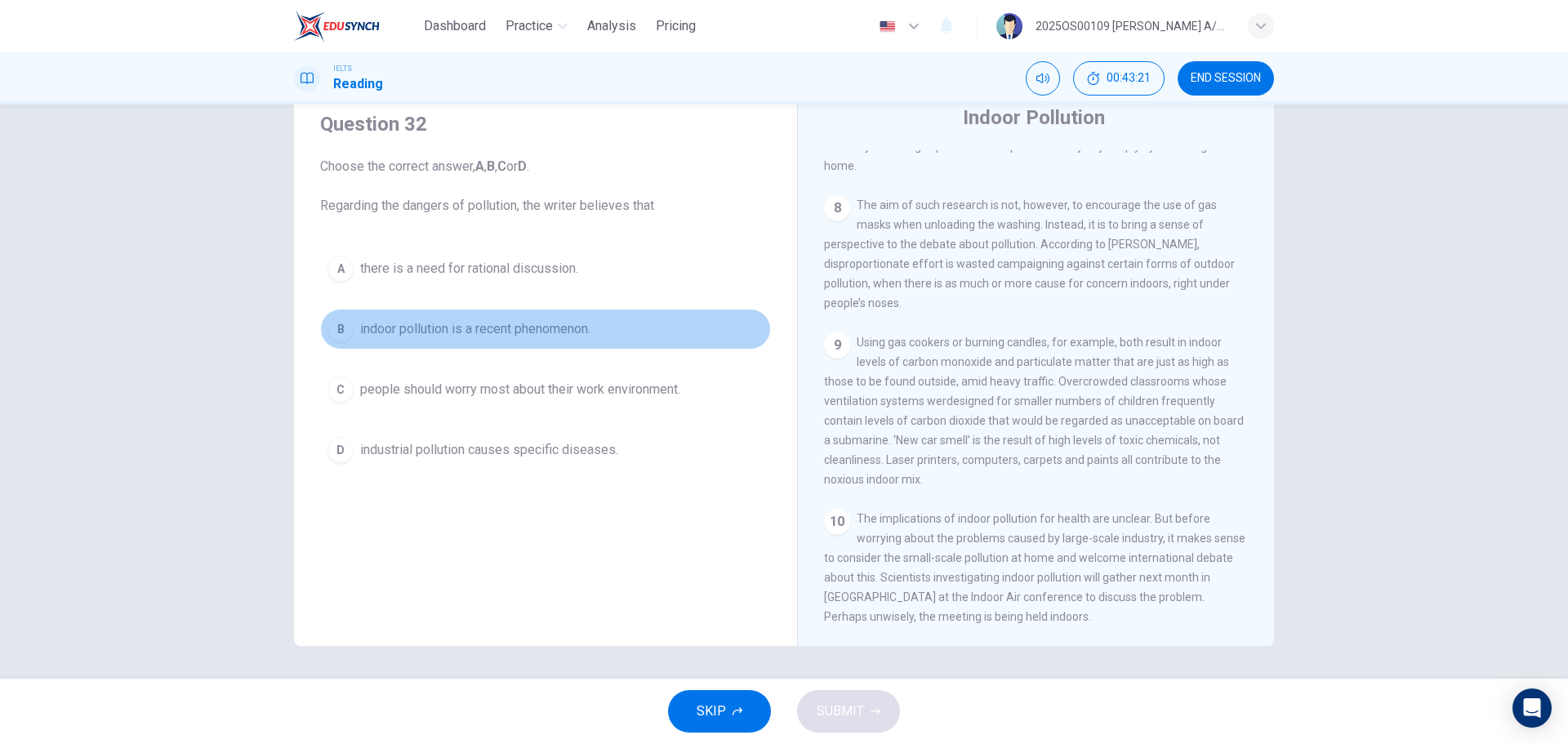
click at [577, 330] on span "indoor pollution is a recent phenomenon." at bounding box center [475, 329] width 230 height 20
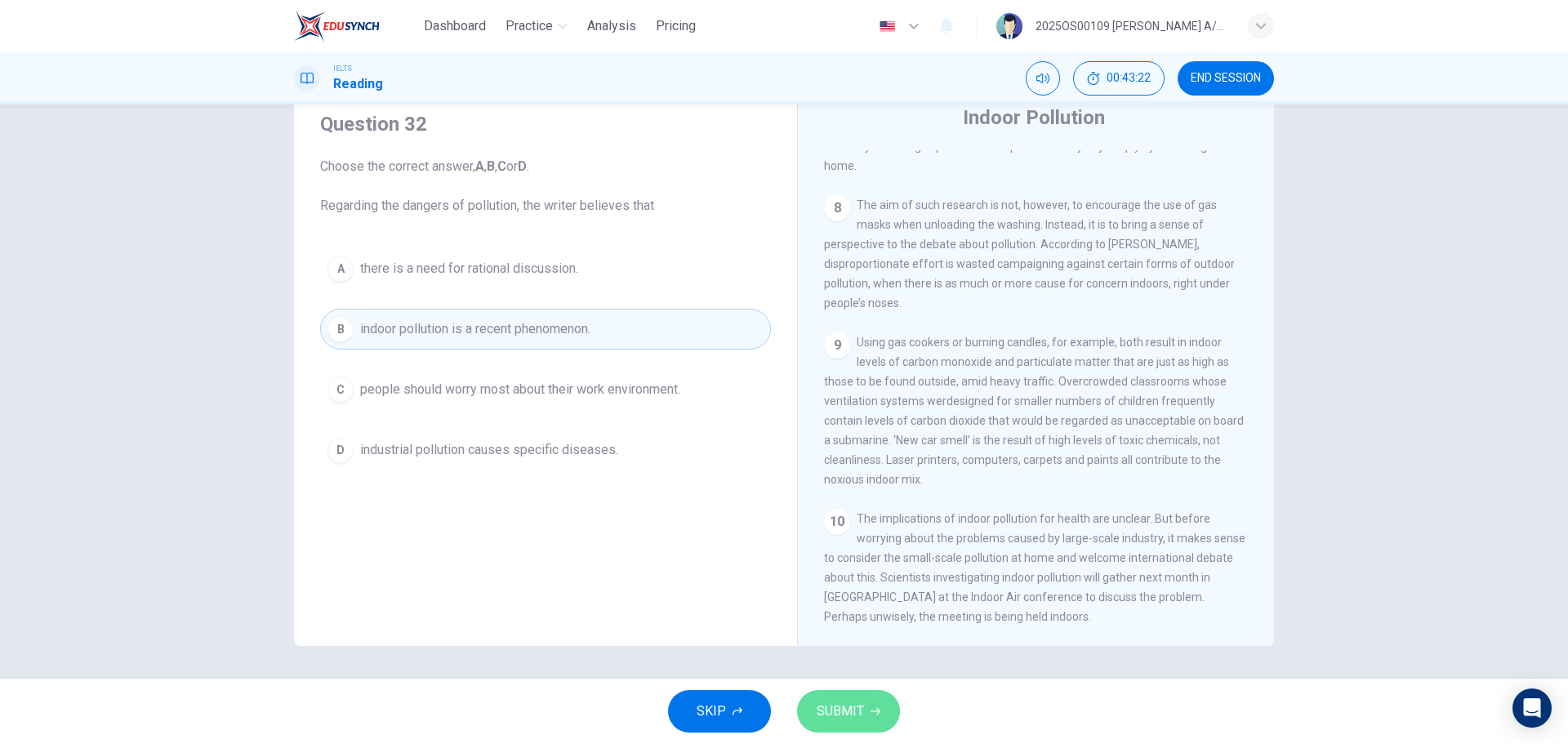
click at [838, 449] on button "SUBMIT" at bounding box center [848, 711] width 103 height 42
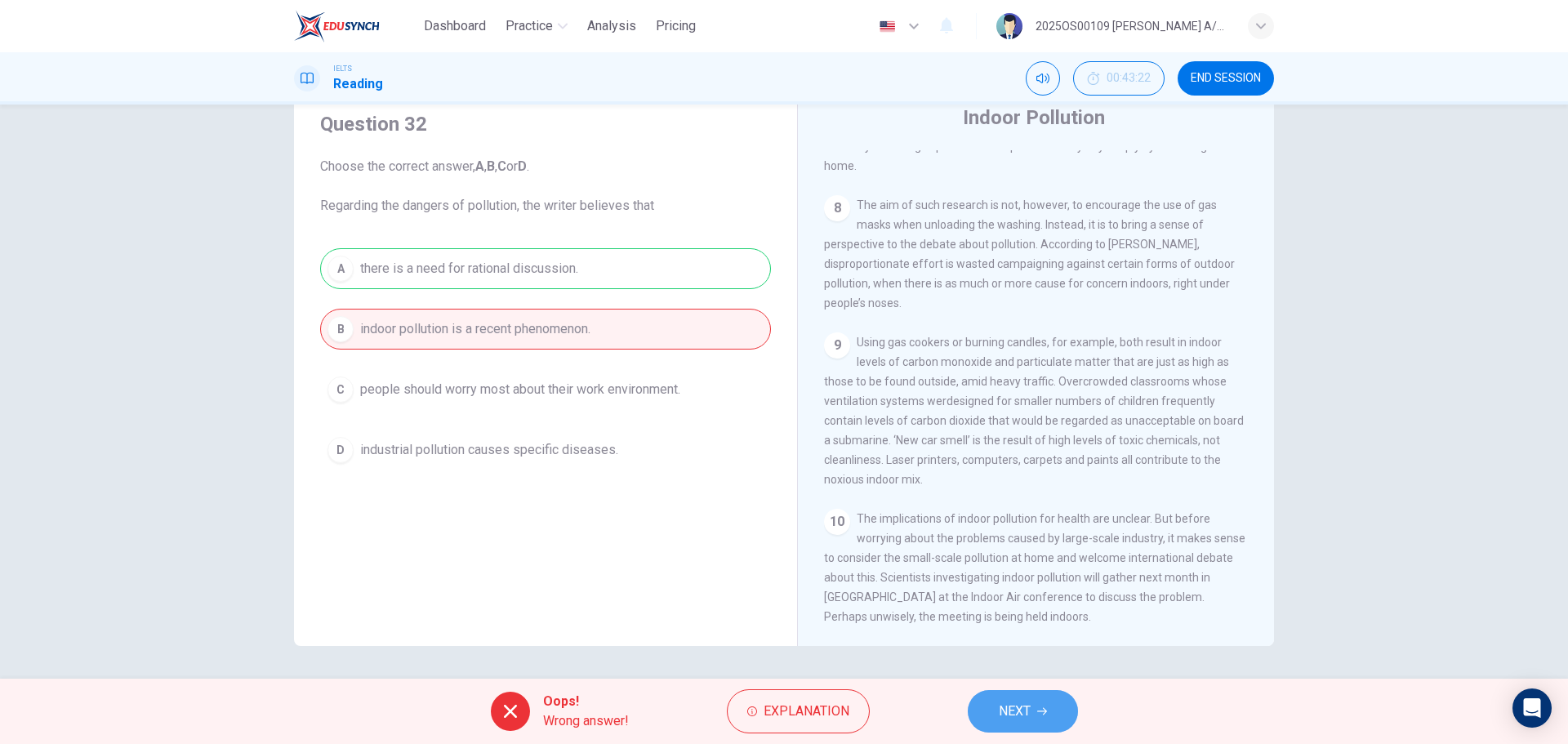
click at [1044, 449] on button "NEXT" at bounding box center [1022, 711] width 110 height 42
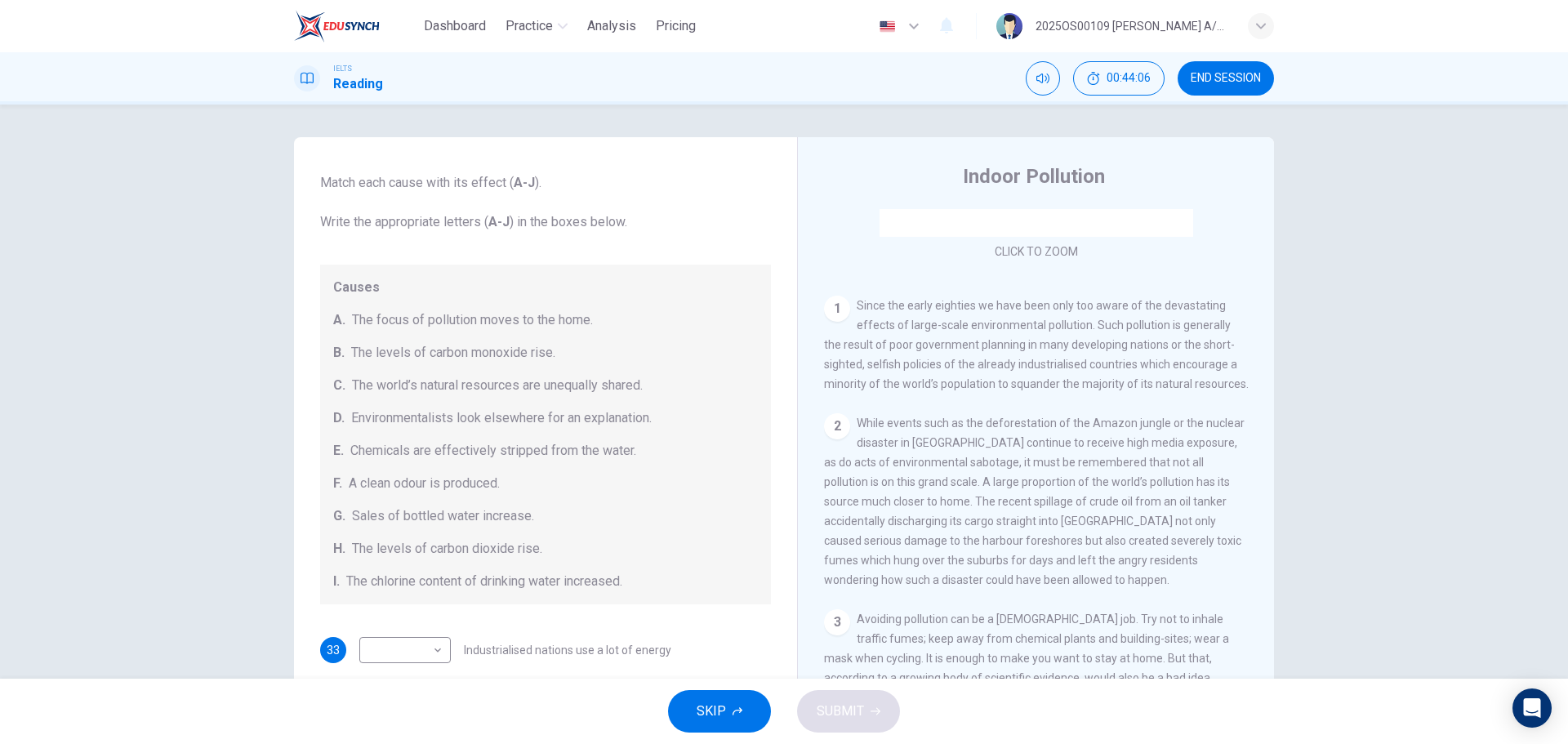
scroll to position [163, 0]
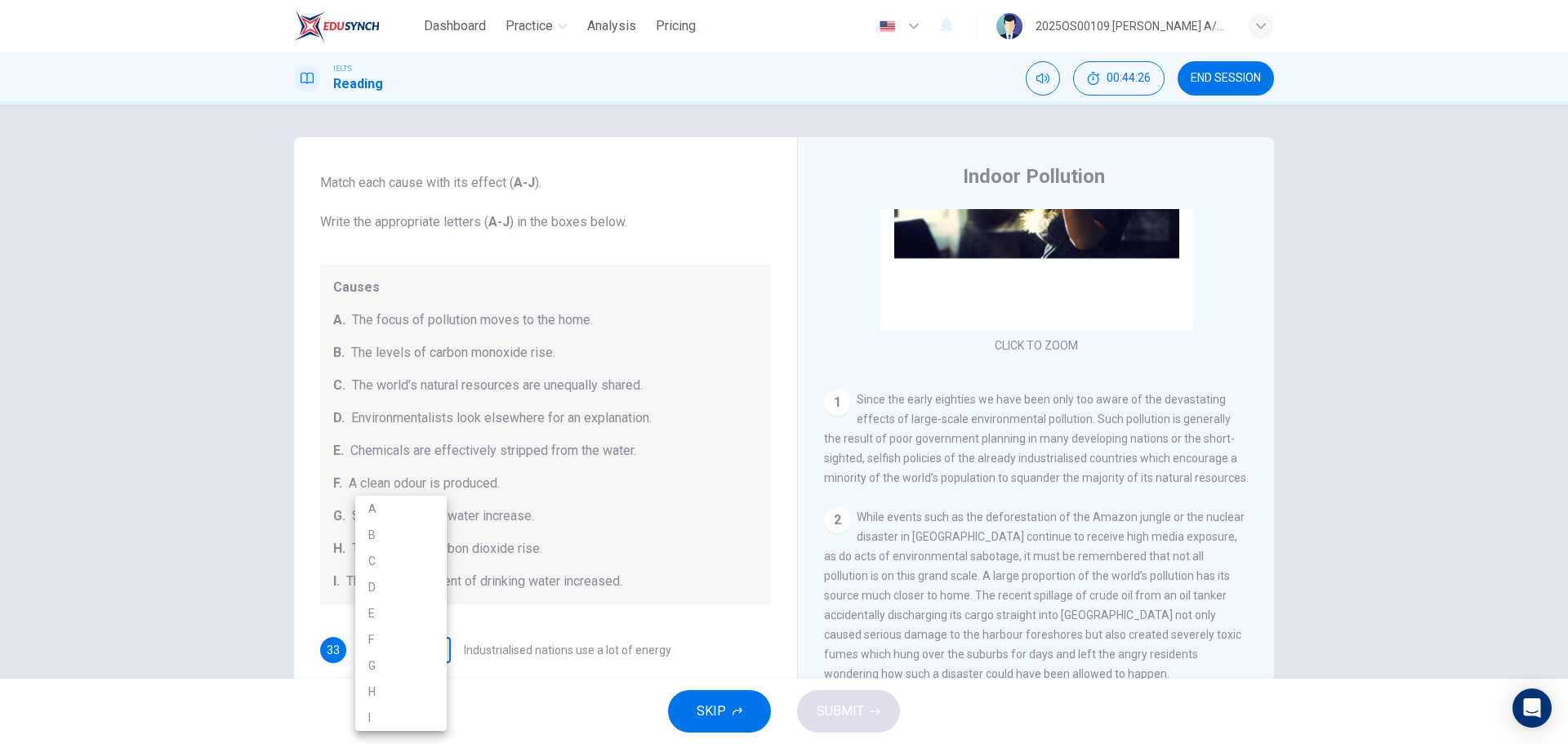
click at [415, 449] on body "Dashboard Practice Analysis Pricing English en ​ 2025OS00109 [PERSON_NAME] A/P …" at bounding box center [784, 372] width 1568 height 744
click at [410, 449] on li "C" at bounding box center [400, 561] width 92 height 26
type input "C"
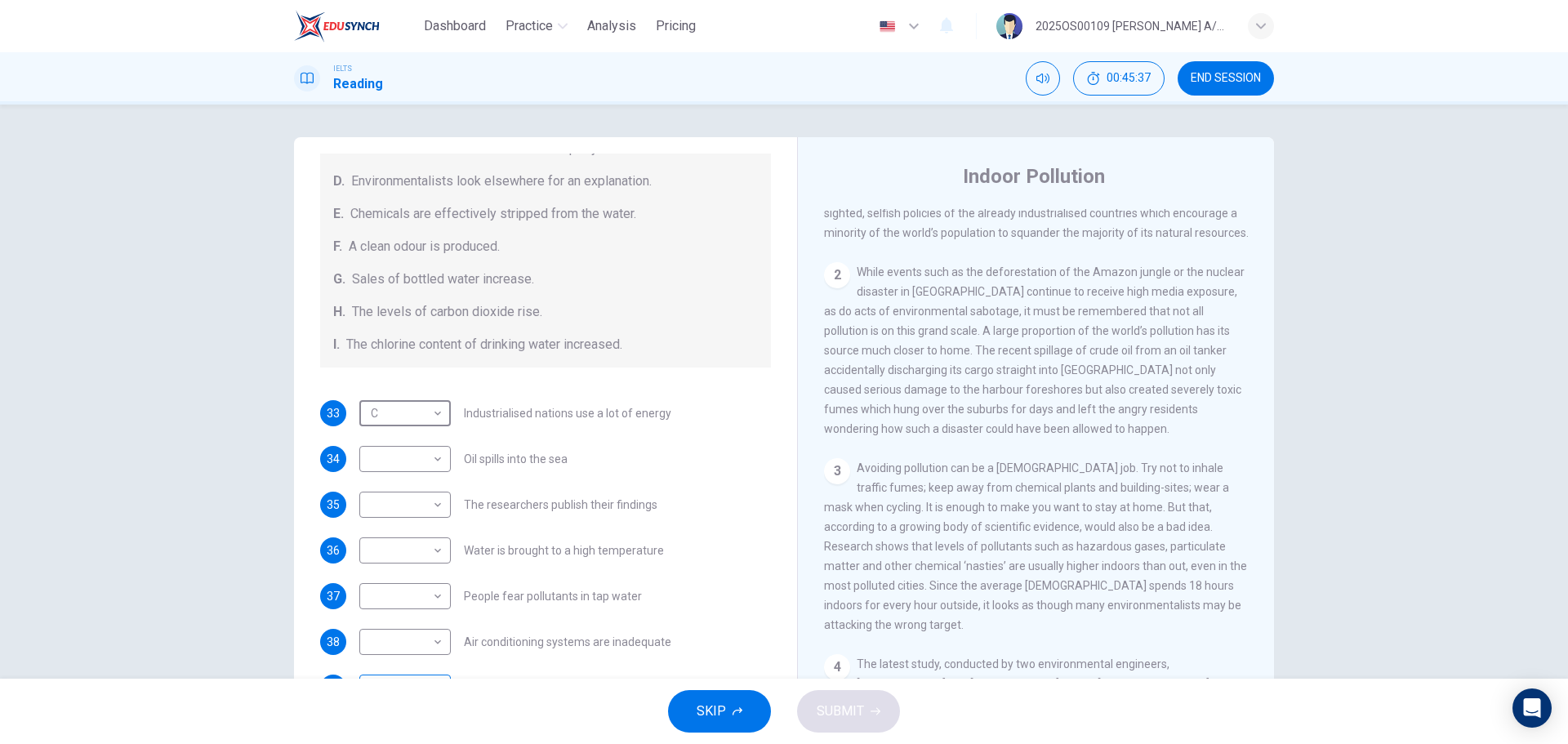
scroll to position [347, 0]
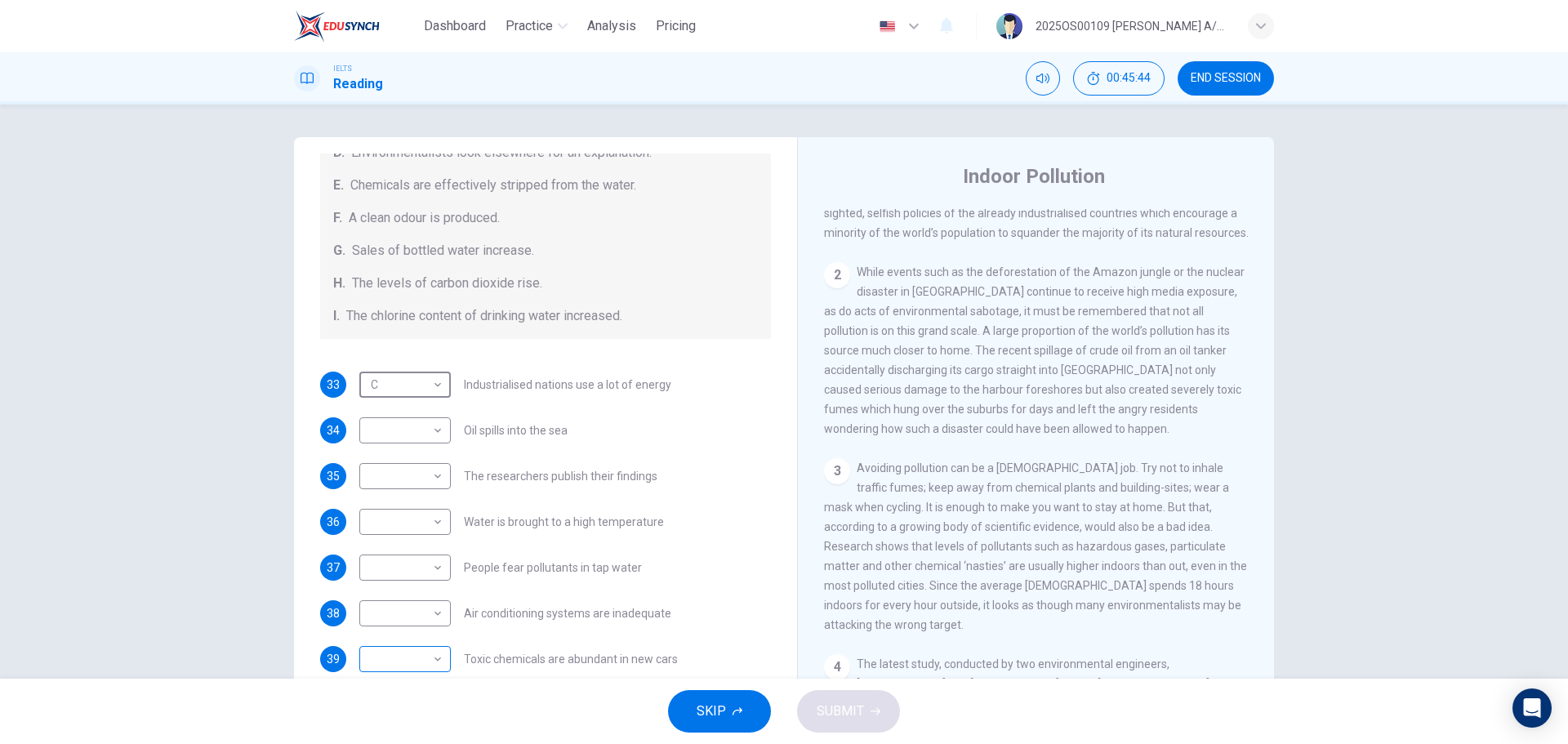
click at [420, 449] on body "Dashboard Practice Analysis Pricing English en ​ 2025OS00109 [PERSON_NAME] A/P …" at bounding box center [784, 372] width 1568 height 744
click at [381, 449] on li "H" at bounding box center [400, 692] width 92 height 26
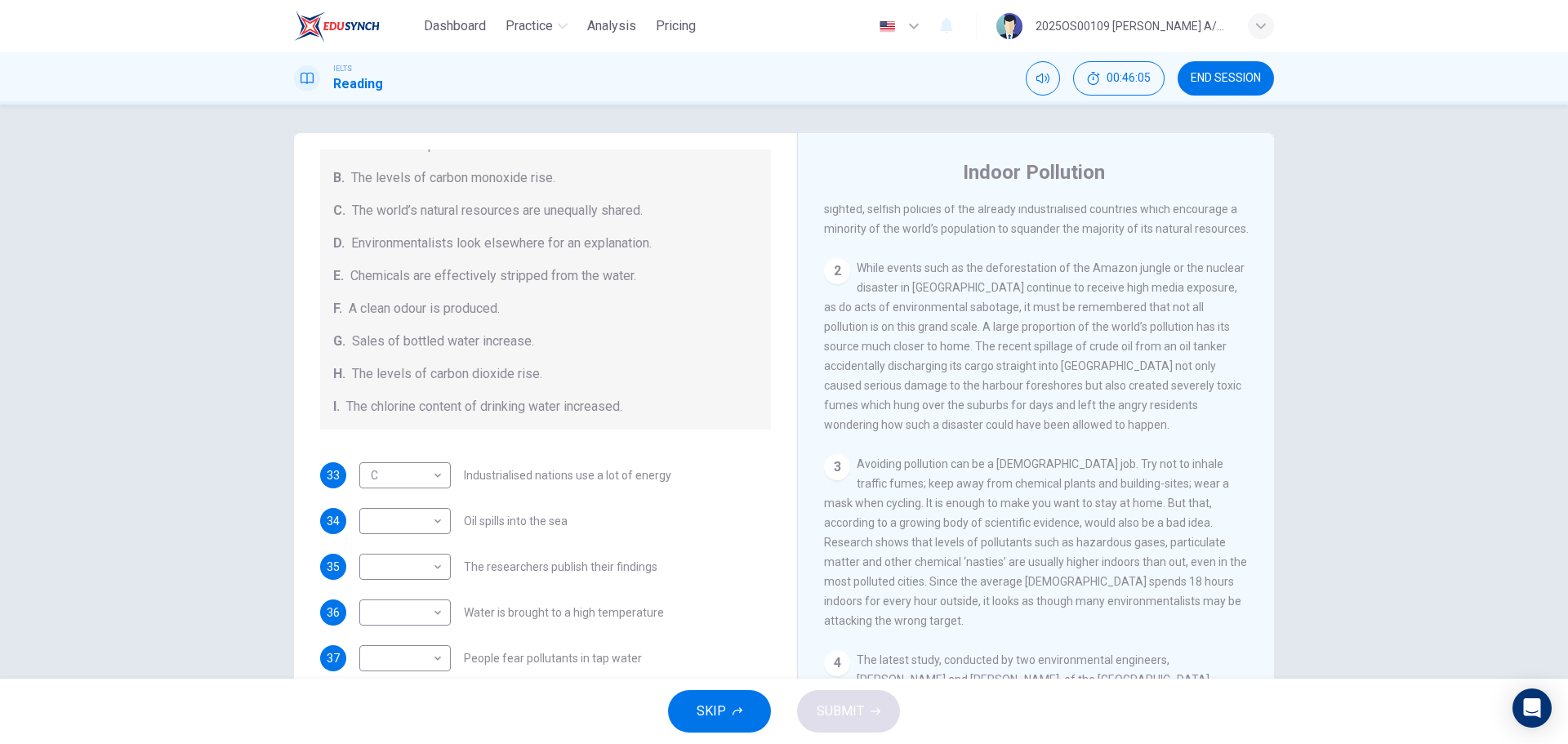
scroll to position [347, 0]
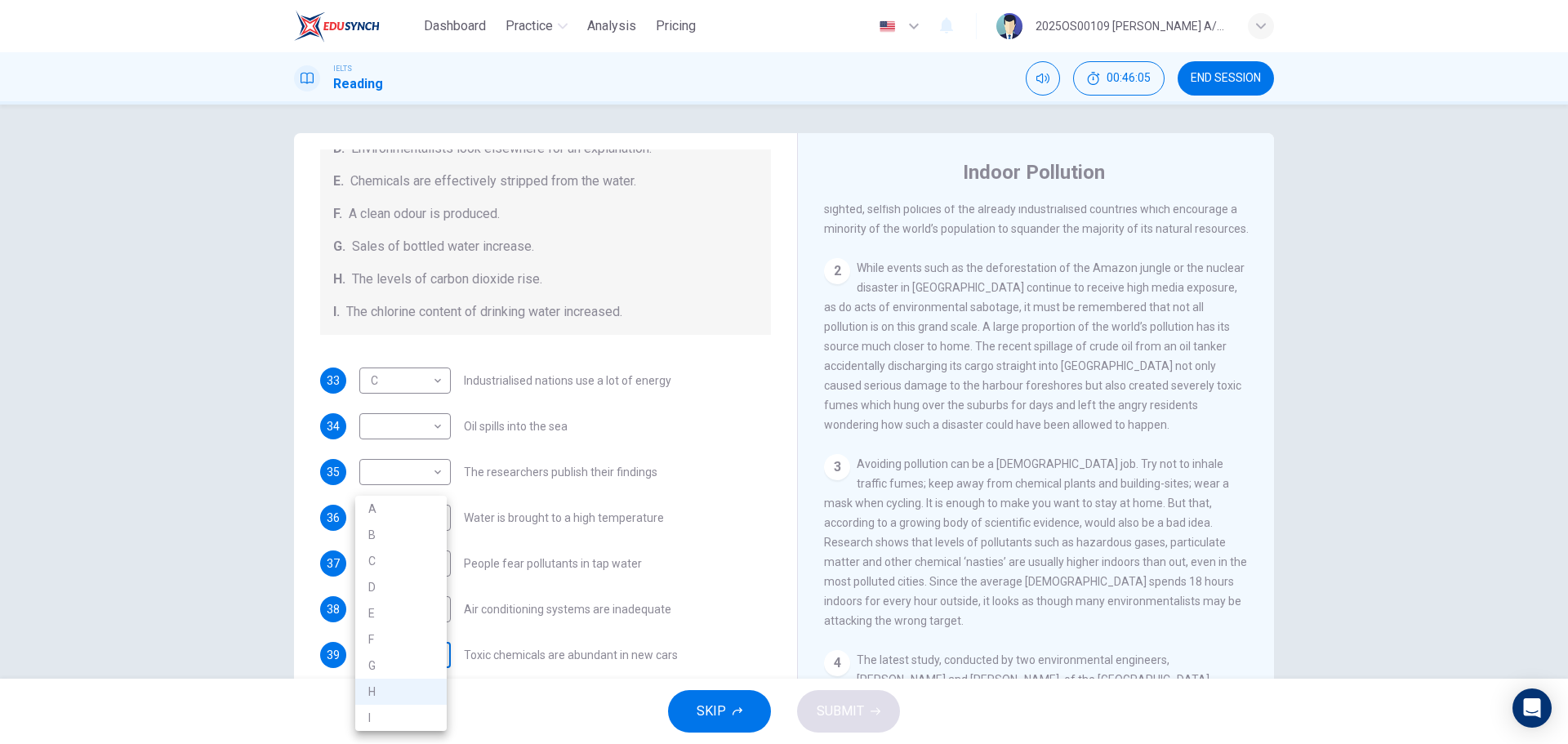
click at [395, 449] on body "Dashboard Practice Analysis Pricing English en ​ 2025OS00109 [PERSON_NAME] A/P …" at bounding box center [784, 372] width 1568 height 744
click at [405, 449] on li "B" at bounding box center [400, 535] width 92 height 26
type input "B"
click at [421, 449] on body "Dashboard Practice Analysis Pricing English en ​ 2025OS00109 [PERSON_NAME] A/P …" at bounding box center [784, 372] width 1568 height 744
click at [398, 449] on li "G" at bounding box center [400, 666] width 92 height 26
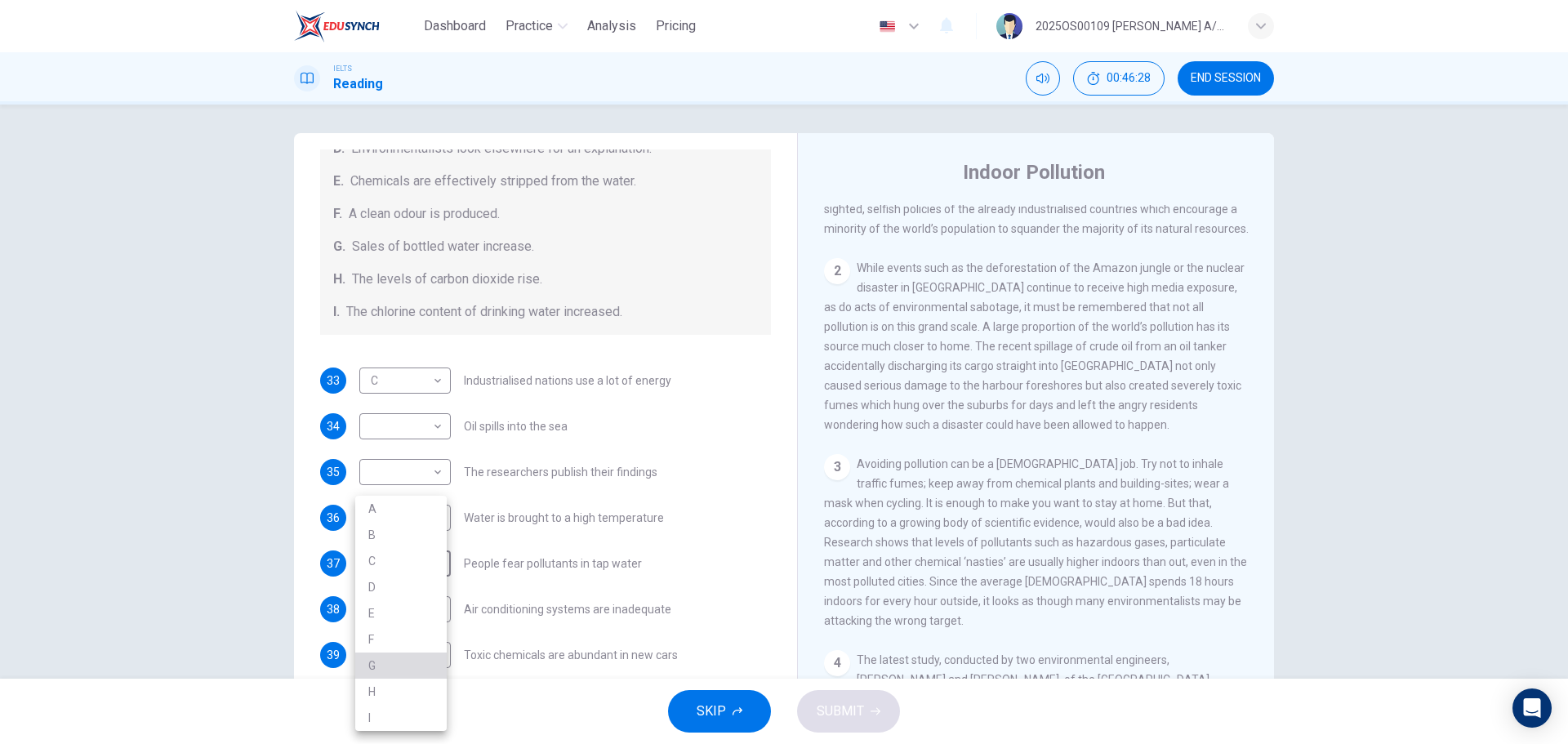
type input "G"
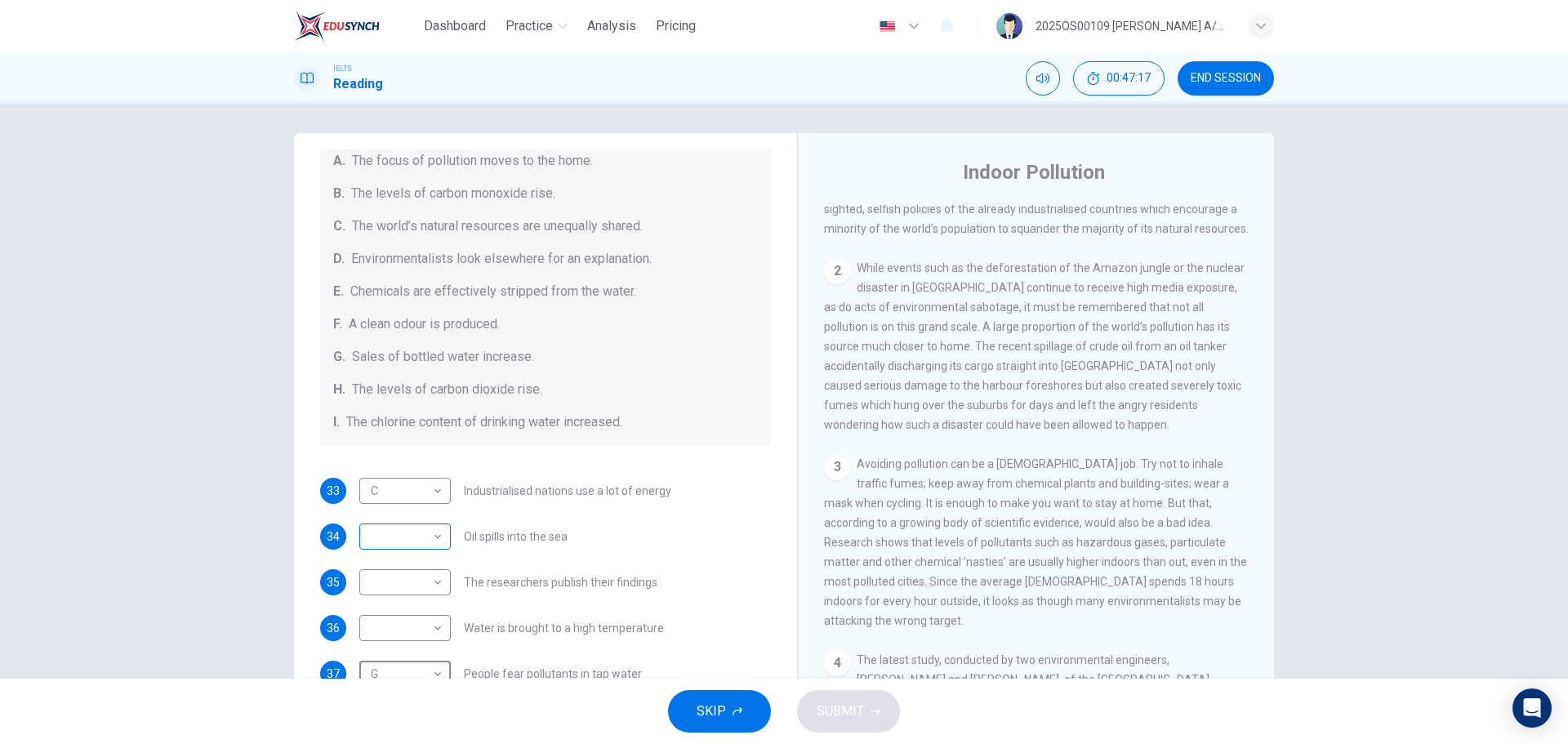
scroll to position [265, 0]
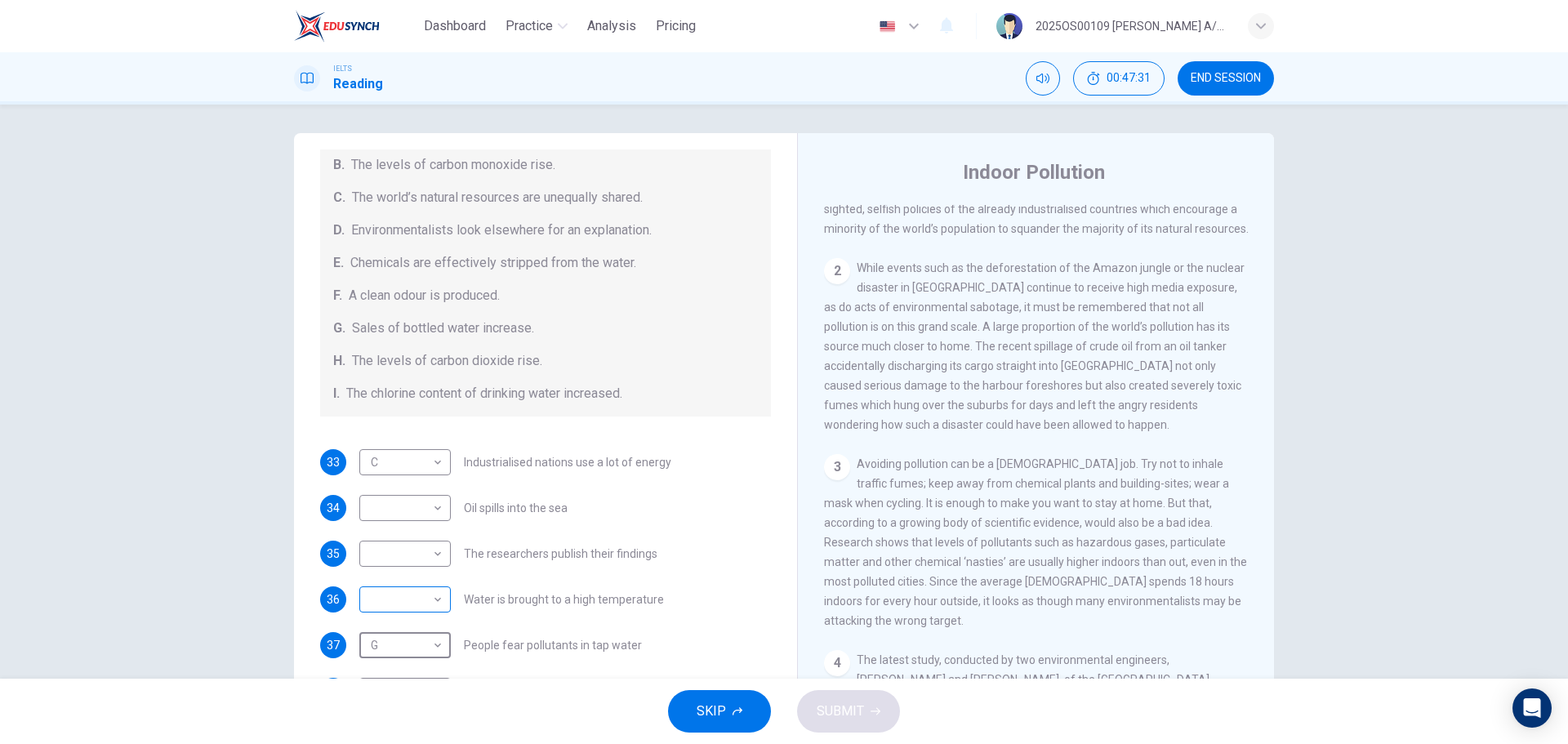
click at [432, 449] on body "Dashboard Practice Analysis Pricing English en ​ 2025OS00109 [PERSON_NAME] A/P …" at bounding box center [784, 372] width 1568 height 744
click at [382, 449] on li "H" at bounding box center [400, 692] width 92 height 26
type input "H"
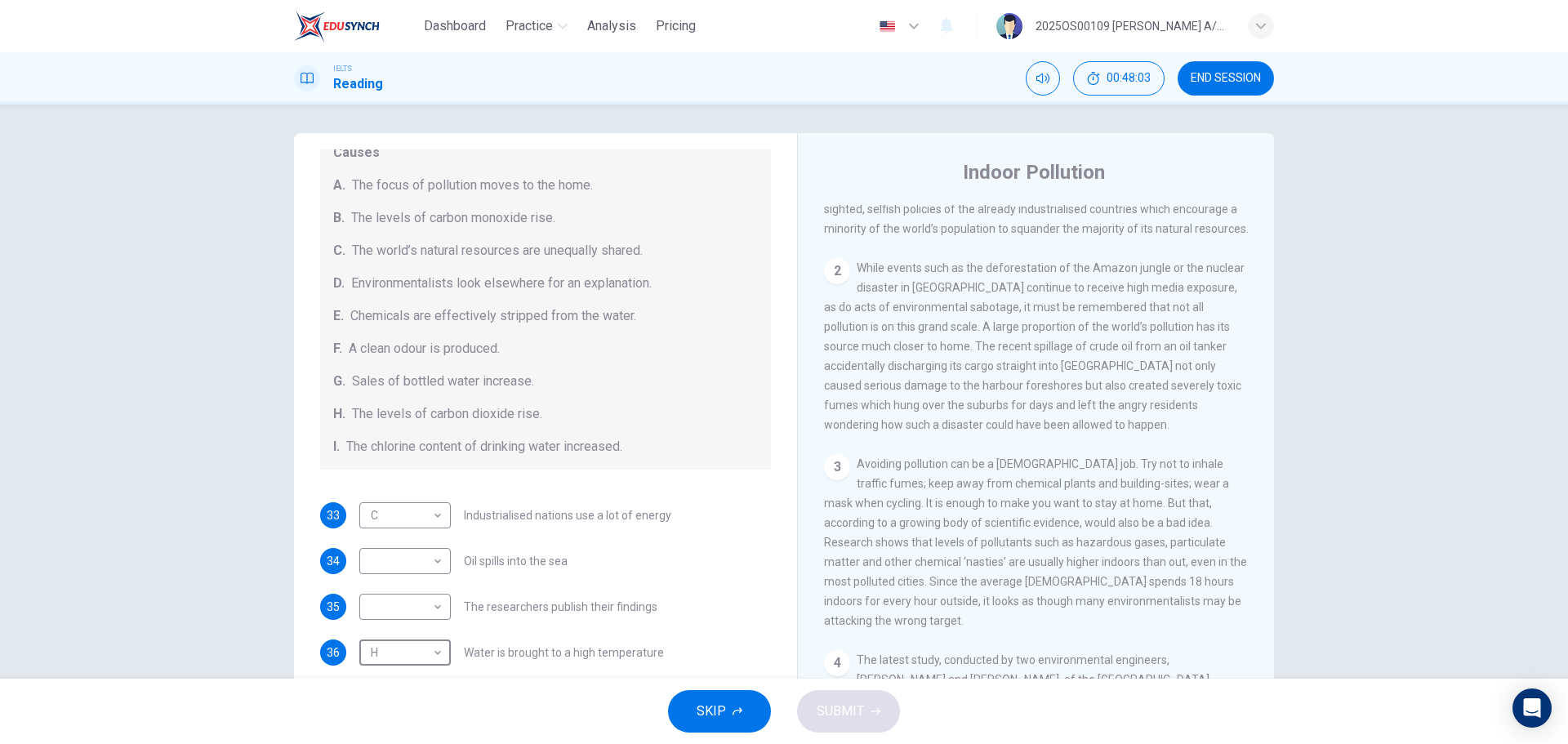
scroll to position [184, 0]
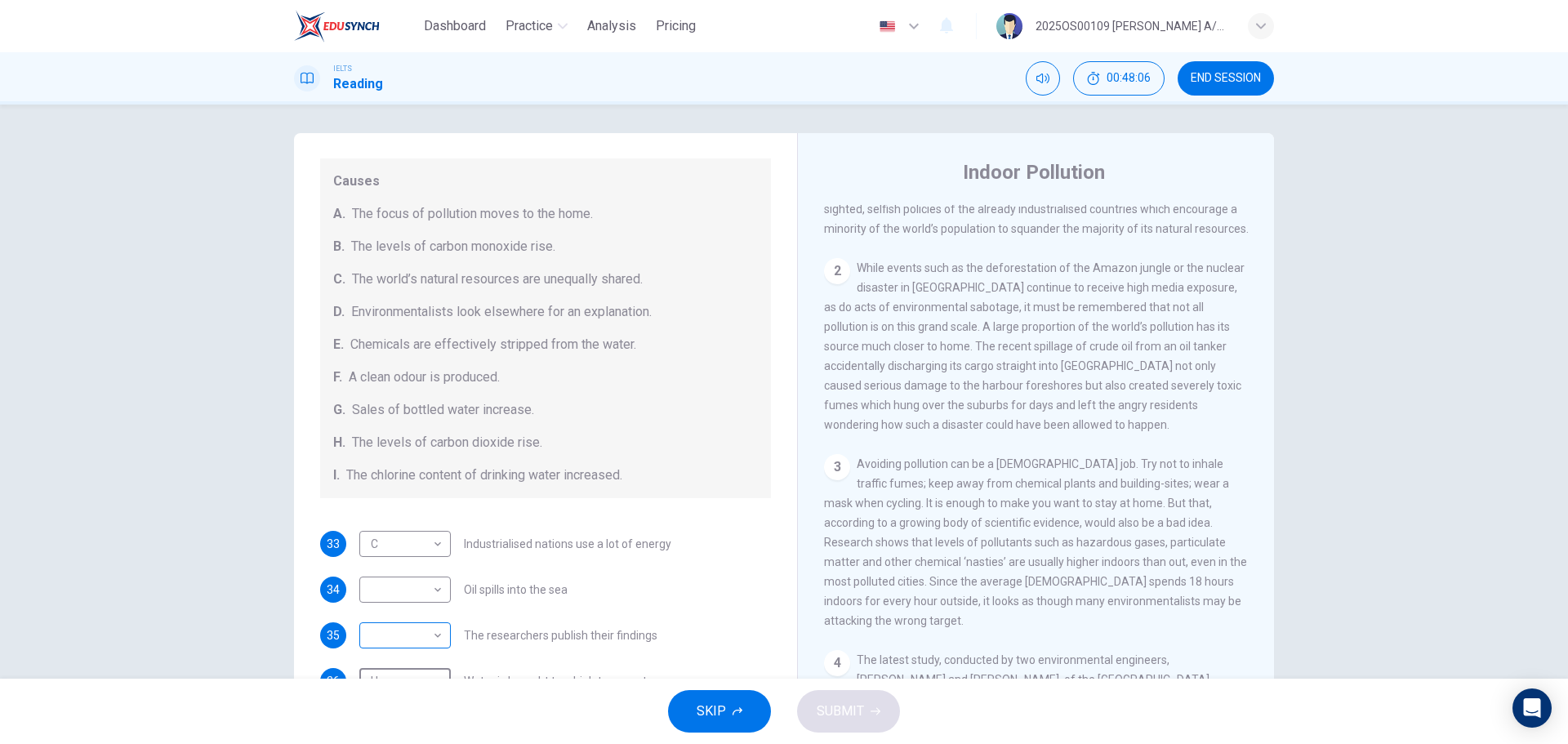
click at [419, 449] on body "Dashboard Practice Analysis Pricing English en ​ 2025OS00109 [PERSON_NAME] A/P …" at bounding box center [784, 372] width 1568 height 744
click at [383, 449] on li "A" at bounding box center [400, 509] width 92 height 26
type input "A"
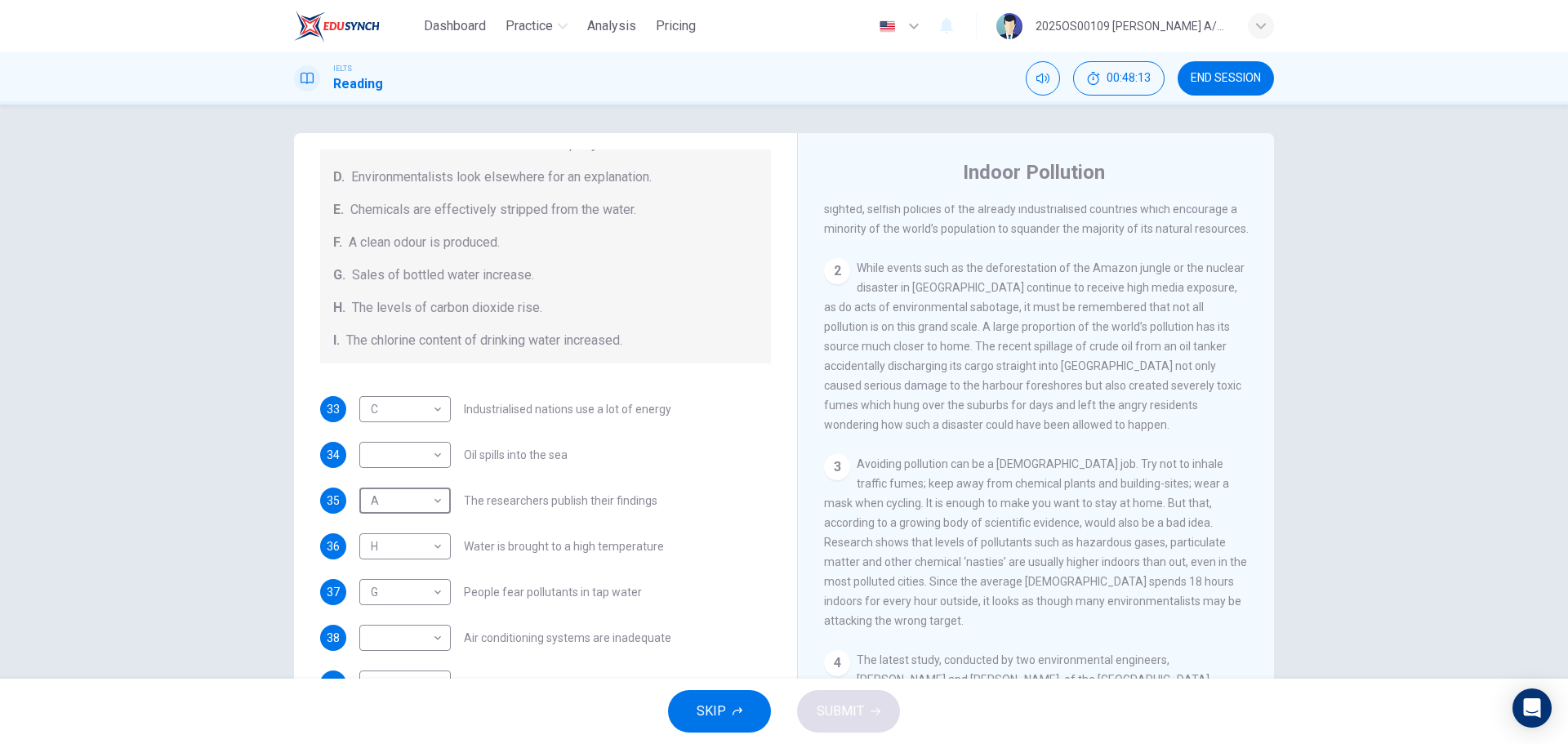
scroll to position [347, 0]
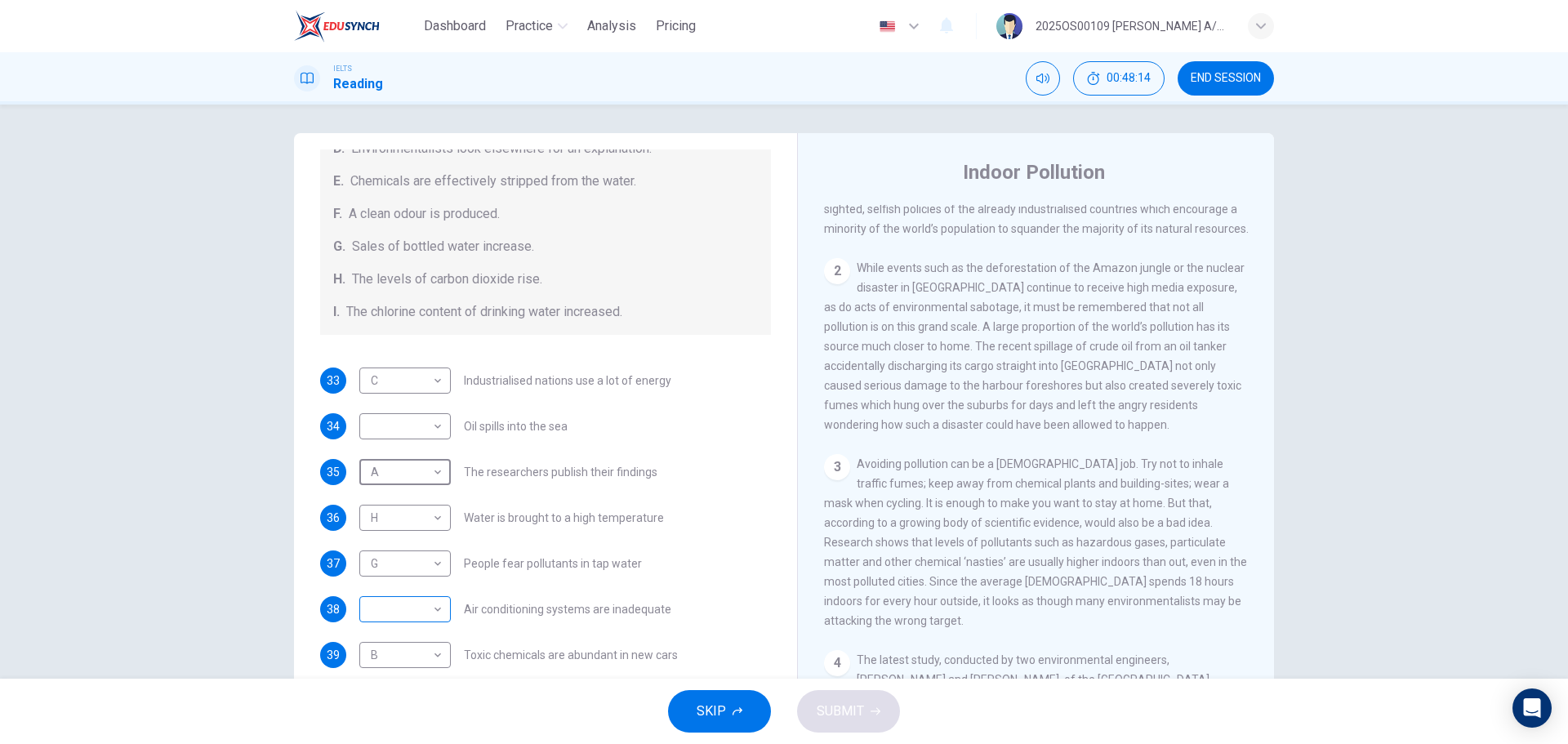
click at [413, 449] on body "Dashboard Practice Analysis Pricing English en ​ 2025OS00109 [PERSON_NAME] A/P …" at bounding box center [784, 372] width 1568 height 744
click at [388, 449] on li "H" at bounding box center [400, 692] width 92 height 26
type input "H"
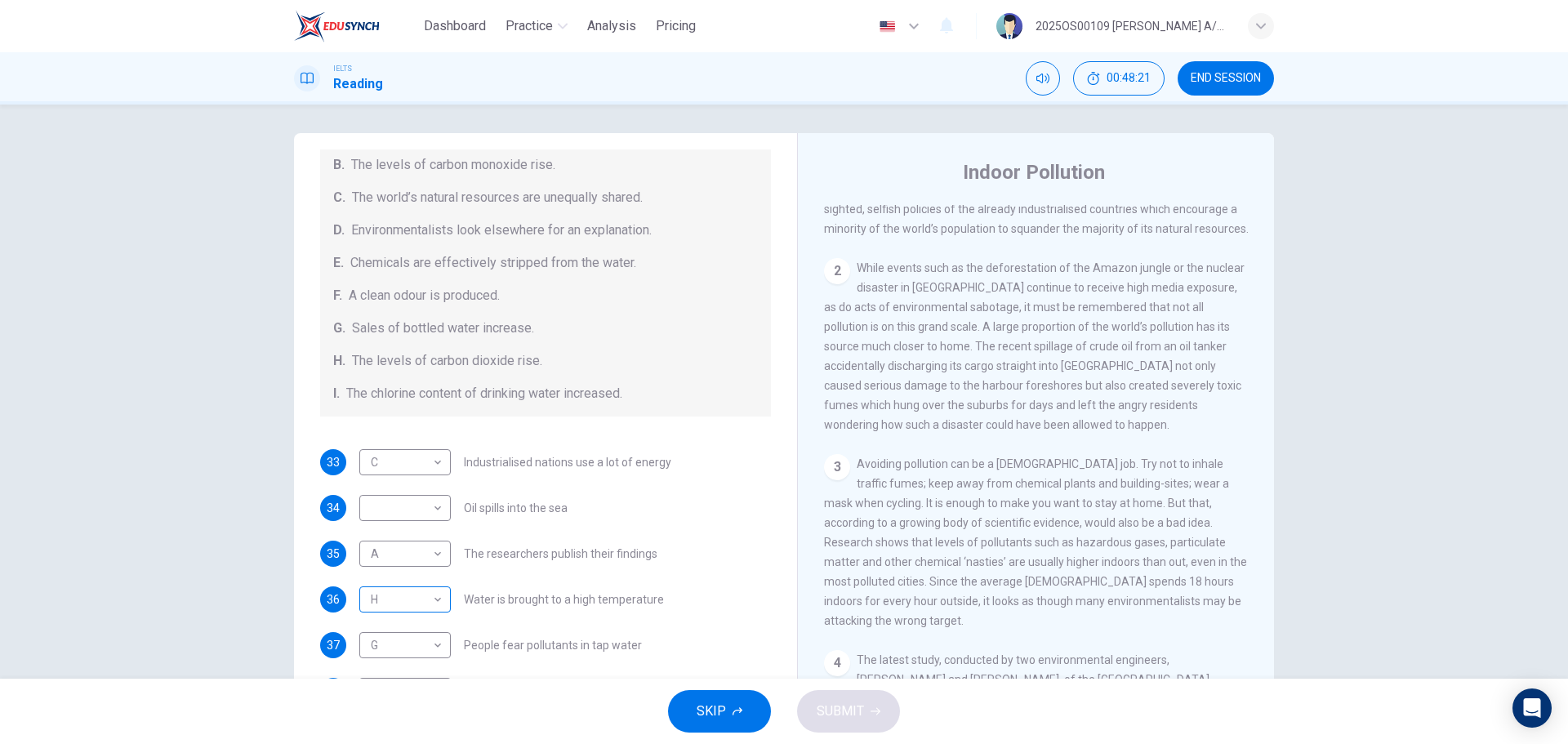
click at [413, 449] on body "Dashboard Practice Analysis Pricing English en ​ 2025OS00109 [PERSON_NAME] A/P …" at bounding box center [784, 372] width 1568 height 744
click at [378, 449] on li "E" at bounding box center [400, 614] width 92 height 26
type input "E"
click at [414, 449] on body "Dashboard Practice Analysis Pricing English en ​ 2025OS00109 [PERSON_NAME] A/P …" at bounding box center [784, 372] width 1568 height 744
click at [379, 449] on li "E" at bounding box center [400, 614] width 92 height 26
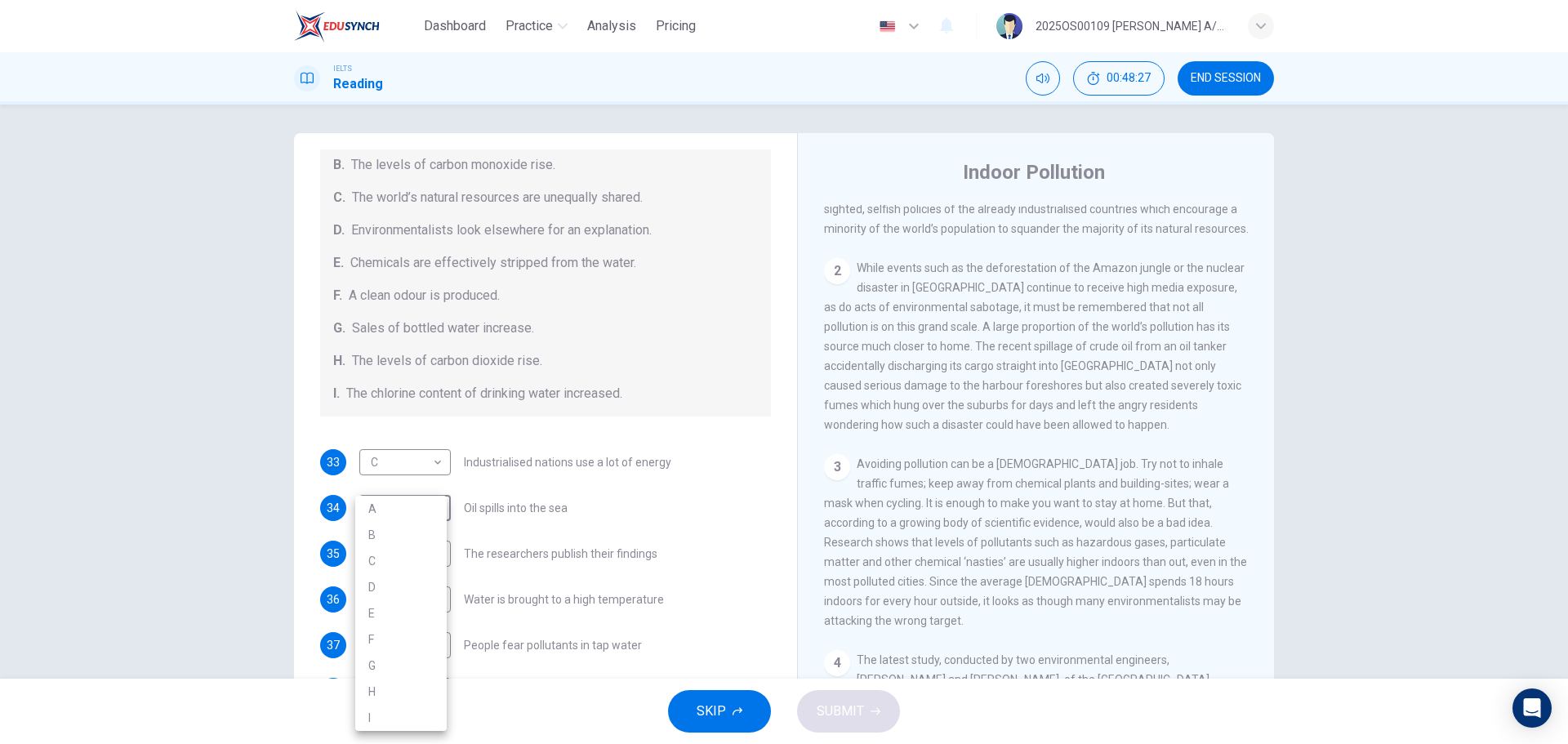
type input "E"
click at [422, 449] on body "Dashboard Practice Analysis Pricing English en ​ 2025OS00109 [PERSON_NAME] A/P …" at bounding box center [784, 372] width 1568 height 744
click at [650, 449] on div at bounding box center [784, 372] width 1568 height 744
click at [402, 449] on body "Dashboard Practice Analysis Pricing English en ​ 2025OS00109 [PERSON_NAME] A/P …" at bounding box center [784, 372] width 1568 height 744
click at [400, 449] on li "I" at bounding box center [400, 718] width 92 height 26
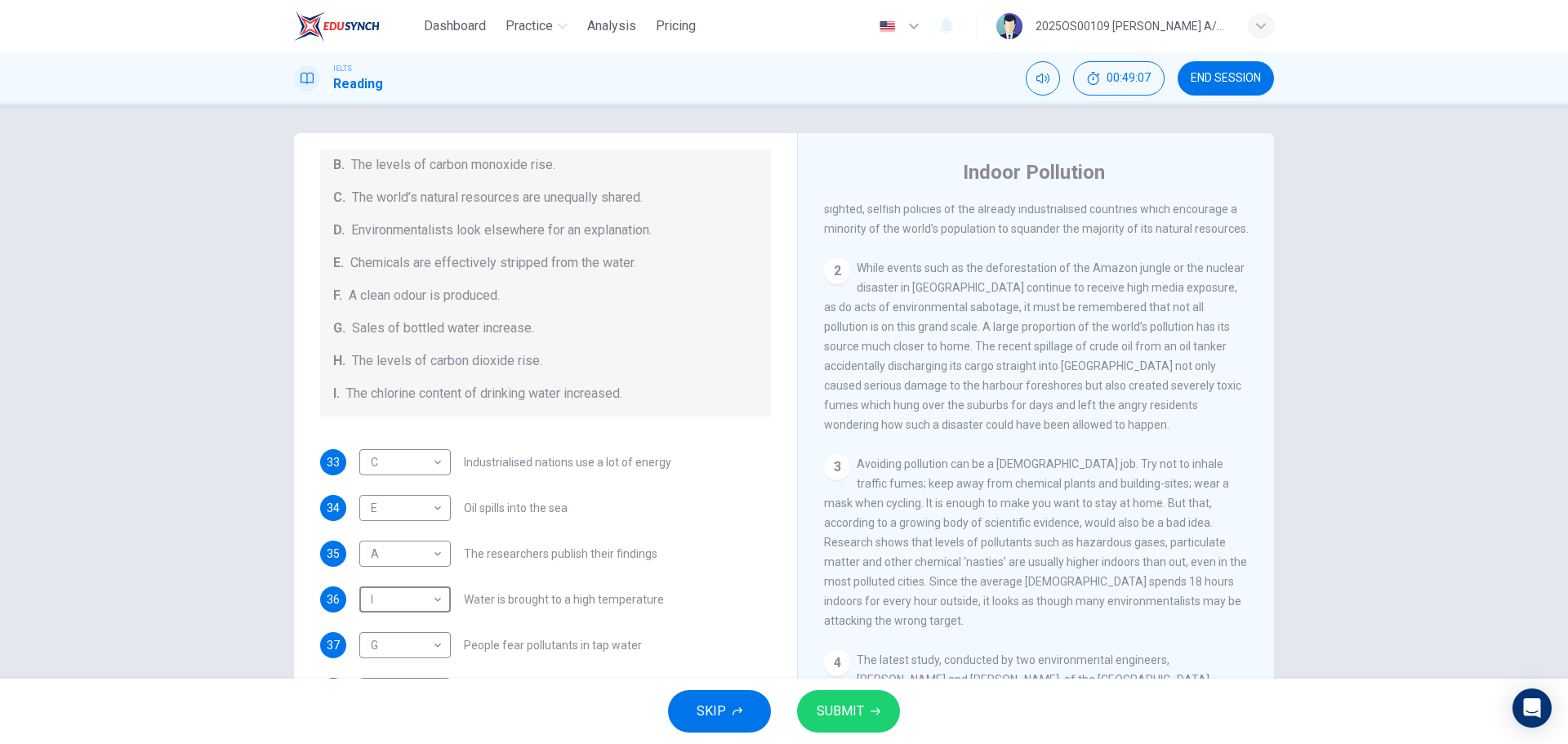
type input "I"
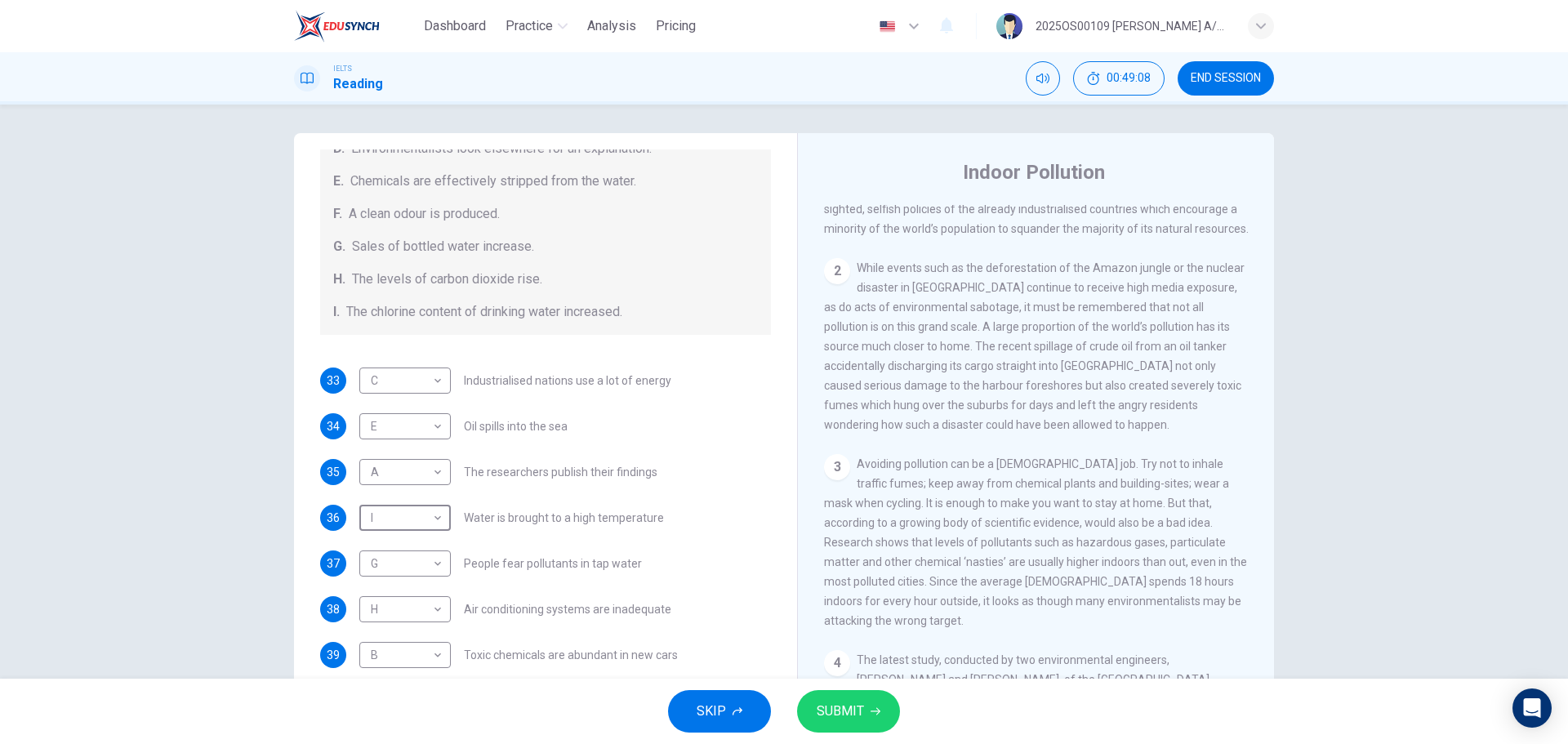
click at [877, 449] on button "SUBMIT" at bounding box center [848, 711] width 103 height 42
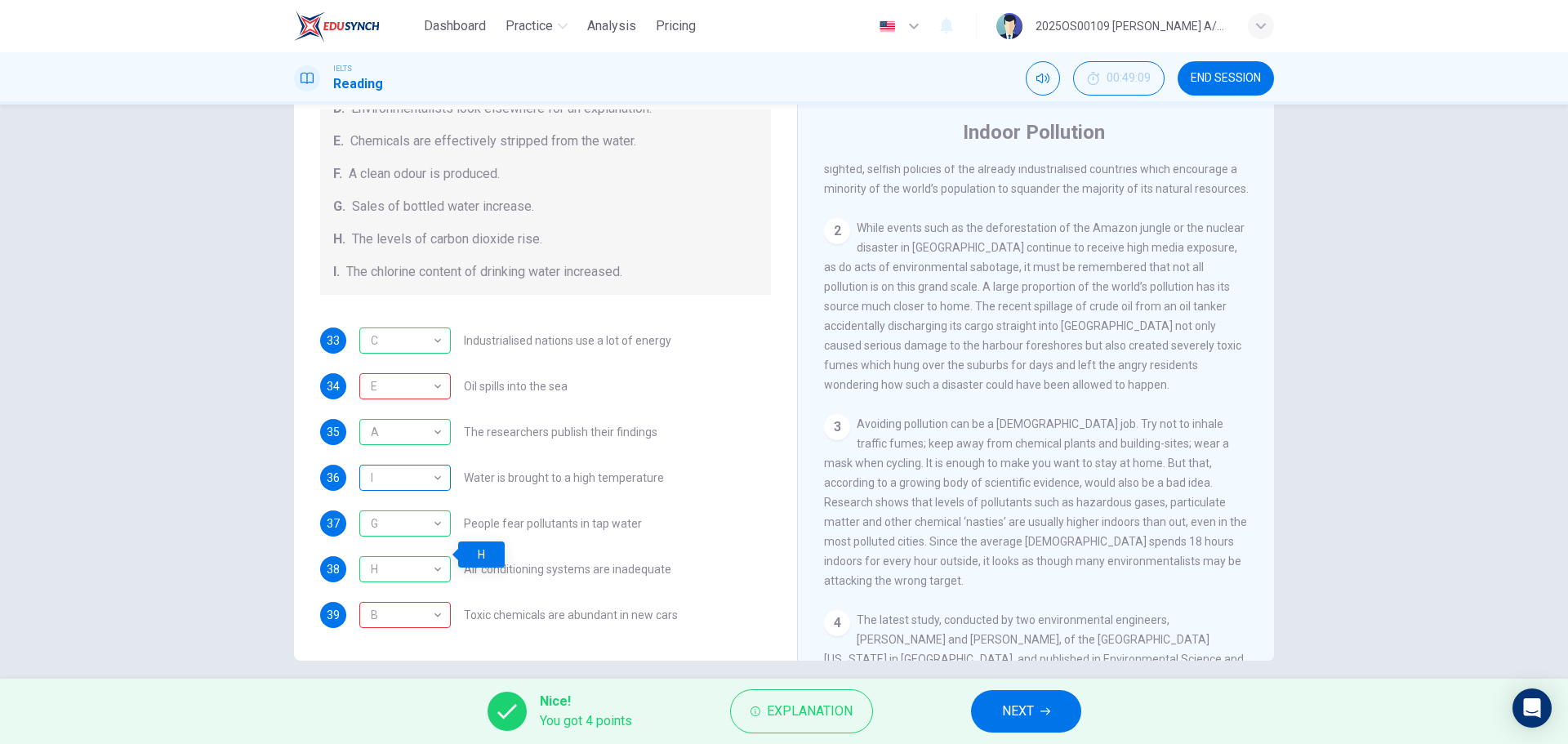
scroll to position [59, 0]
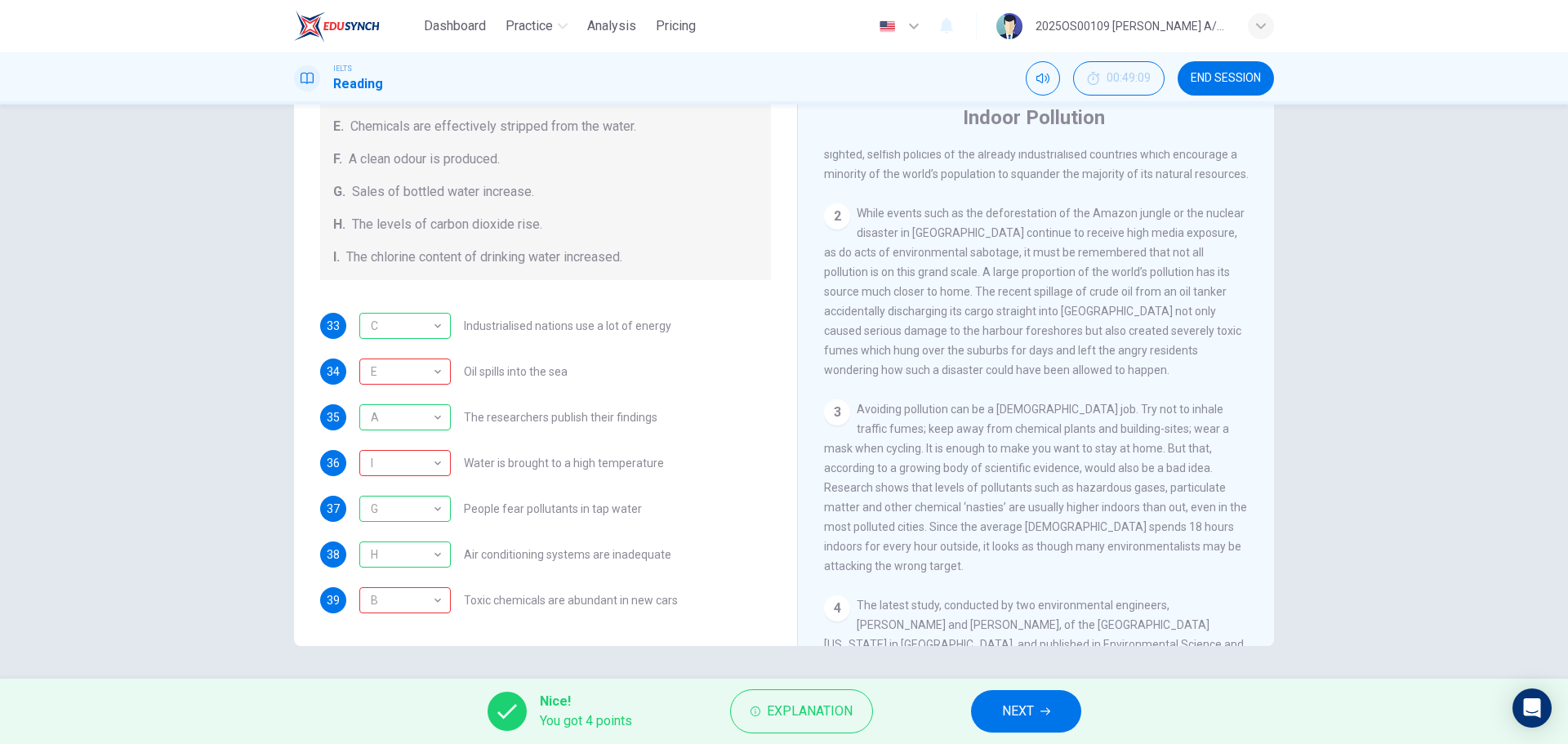
click at [1004, 449] on span "NEXT" at bounding box center [1018, 711] width 32 height 23
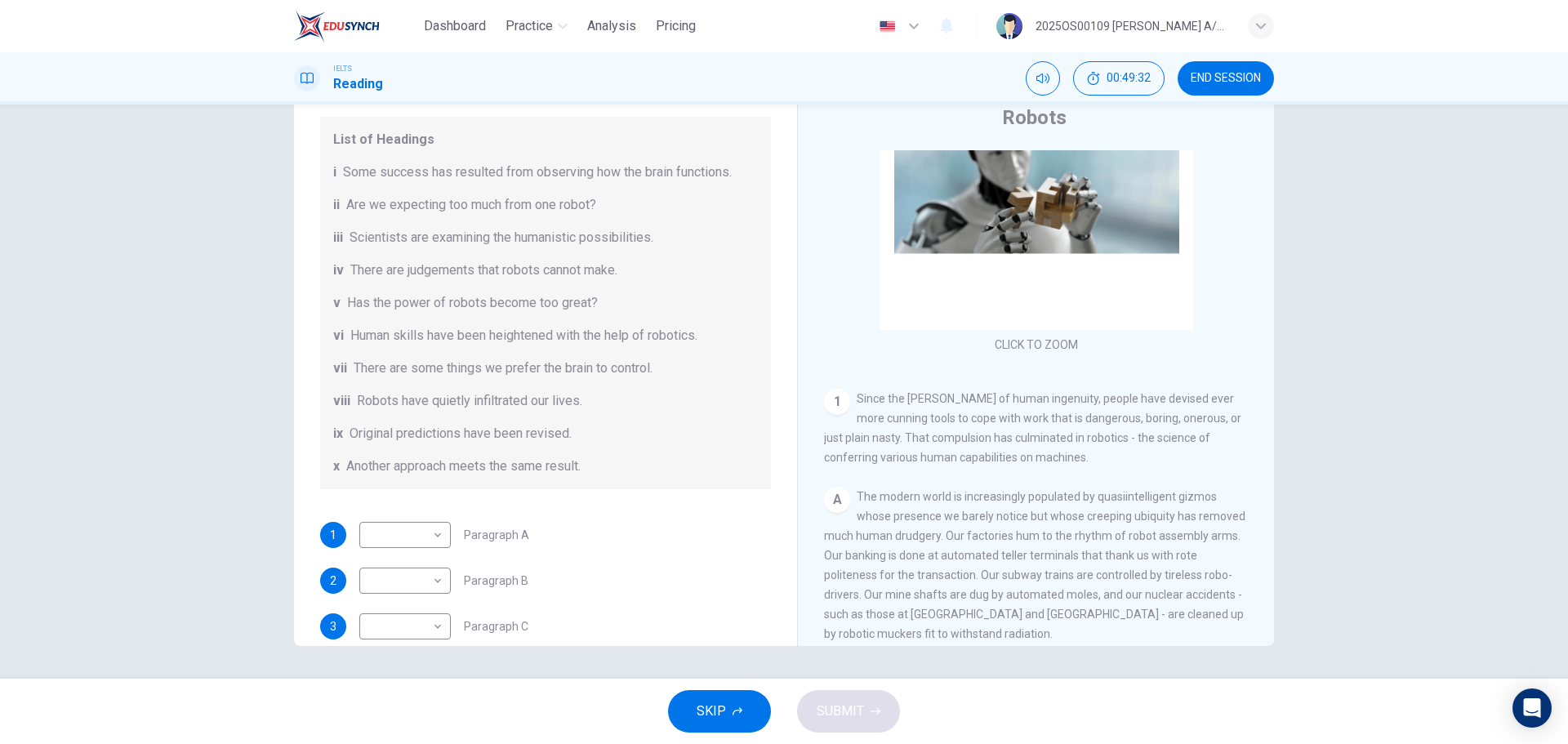
scroll to position [81, 0]
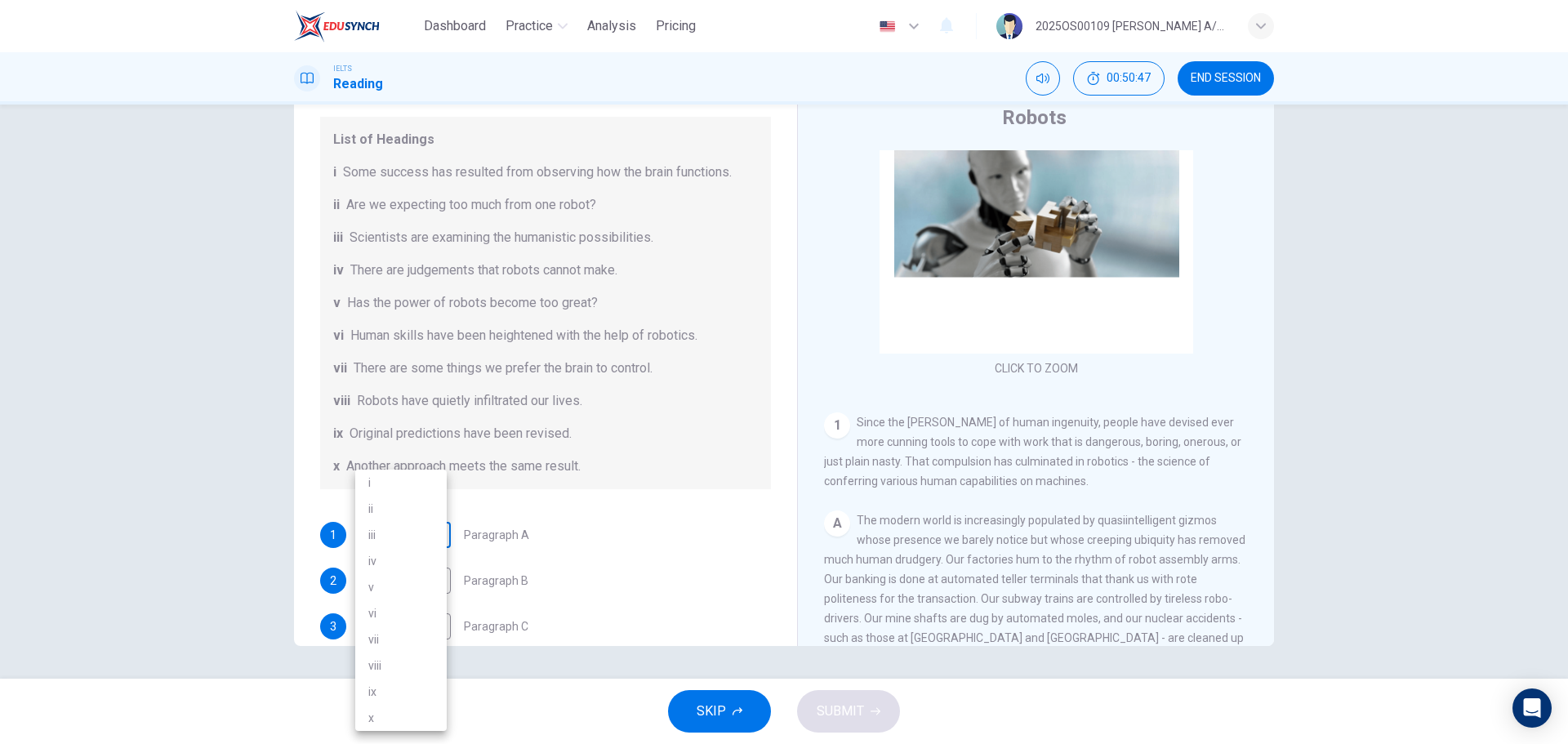
click at [403, 449] on body "Dashboard Practice Analysis Pricing English en ​ 2025OS00109 [PERSON_NAME] A/P …" at bounding box center [784, 372] width 1568 height 744
click at [396, 449] on li "viii" at bounding box center [400, 666] width 92 height 26
type input "viii"
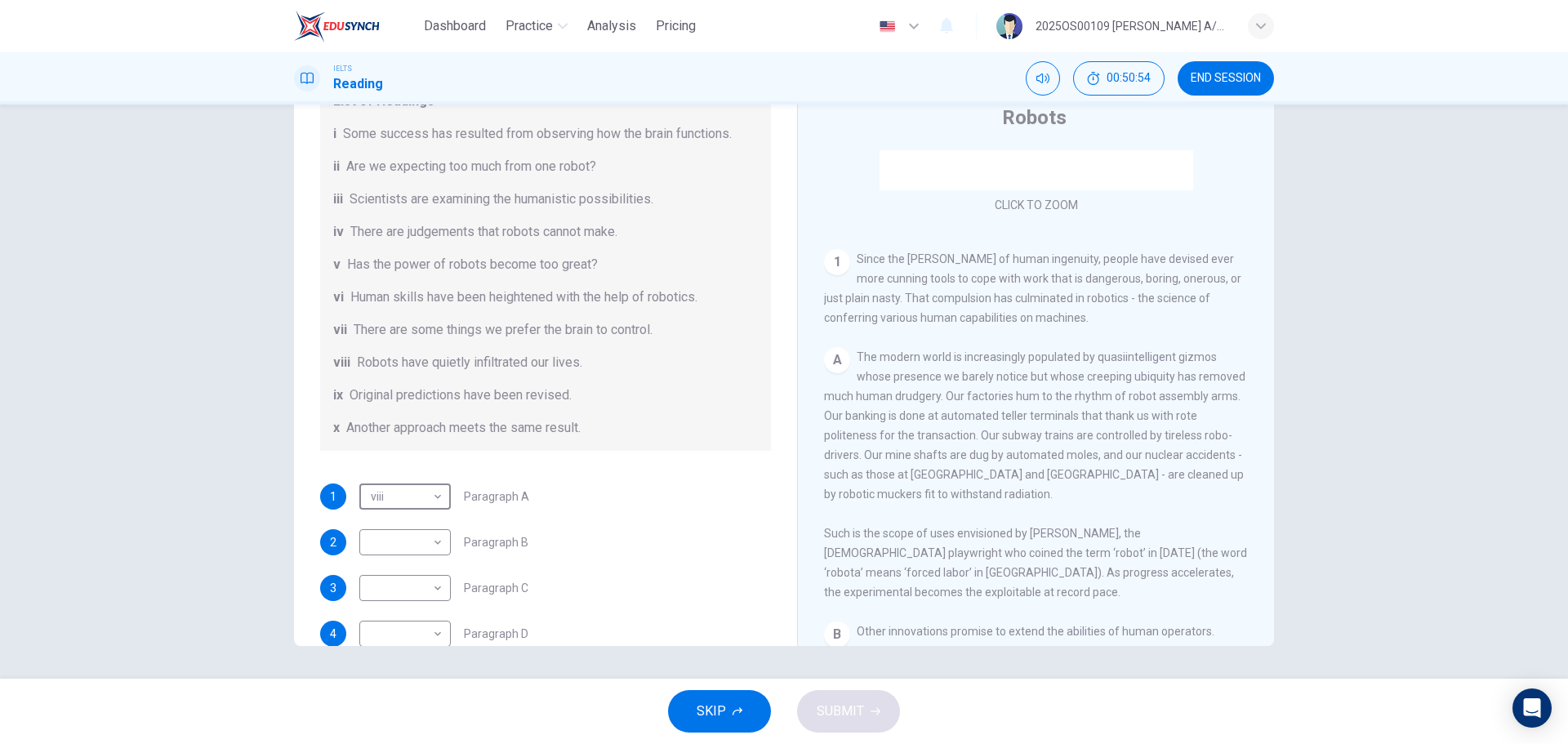
scroll to position [151, 0]
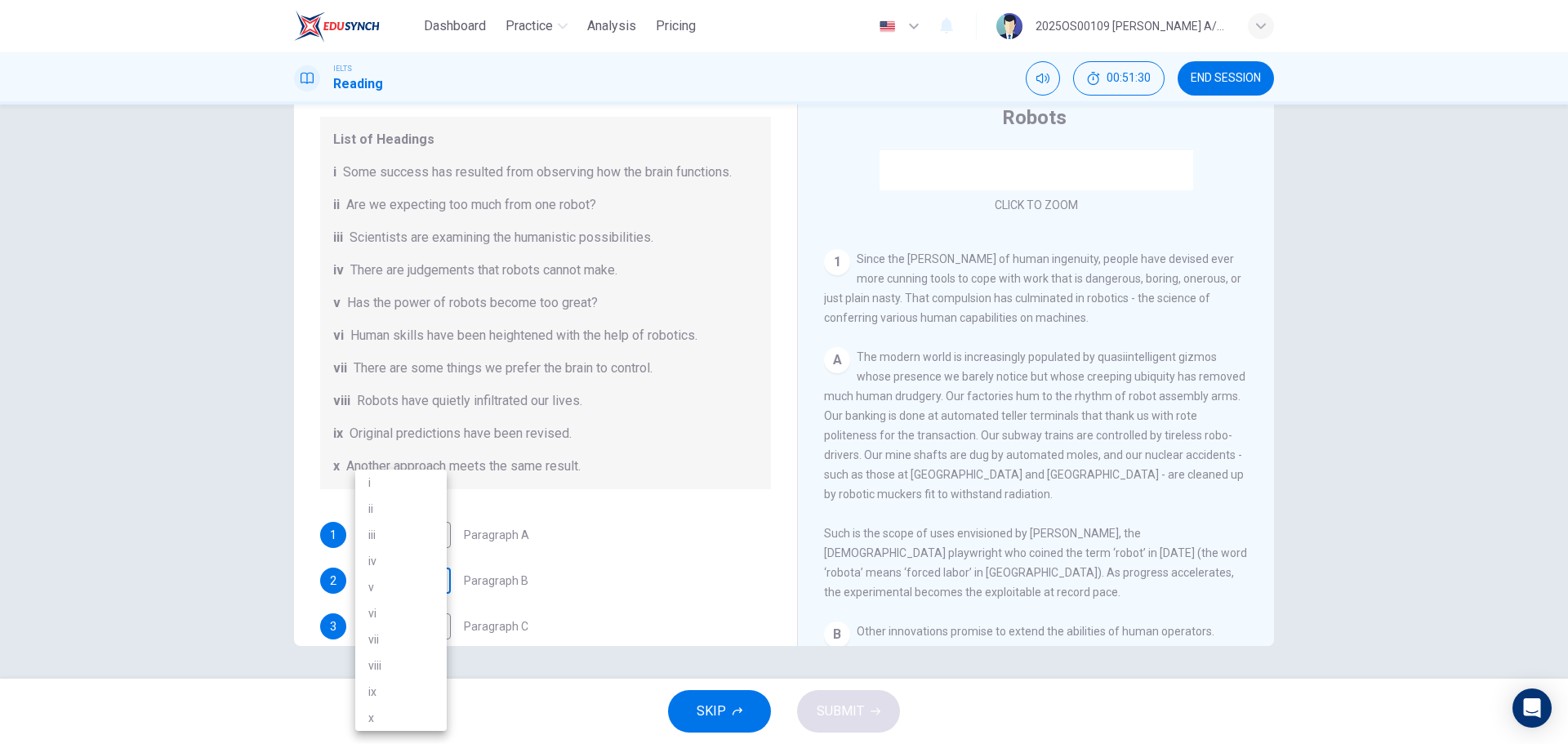
click at [414, 449] on body "Dashboard Practice Analysis Pricing English en ​ 2025OS00109 [PERSON_NAME] A/P …" at bounding box center [784, 372] width 1568 height 744
click at [392, 449] on li "viii" at bounding box center [400, 666] width 92 height 26
type input "viii"
click at [399, 449] on body "Dashboard Practice Analysis Pricing English en ​ 2025OS00109 [PERSON_NAME] A/P …" at bounding box center [784, 372] width 1568 height 744
click at [395, 449] on li "vi" at bounding box center [400, 614] width 92 height 26
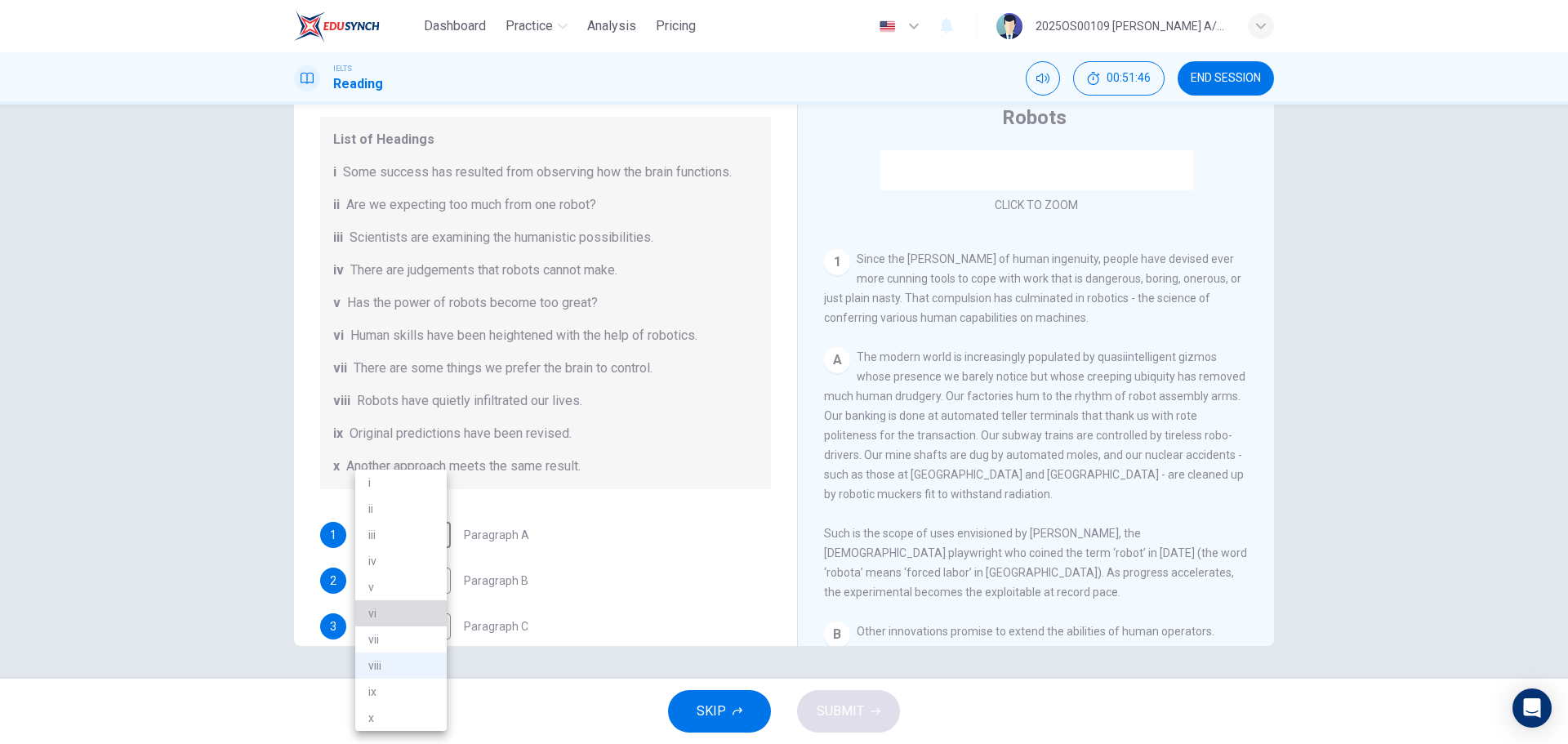
type input "vi"
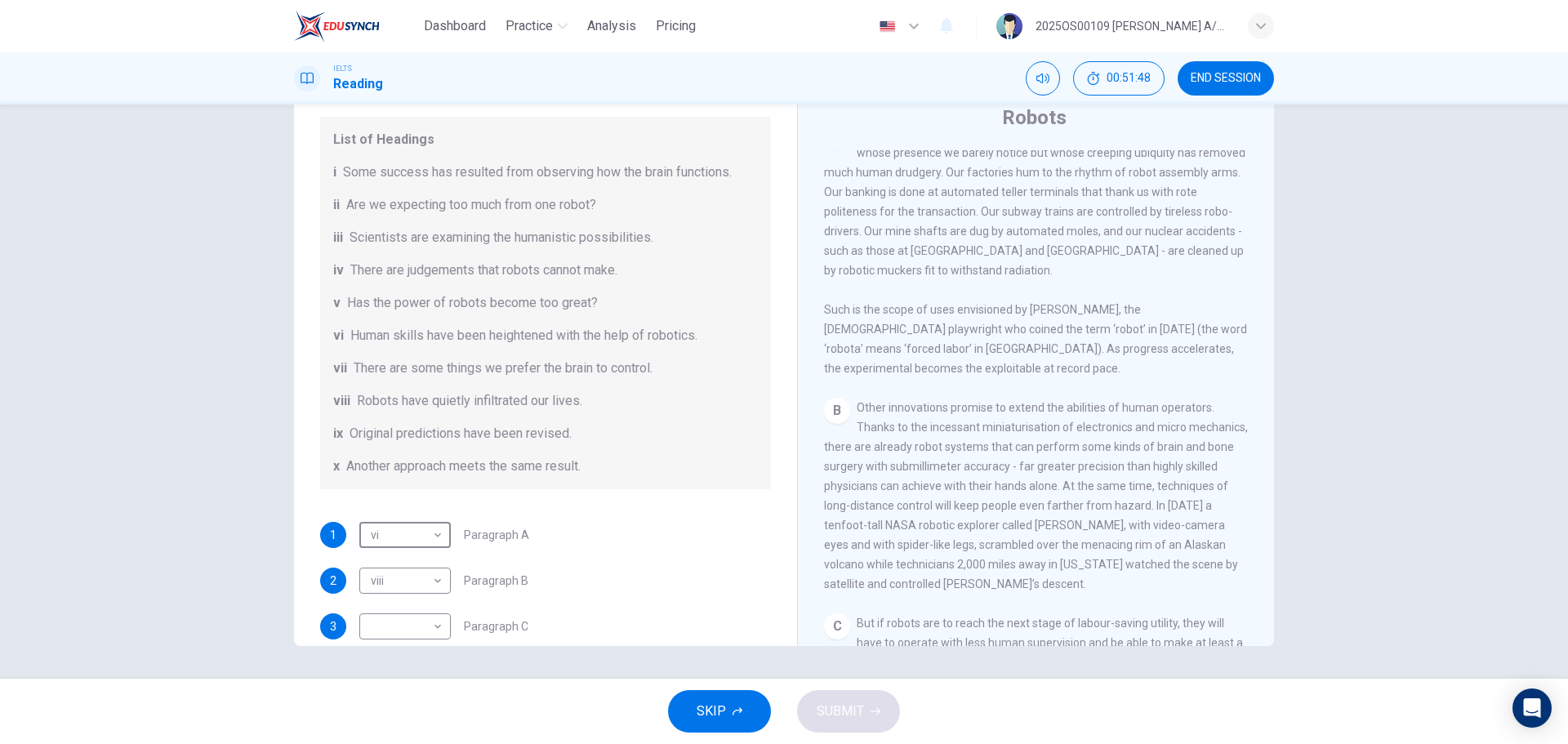
scroll to position [490, 0]
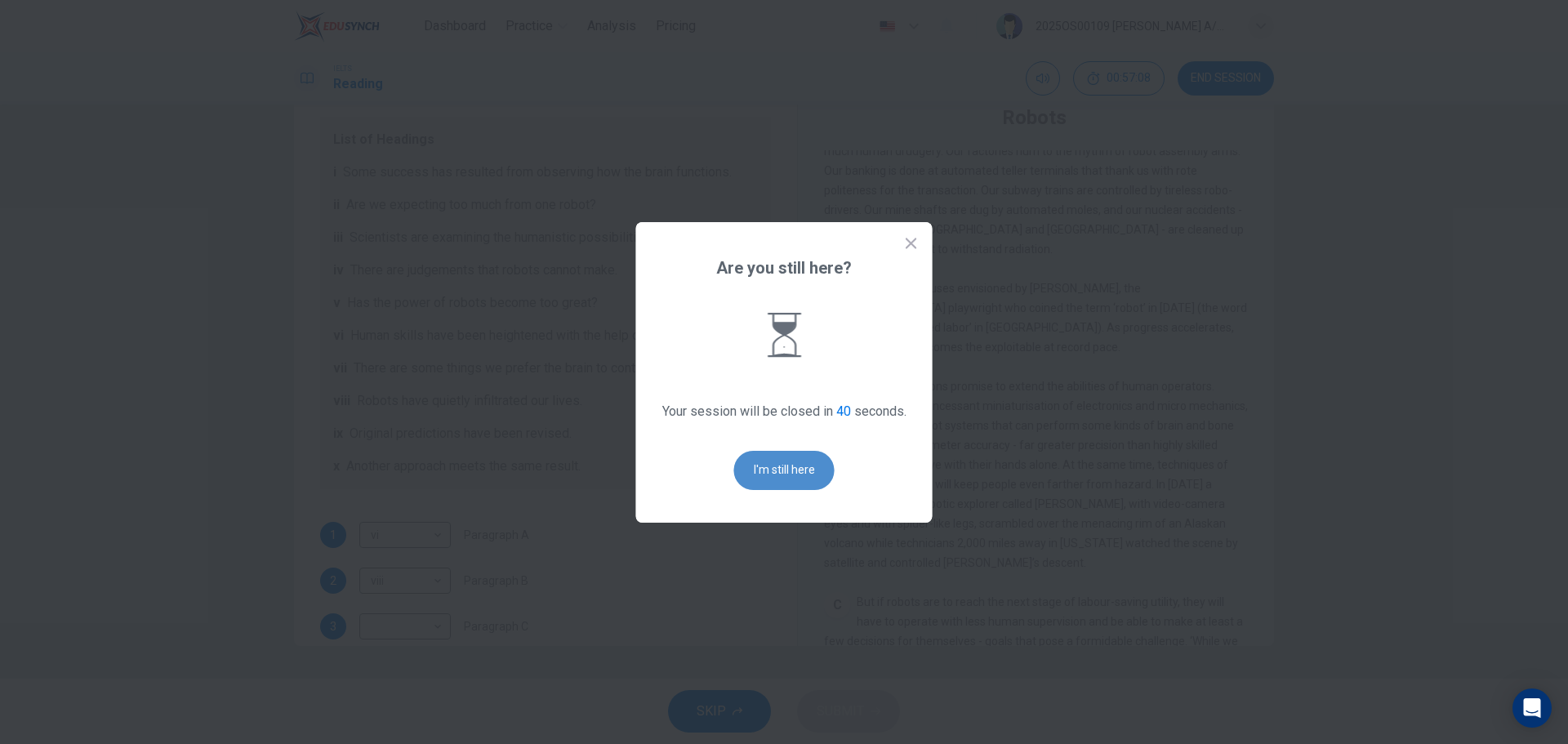
click at [784, 449] on button "I'm still here" at bounding box center [784, 470] width 100 height 40
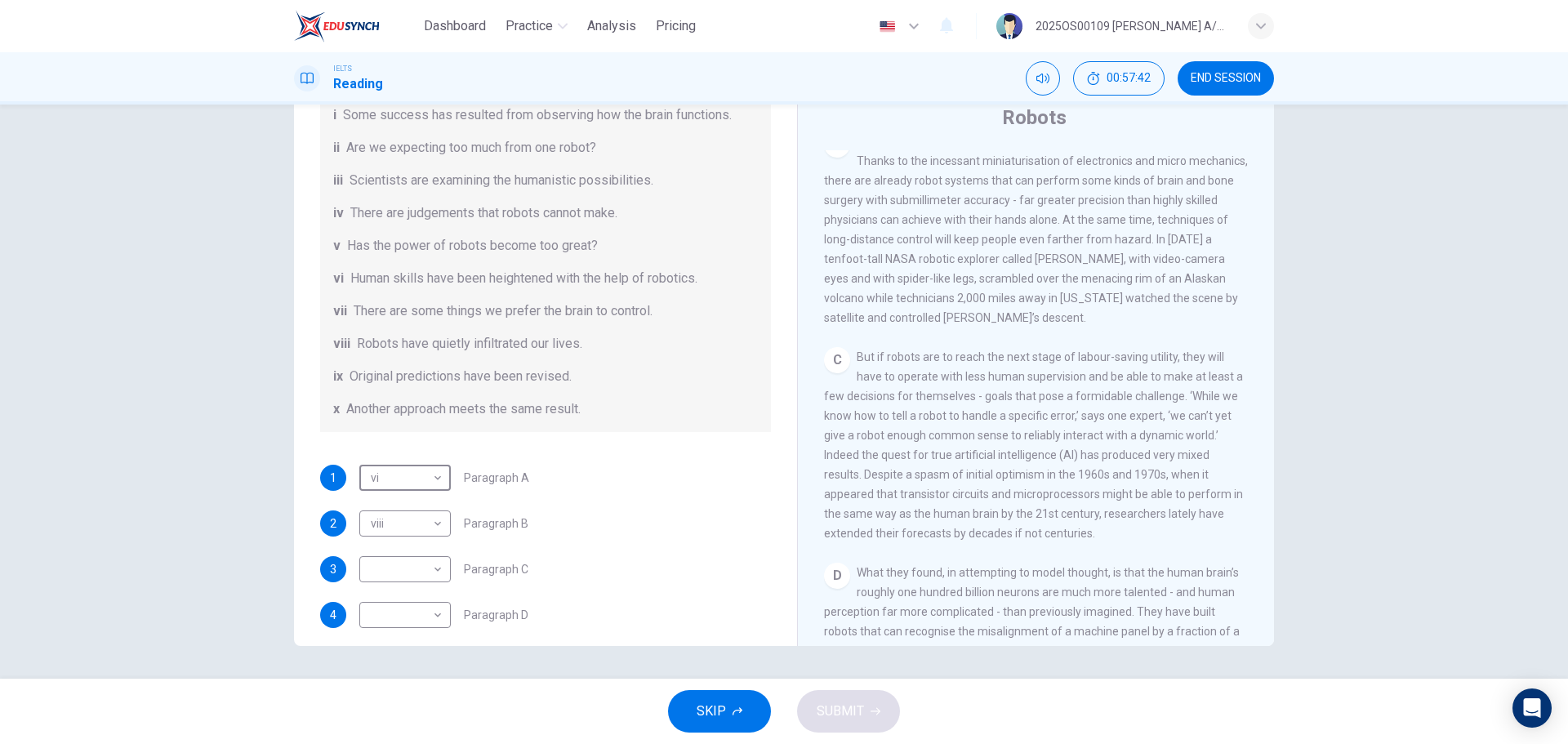
scroll to position [232, 0]
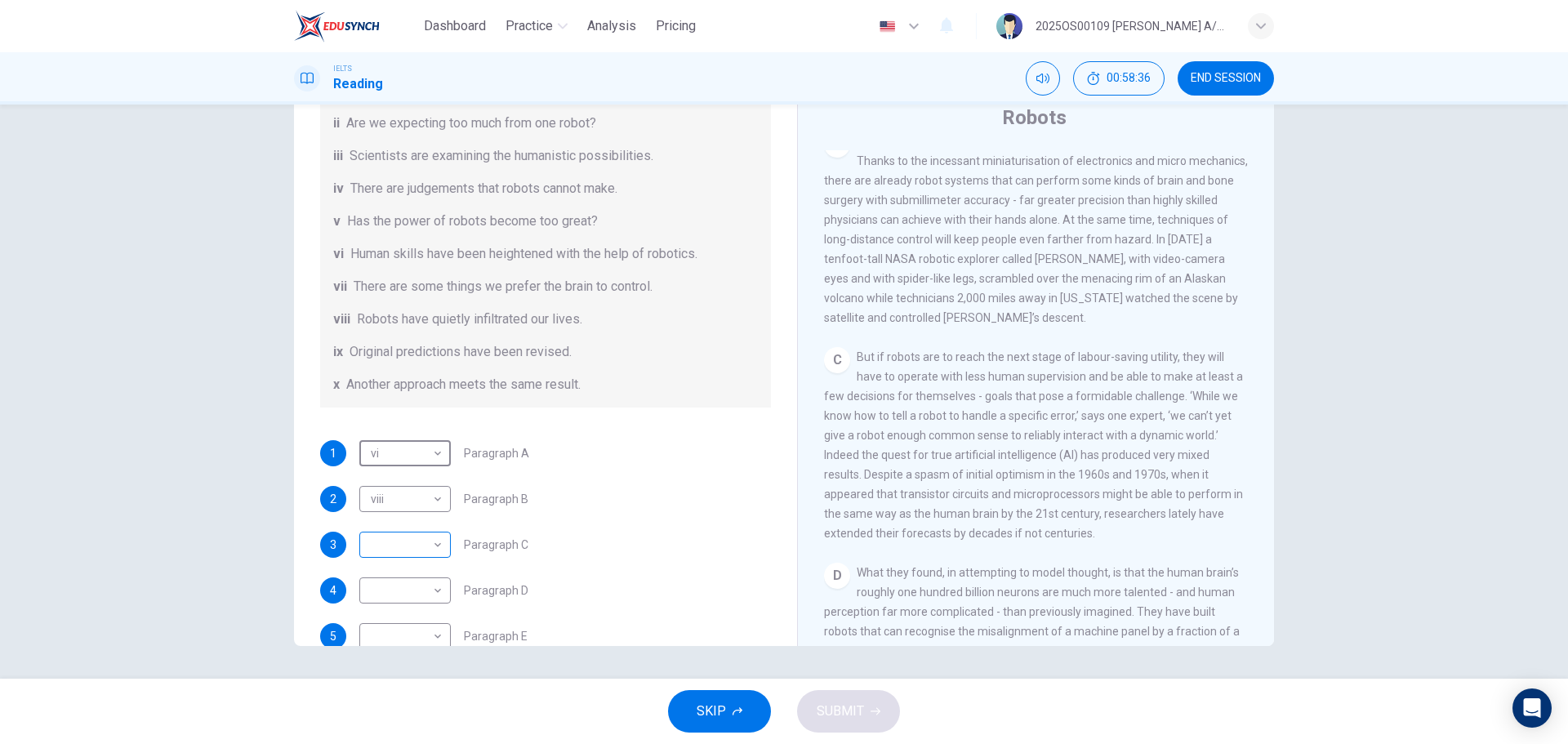
click at [400, 449] on body "Dashboard Practice Analysis Pricing English en ​ 2025OS00109 [DATE] A/P SWATHES…" at bounding box center [784, 372] width 1568 height 744
click at [383, 449] on li "vii" at bounding box center [400, 639] width 92 height 26
type input "vii"
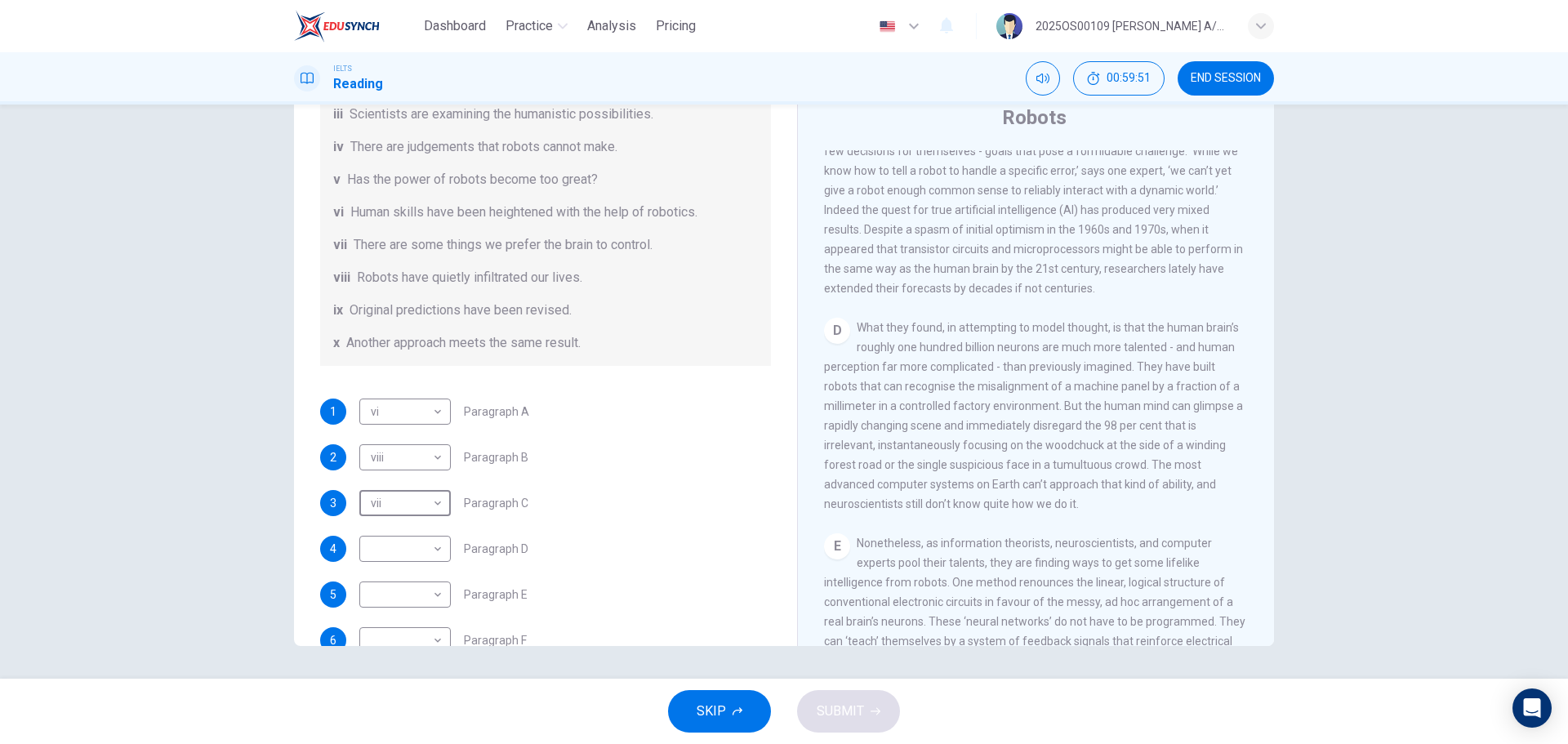
scroll to position [314, 0]
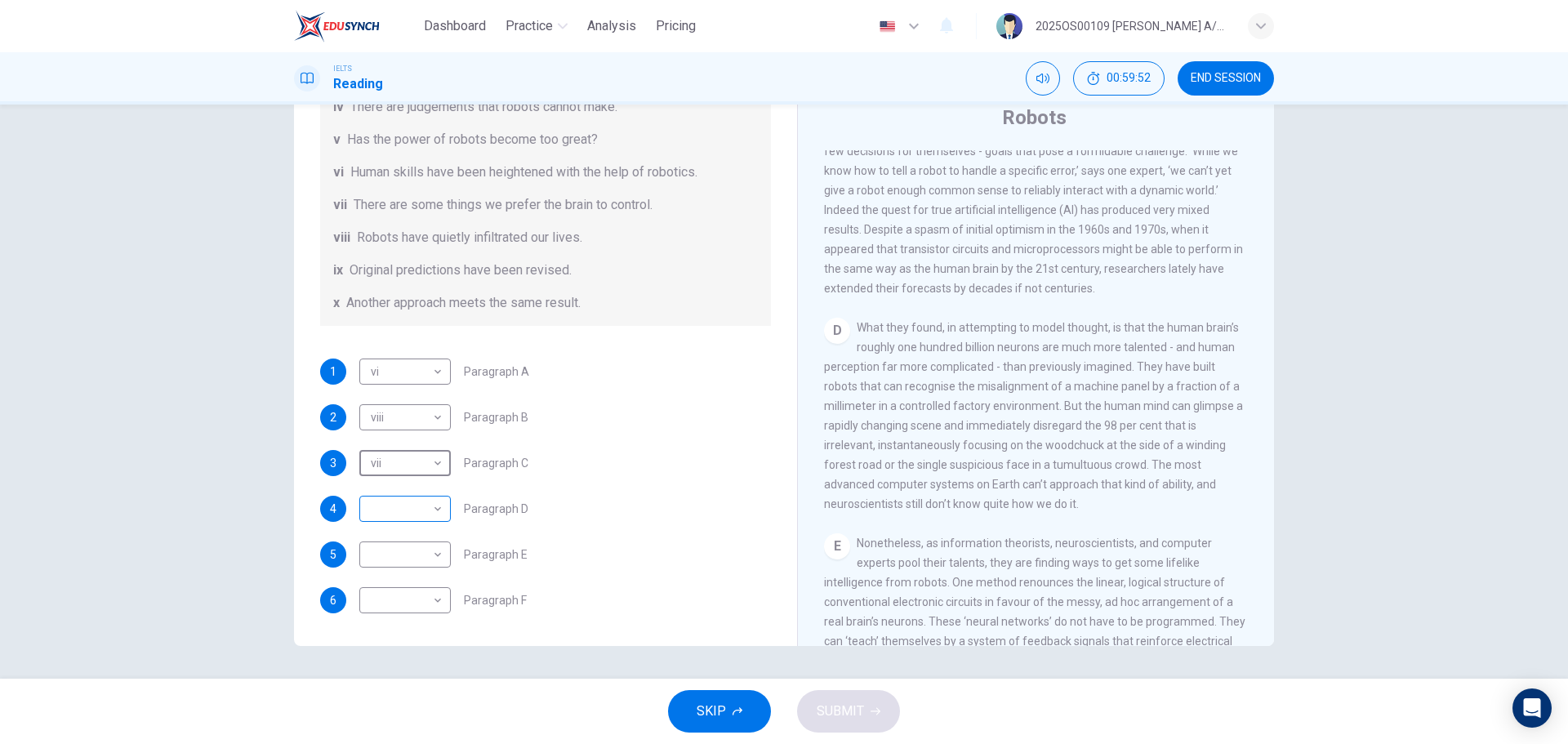
click at [392, 449] on body "Dashboard Practice Analysis Pricing English en ​ 2025OS00109 [DATE] A/P SWATHES…" at bounding box center [784, 372] width 1568 height 744
click at [378, 449] on li "i" at bounding box center [400, 482] width 92 height 26
type input "i"
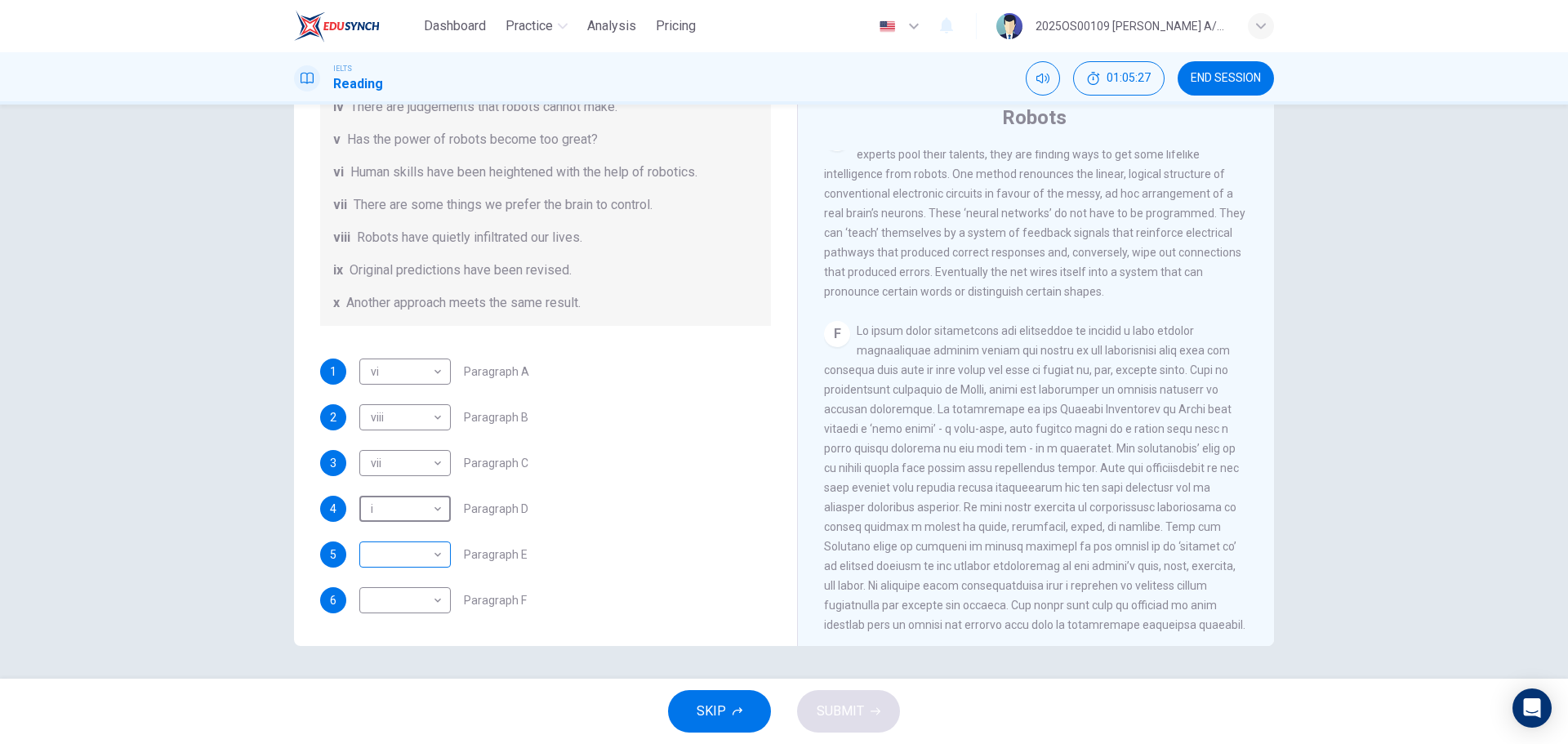
click at [395, 449] on body "Dashboard Practice Analysis Pricing English en ​ 2025OS00109 [PERSON_NAME] A/P …" at bounding box center [784, 372] width 1568 height 744
click at [376, 449] on li "x" at bounding box center [400, 718] width 92 height 26
type input "x"
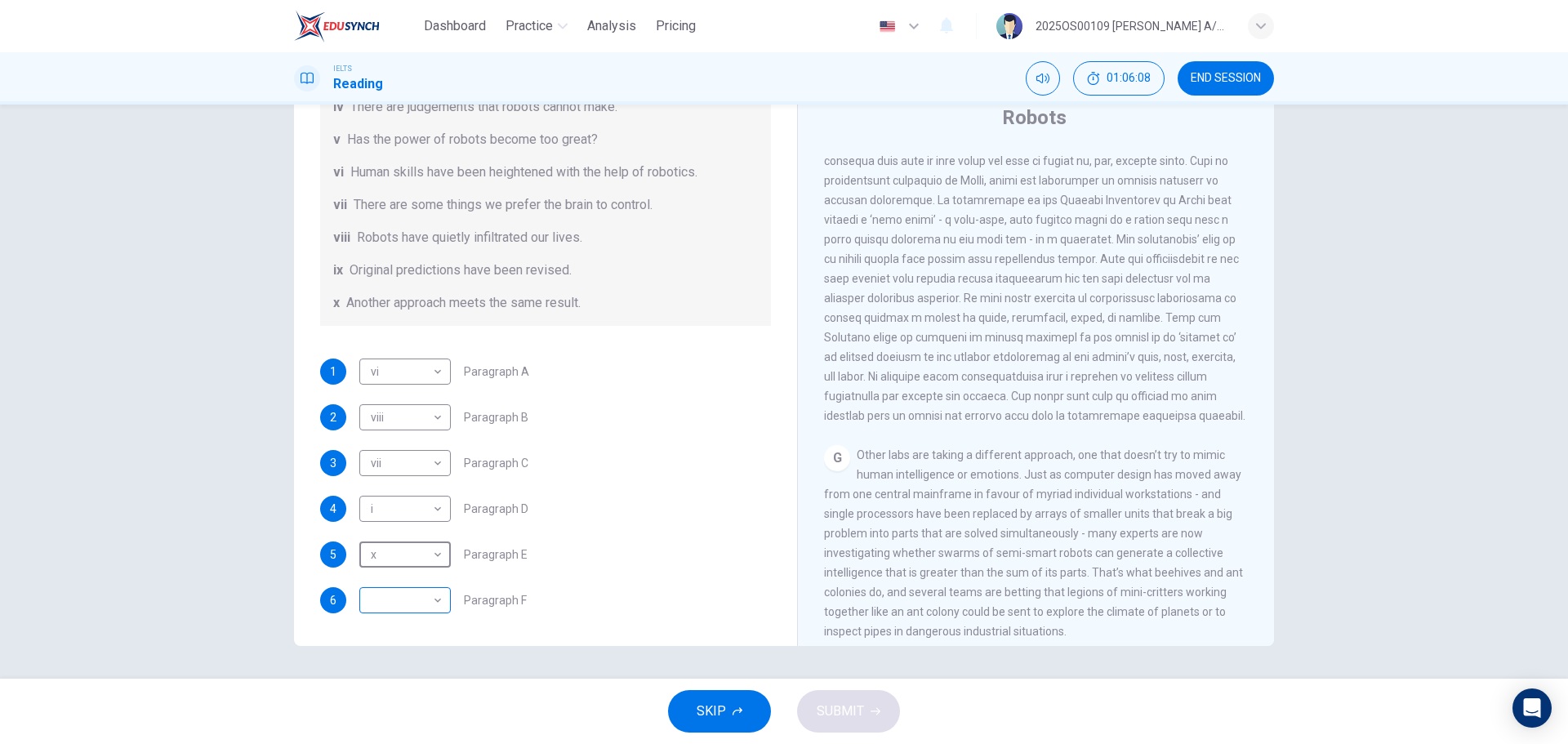
click at [395, 449] on body "Dashboard Practice Analysis Pricing English en ​ 2025OS00109 [PERSON_NAME] A/P …" at bounding box center [784, 372] width 1568 height 744
click at [381, 449] on li "iii" at bounding box center [400, 535] width 92 height 26
type input "iii"
click at [825, 449] on span "SUBMIT" at bounding box center [840, 711] width 47 height 23
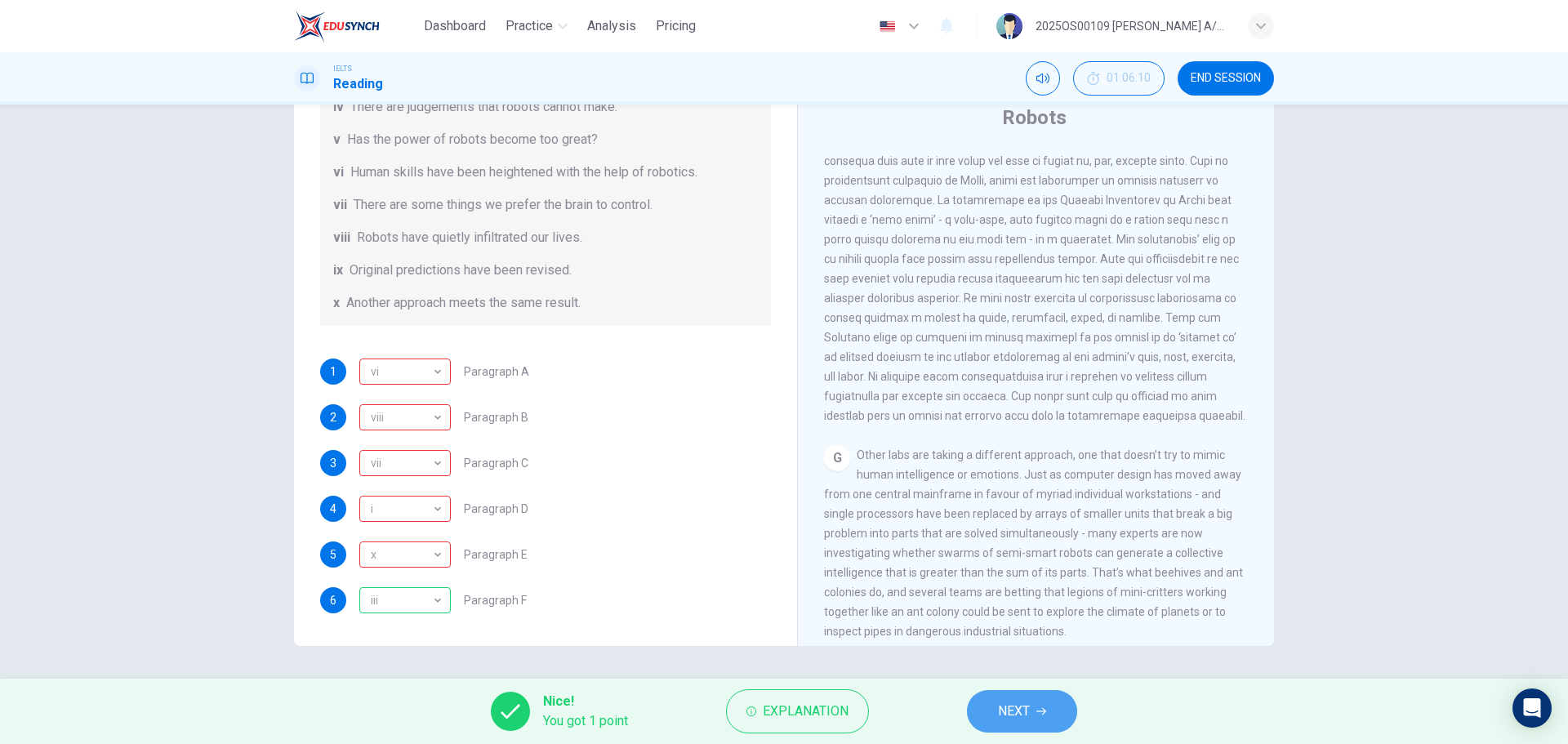
click at [985, 449] on button "NEXT" at bounding box center [1021, 711] width 110 height 42
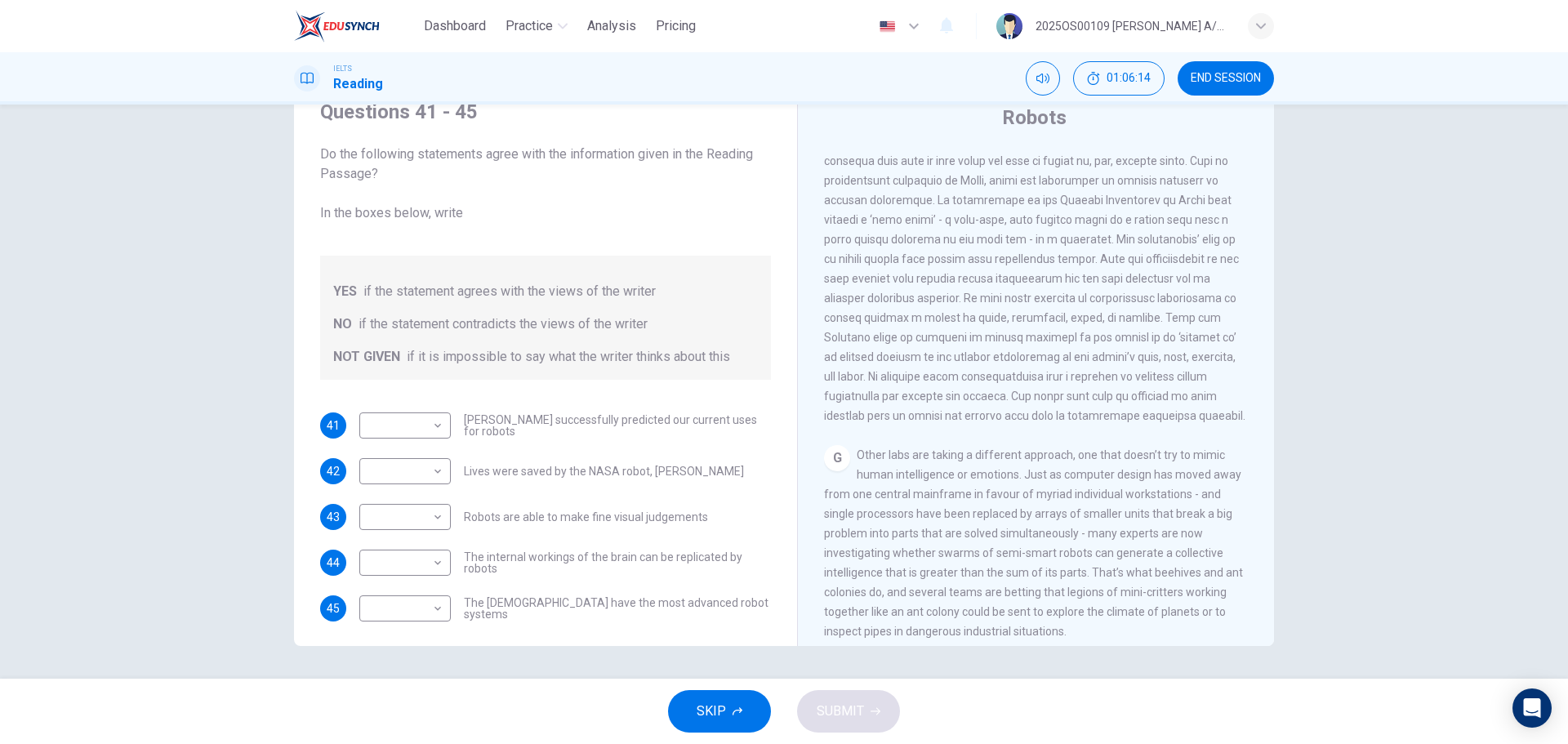
scroll to position [0, 0]
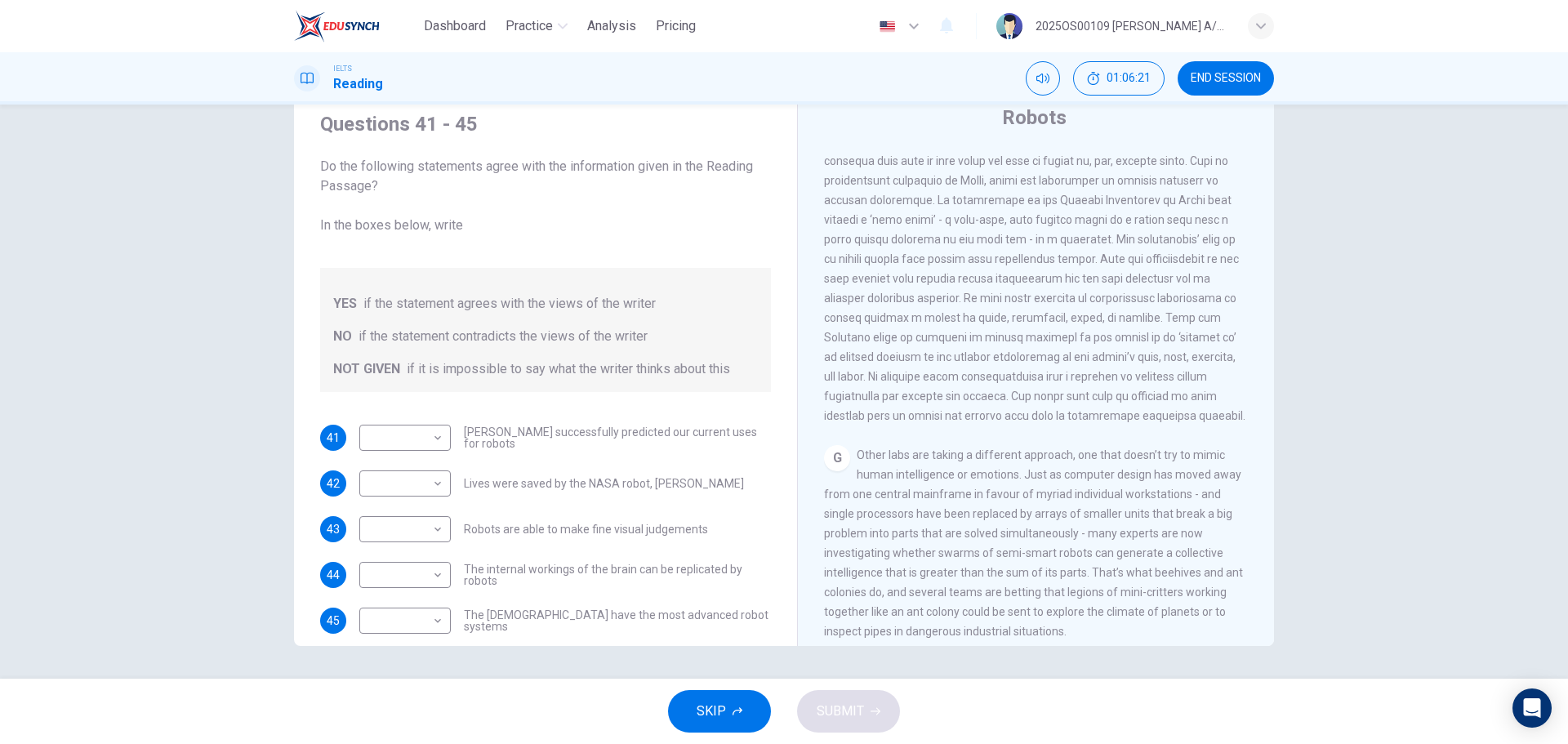
drag, startPoint x: 519, startPoint y: 432, endPoint x: 461, endPoint y: 432, distance: 58.0
click at [464, 432] on span "[PERSON_NAME] successfully predicted our current uses for robots" at bounding box center [616, 437] width 307 height 23
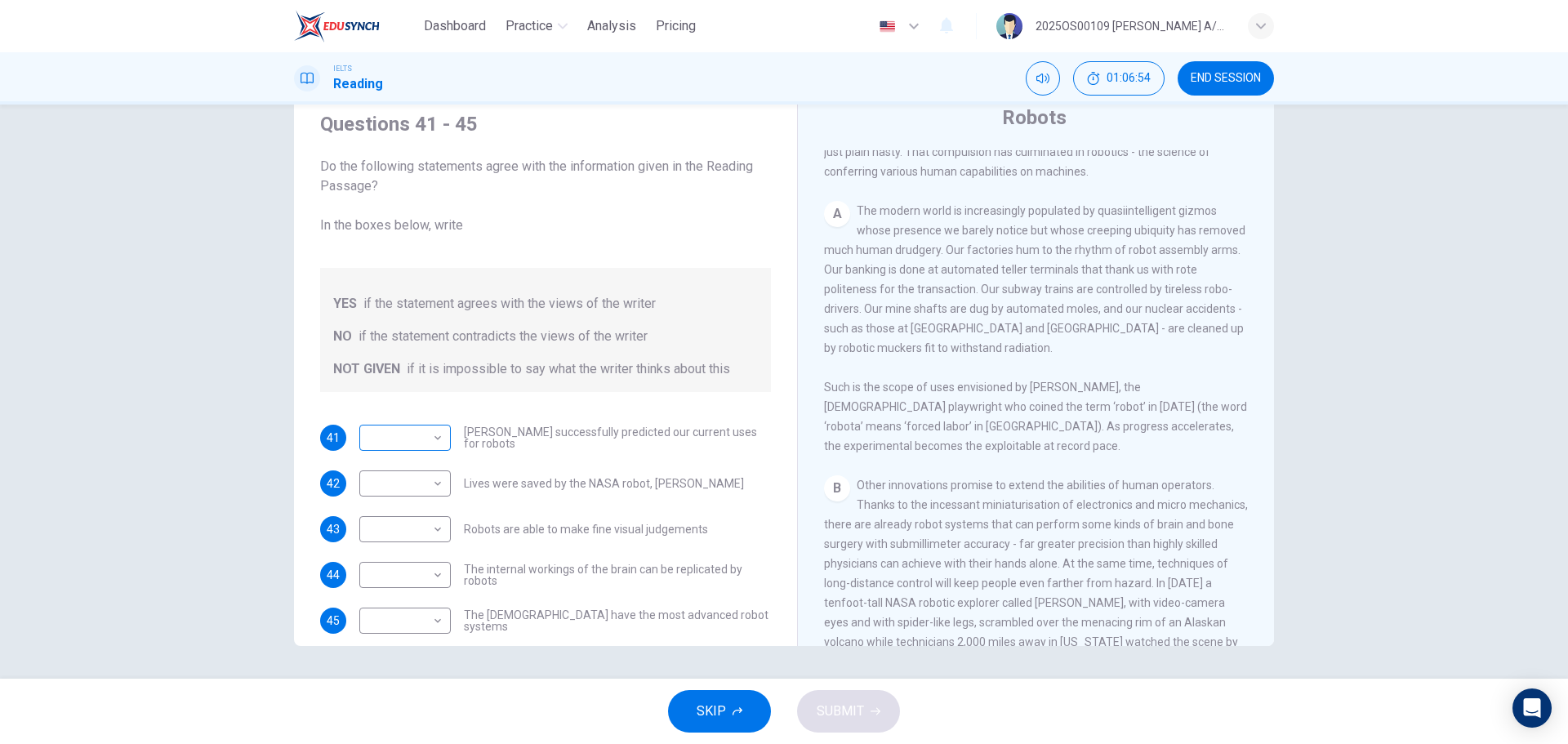
click at [403, 436] on body "Dashboard Practice Analysis Pricing English en ​ 2025OS00109 [PERSON_NAME] A/P …" at bounding box center [784, 372] width 1568 height 744
click at [402, 449] on li "YES" at bounding box center [400, 464] width 92 height 26
type input "YES"
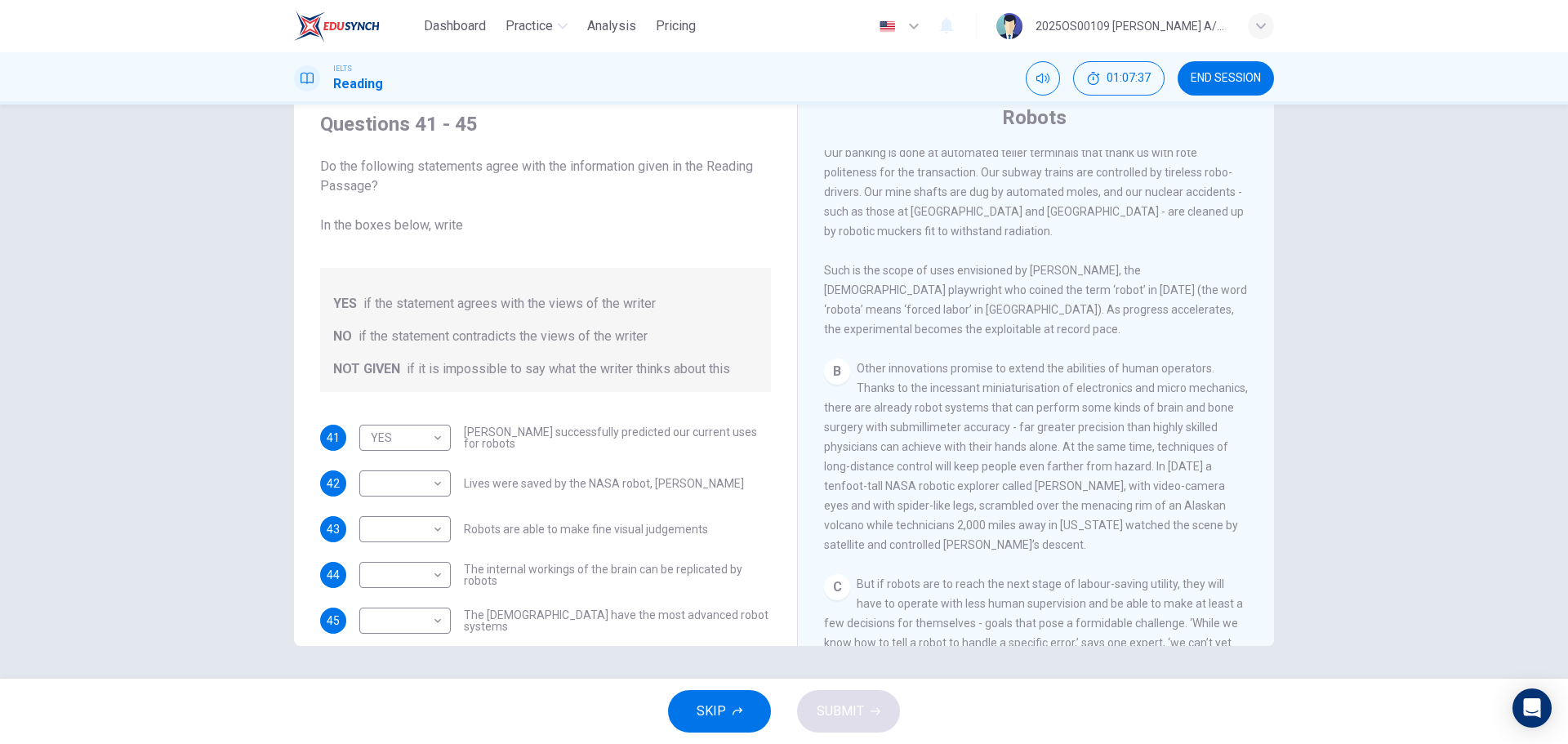
scroll to position [535, 0]
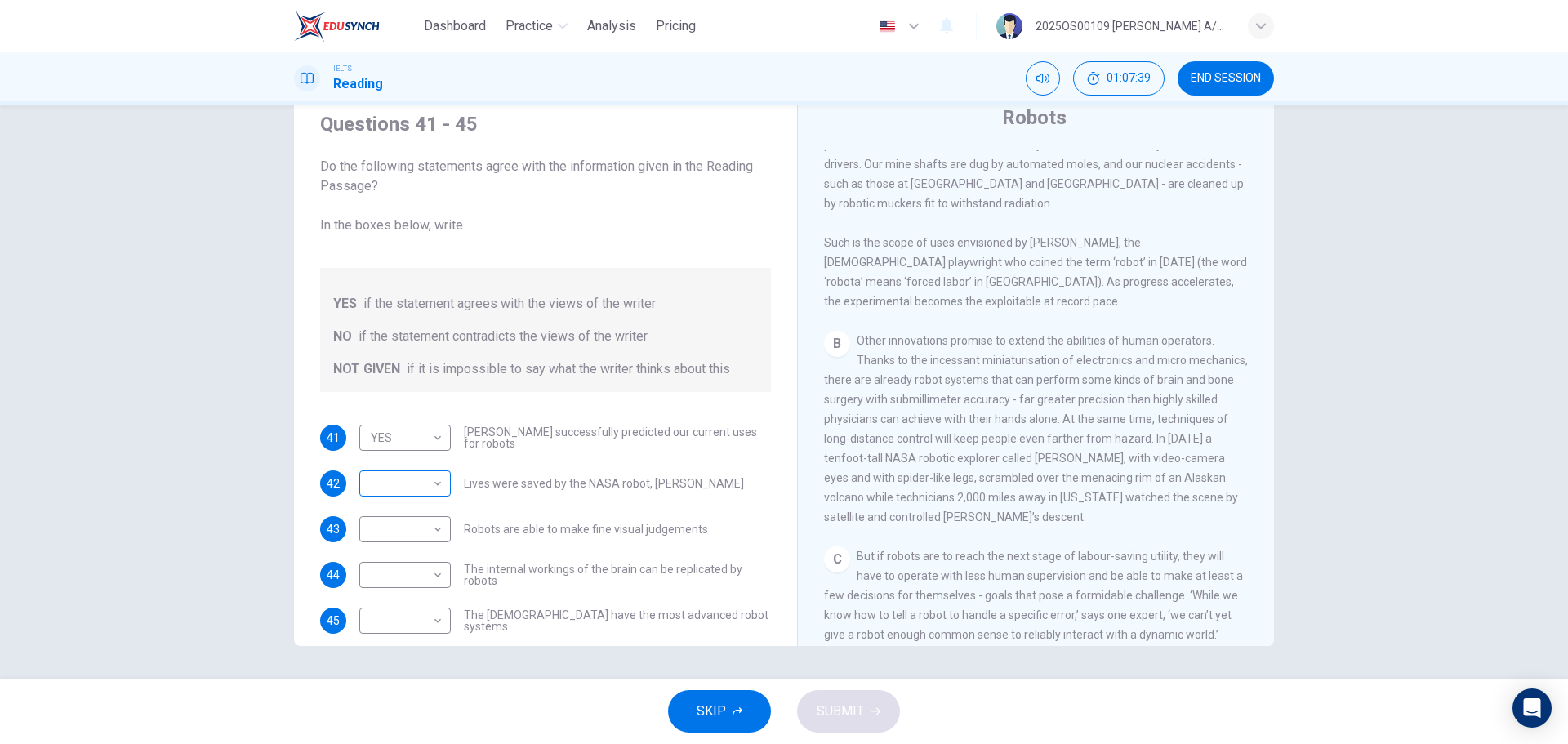
click at [395, 449] on body "Dashboard Practice Analysis Pricing English en ​ 2025OS00109 [PERSON_NAME] A/P …" at bounding box center [784, 372] width 1568 height 744
click at [400, 449] on li "NO" at bounding box center [400, 536] width 92 height 26
type input "NO"
click at [982, 360] on span "Other innovations promise to extend the abilities of human operators. Thanks to…" at bounding box center [1036, 429] width 424 height 190
click at [434, 449] on body "Dashboard Practice Analysis Pricing English en ​ 2025OS00109 [PERSON_NAME] A/P …" at bounding box center [784, 372] width 1568 height 744
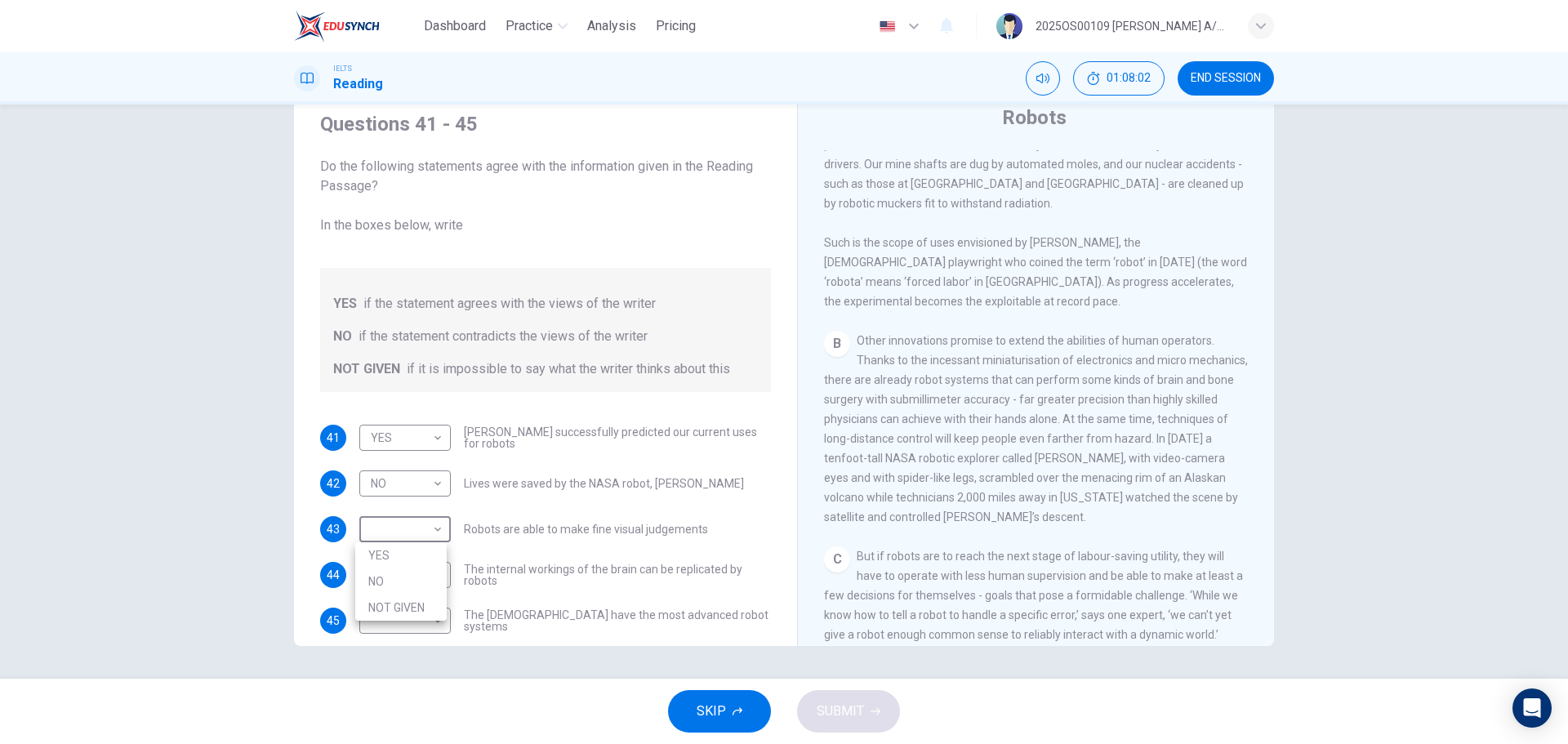
click at [925, 366] on div at bounding box center [784, 372] width 1568 height 744
click at [671, 449] on span "Robots are able to make fine visual judgements" at bounding box center [585, 529] width 244 height 11
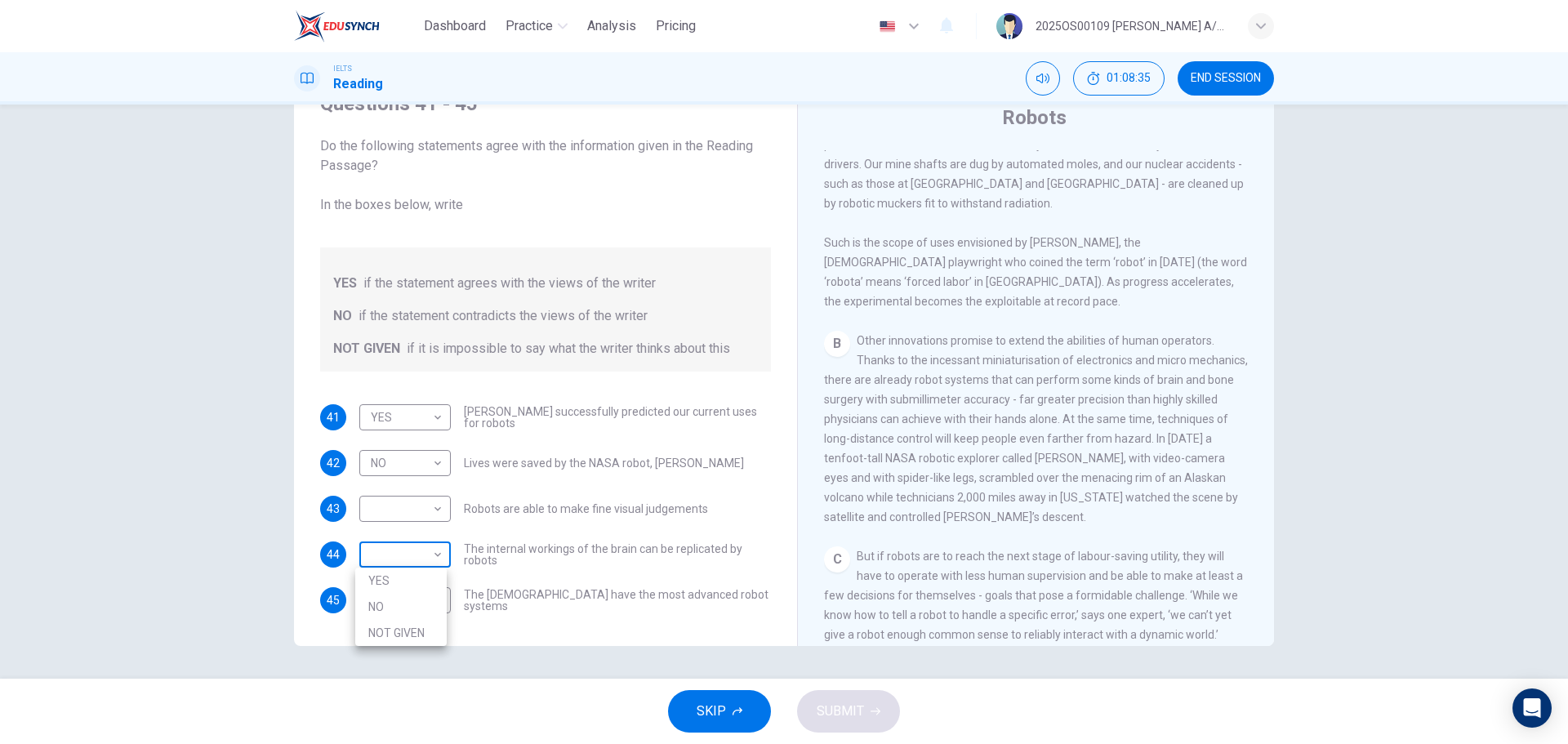
click at [429, 449] on body "Dashboard Practice Analysis Pricing English en ​ 2025OS00109 [PERSON_NAME] A/P …" at bounding box center [784, 372] width 1568 height 744
click at [417, 449] on li "YES" at bounding box center [400, 581] width 92 height 26
type input "YES"
click at [494, 449] on span "The [DEMOGRAPHIC_DATA] have the most advanced robot systems" at bounding box center [616, 600] width 307 height 23
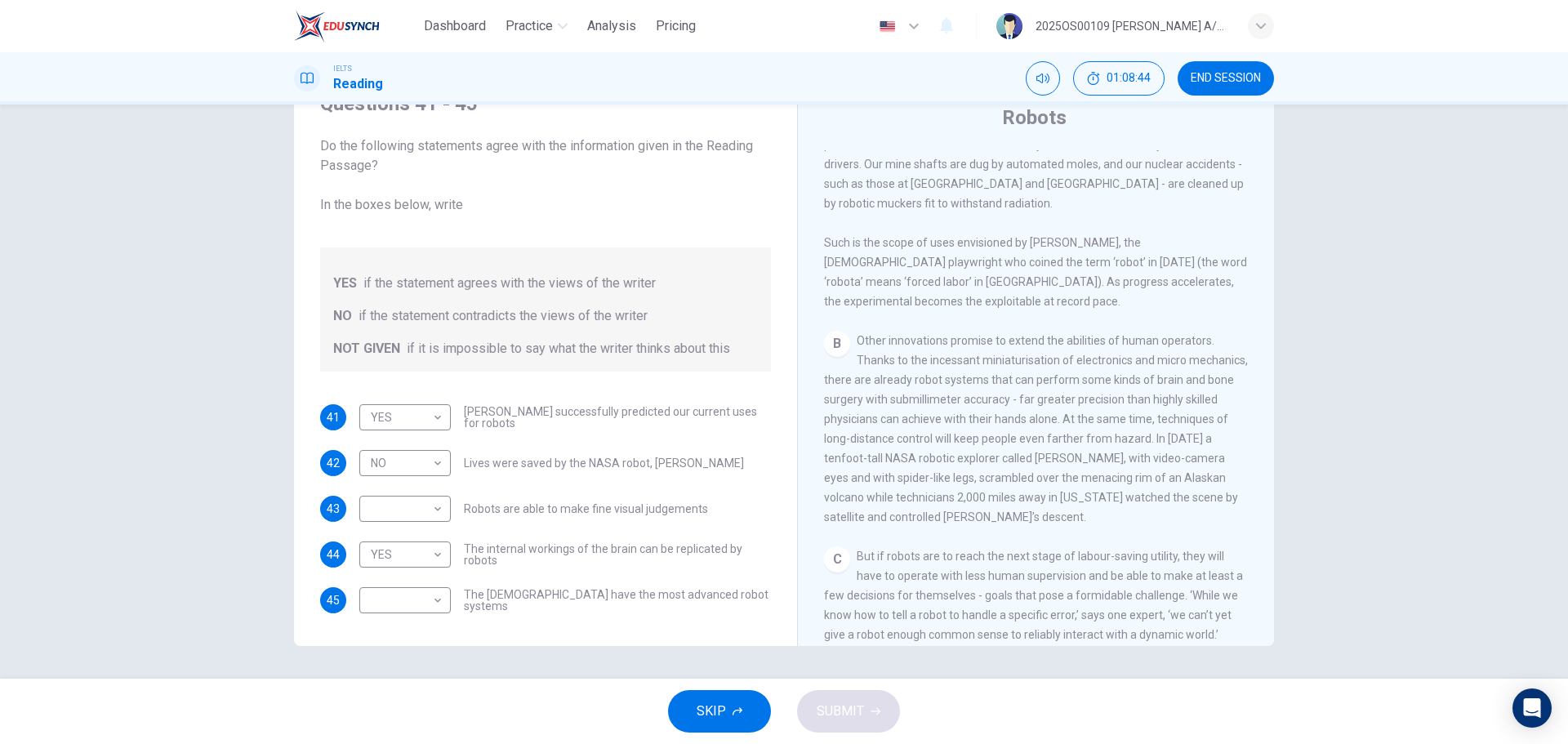
scroll to position [1571, 0]
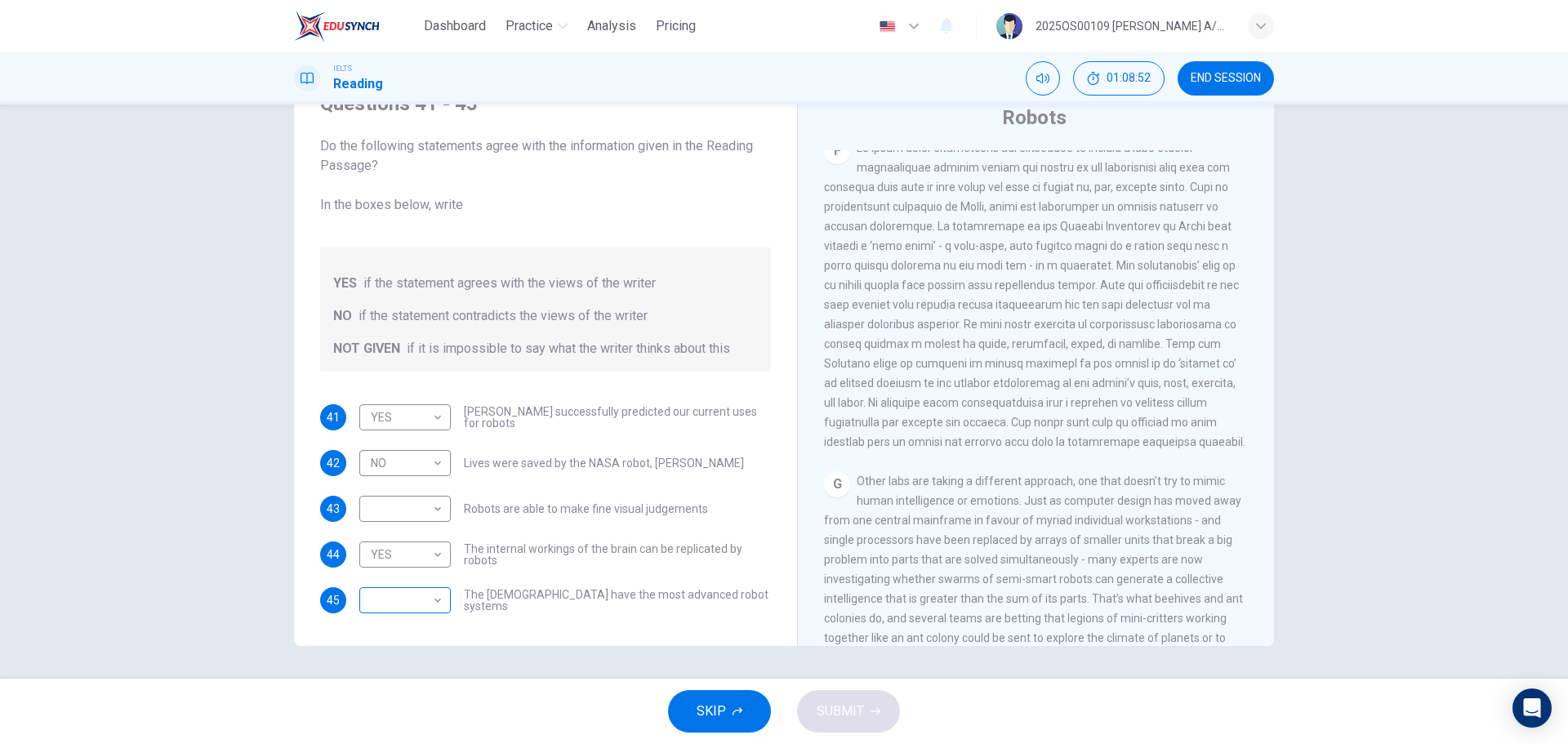
click at [406, 449] on body "Dashboard Practice Analysis Pricing English en ​ 2025OS00109 [PERSON_NAME] A/P …" at bounding box center [784, 372] width 1568 height 744
click at [398, 449] on li "YES" at bounding box center [400, 627] width 92 height 26
type input "YES"
click at [413, 449] on body "Dashboard Practice Analysis Pricing English en ​ 2025OS00109 [PERSON_NAME] A/P …" at bounding box center [784, 372] width 1568 height 744
click at [405, 449] on li "NOT GIVEN" at bounding box center [400, 587] width 92 height 26
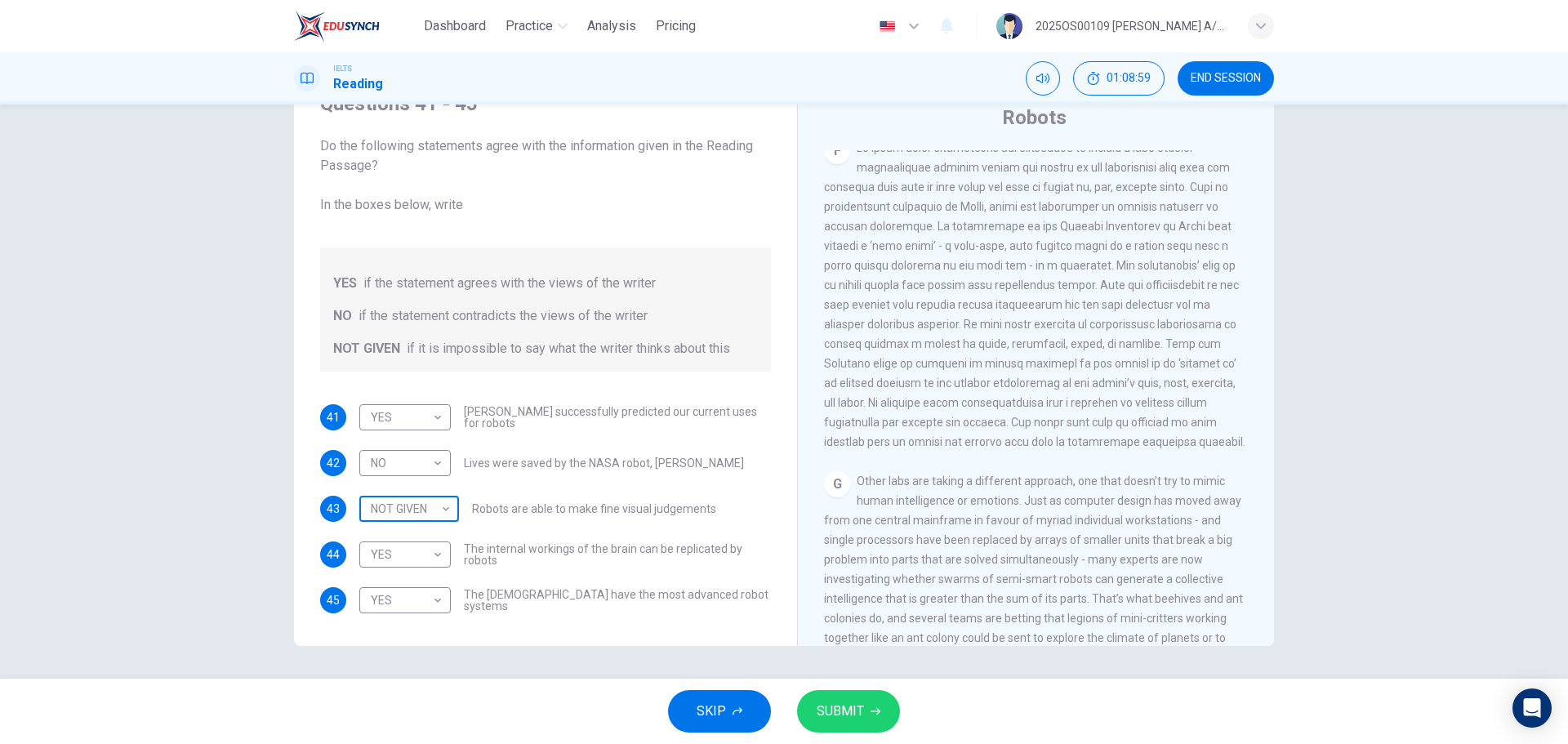
click at [436, 449] on body "Dashboard Practice Analysis Pricing English en ​ 2025OS00109 [PERSON_NAME] A/P …" at bounding box center [784, 372] width 1568 height 744
click at [402, 449] on li "NO" at bounding box center [405, 561] width 101 height 26
click at [399, 449] on body "Dashboard Practice Analysis Pricing English en ​ 2025OS00109 [PERSON_NAME] A/P …" at bounding box center [784, 372] width 1568 height 744
click at [386, 449] on li "YES" at bounding box center [400, 535] width 92 height 26
type input "YES"
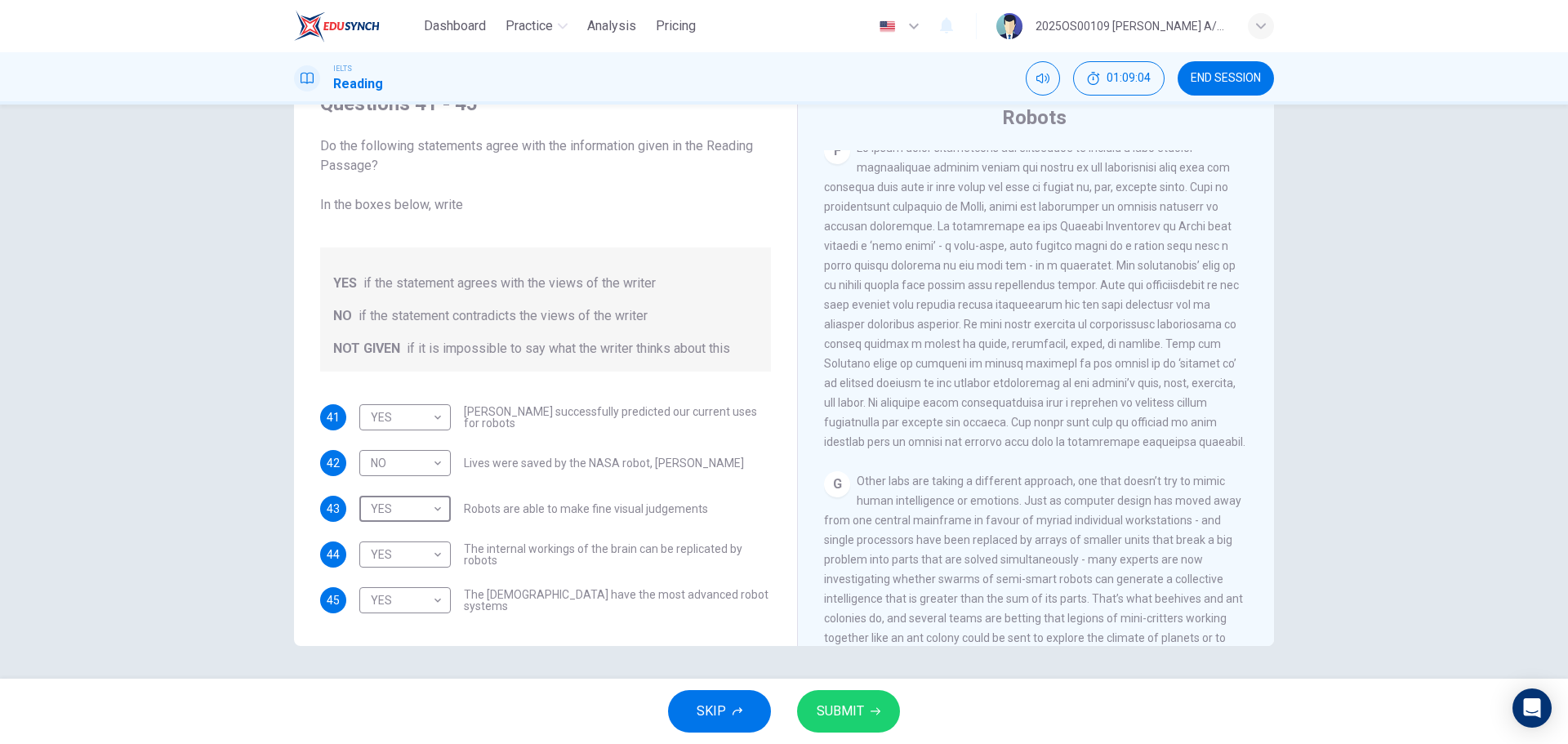
click at [869, 449] on button "SUBMIT" at bounding box center [848, 711] width 103 height 42
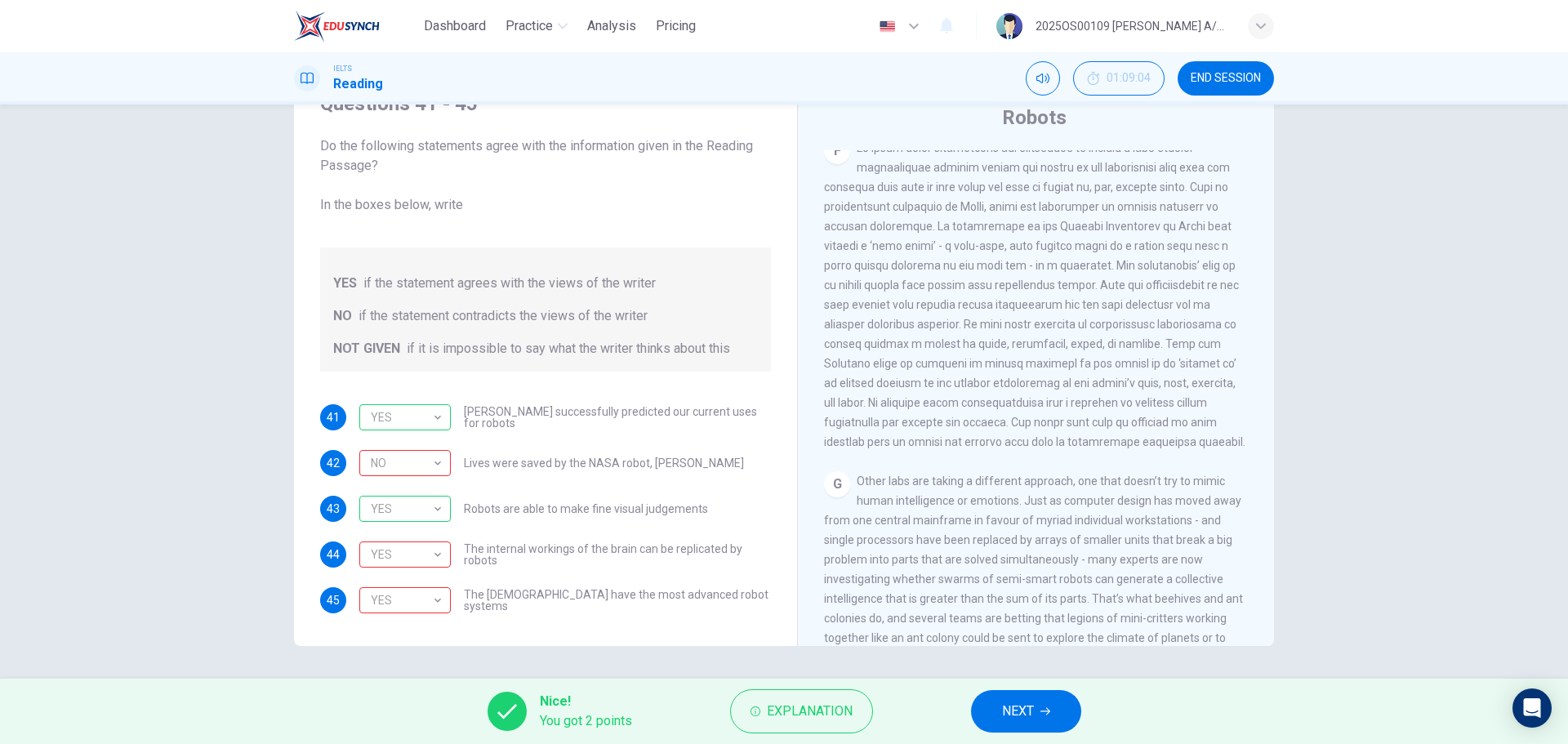
click at [1021, 449] on span "NEXT" at bounding box center [1018, 711] width 32 height 23
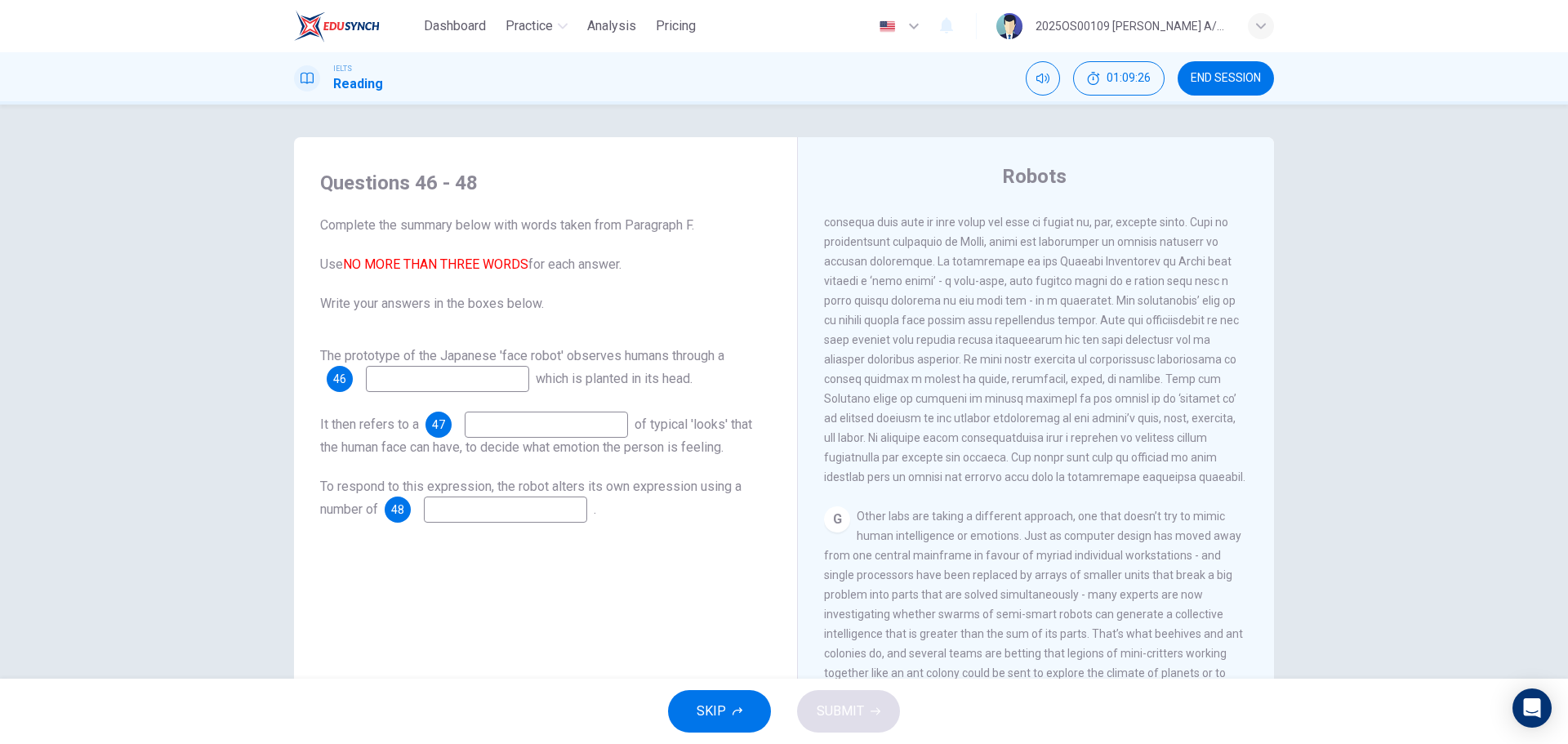
scroll to position [1633, 0]
click at [436, 385] on input at bounding box center [447, 379] width 163 height 26
click at [437, 374] on input at bounding box center [447, 379] width 163 height 26
type input "plastic face"
